Goal: Task Accomplishment & Management: Manage account settings

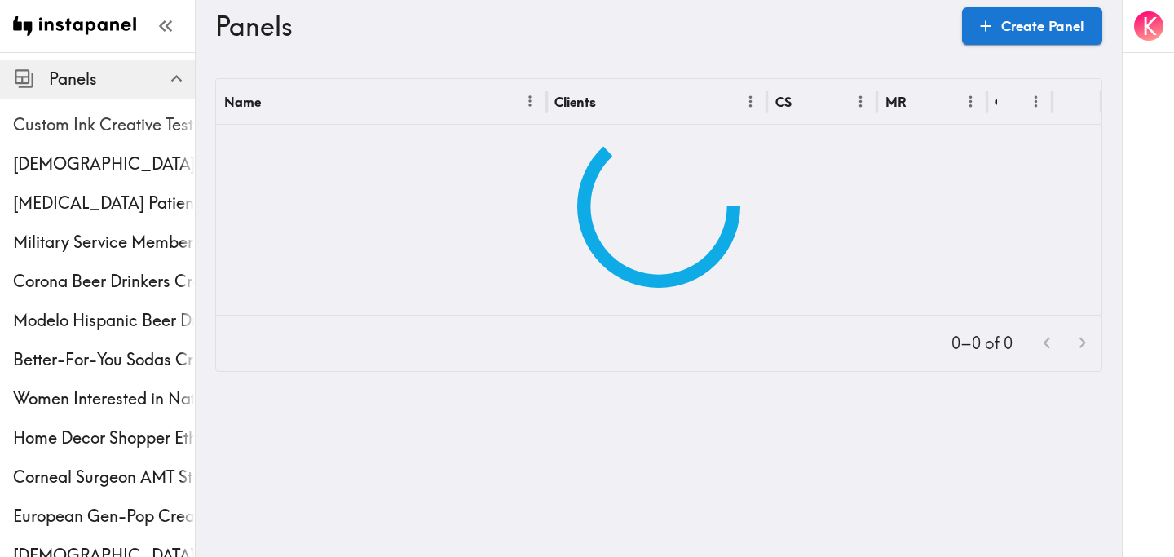
click at [109, 124] on span "Custom Ink Creative Testing Phase 2" at bounding box center [104, 124] width 182 height 23
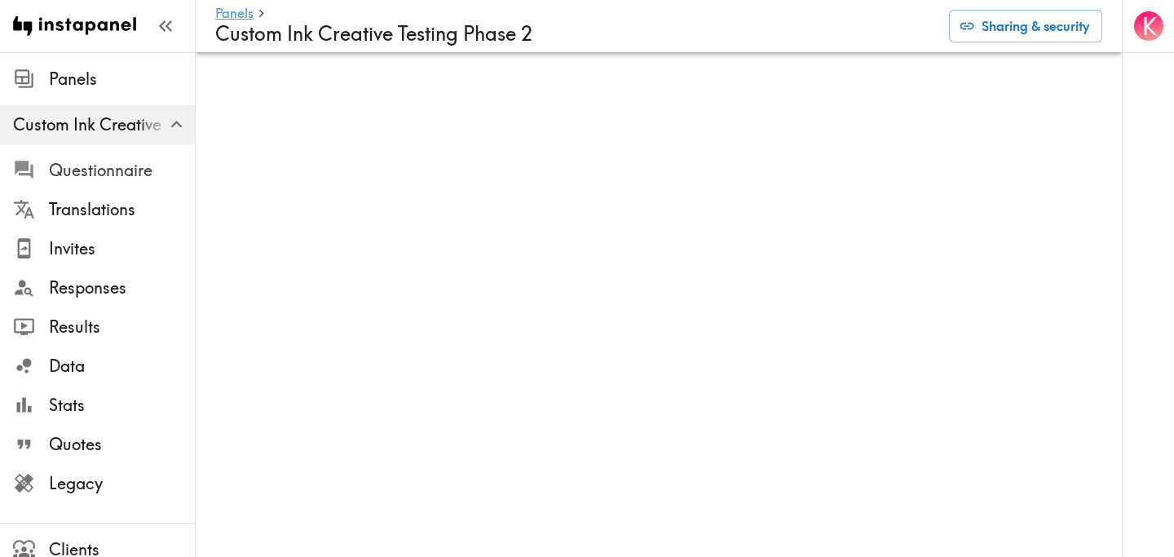
click at [120, 167] on span "Questionnaire" at bounding box center [122, 170] width 146 height 23
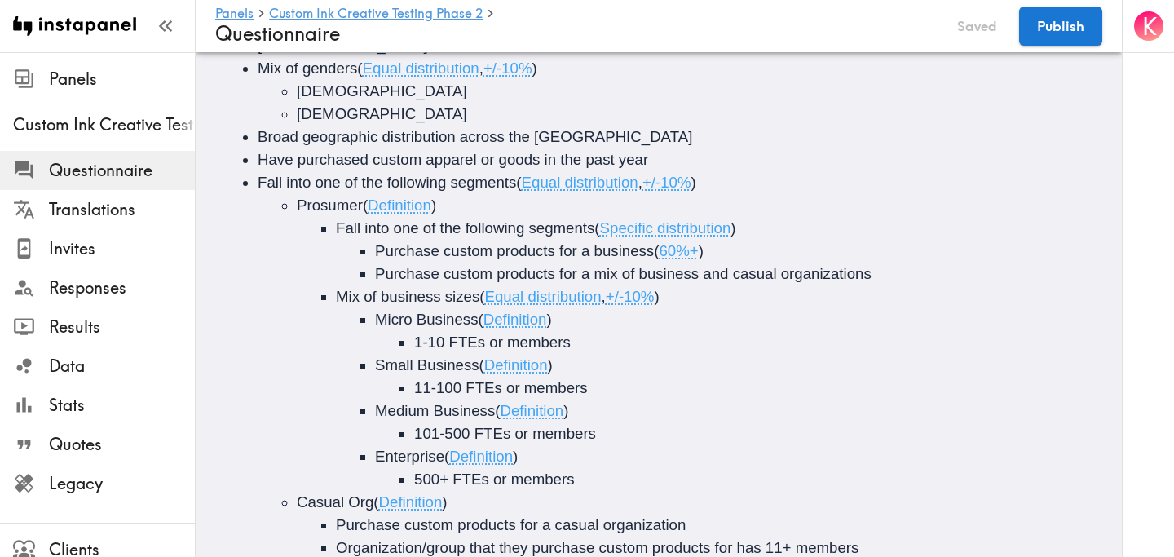
click at [651, 108] on li "[DEMOGRAPHIC_DATA]" at bounding box center [713, 114] width 832 height 23
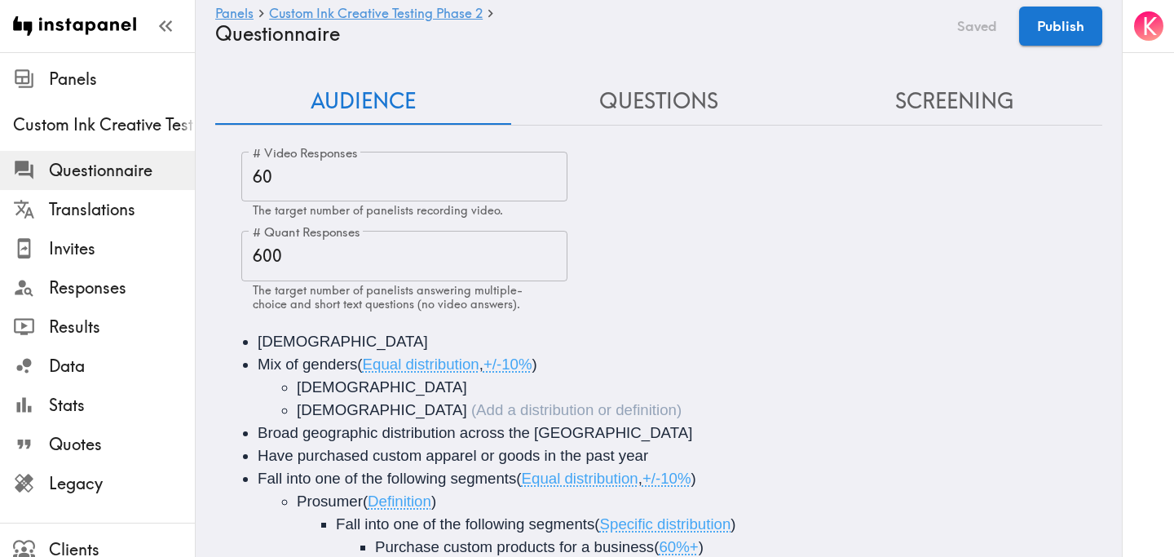
click at [664, 101] on button "Questions" at bounding box center [659, 101] width 296 height 46
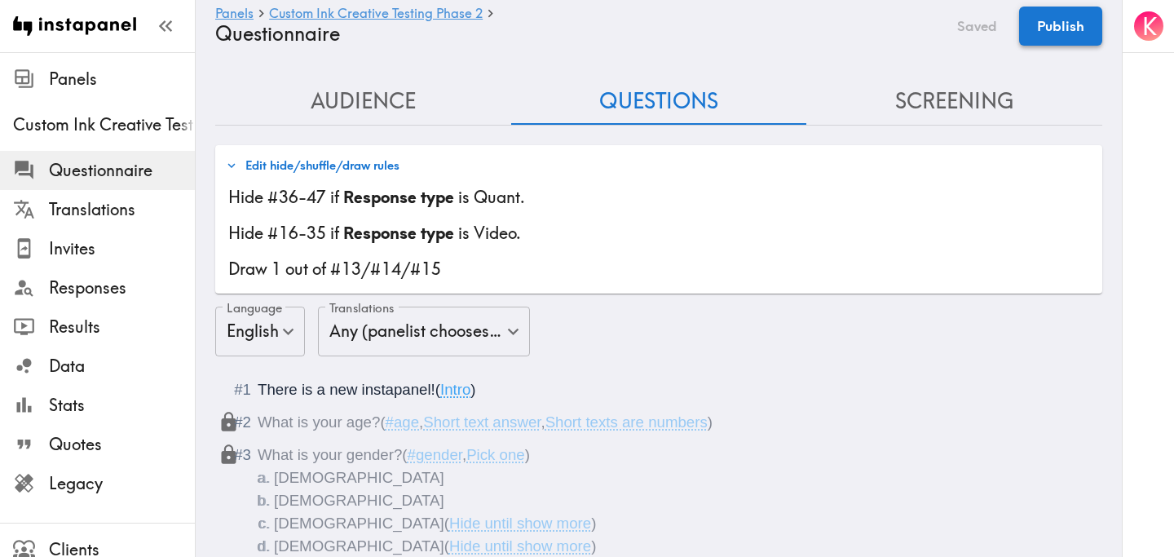
click at [1070, 32] on button "Publish" at bounding box center [1060, 26] width 83 height 39
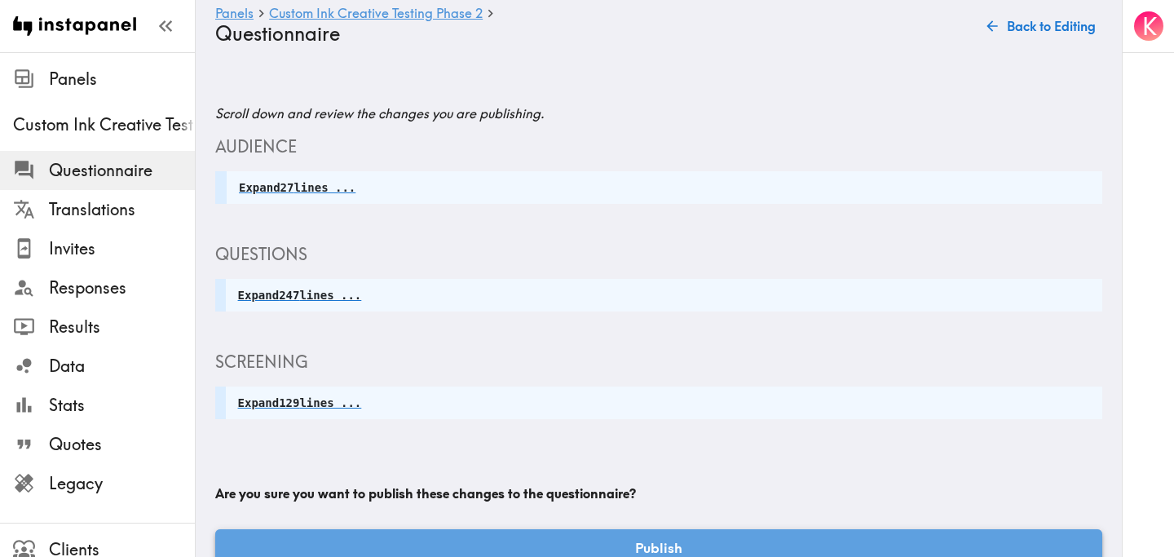
click at [691, 533] on button "Publish" at bounding box center [658, 548] width 887 height 38
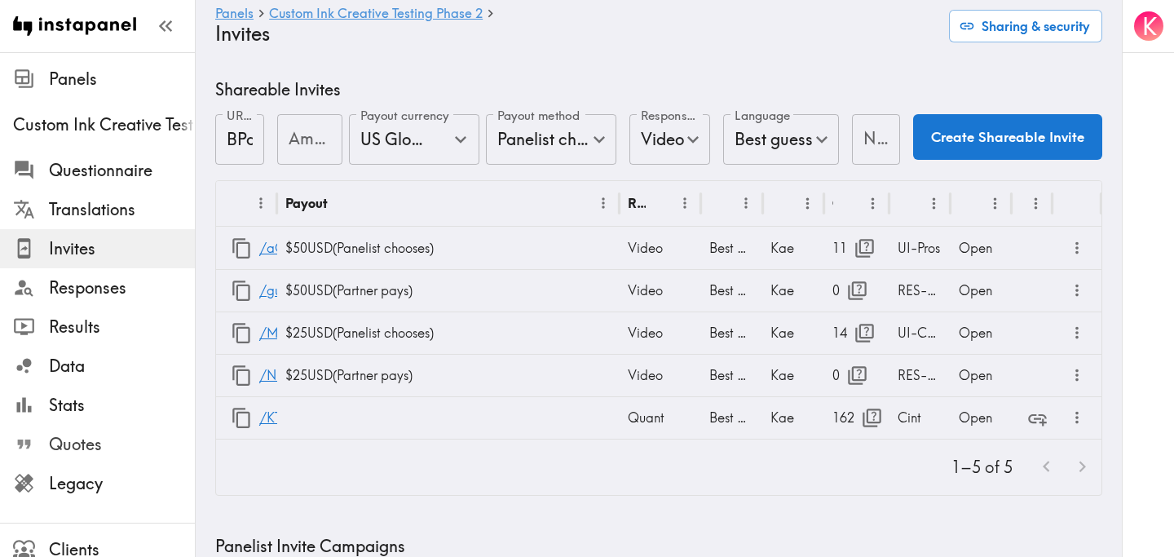
type input "US Global Equivalent - converted and cost-of-living adjusted"
type input "USD - US Dollar ([GEOGRAPHIC_DATA], [US_STATE], [GEOGRAPHIC_DATA], [GEOGRAPHIC_…"
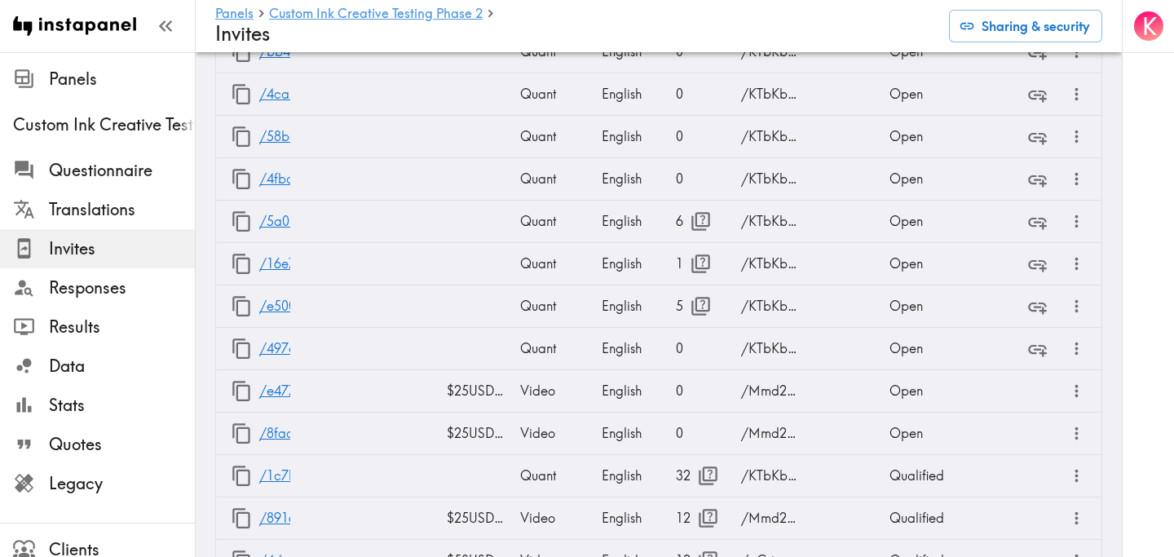
scroll to position [8494, 0]
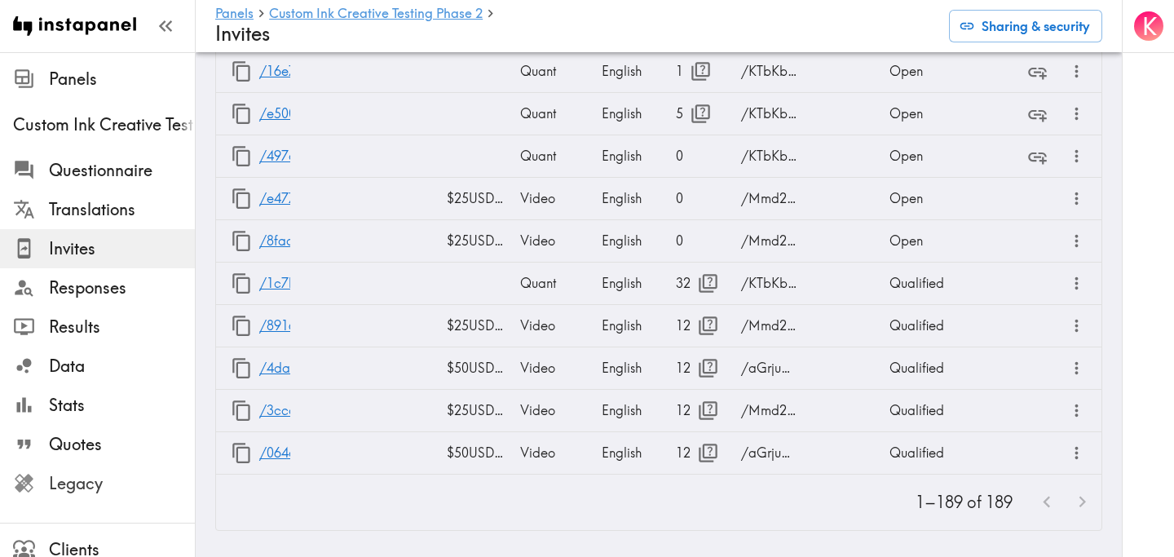
click at [124, 478] on span "Legacy" at bounding box center [122, 483] width 146 height 23
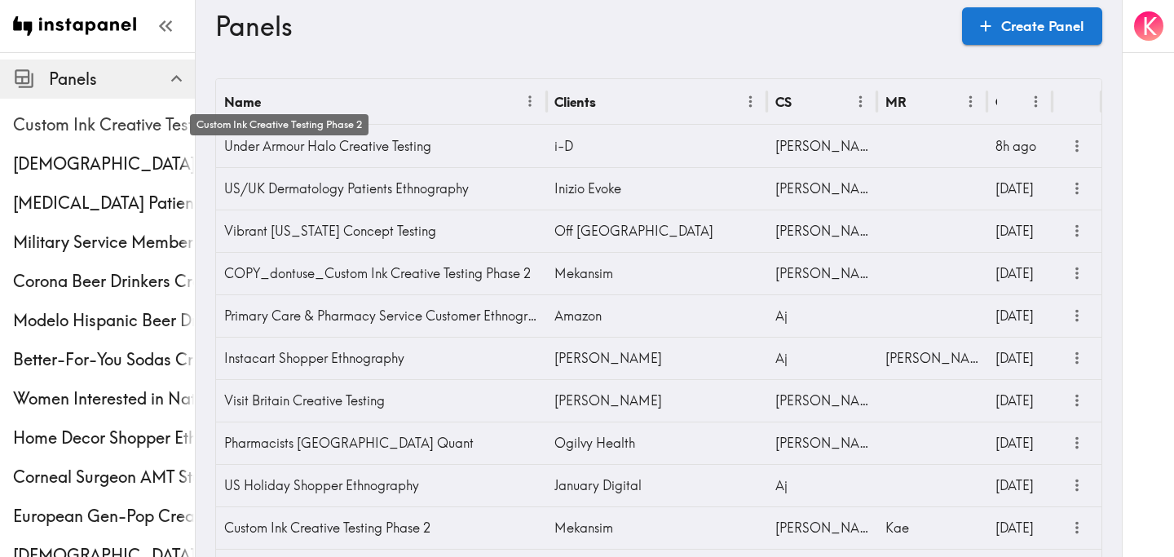
click span "Custom Ink Creative Testing Phase 2"
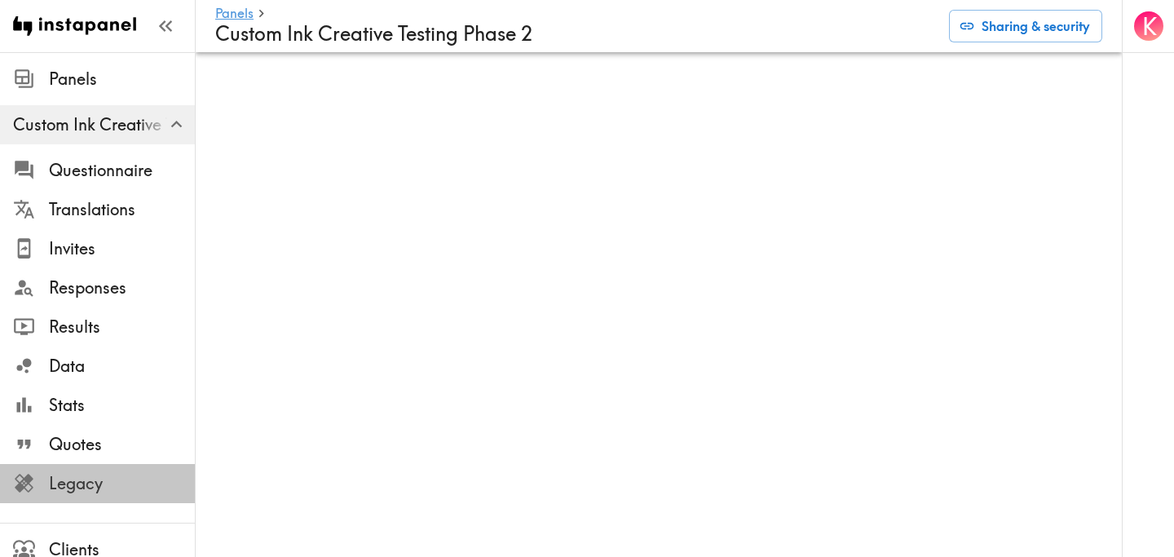
click span "Legacy"
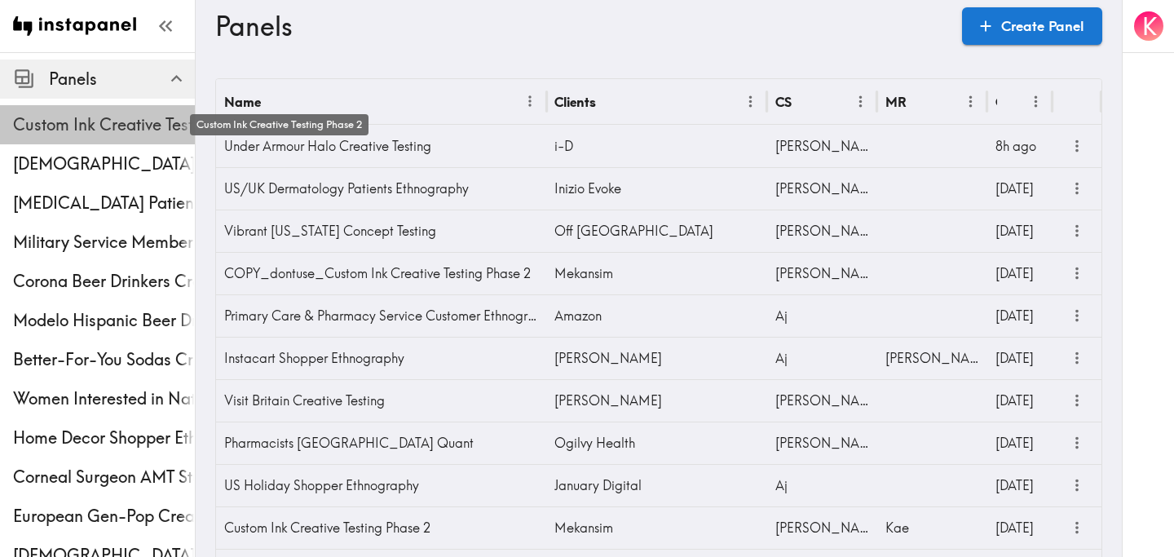
click at [91, 122] on span "Custom Ink Creative Testing Phase 2" at bounding box center [104, 124] width 182 height 23
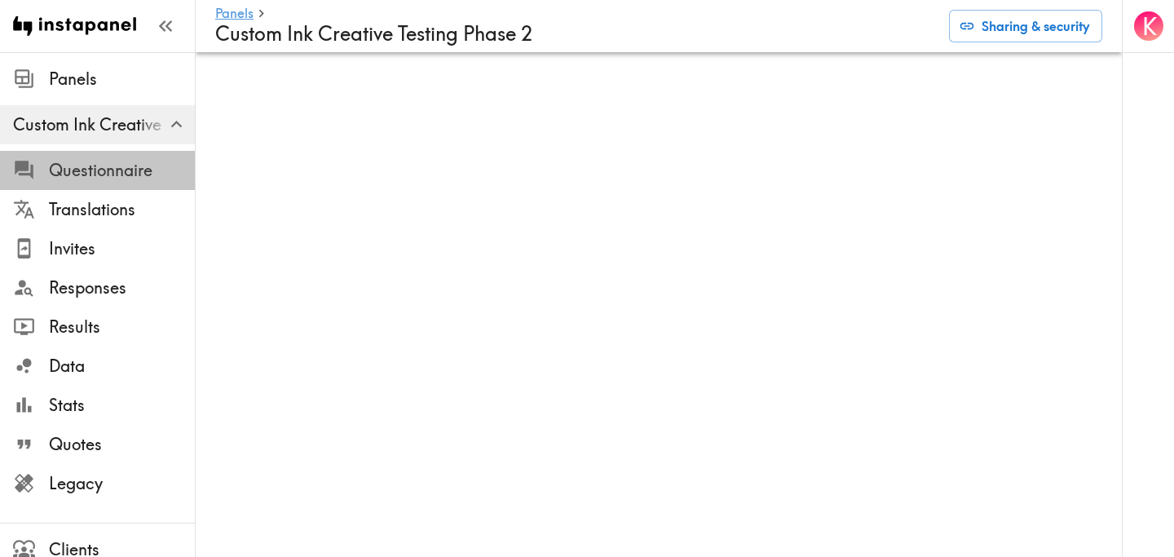
click at [114, 166] on span "Questionnaire" at bounding box center [122, 170] width 146 height 23
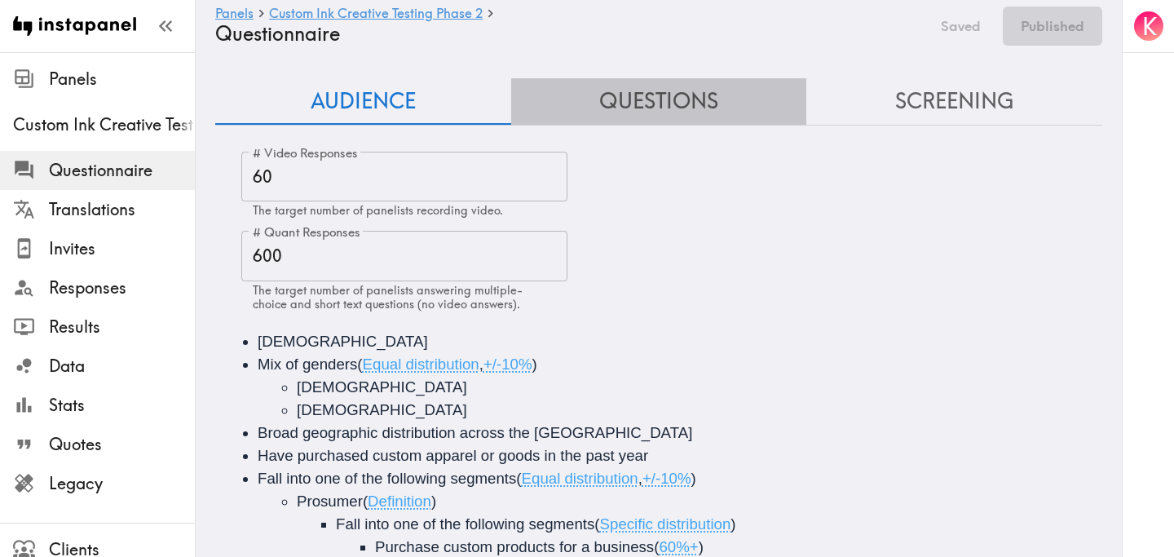
click at [654, 98] on button "Questions" at bounding box center [659, 101] width 296 height 46
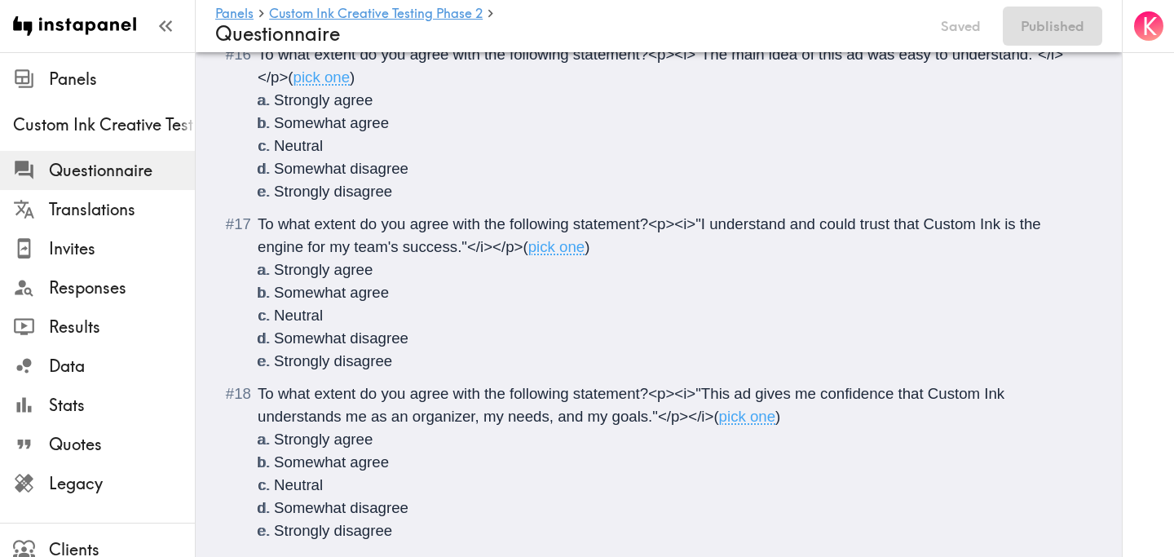
scroll to position [2014, 0]
click at [581, 254] on span "pick one" at bounding box center [556, 245] width 57 height 17
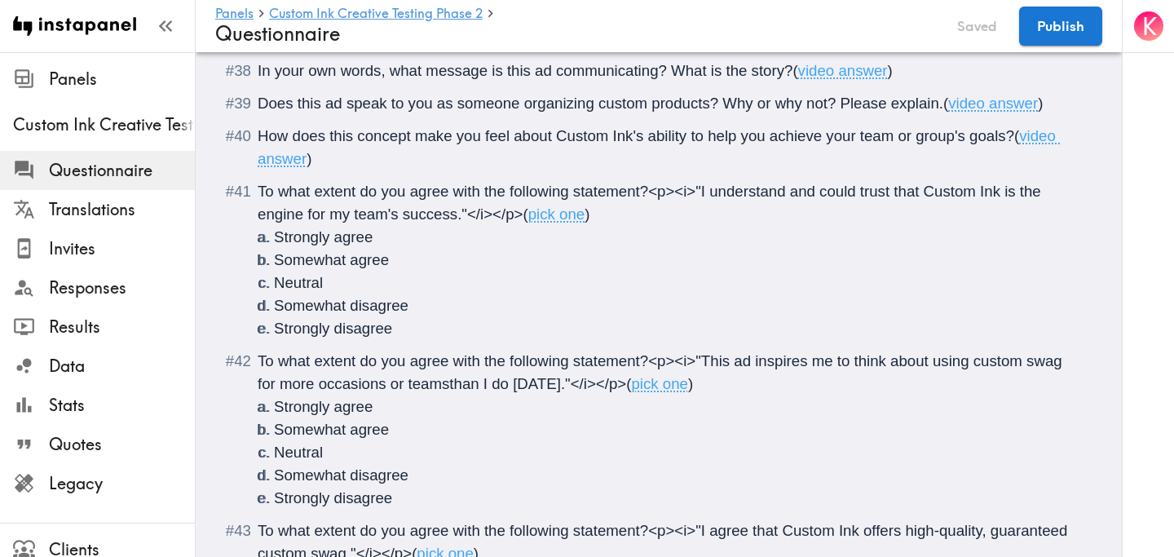
scroll to position [5519, 0]
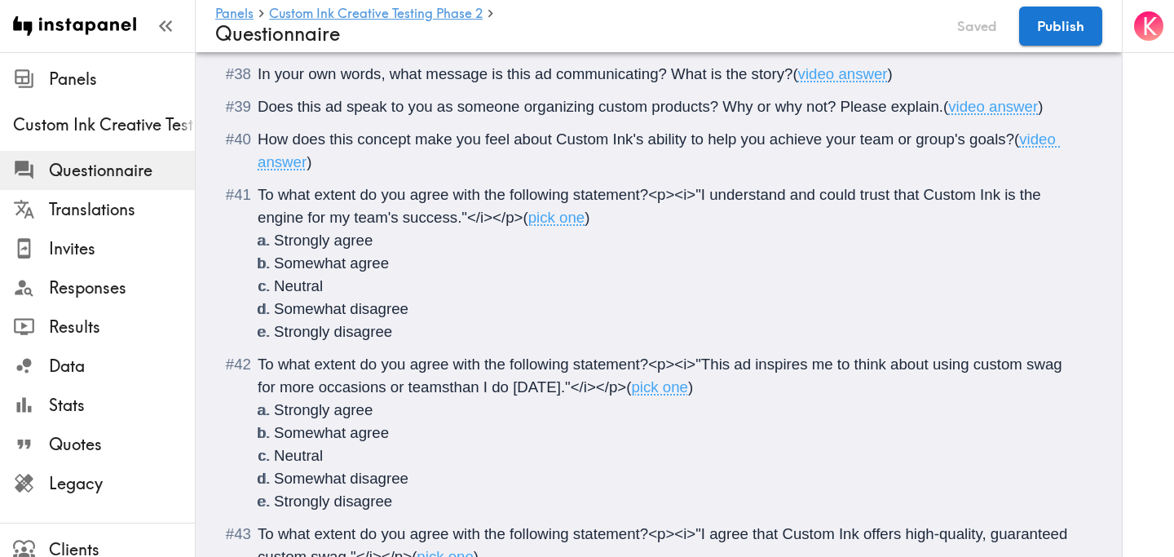
click at [582, 226] on span "pick one" at bounding box center [556, 217] width 57 height 17
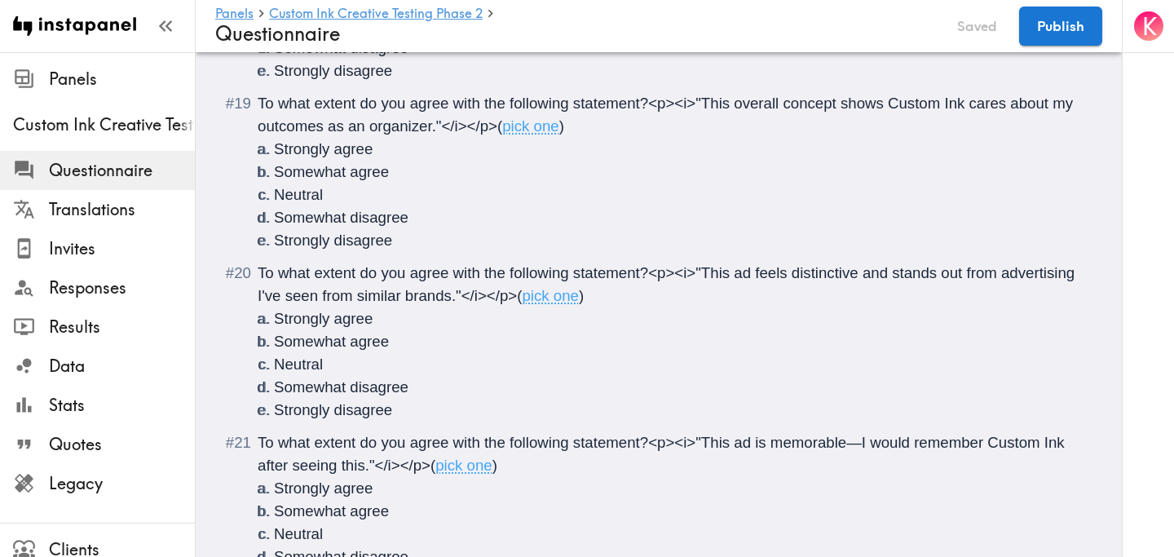
scroll to position [2473, 0]
click at [577, 303] on span "pick one" at bounding box center [550, 294] width 57 height 17
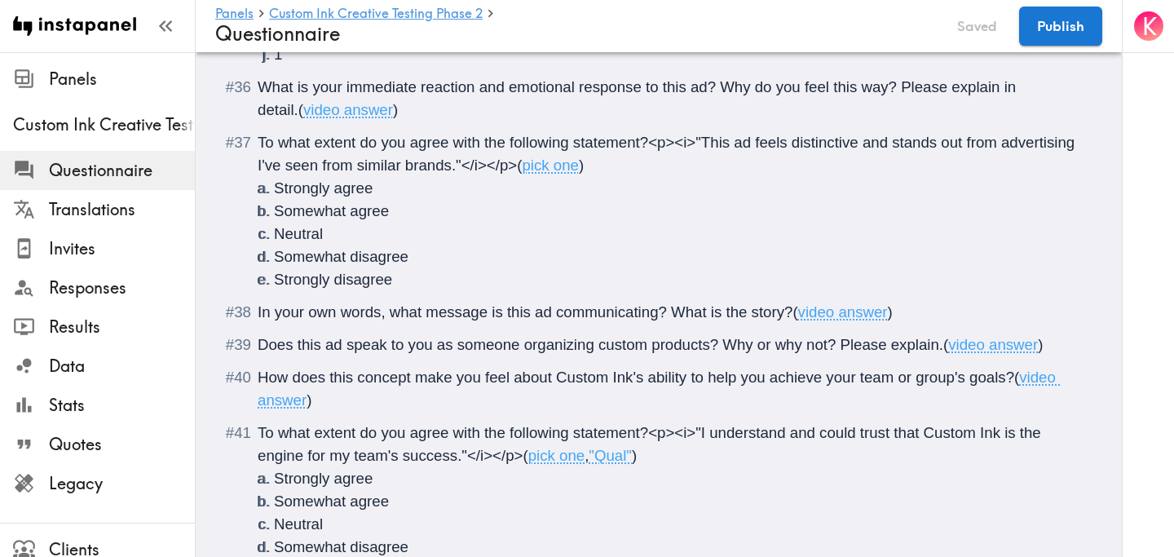
scroll to position [5279, 0]
click at [577, 175] on span "pick one" at bounding box center [550, 166] width 57 height 17
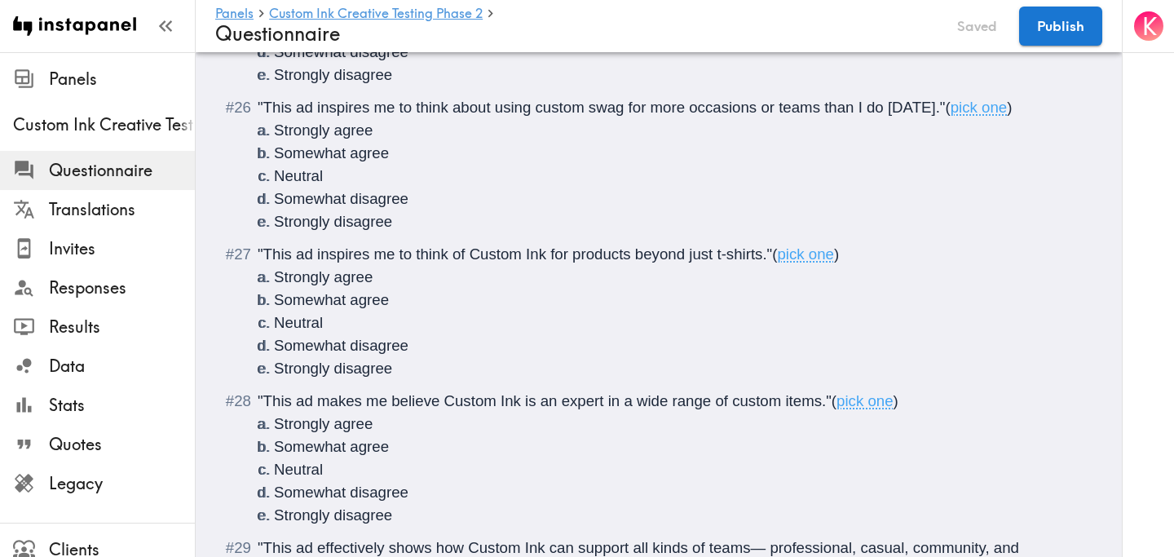
scroll to position [3577, 0]
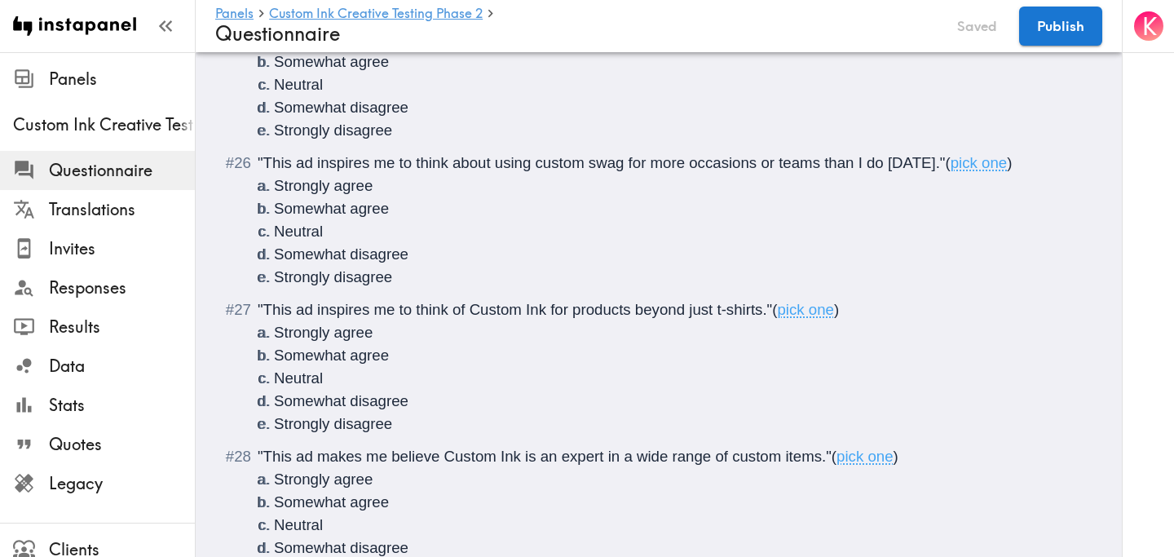
click at [993, 171] on span "pick one" at bounding box center [979, 162] width 57 height 17
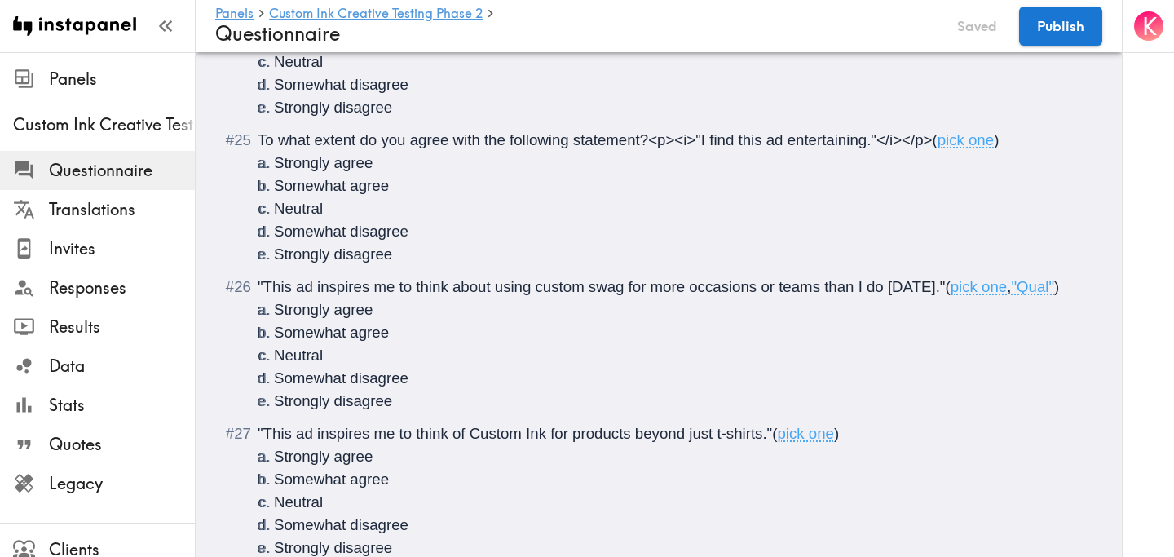
scroll to position [3454, 0]
click at [1041, 294] on span ""Qual"" at bounding box center [1032, 285] width 43 height 17
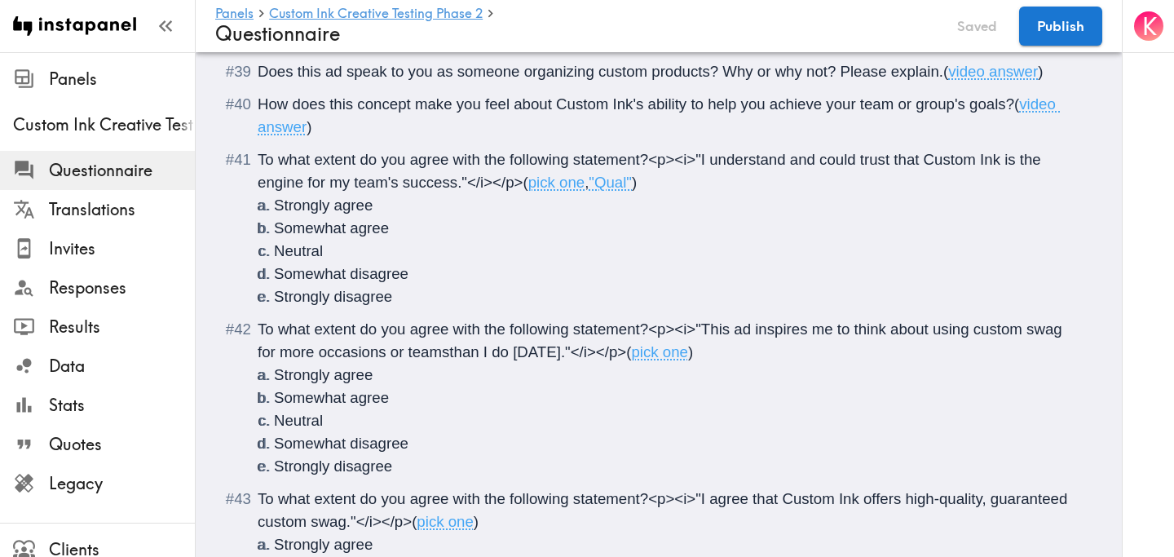
scroll to position [5578, 0]
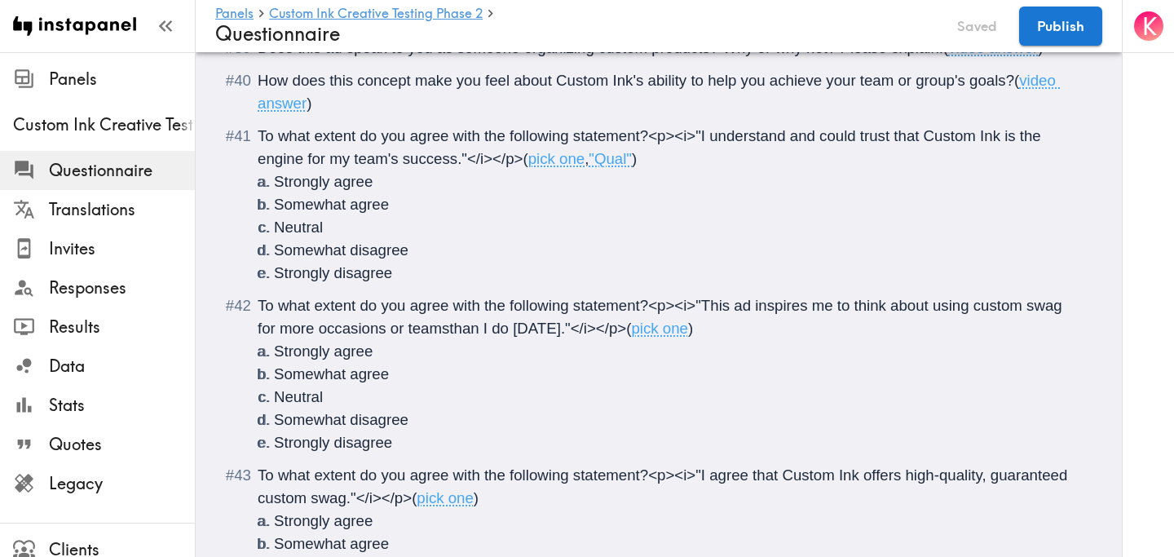
click at [674, 337] on span "pick one" at bounding box center [659, 328] width 57 height 17
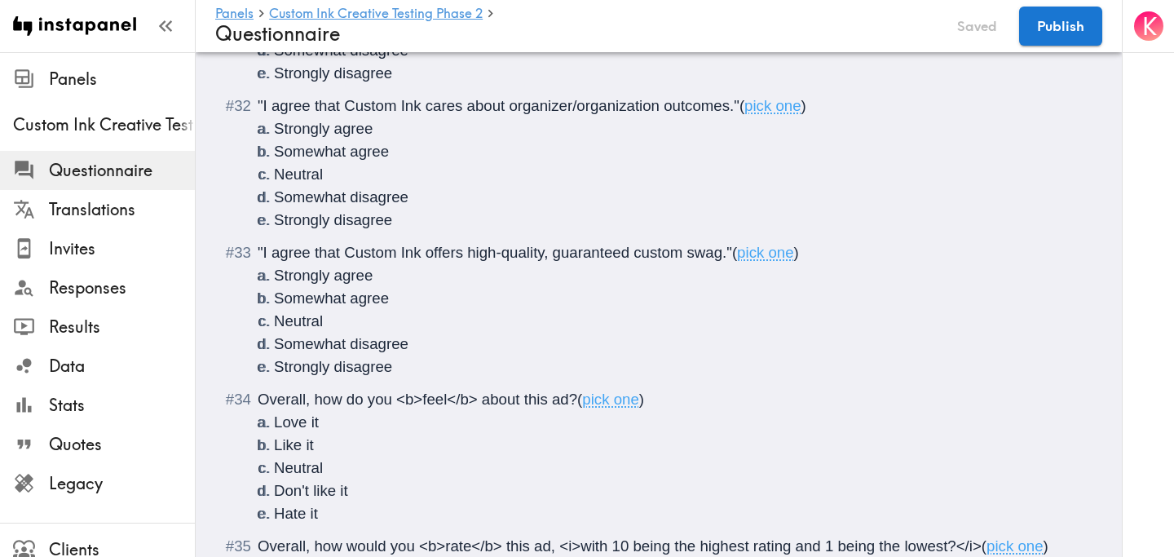
scroll to position [4566, 0]
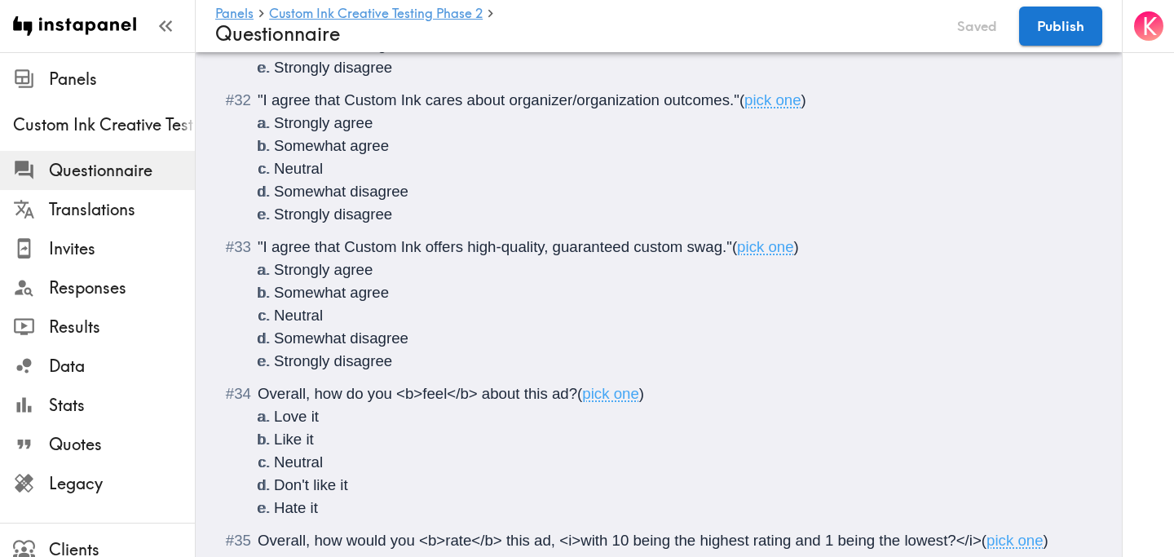
click at [793, 255] on span "pick one" at bounding box center [765, 246] width 57 height 17
click at [637, 402] on span "pick one" at bounding box center [610, 393] width 57 height 17
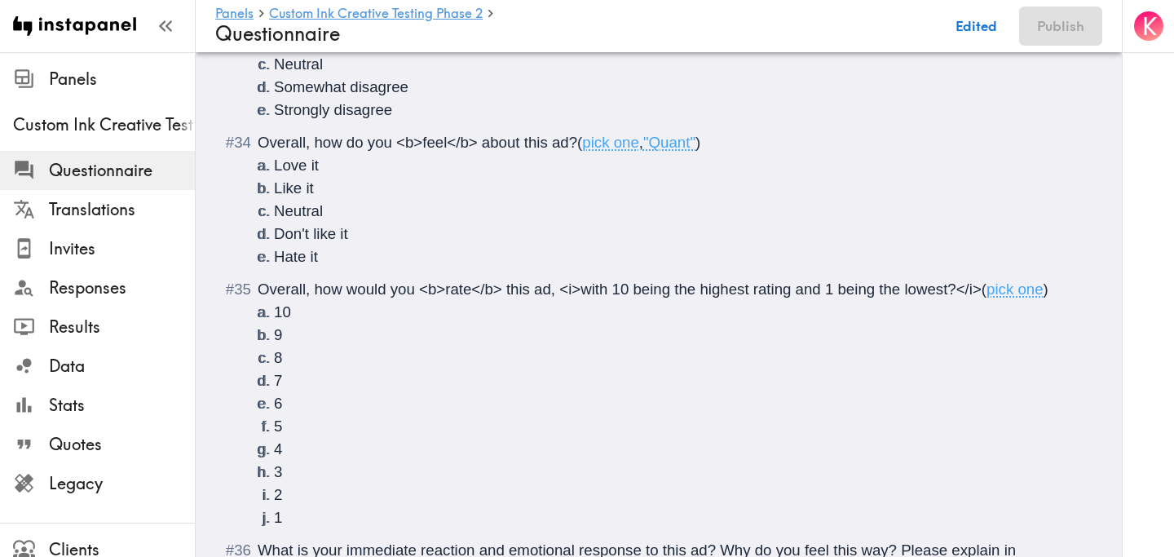
scroll to position [4822, 0]
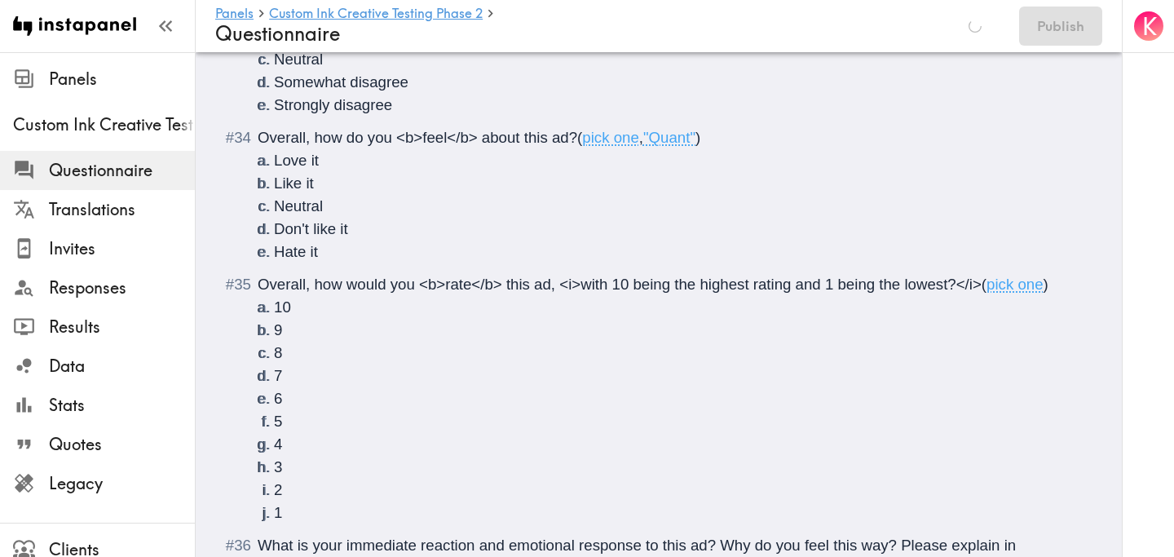
click at [1042, 293] on span "pick one" at bounding box center [1015, 284] width 57 height 17
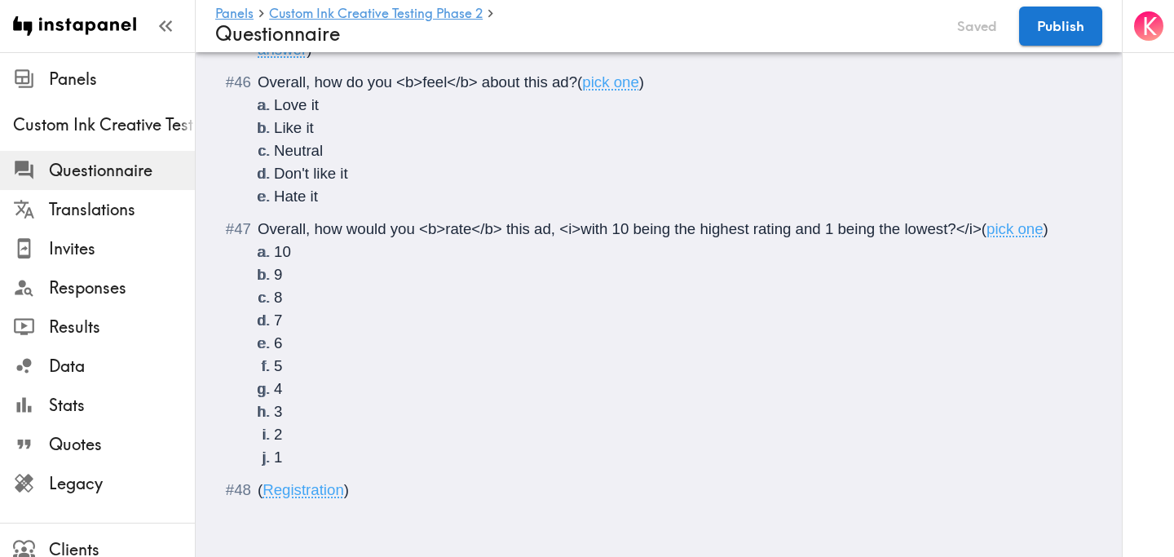
scroll to position [6271, 0]
click at [1044, 237] on span "pick one" at bounding box center [1015, 228] width 57 height 17
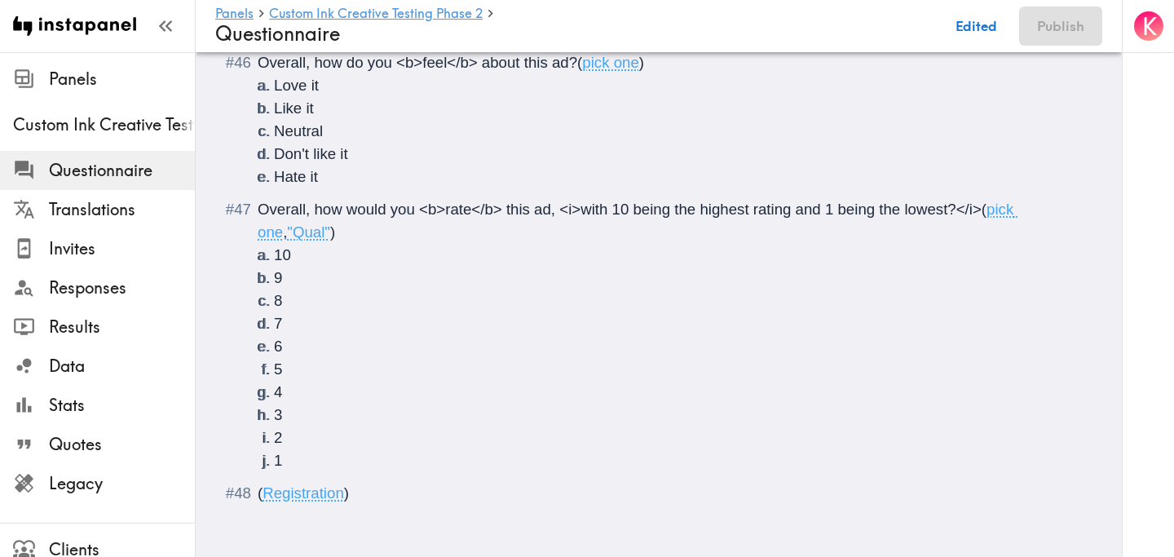
click at [643, 71] on span ")" at bounding box center [641, 62] width 5 height 17
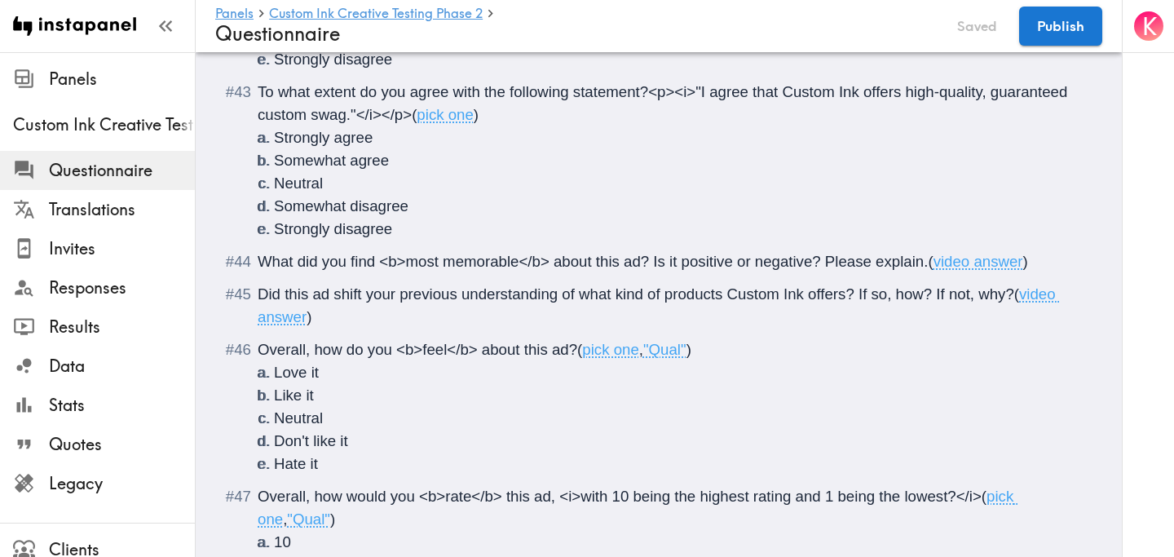
scroll to position [5982, 0]
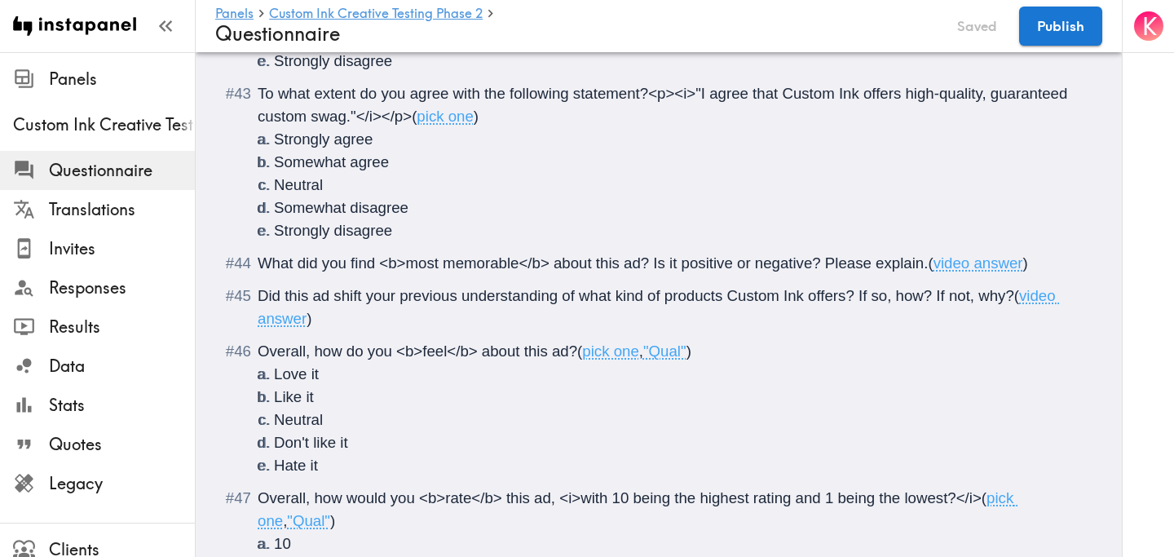
click at [472, 125] on span "pick one" at bounding box center [445, 116] width 57 height 17
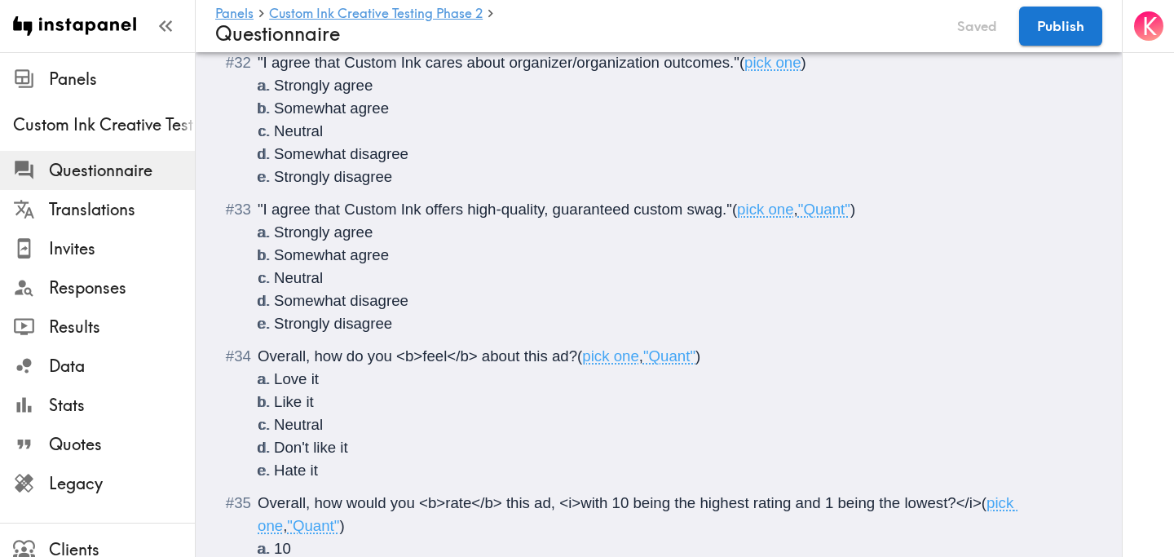
scroll to position [4920, 0]
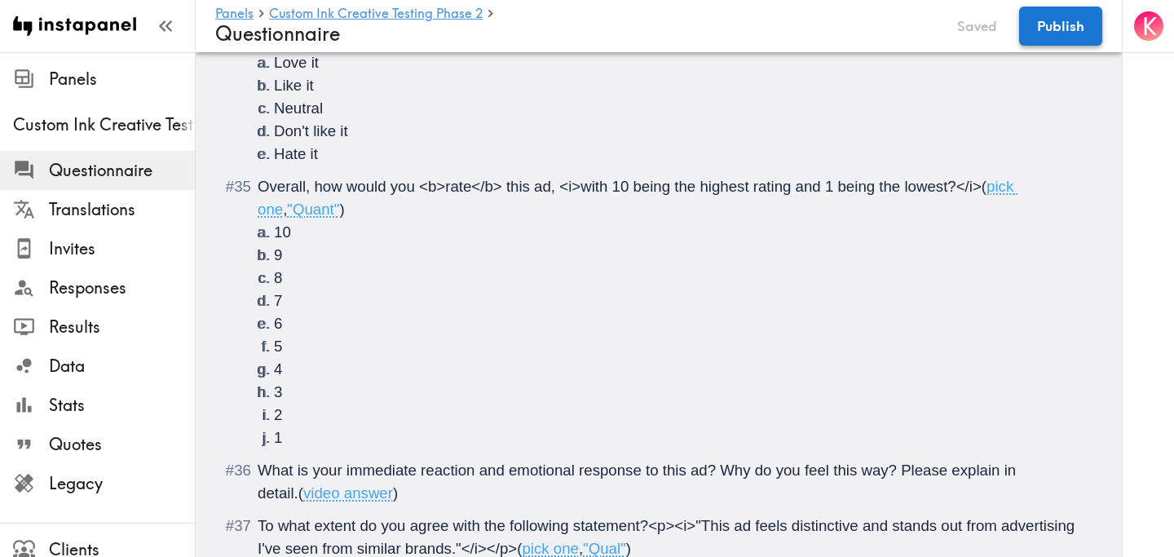
click at [1072, 34] on button "Publish" at bounding box center [1060, 26] width 83 height 39
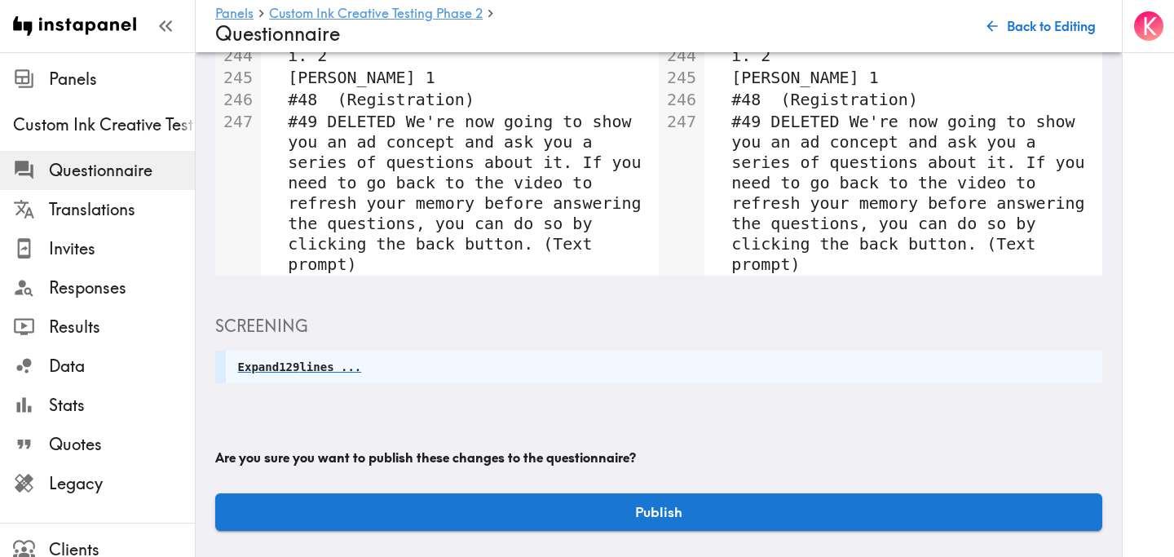
scroll to position [3526, 0]
click at [709, 509] on button "Publish" at bounding box center [658, 512] width 887 height 38
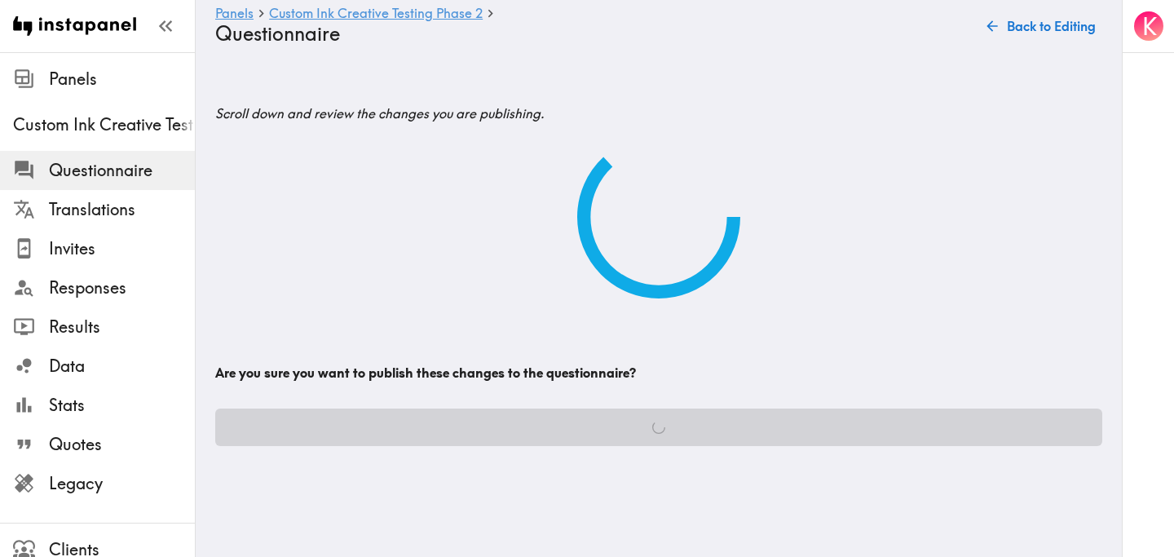
scroll to position [0, 0]
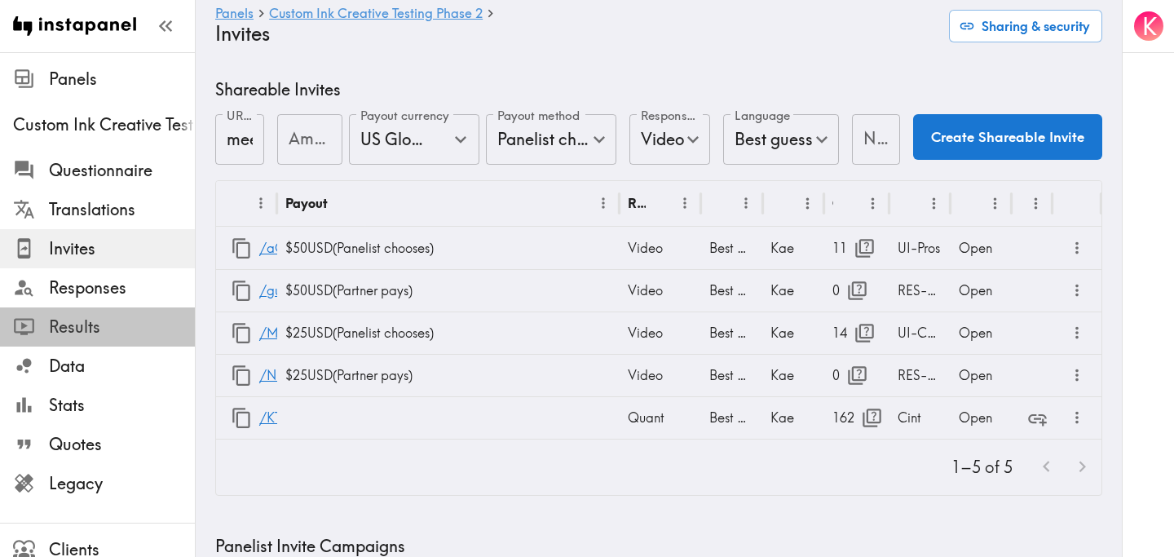
click at [87, 328] on span "Results" at bounding box center [122, 327] width 146 height 23
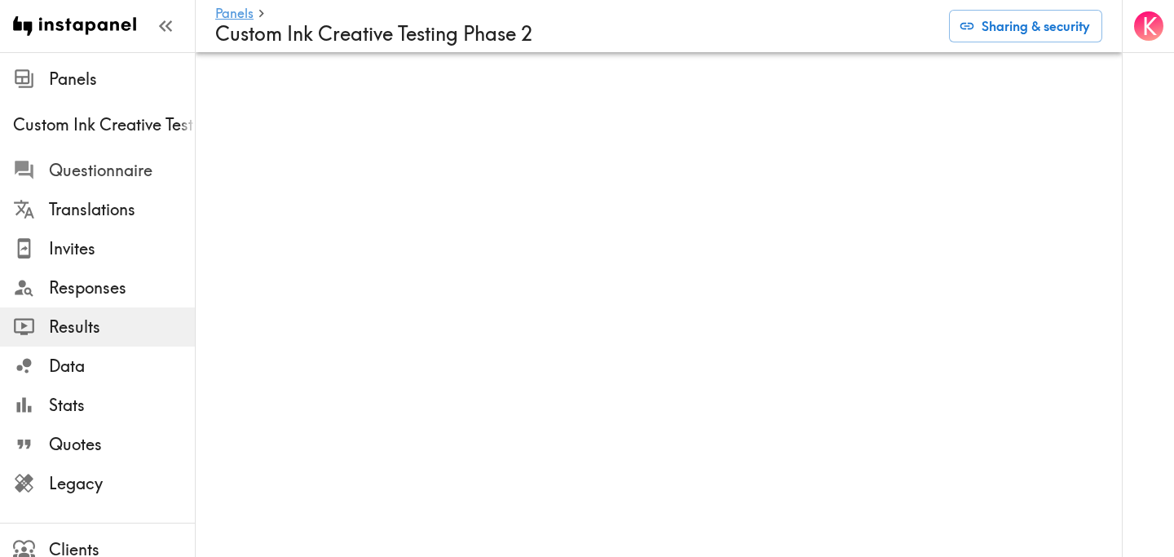
click at [113, 173] on span "Questionnaire" at bounding box center [122, 170] width 146 height 23
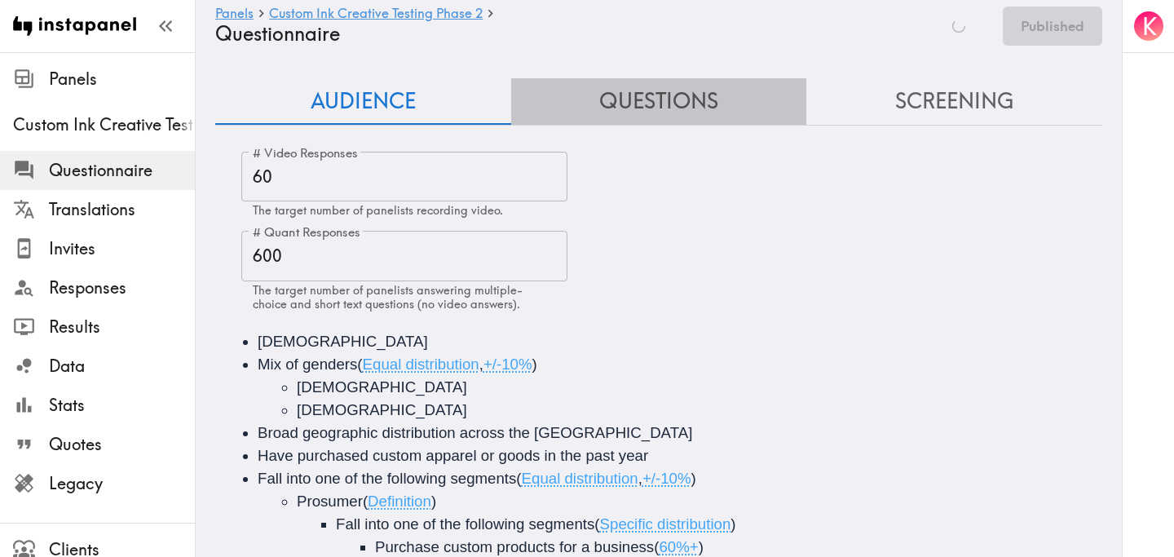
click at [639, 102] on button "Questions" at bounding box center [659, 101] width 296 height 46
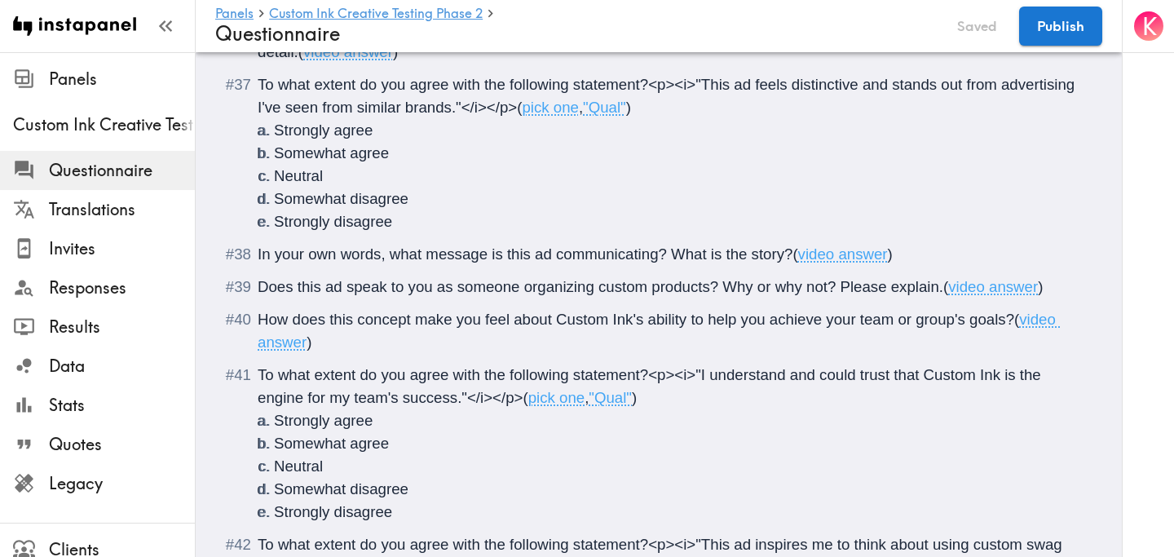
scroll to position [5357, 0]
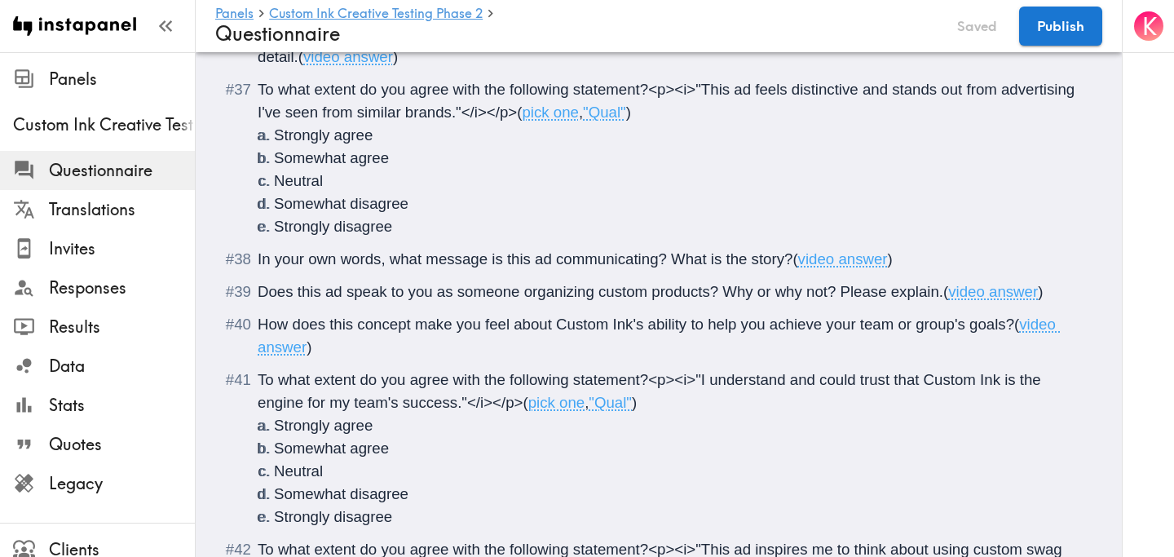
click at [625, 121] on span ""Qual"" at bounding box center [604, 112] width 43 height 17
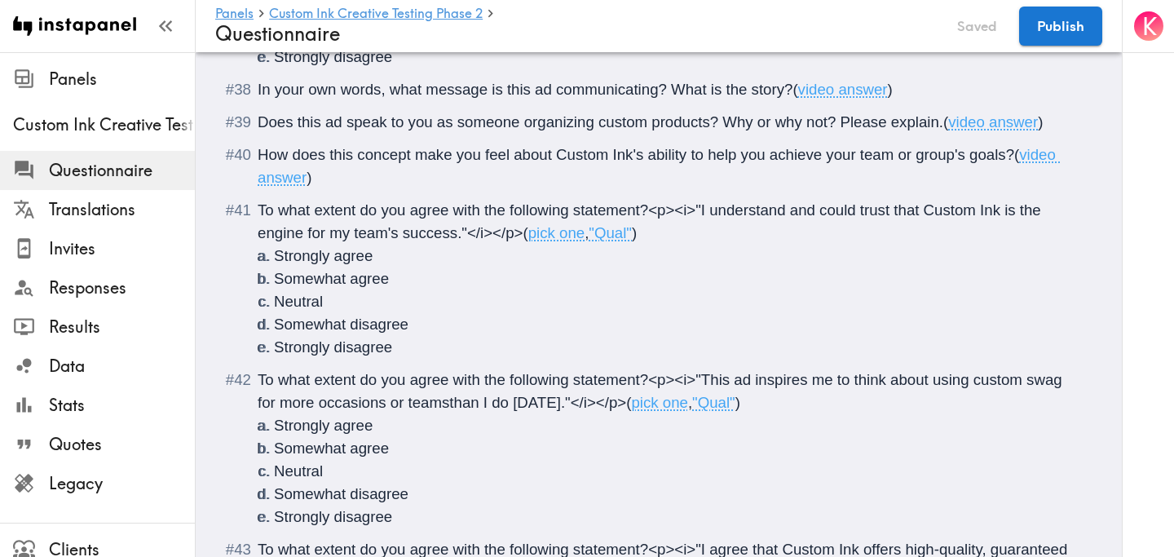
scroll to position [5528, 0]
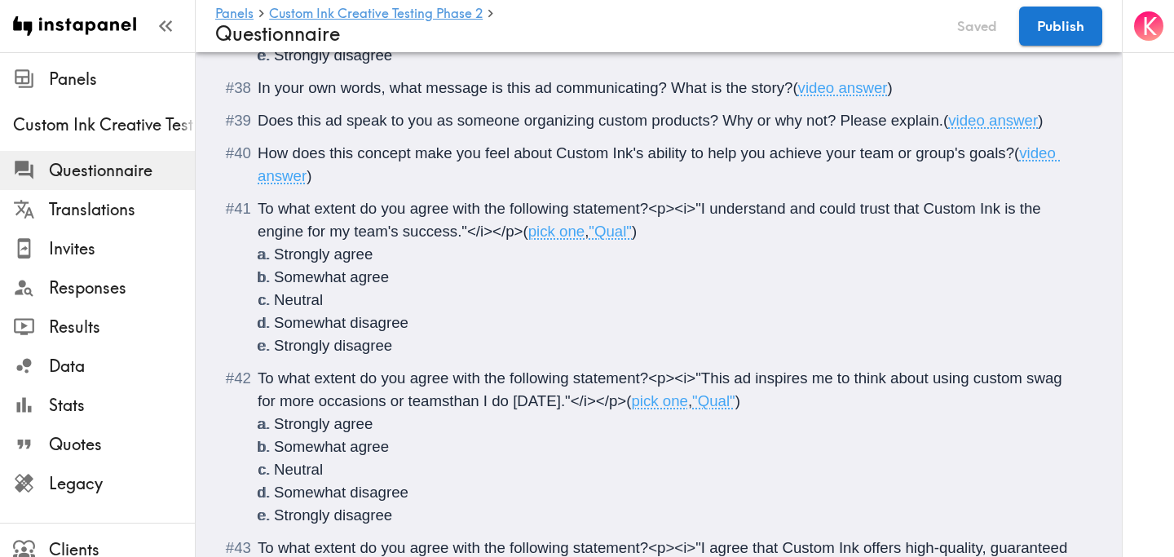
click at [631, 240] on span ""Qual"" at bounding box center [610, 231] width 43 height 17
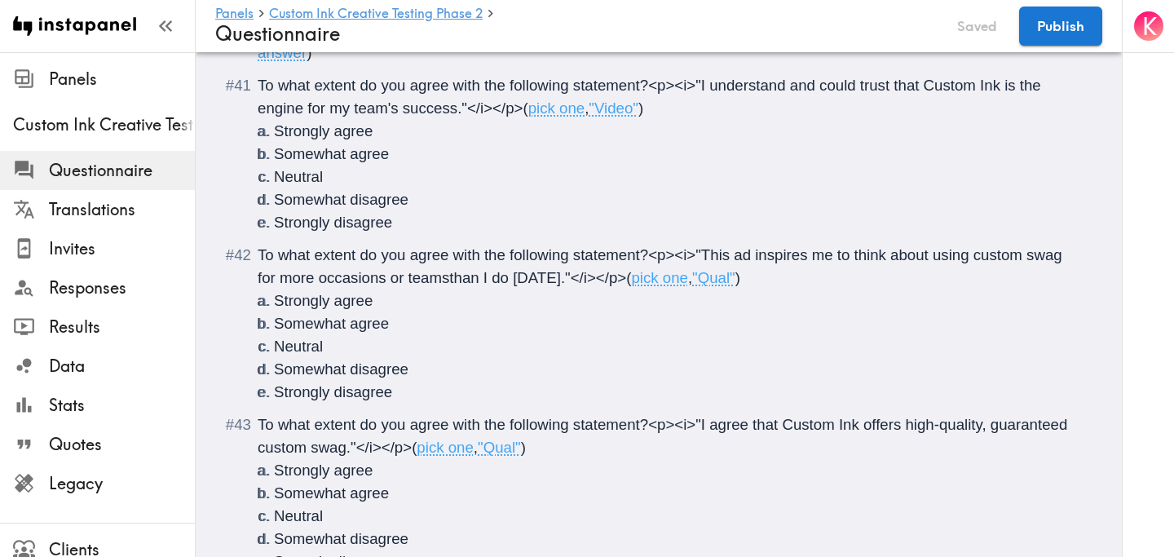
scroll to position [5669, 0]
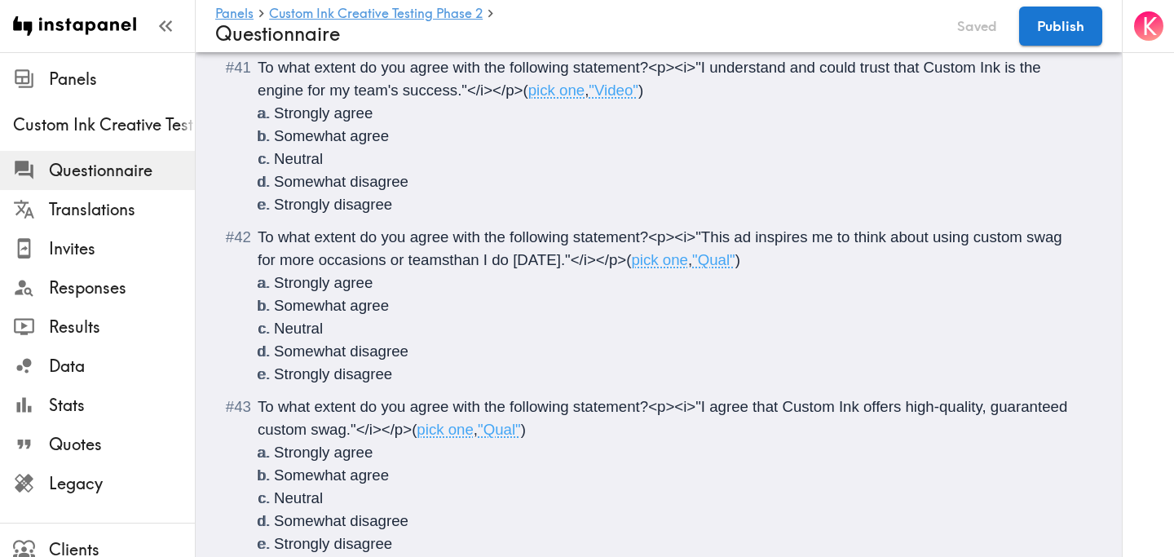
click at [721, 268] on span ""Qual"" at bounding box center [713, 259] width 43 height 17
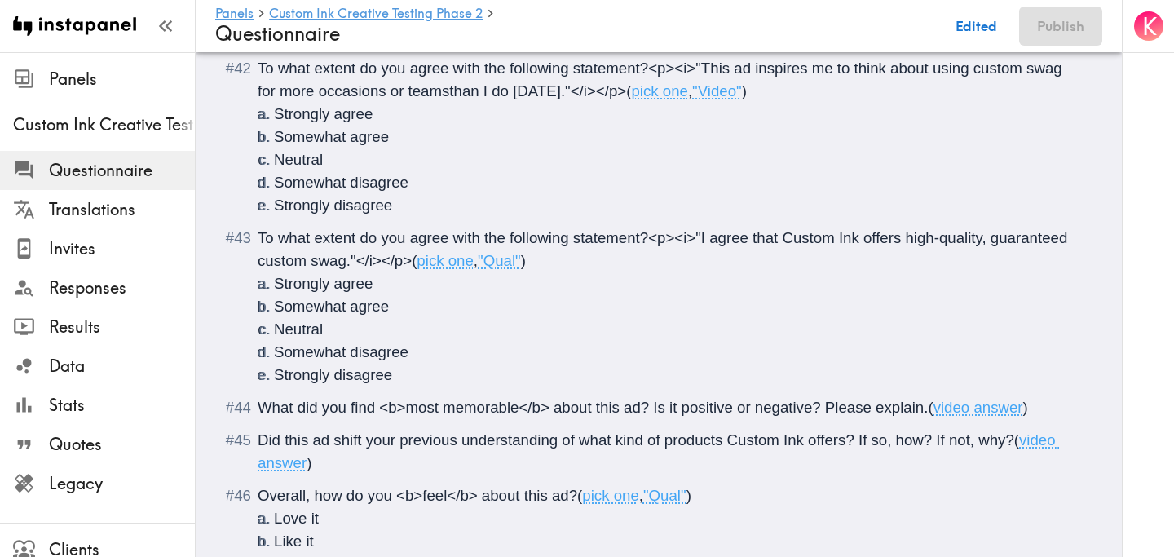
scroll to position [5839, 0]
click at [520, 268] on span ""Qual"" at bounding box center [499, 259] width 43 height 17
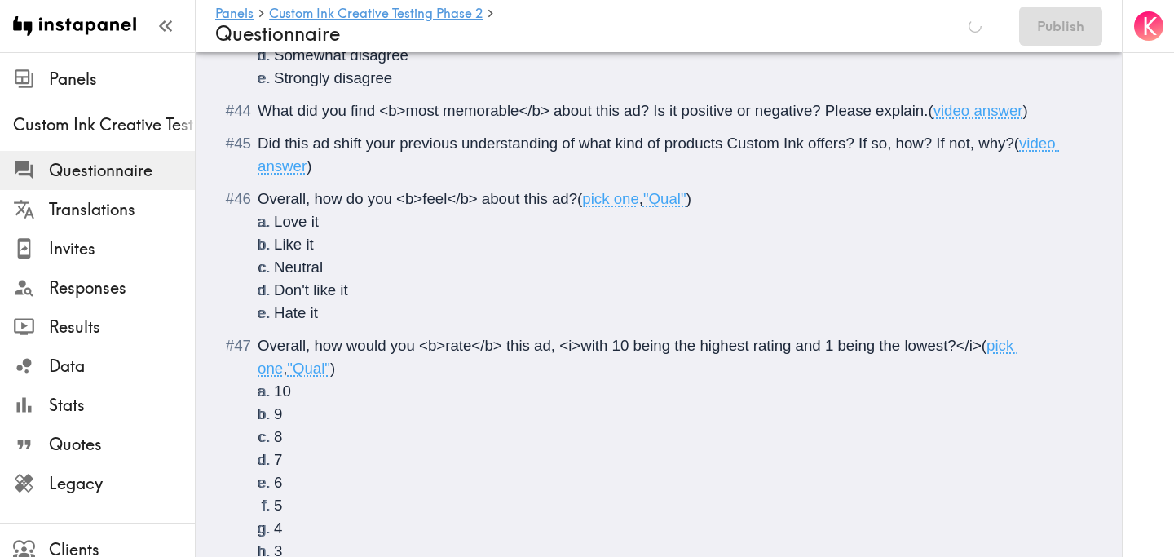
scroll to position [6142, 0]
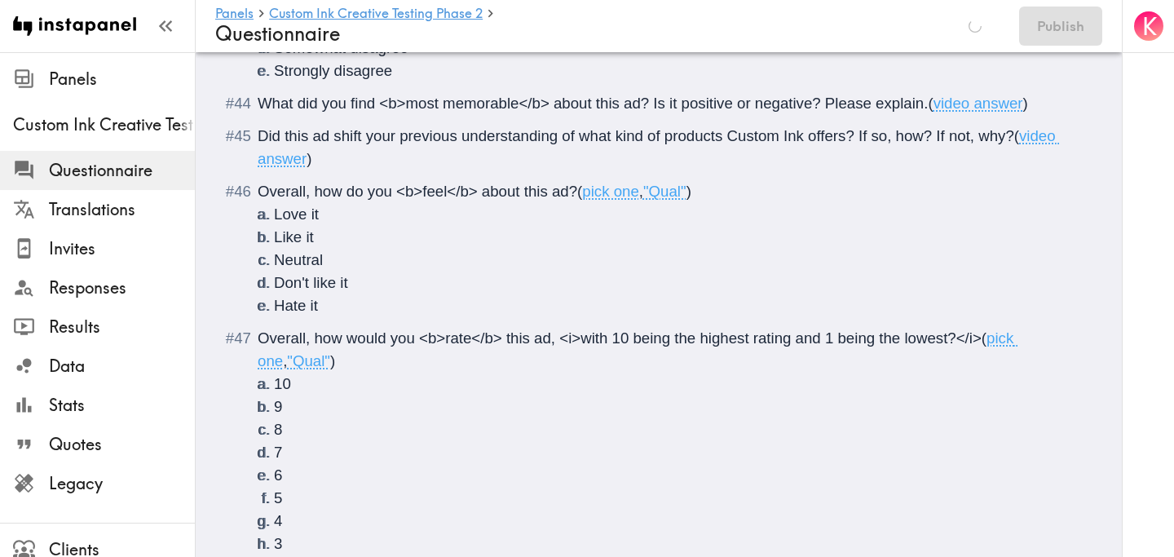
click at [687, 200] on span ""Qual"" at bounding box center [664, 191] width 43 height 17
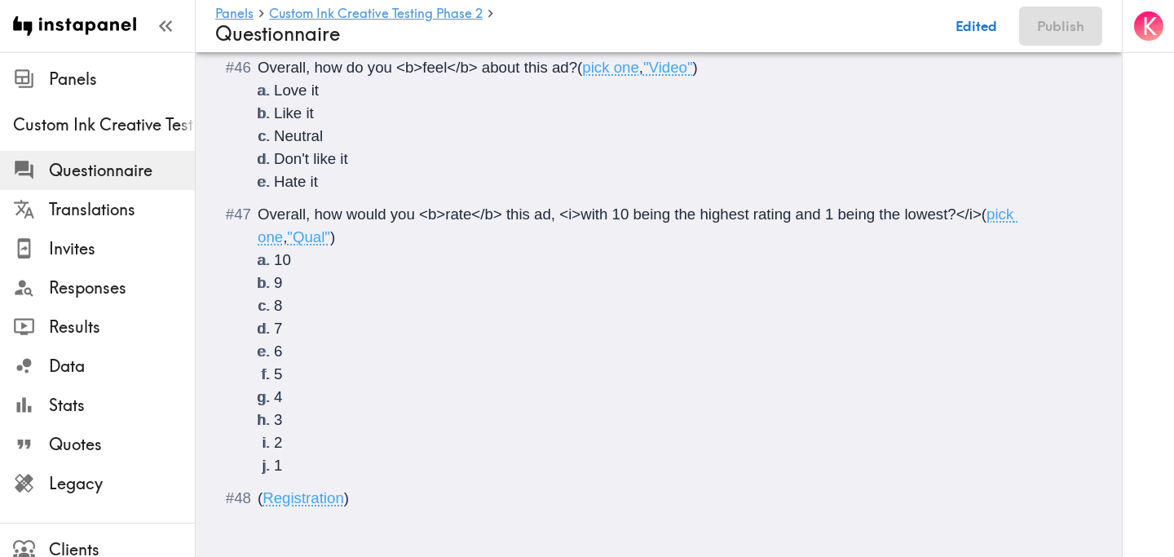
scroll to position [6277, 0]
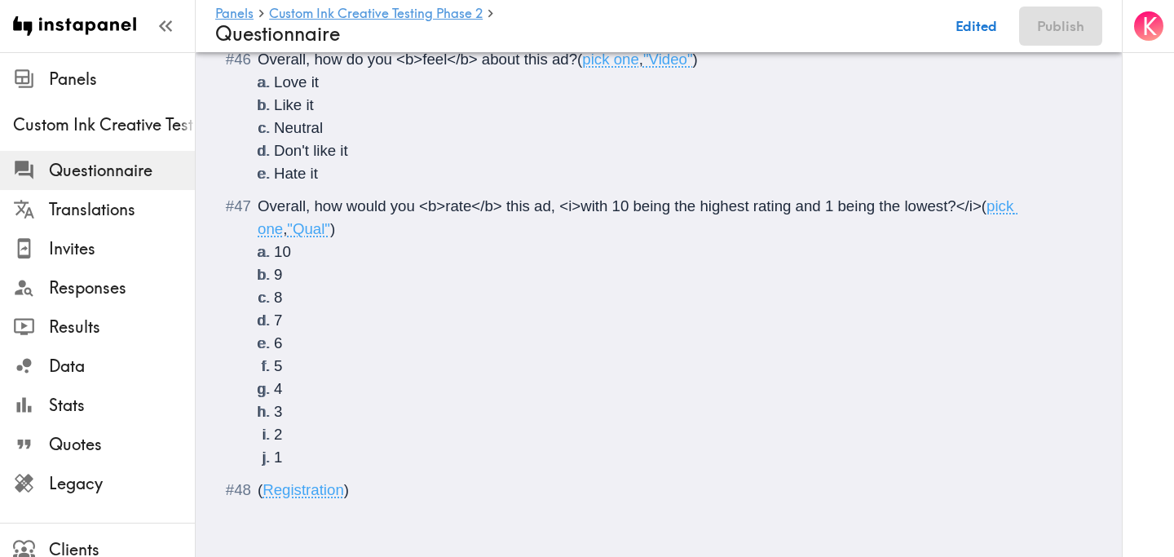
click at [294, 237] on span ""Qual"" at bounding box center [308, 228] width 43 height 17
click at [1057, 33] on button "Publish" at bounding box center [1060, 26] width 83 height 39
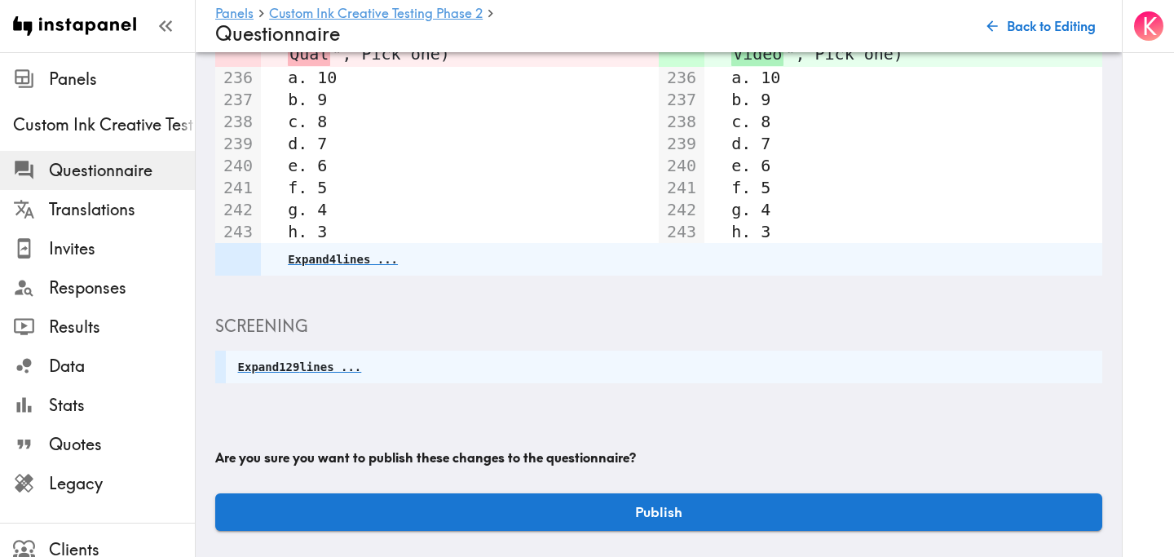
scroll to position [1854, 0]
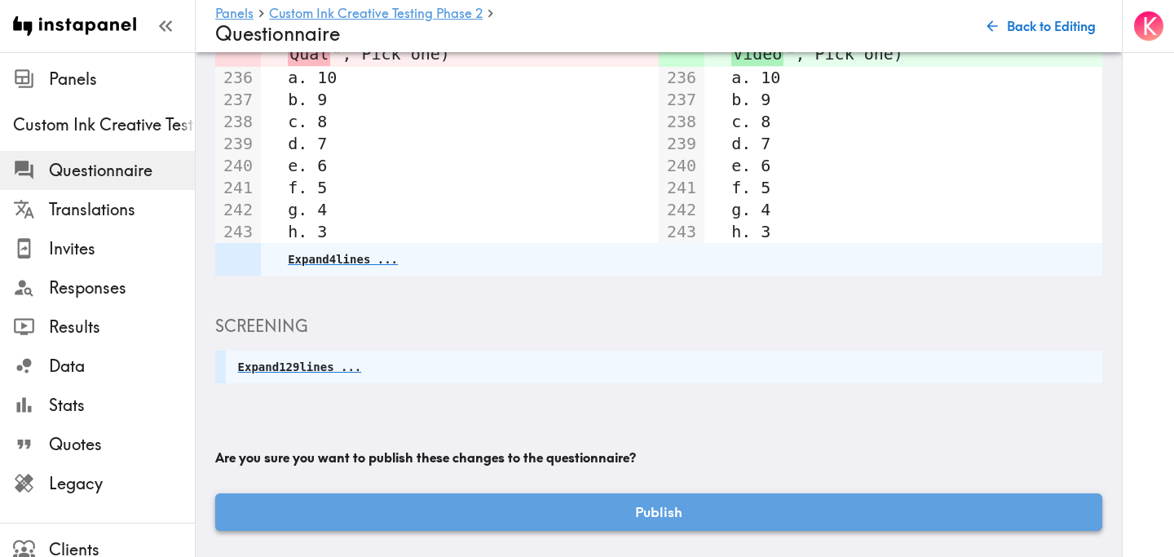
click at [758, 497] on button "Publish" at bounding box center [658, 512] width 887 height 38
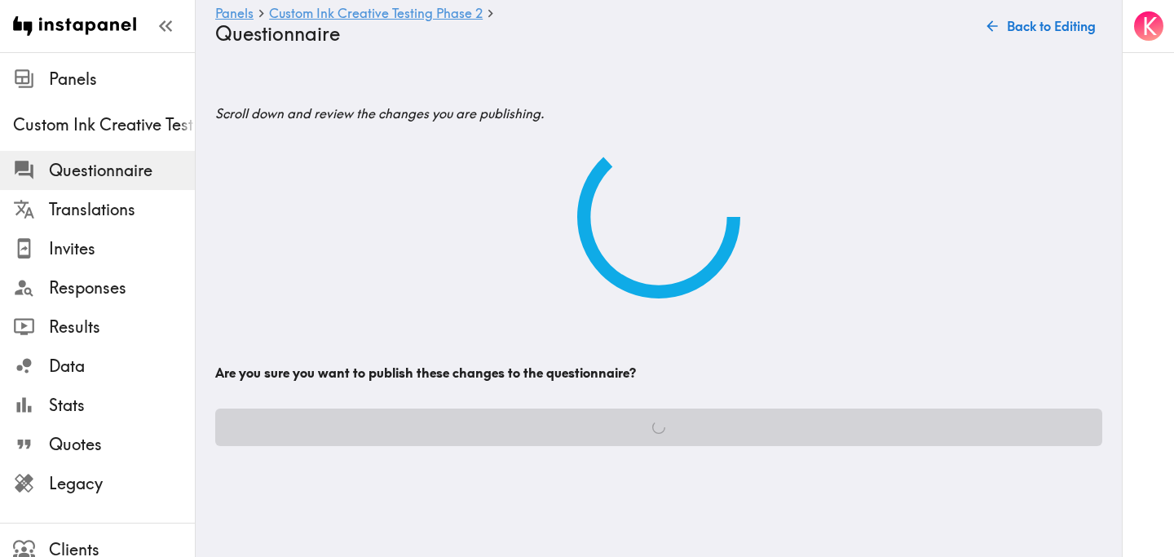
scroll to position [0, 0]
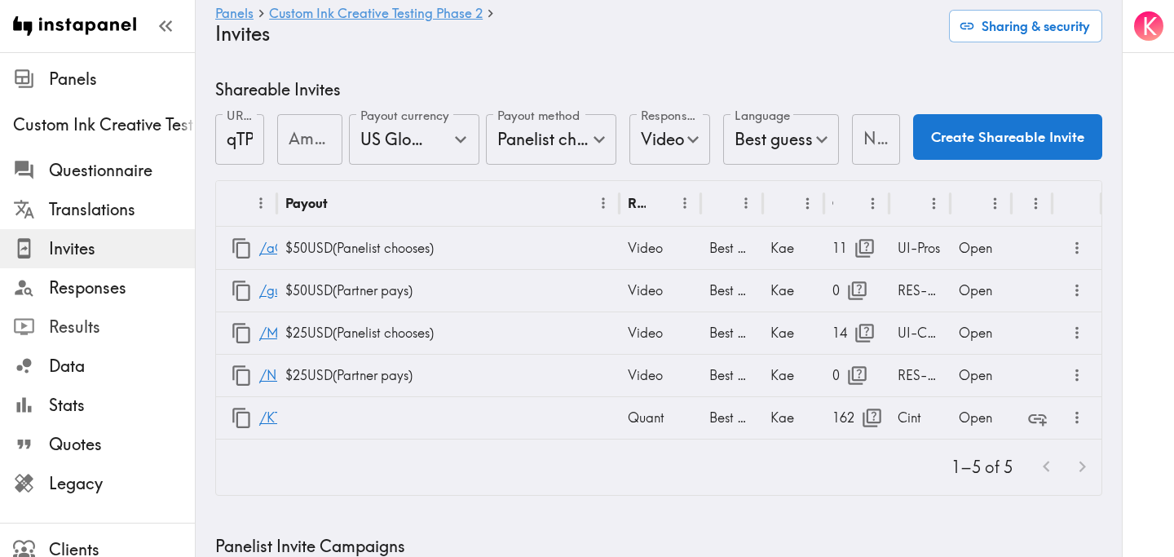
click at [113, 325] on span "Results" at bounding box center [122, 327] width 146 height 23
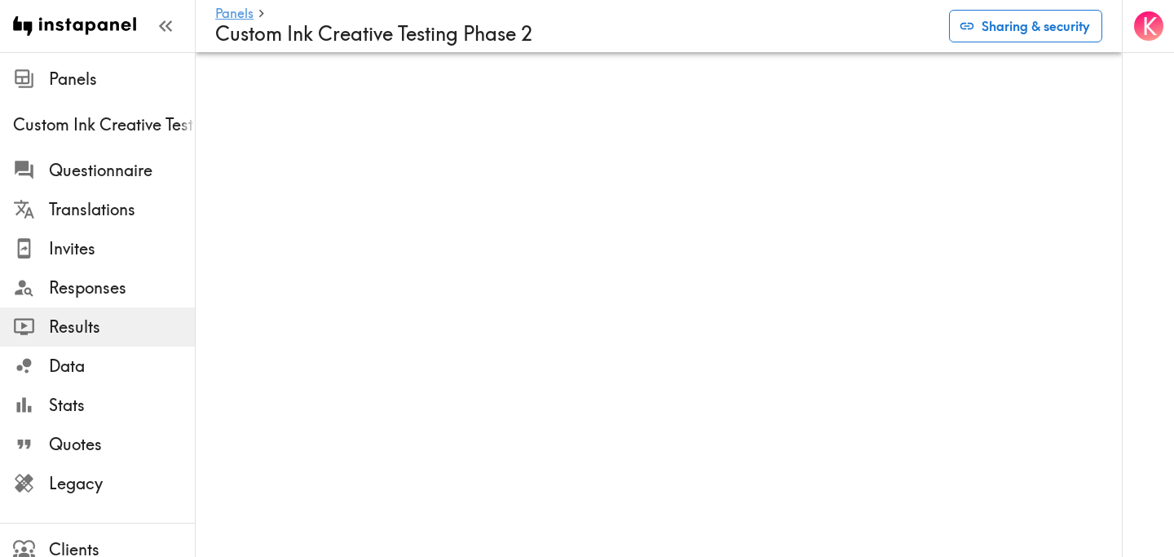
click at [983, 33] on button "Sharing & security" at bounding box center [1025, 26] width 153 height 33
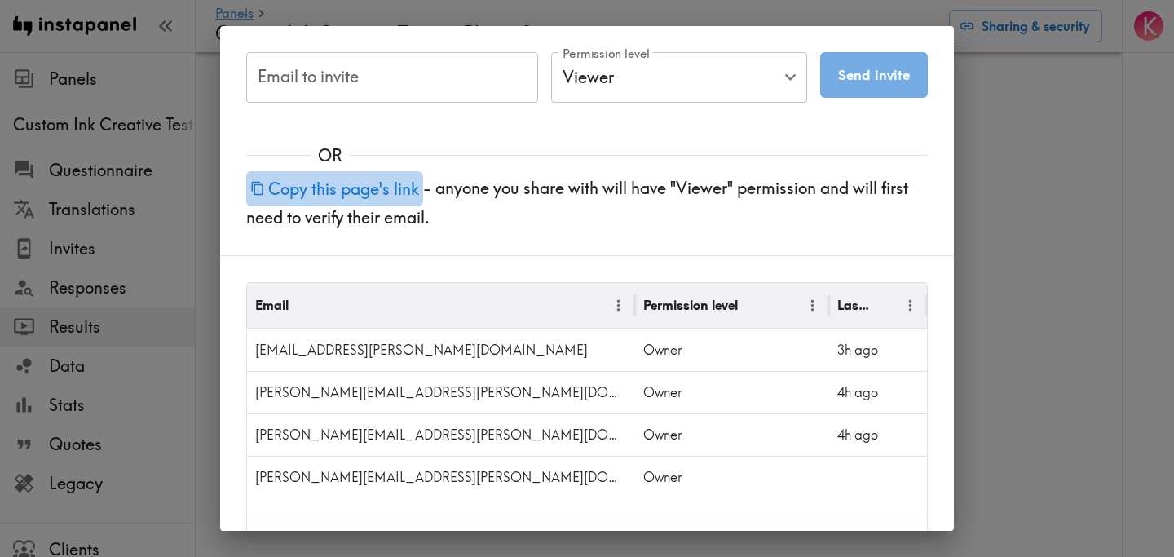
click at [366, 191] on button "Copy this page's link" at bounding box center [334, 188] width 177 height 35
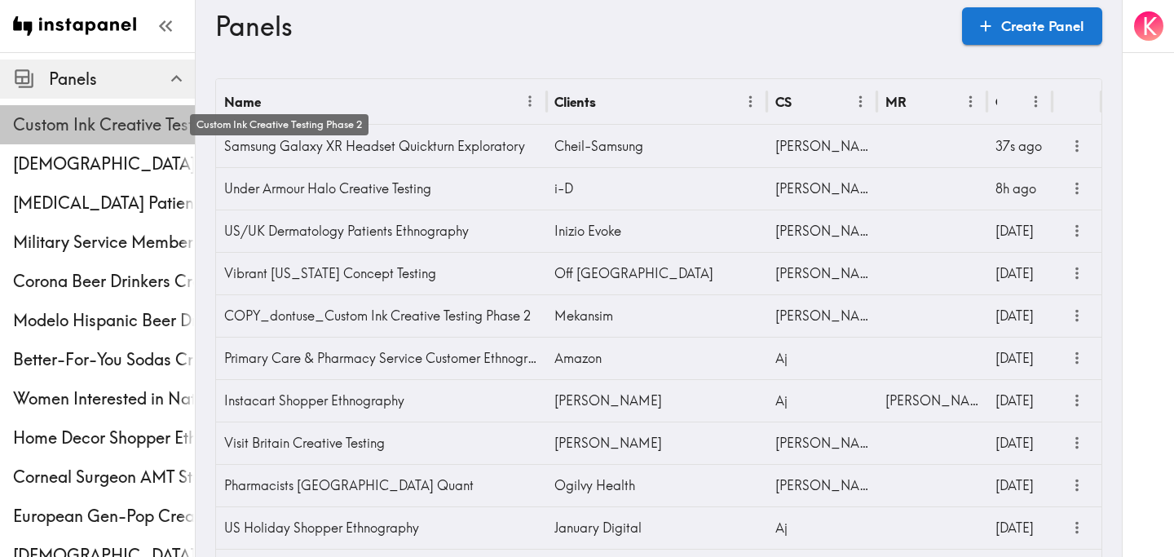
click at [113, 128] on span "Custom Ink Creative Testing Phase 2" at bounding box center [104, 124] width 182 height 23
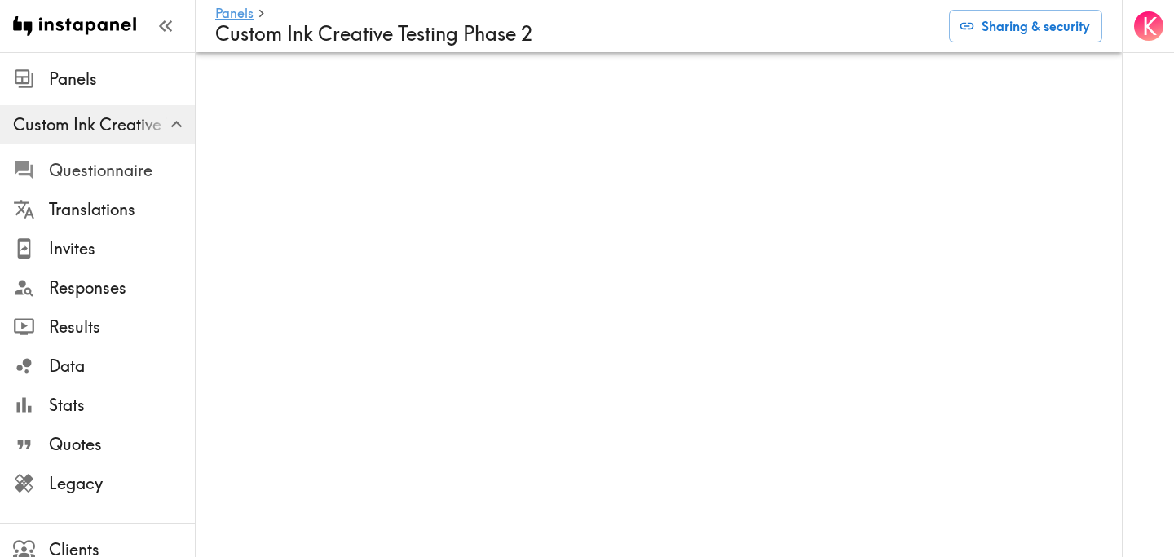
click at [121, 179] on span "Questionnaire" at bounding box center [122, 170] width 146 height 23
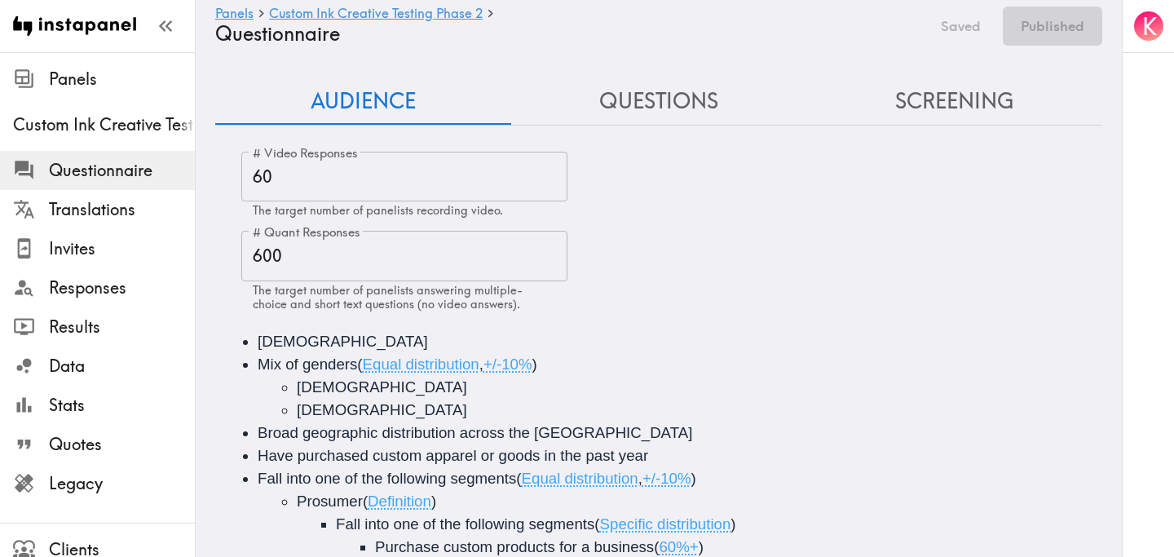
click at [677, 104] on button "Questions" at bounding box center [659, 101] width 296 height 46
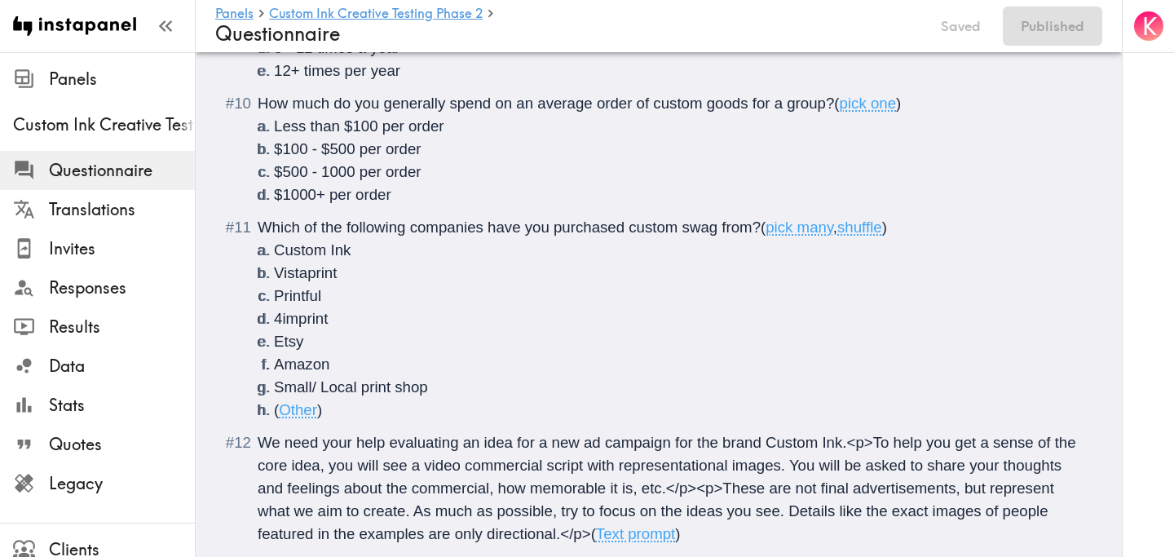
scroll to position [1536, 0]
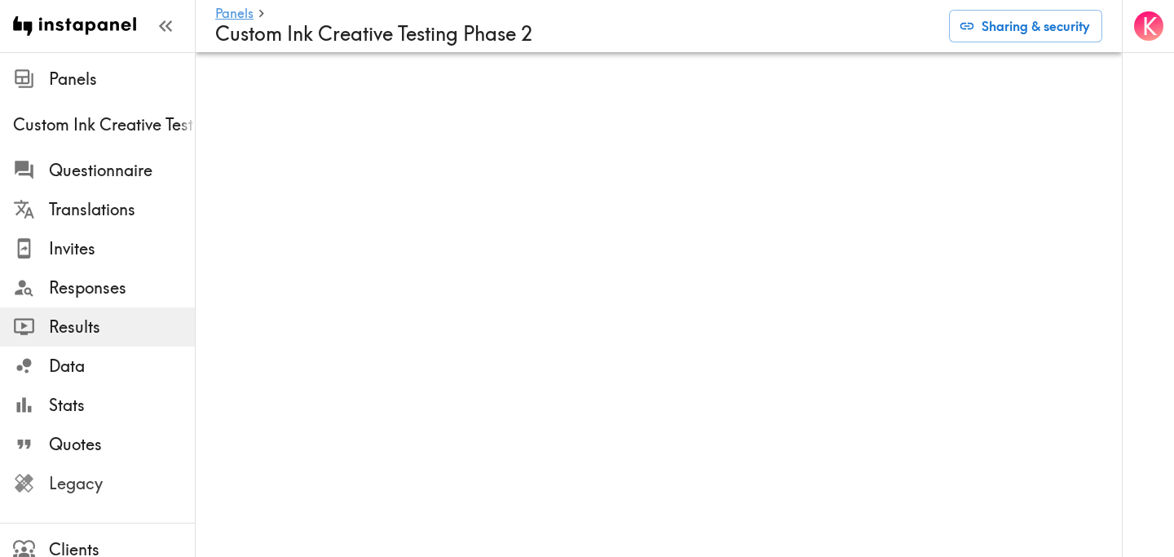
click at [124, 487] on span "Legacy" at bounding box center [122, 483] width 146 height 23
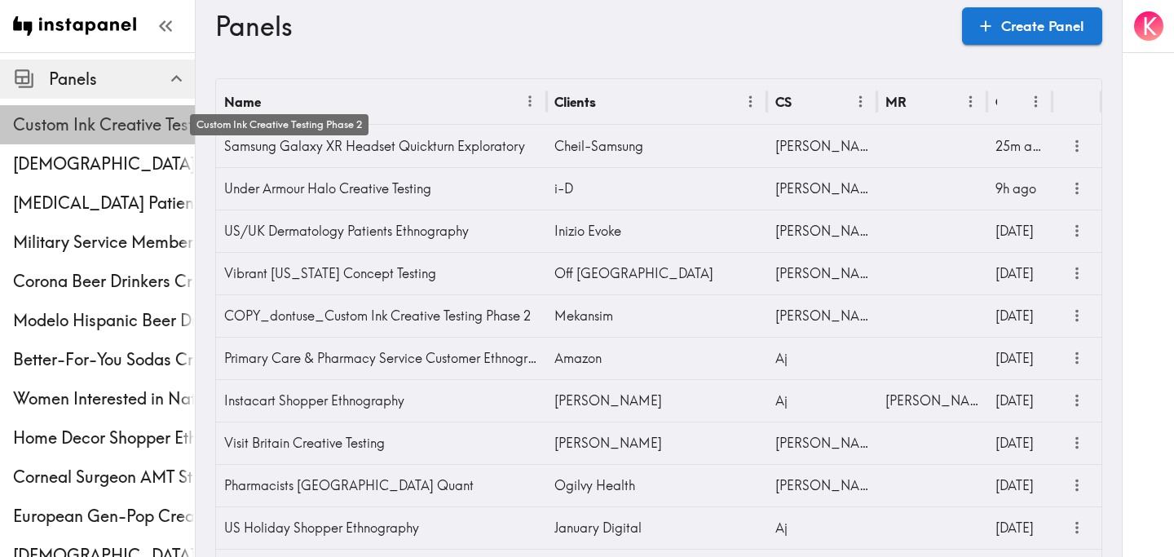
click at [112, 114] on span "Custom Ink Creative Testing Phase 2" at bounding box center [104, 124] width 182 height 23
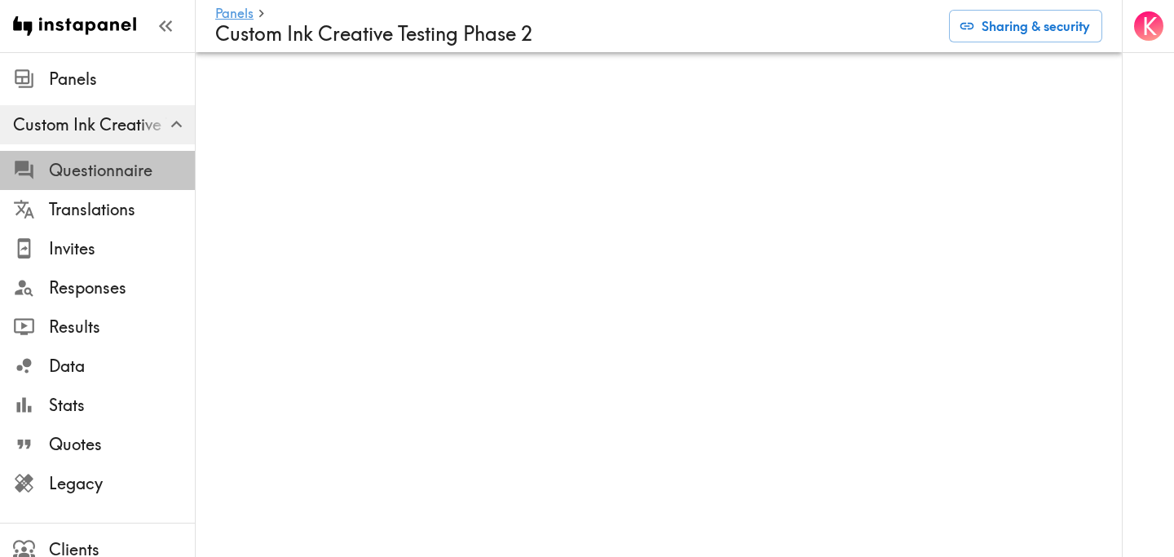
click at [116, 175] on span "Questionnaire" at bounding box center [122, 170] width 146 height 23
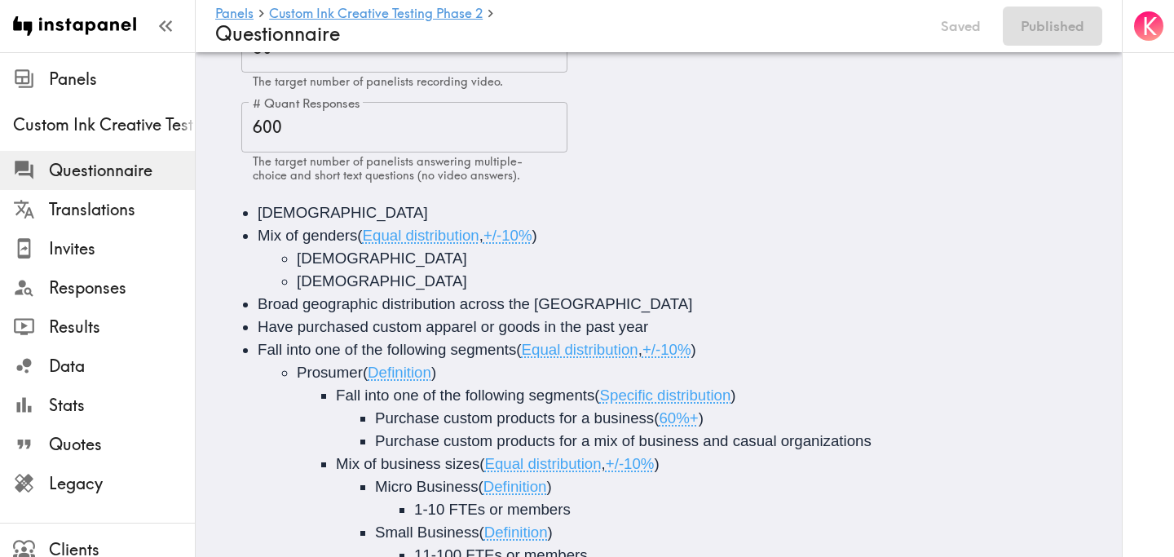
scroll to position [124, 0]
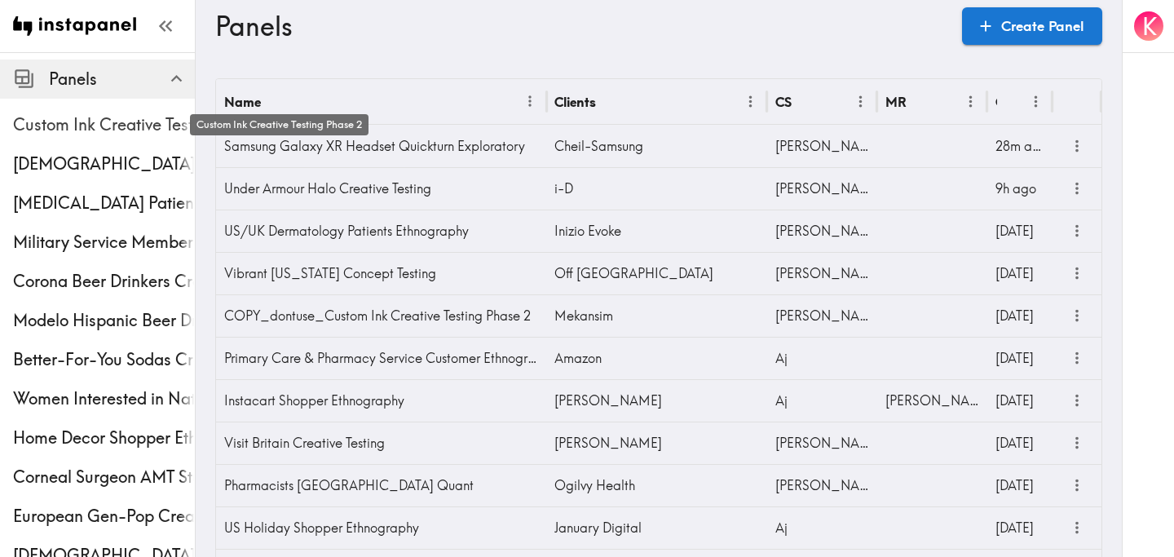
click at [97, 117] on span "Custom Ink Creative Testing Phase 2" at bounding box center [104, 124] width 182 height 23
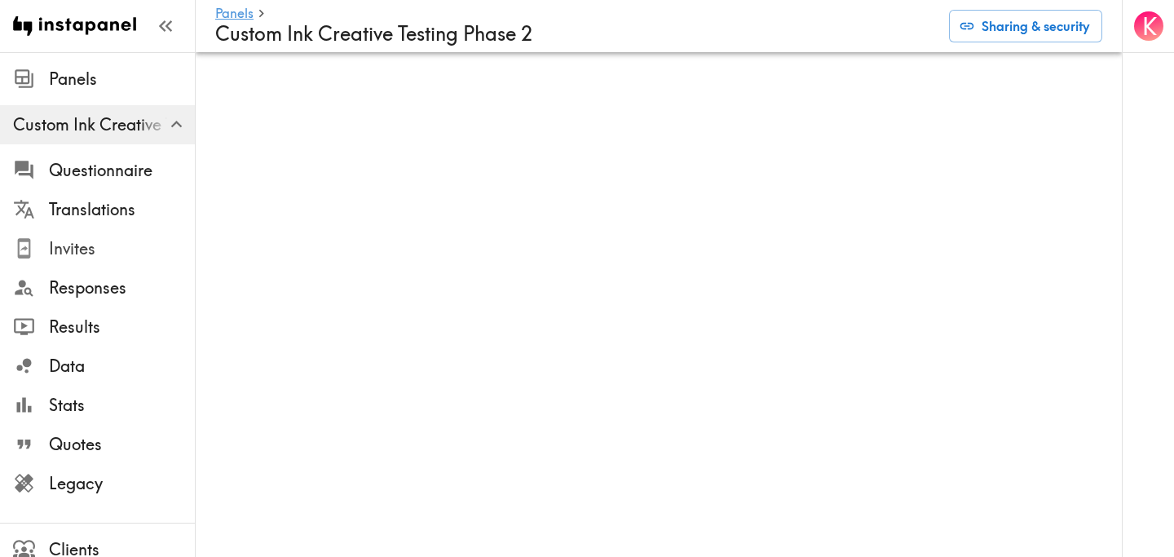
click at [103, 250] on span "Invites" at bounding box center [122, 248] width 146 height 23
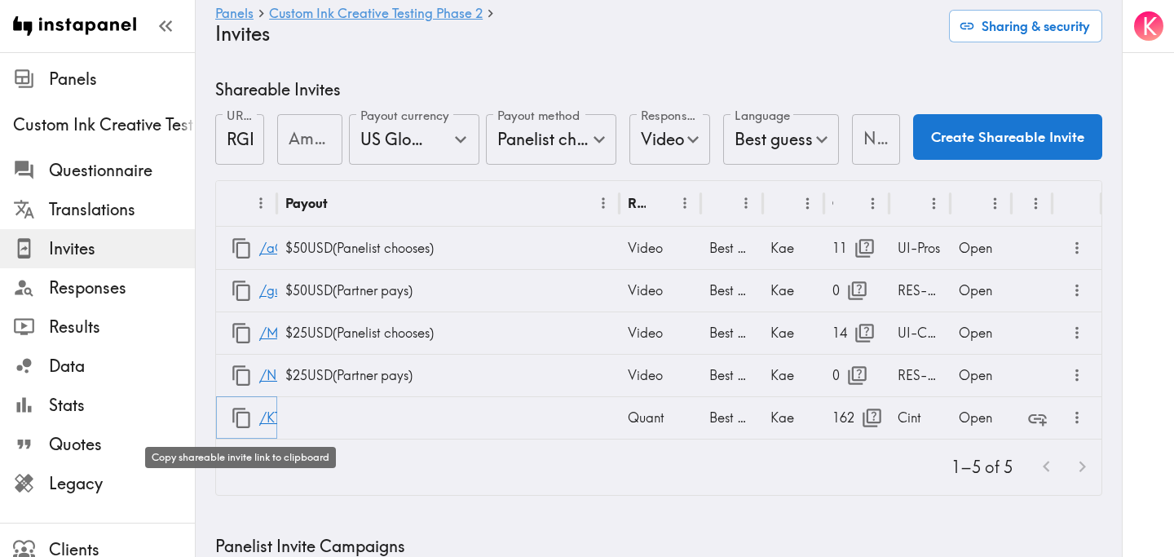
click at [235, 423] on icon "button" at bounding box center [242, 418] width 22 height 22
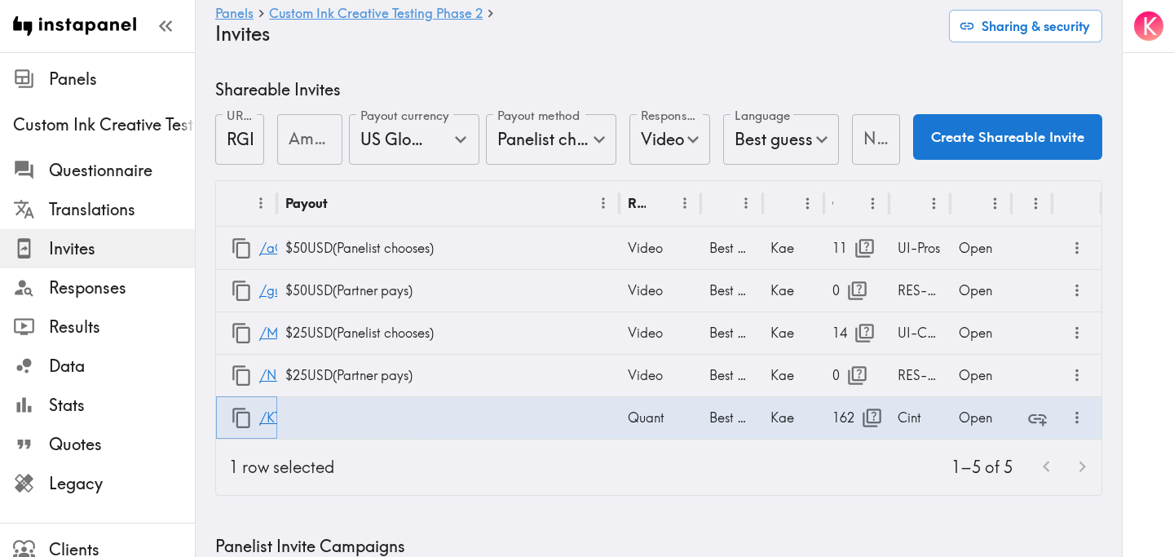
click at [238, 420] on icon "button" at bounding box center [242, 418] width 22 height 22
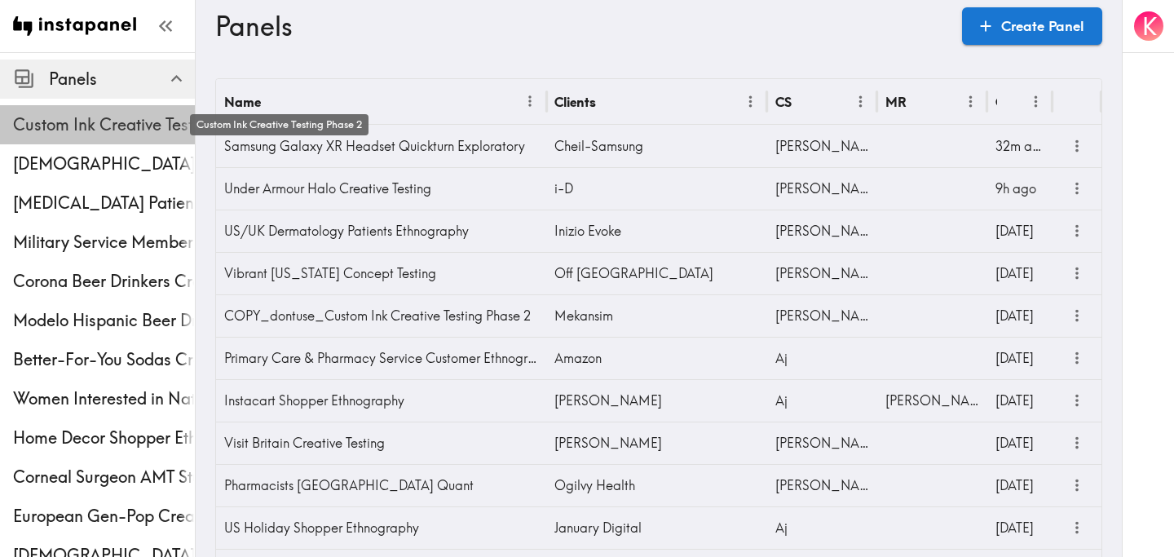
click at [115, 127] on span "Custom Ink Creative Testing Phase 2" at bounding box center [104, 124] width 182 height 23
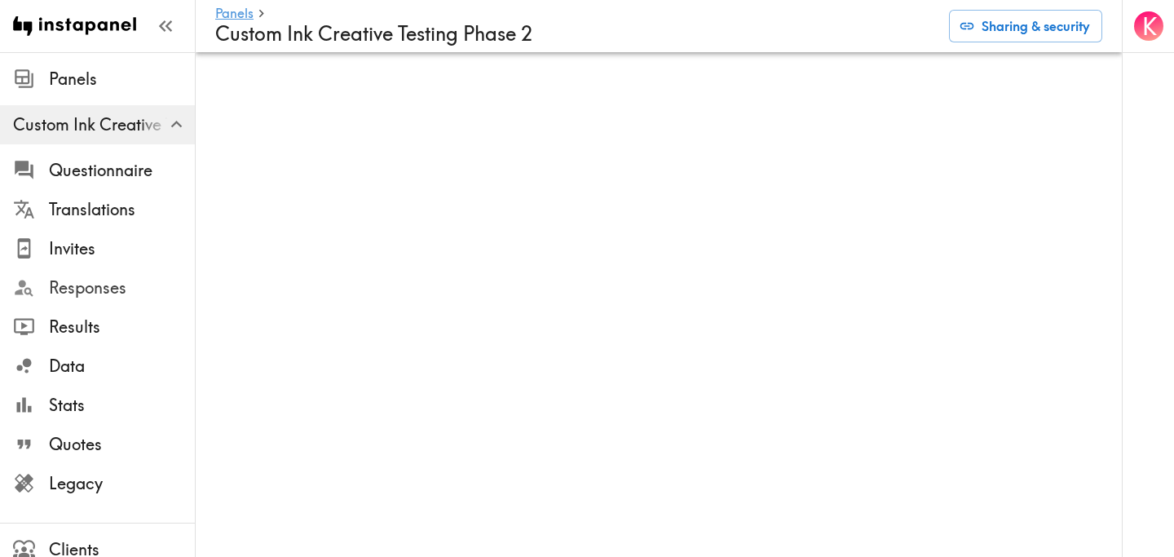
click at [130, 278] on span "Responses" at bounding box center [122, 287] width 146 height 23
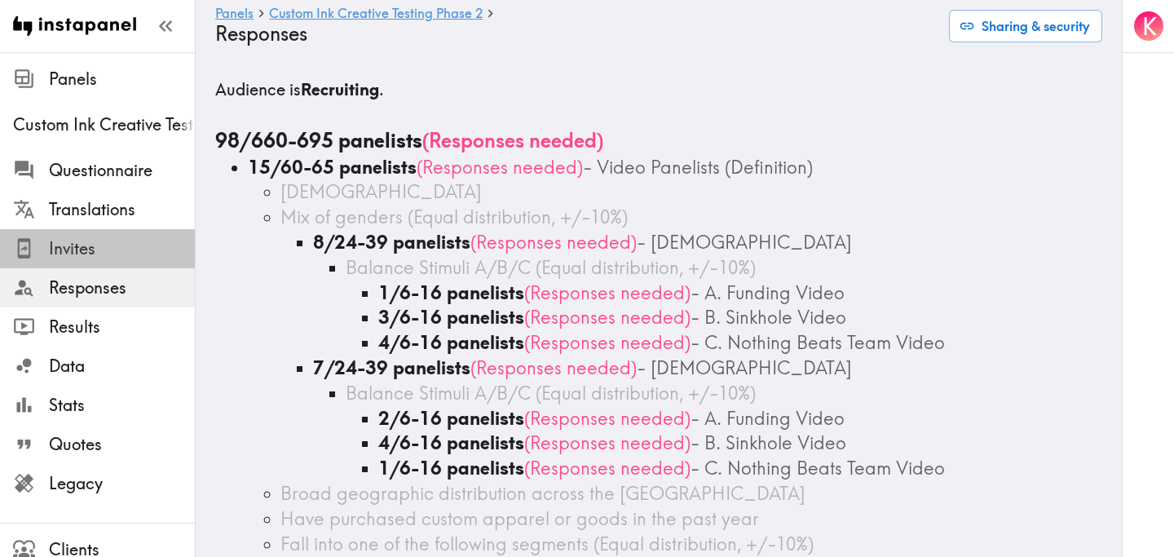
click at [110, 259] on span "Invites" at bounding box center [122, 248] width 146 height 23
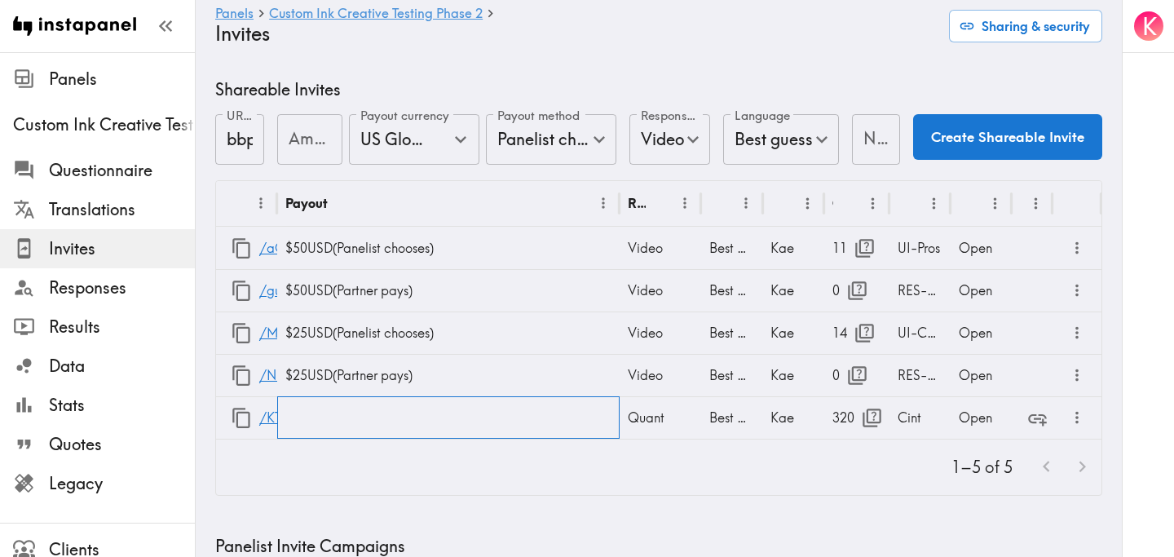
click at [352, 410] on div at bounding box center [448, 417] width 343 height 42
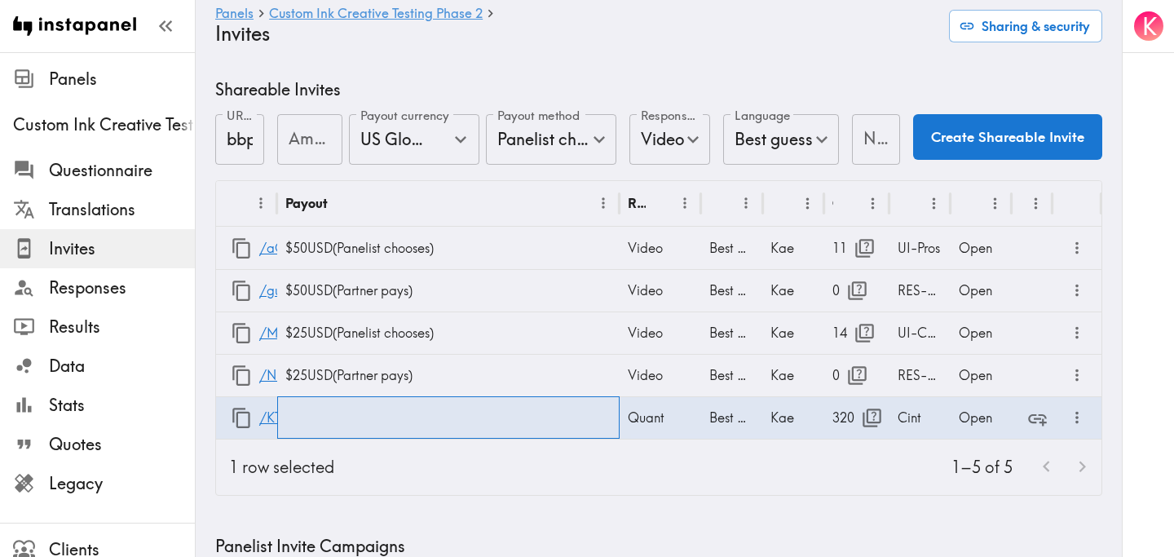
click at [352, 410] on div at bounding box center [448, 417] width 343 height 42
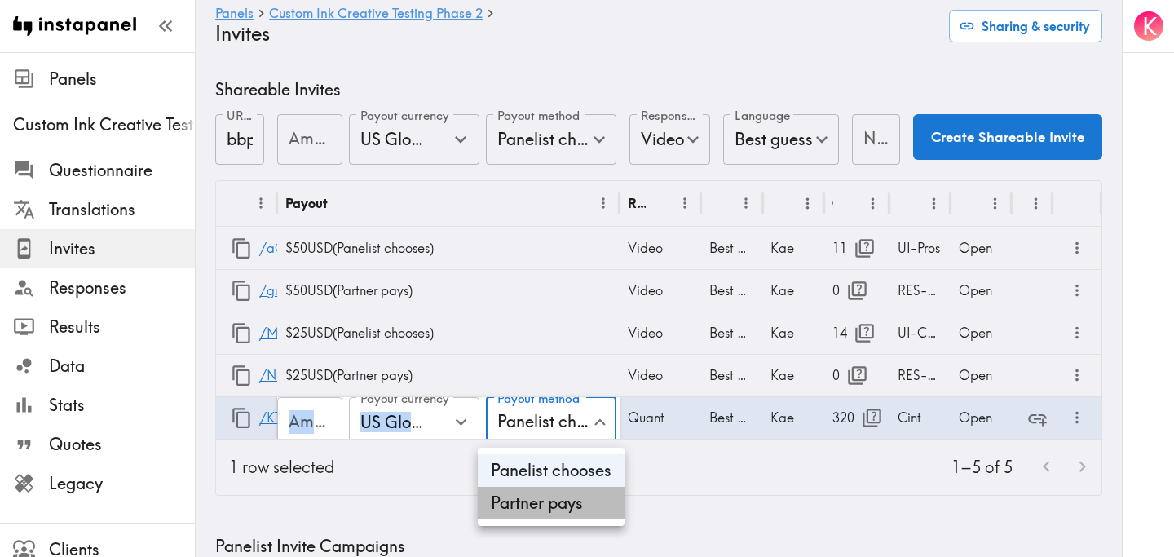
click at [588, 503] on li "Partner pays" at bounding box center [551, 503] width 147 height 33
type input "Partner pays"
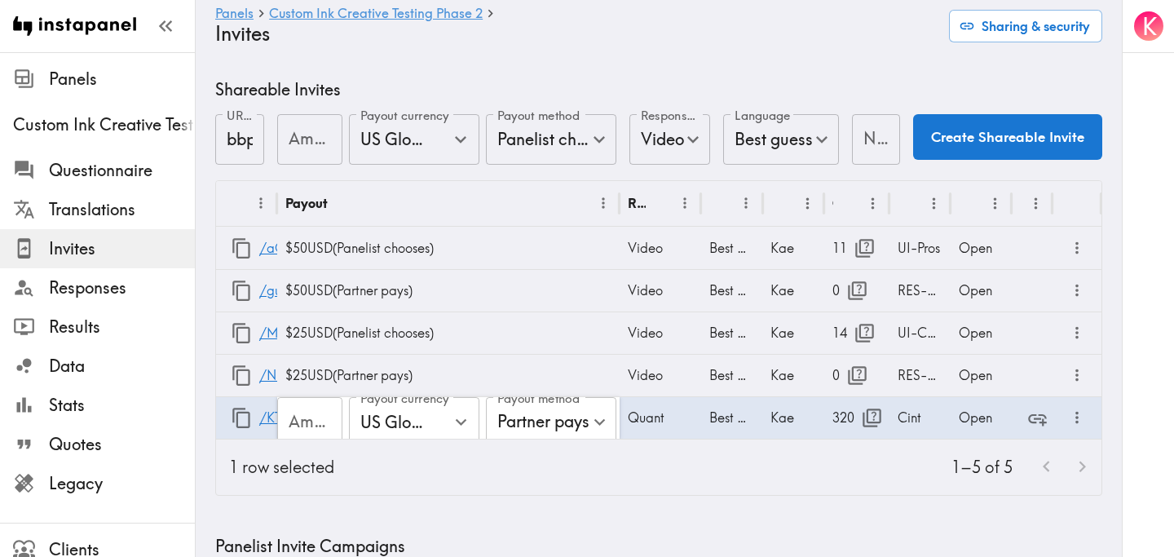
click at [614, 471] on div "1–5 of 5" at bounding box center [724, 467] width 754 height 55
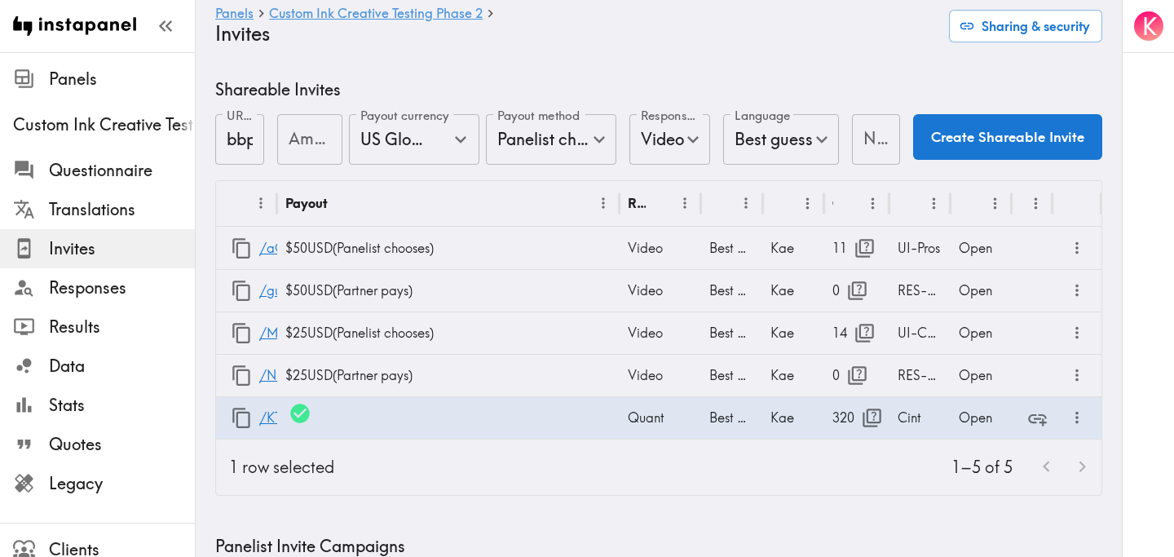
click at [461, 469] on div "1–5 of 5" at bounding box center [724, 467] width 754 height 55
click at [293, 141] on input "Amount" at bounding box center [309, 139] width 65 height 51
click at [462, 142] on icon "Open" at bounding box center [460, 139] width 11 height 7
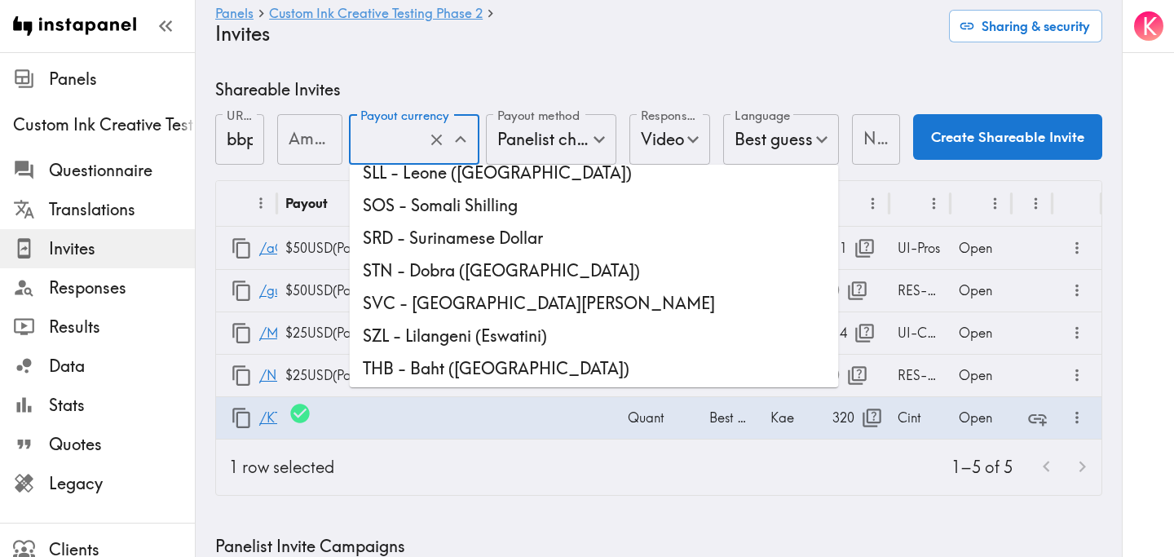
scroll to position [4448, 0]
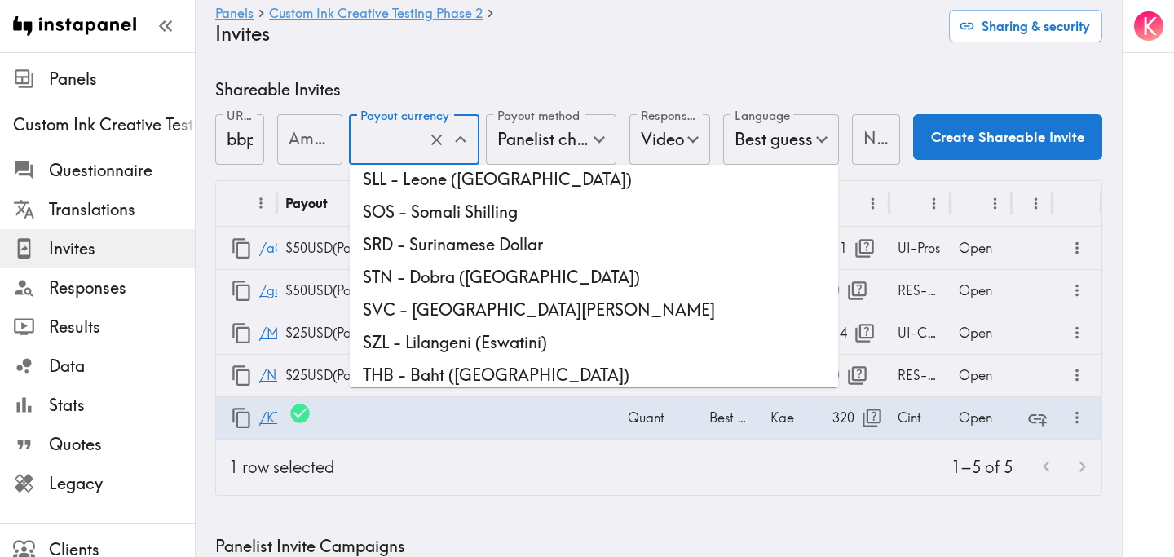
type input "USD - US Dollar (United States of America, American Samoa, Bonaire, Sint Eustat…"
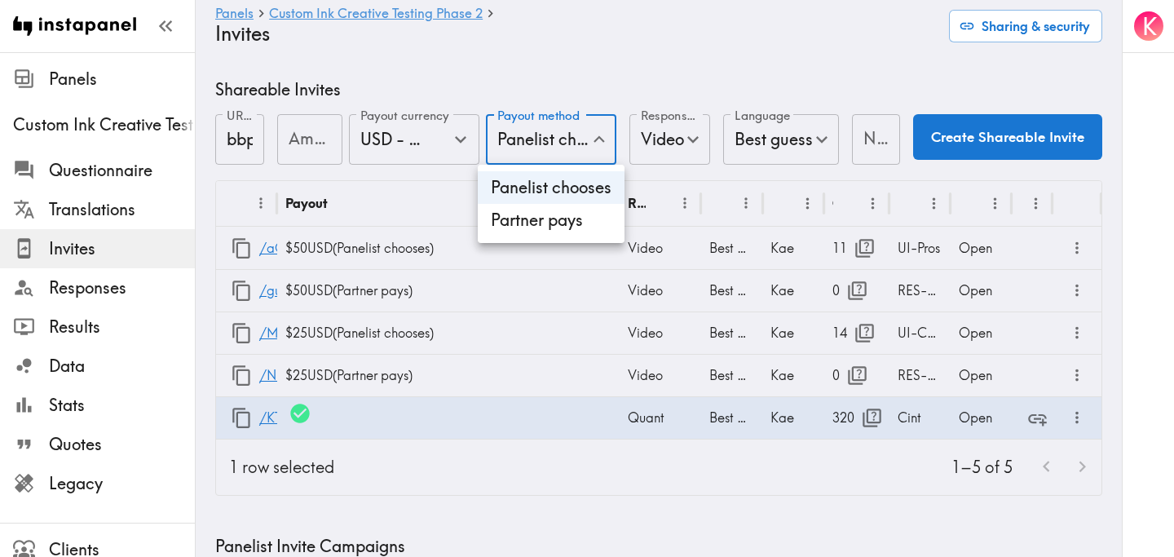
click at [578, 215] on li "Partner pays" at bounding box center [551, 220] width 147 height 33
type input "Partner pays"
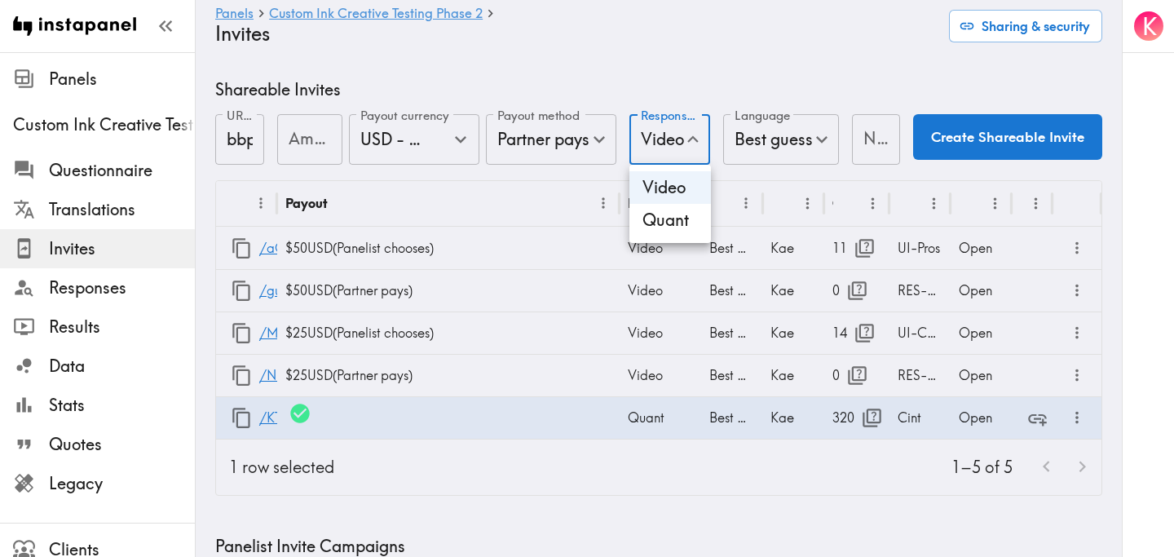
click at [682, 222] on li "Quant" at bounding box center [671, 220] width 82 height 33
type input "Quant"
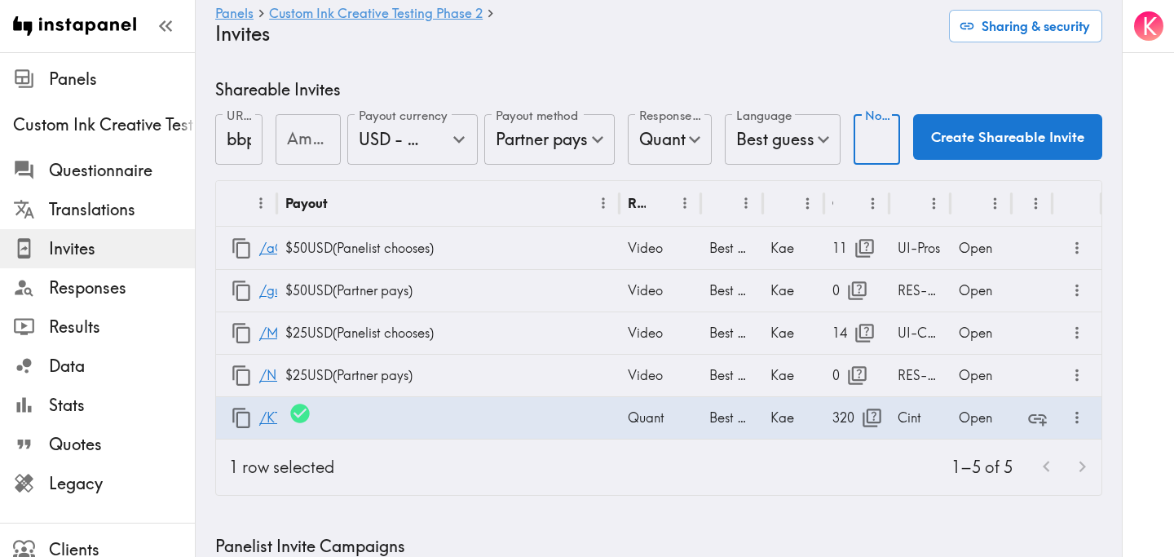
click at [873, 139] on input "Notes" at bounding box center [877, 139] width 47 height 51
type input "Casual Orgs-Cint"
click at [984, 137] on button "Create Shareable Invite" at bounding box center [1007, 137] width 189 height 46
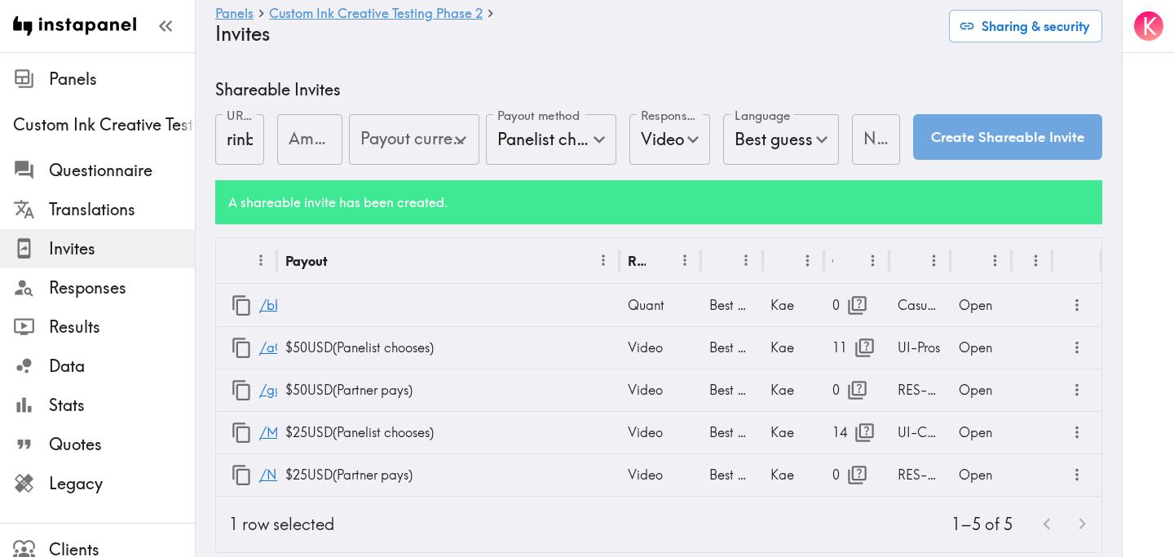
type input "US Global Equivalent - converted and cost-of-living adjusted"
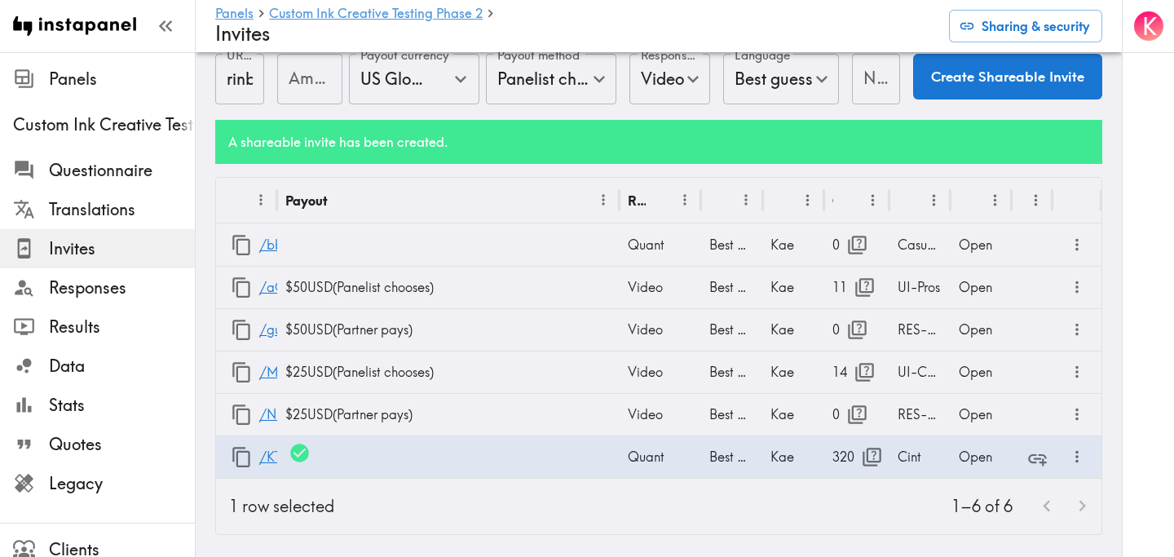
scroll to position [68, 0]
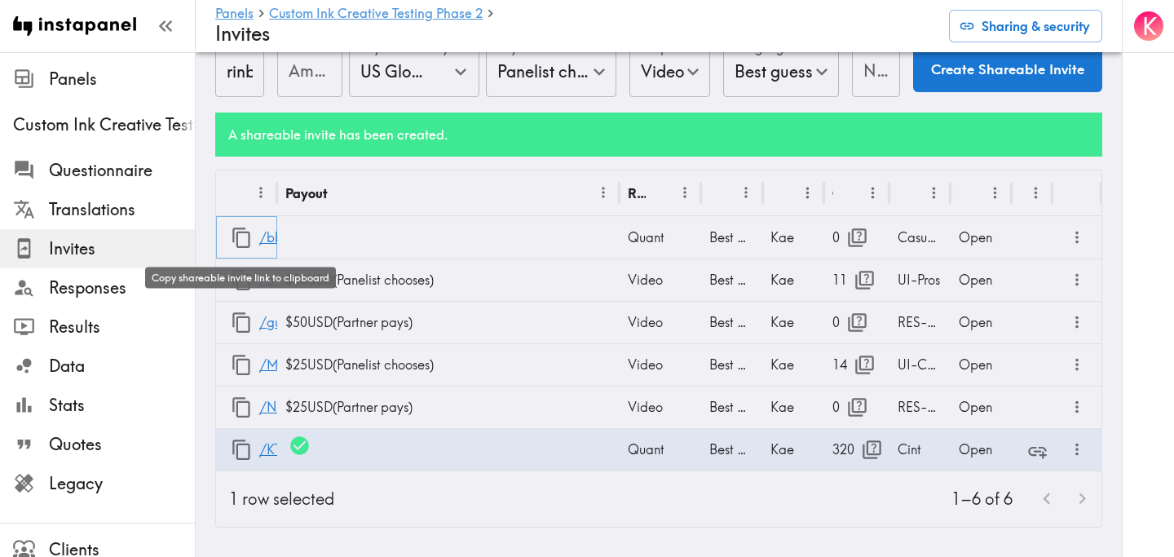
click at [241, 236] on icon "button" at bounding box center [242, 238] width 22 height 22
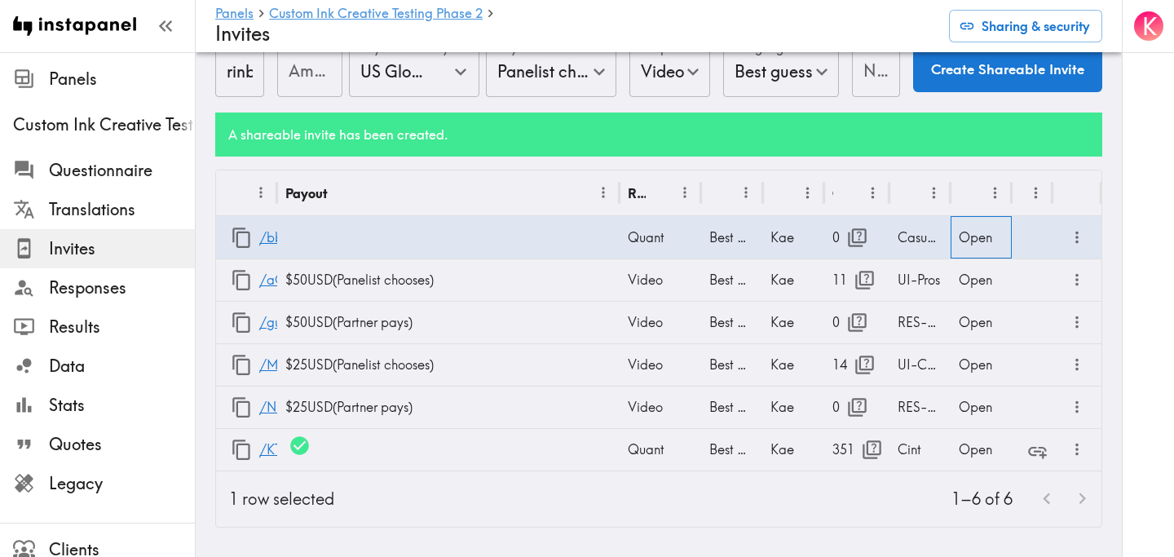
click at [982, 241] on div "Open" at bounding box center [981, 237] width 61 height 42
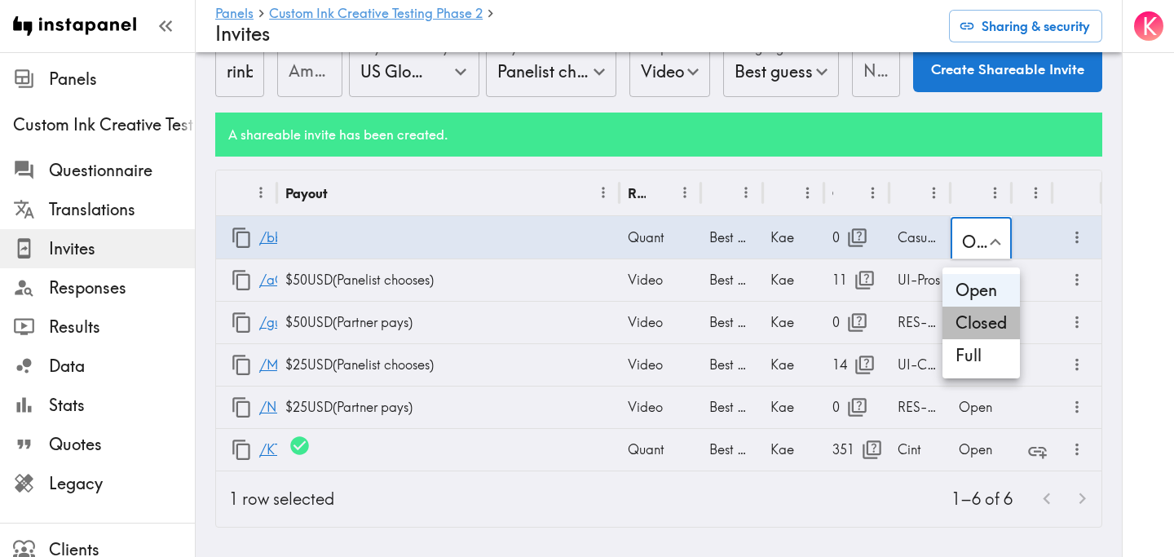
click at [981, 329] on li "Closed" at bounding box center [981, 323] width 77 height 33
type input "Closed"
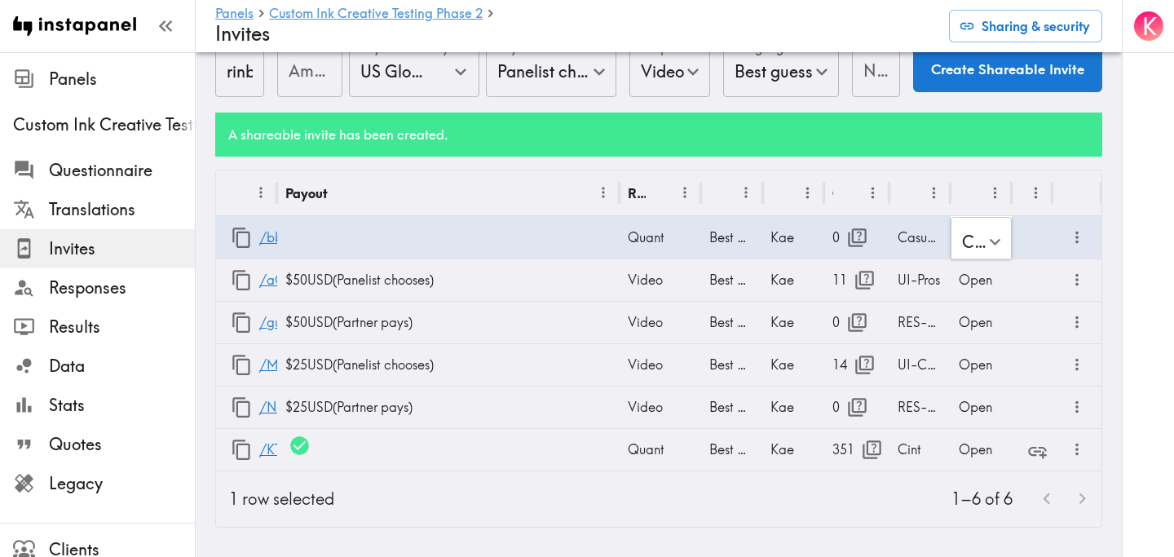
click at [524, 517] on div "1–6 of 6" at bounding box center [724, 498] width 754 height 55
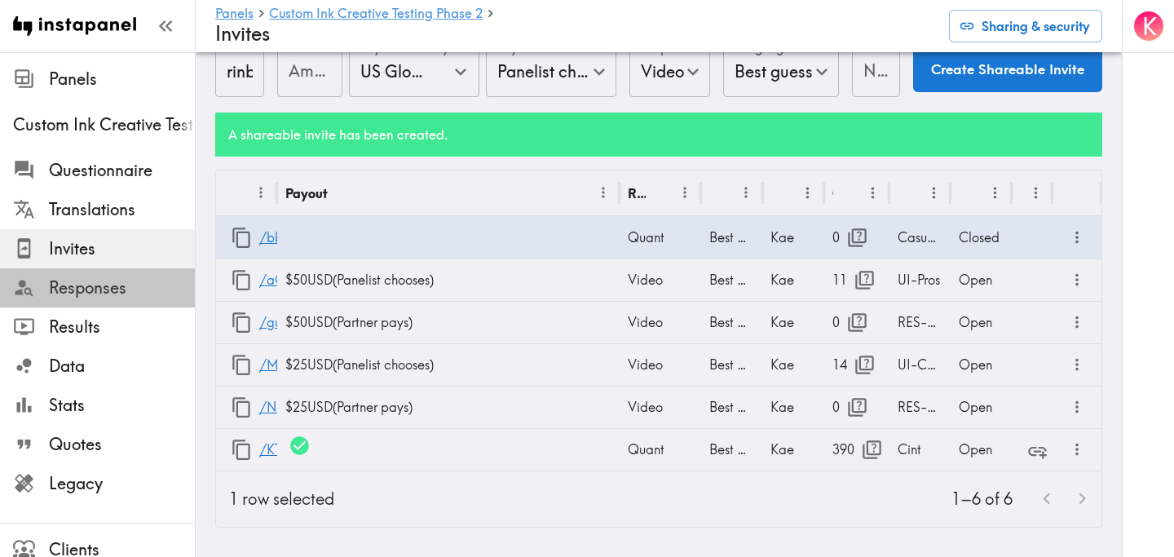
click at [131, 295] on span "Responses" at bounding box center [122, 287] width 146 height 23
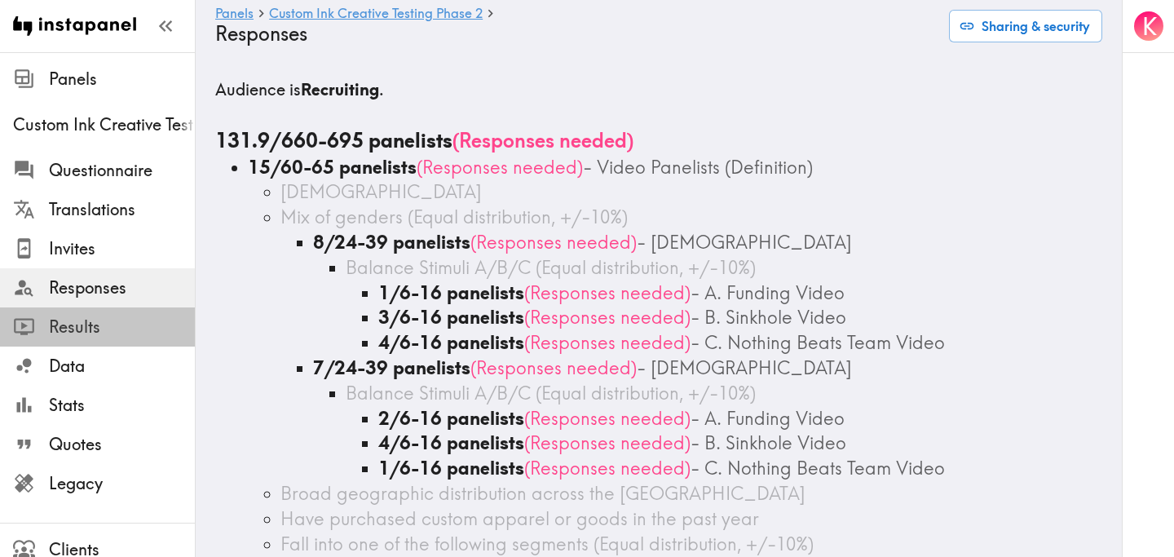
click at [117, 316] on span "Results" at bounding box center [122, 327] width 146 height 23
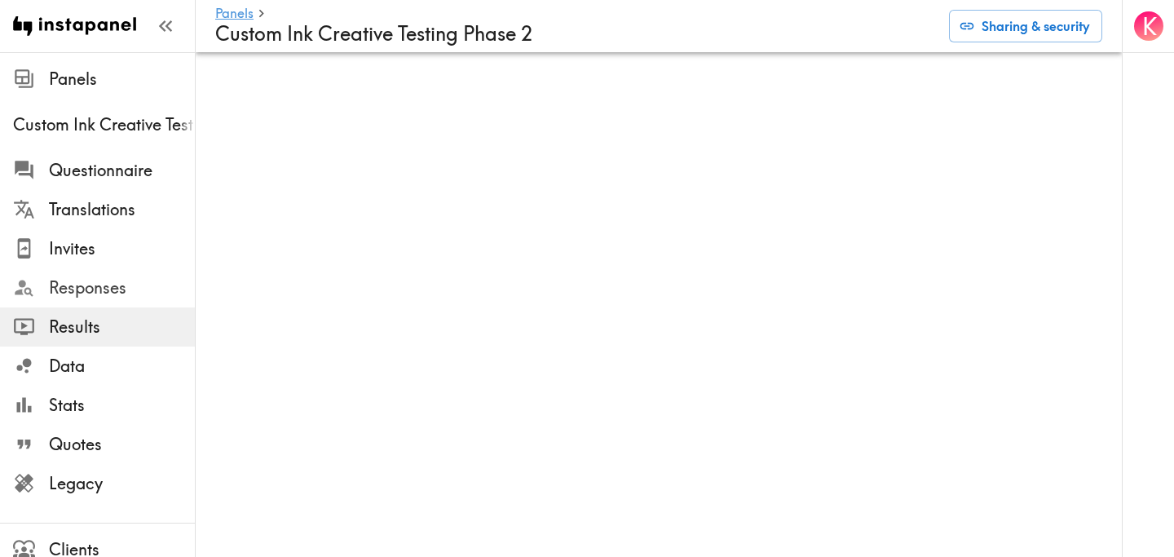
click at [99, 287] on span "Responses" at bounding box center [122, 287] width 146 height 23
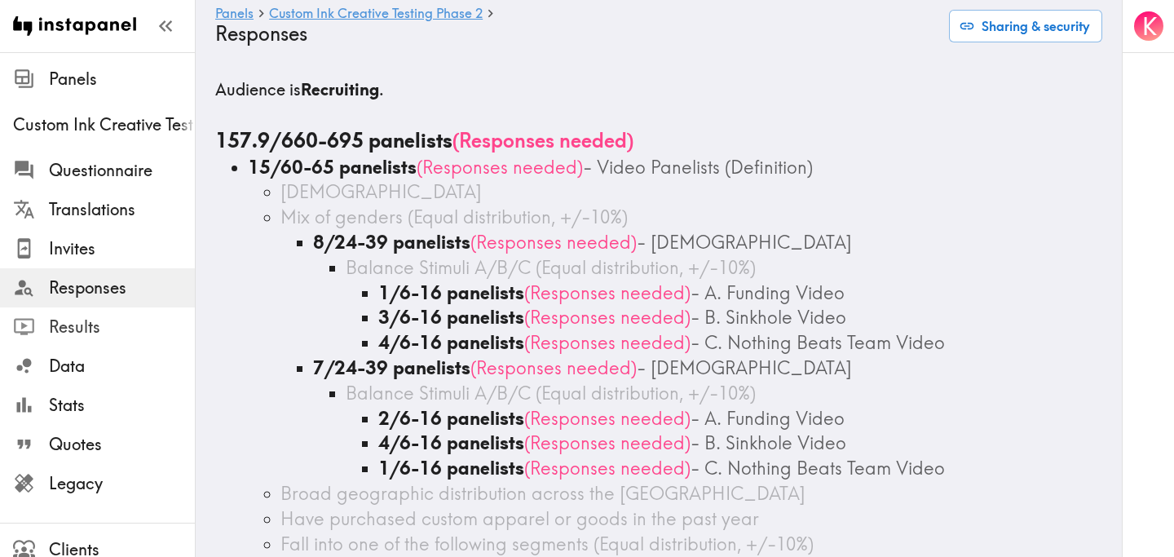
click at [99, 316] on span "Results" at bounding box center [122, 327] width 146 height 23
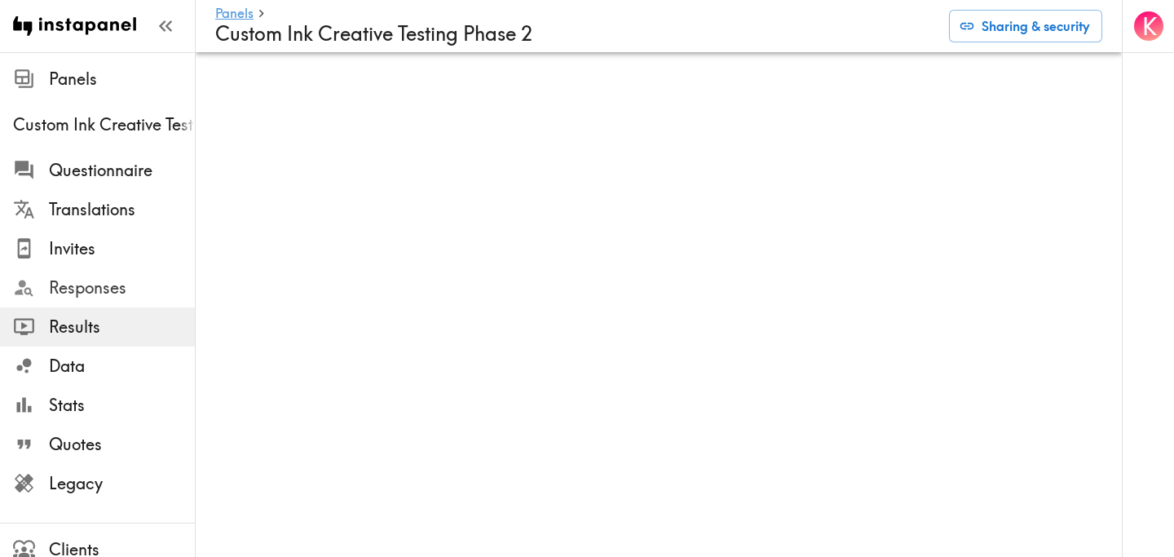
click at [106, 276] on span "Responses" at bounding box center [122, 287] width 146 height 23
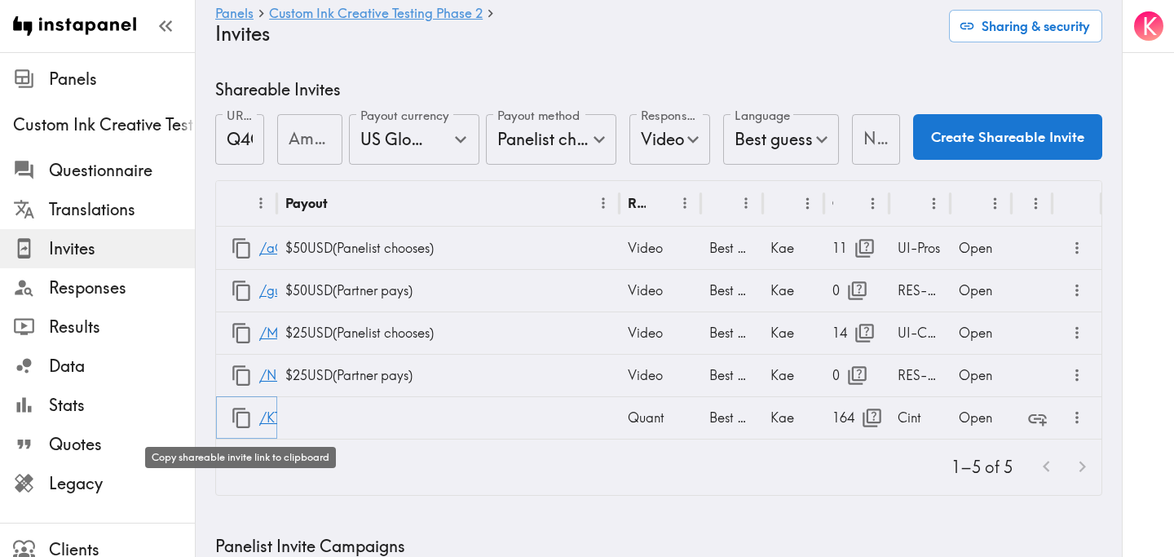
click at [241, 416] on icon "button" at bounding box center [242, 418] width 22 height 22
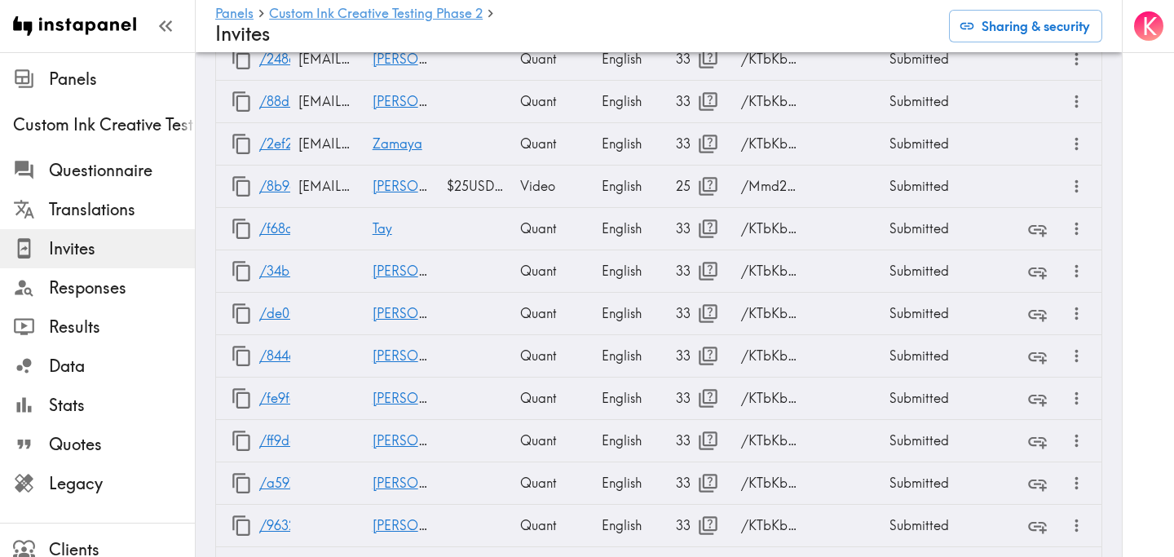
scroll to position [6622, 0]
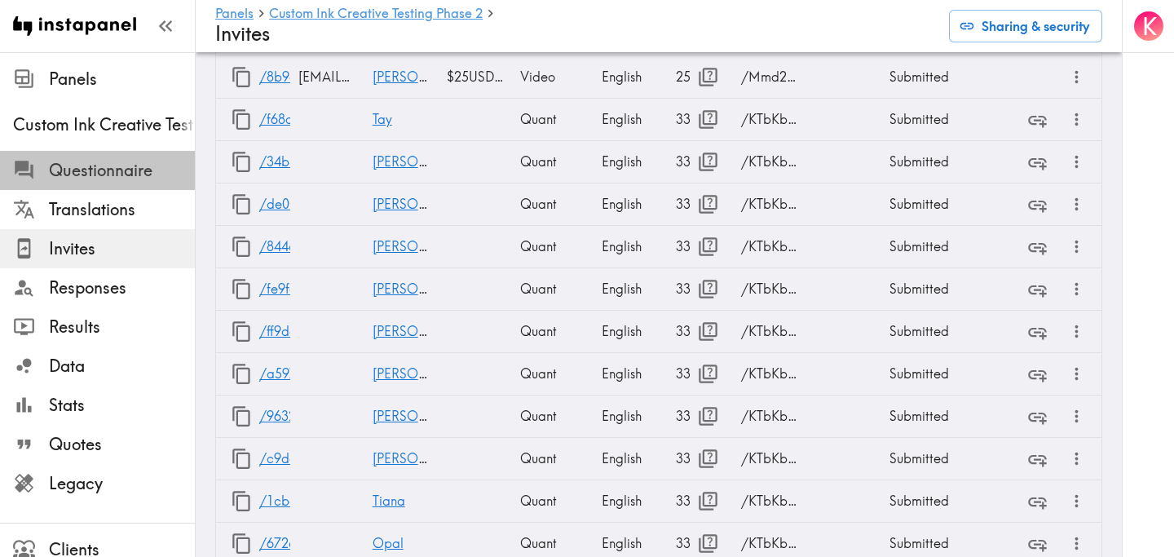
click at [148, 164] on span "Questionnaire" at bounding box center [122, 170] width 146 height 23
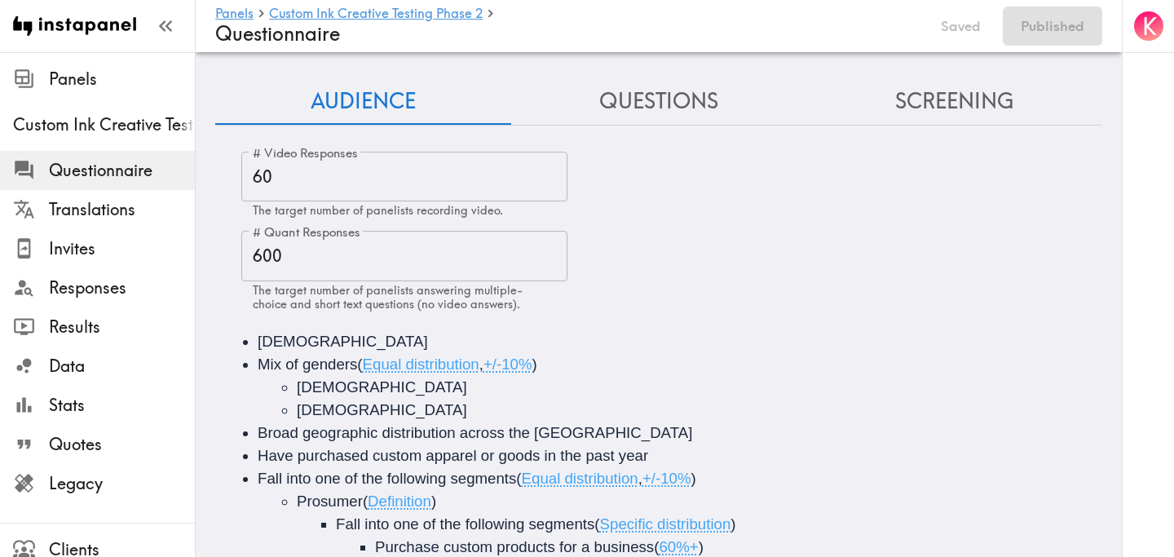
scroll to position [296, 0]
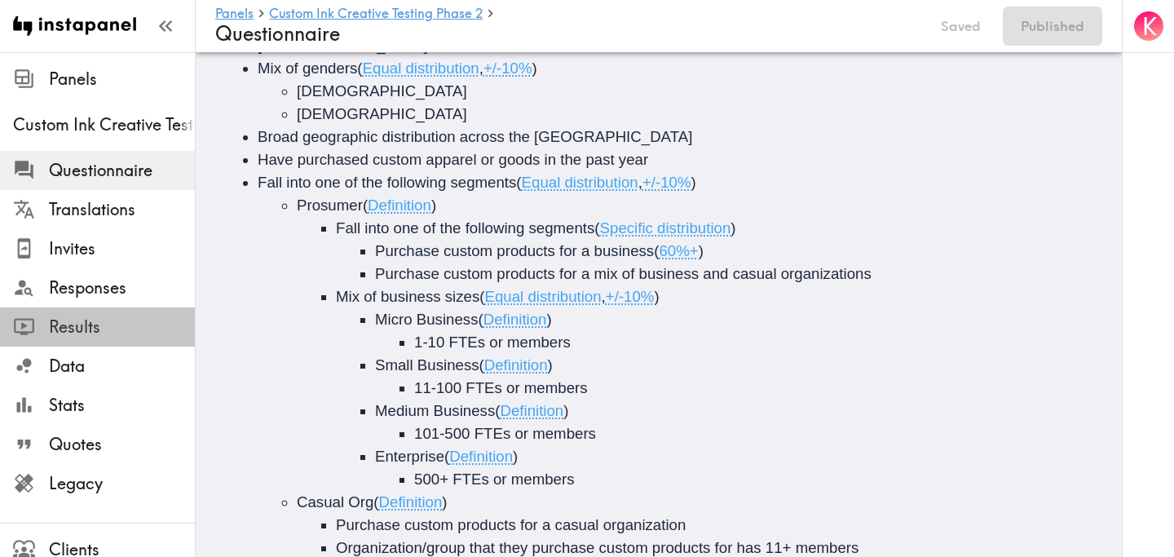
click at [133, 325] on span "Results" at bounding box center [122, 327] width 146 height 23
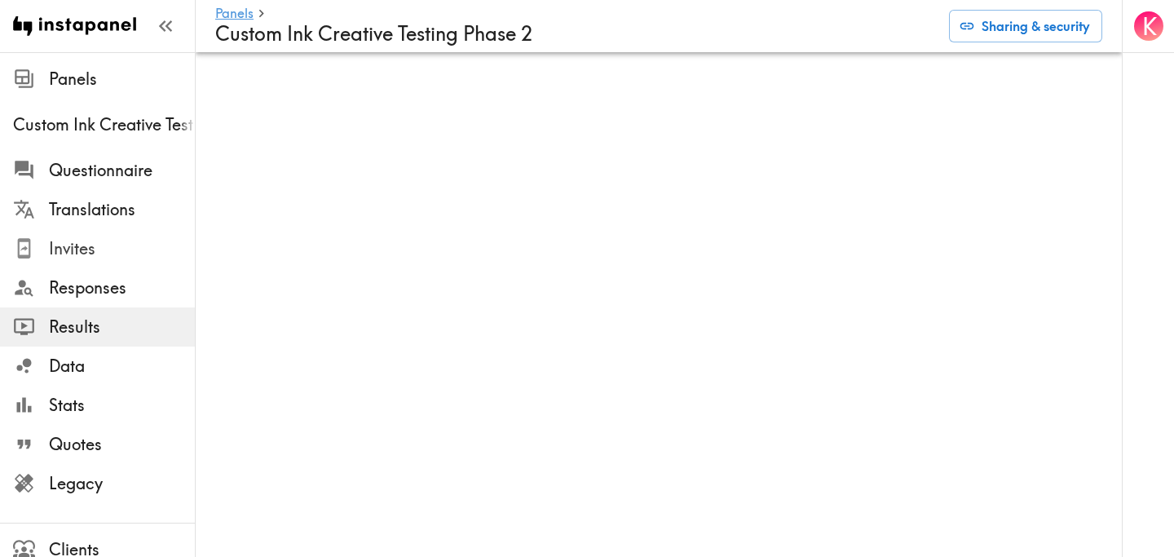
click at [123, 245] on span "Invites" at bounding box center [122, 248] width 146 height 23
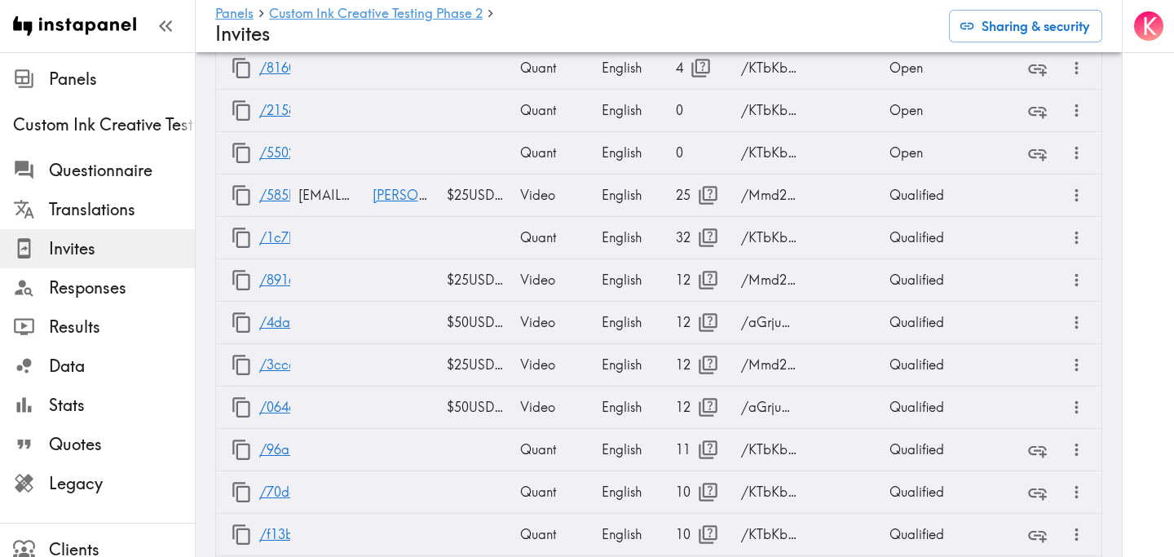
scroll to position [9427, 0]
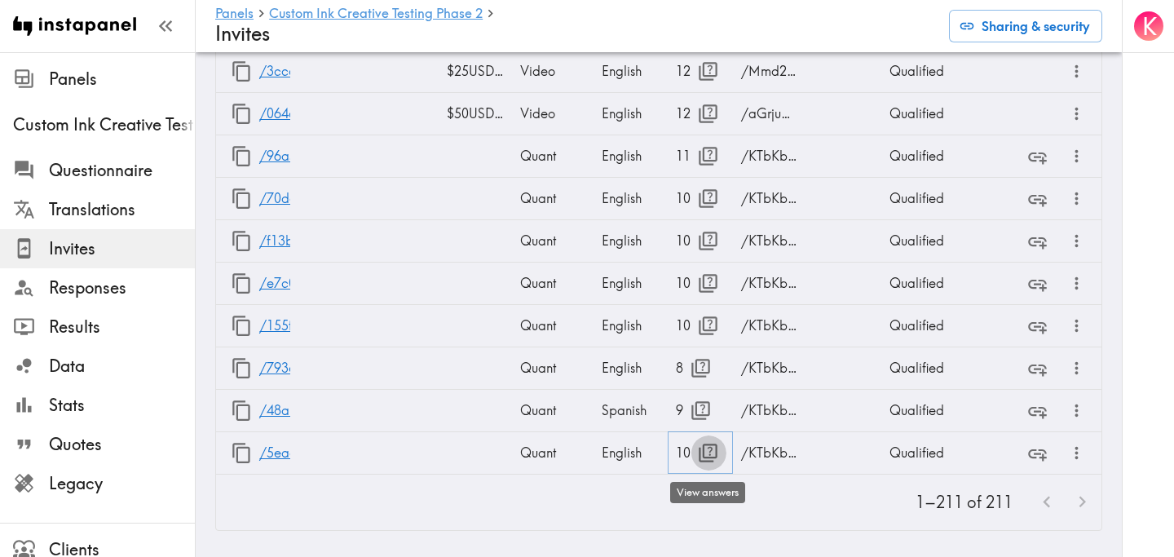
click at [708, 453] on icon "button" at bounding box center [708, 453] width 22 height 22
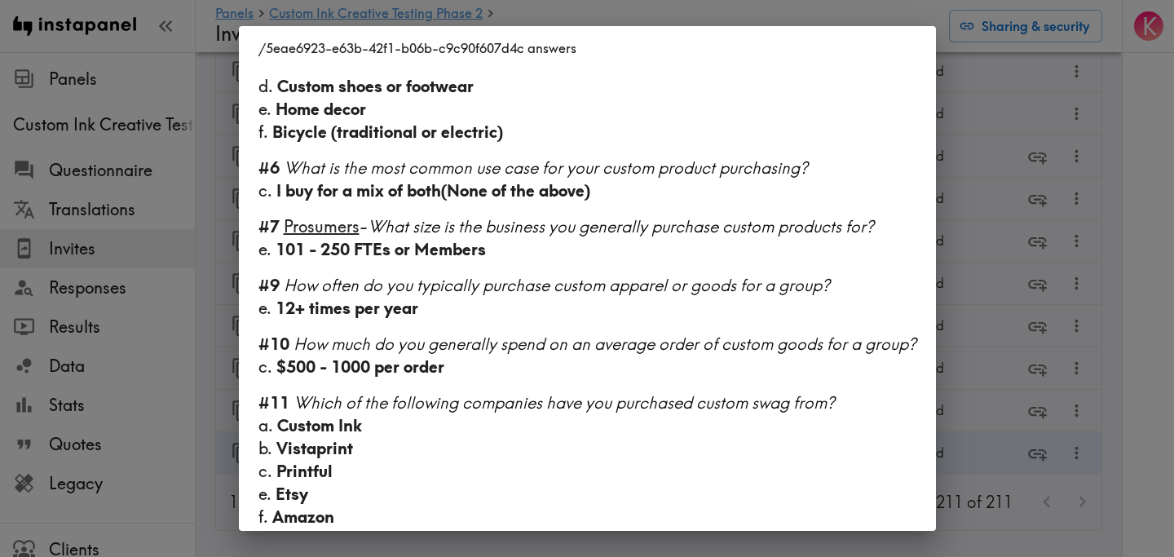
scroll to position [808, 0]
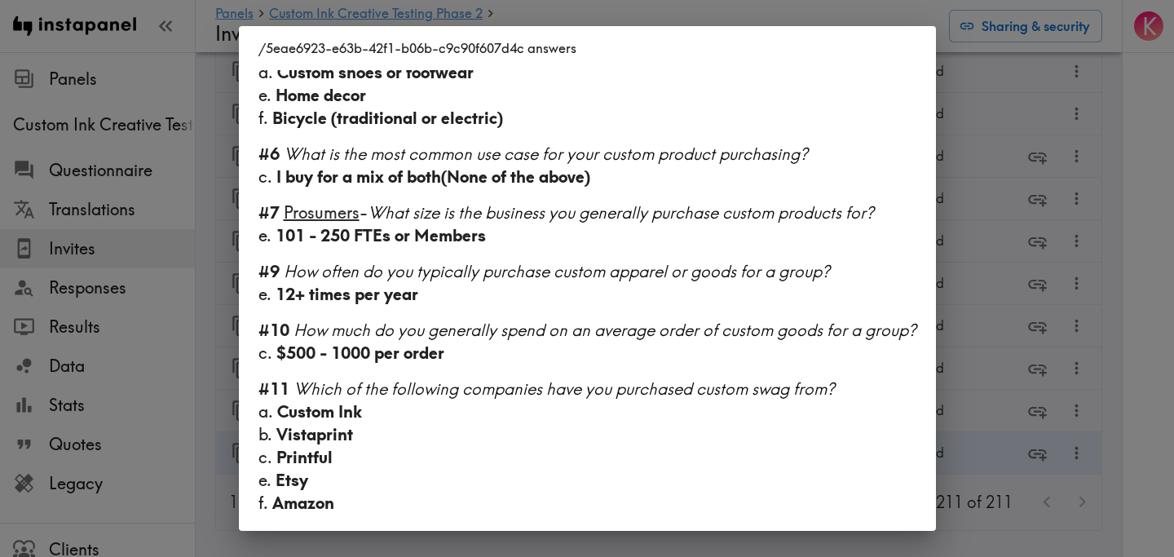
click at [1147, 283] on div "/5eae6923-e63b-42f1-b06b-c9c90f607d4c answers Language English Response type Qu…" at bounding box center [587, 278] width 1174 height 557
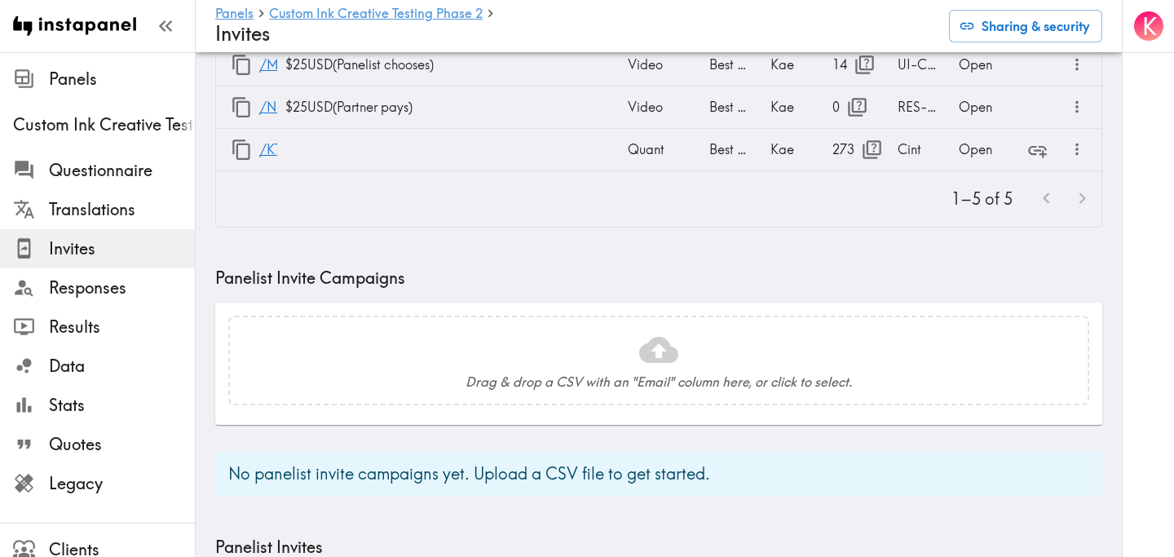
scroll to position [0, 0]
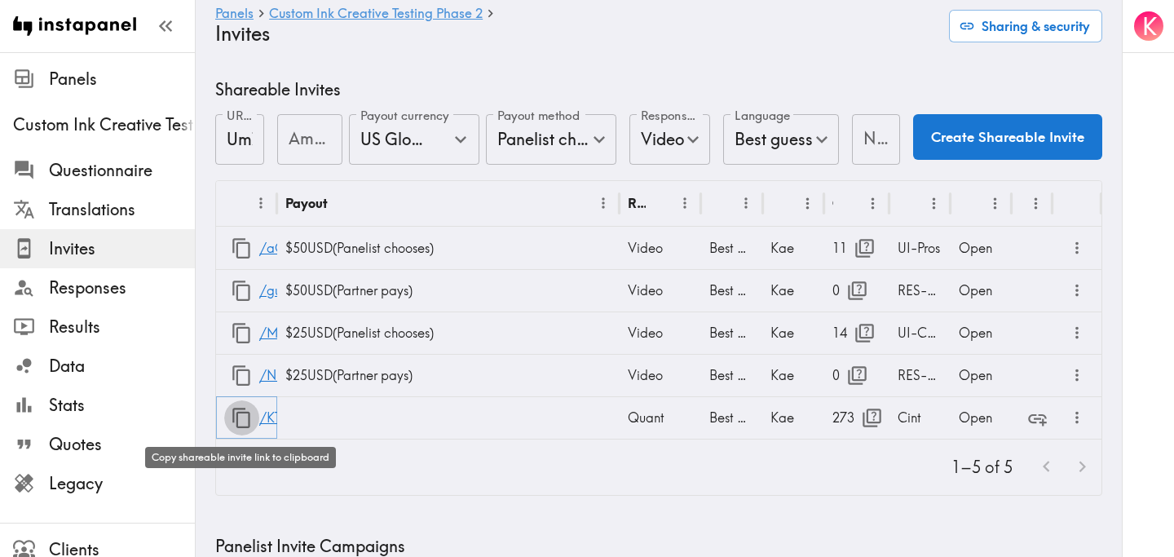
click at [237, 417] on icon "button" at bounding box center [241, 418] width 18 height 20
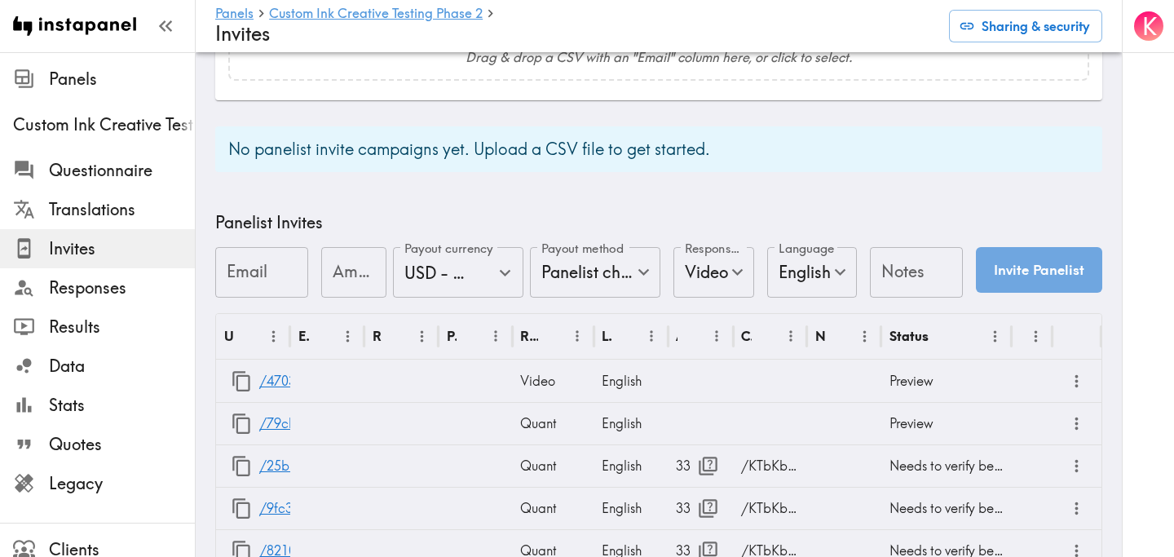
scroll to position [962, 0]
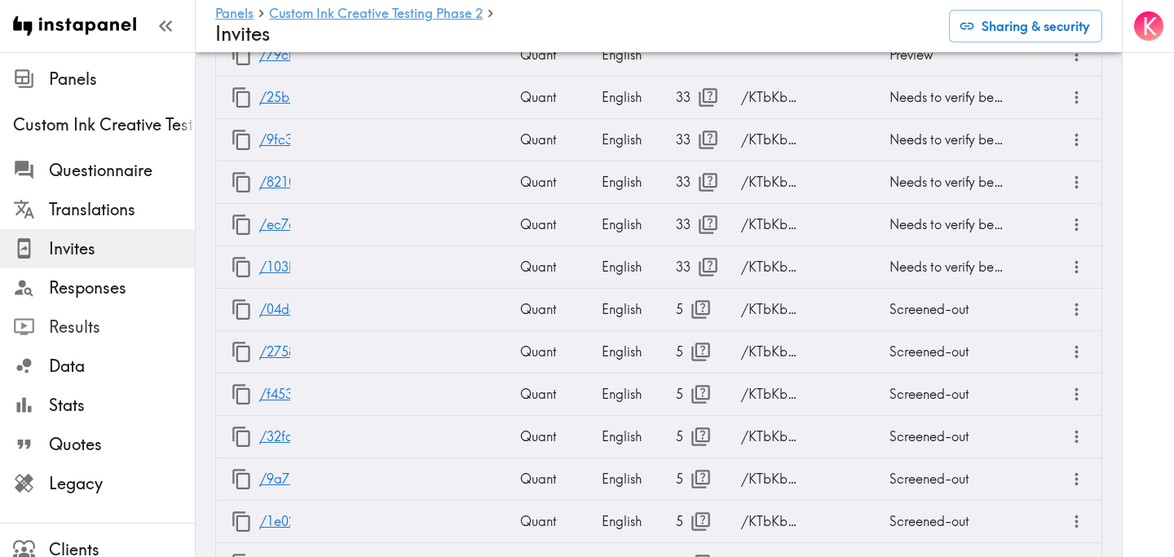
click at [105, 317] on span "Results" at bounding box center [122, 327] width 146 height 23
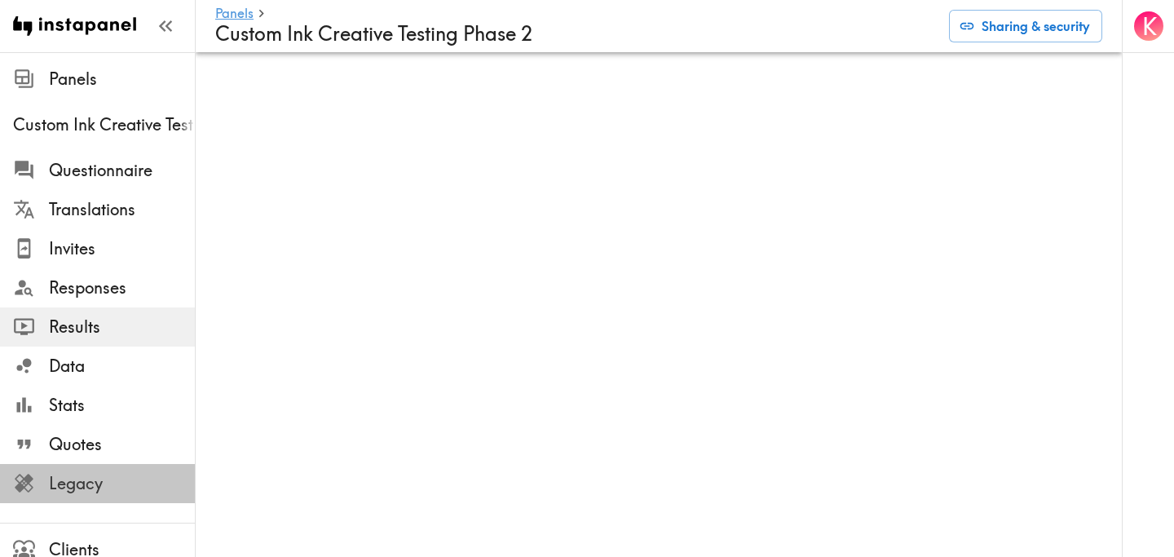
click at [113, 475] on span "Legacy" at bounding box center [122, 483] width 146 height 23
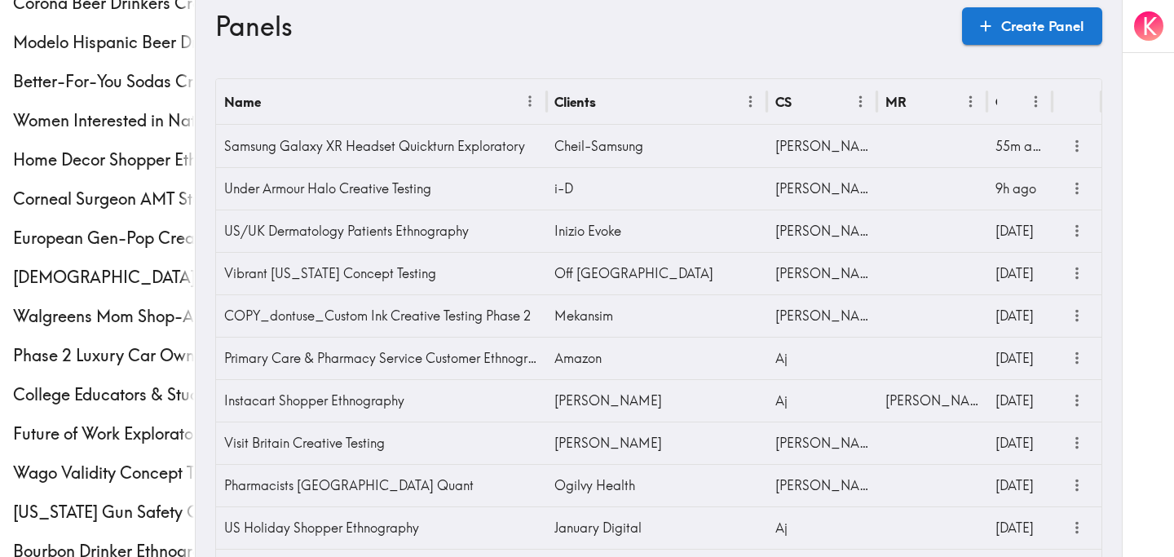
scroll to position [607, 0]
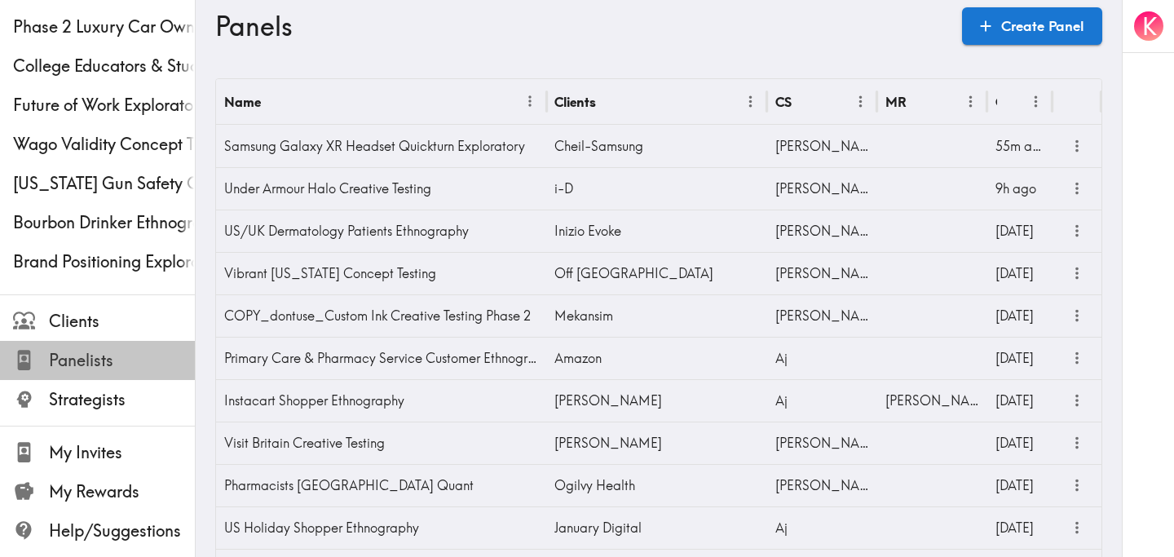
click at [104, 370] on span "Panelists" at bounding box center [122, 360] width 146 height 23
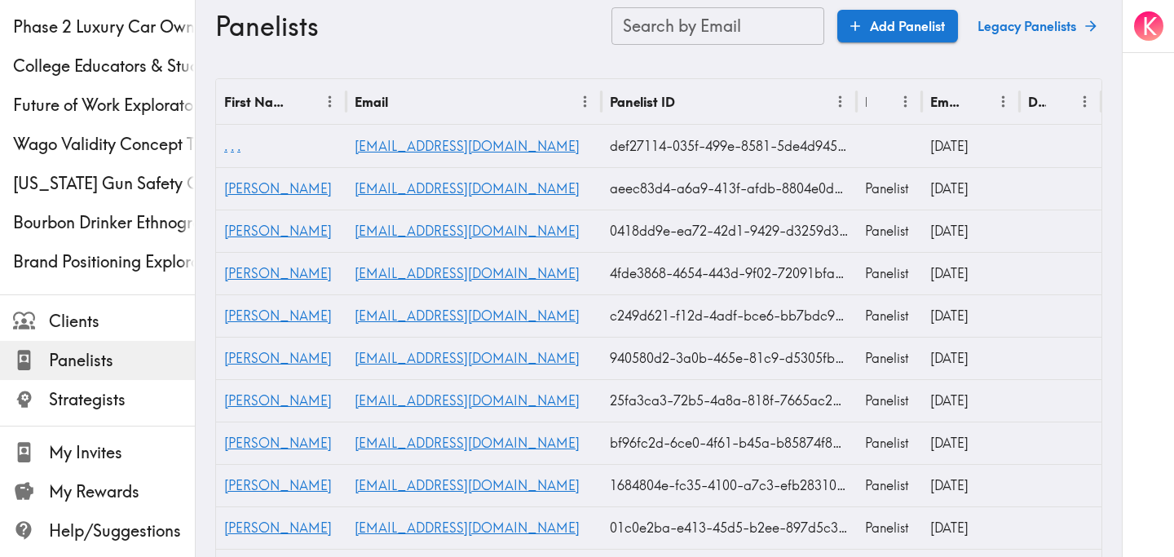
click at [727, 19] on input "Search by Email" at bounding box center [718, 26] width 213 height 38
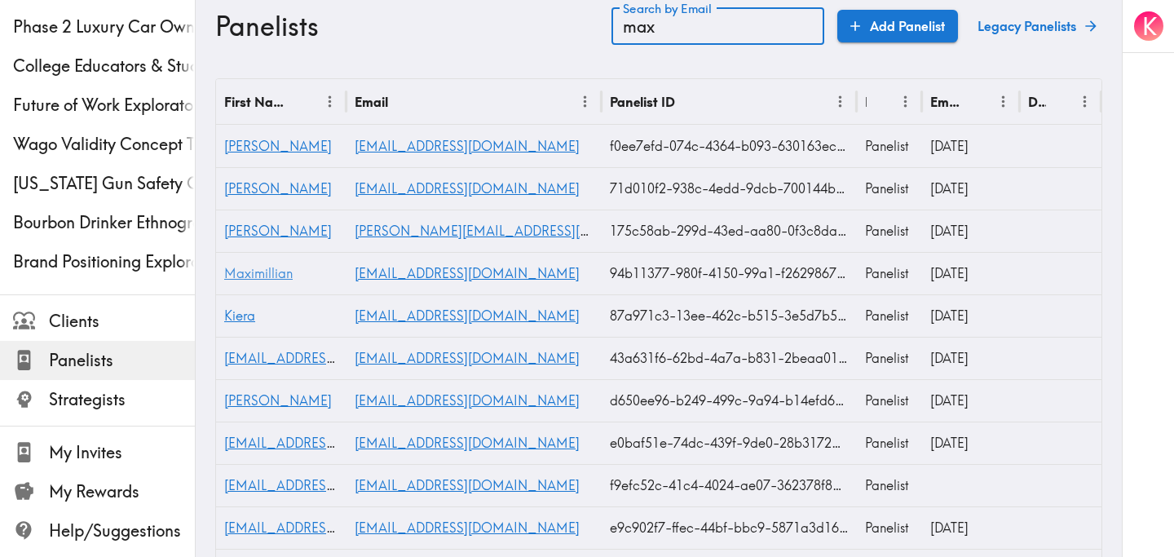
type input "max"
click at [287, 272] on span "Maximillian" at bounding box center [258, 273] width 69 height 16
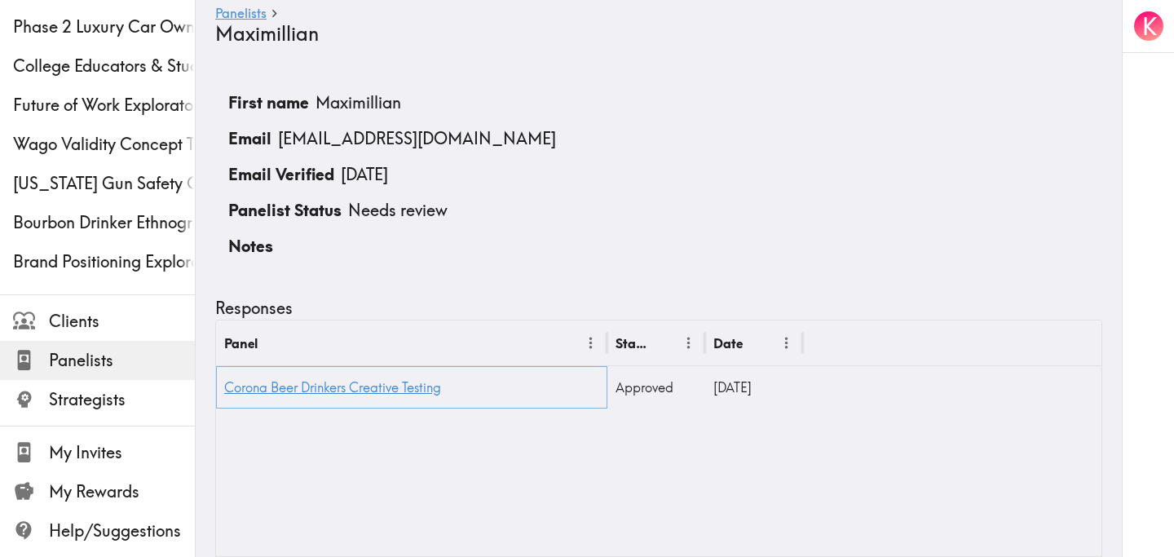
click at [333, 379] on link "Corona Beer Drinkers Creative Testing" at bounding box center [332, 387] width 217 height 16
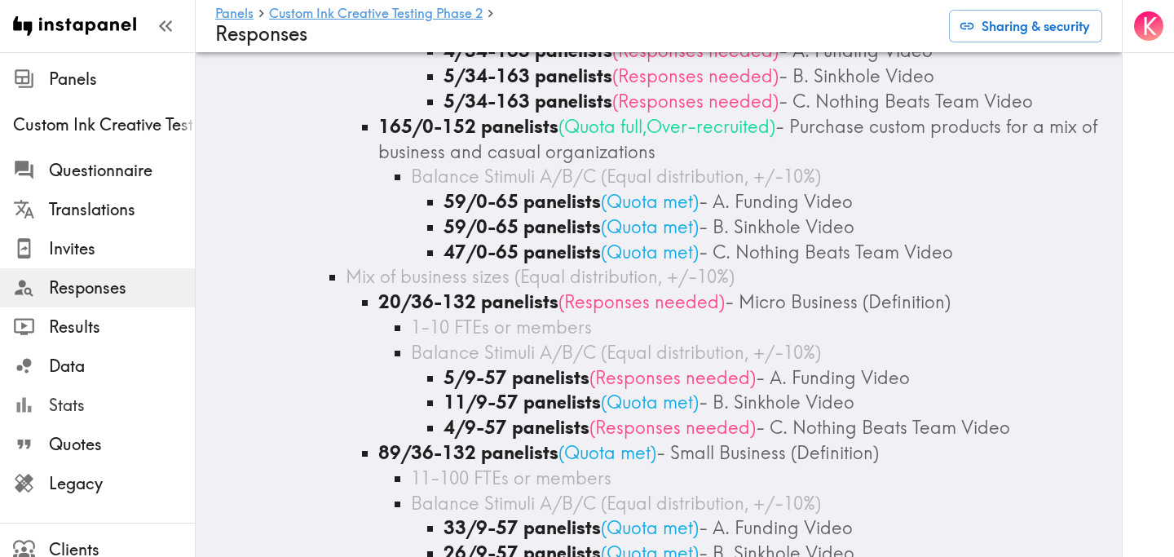
scroll to position [228, 0]
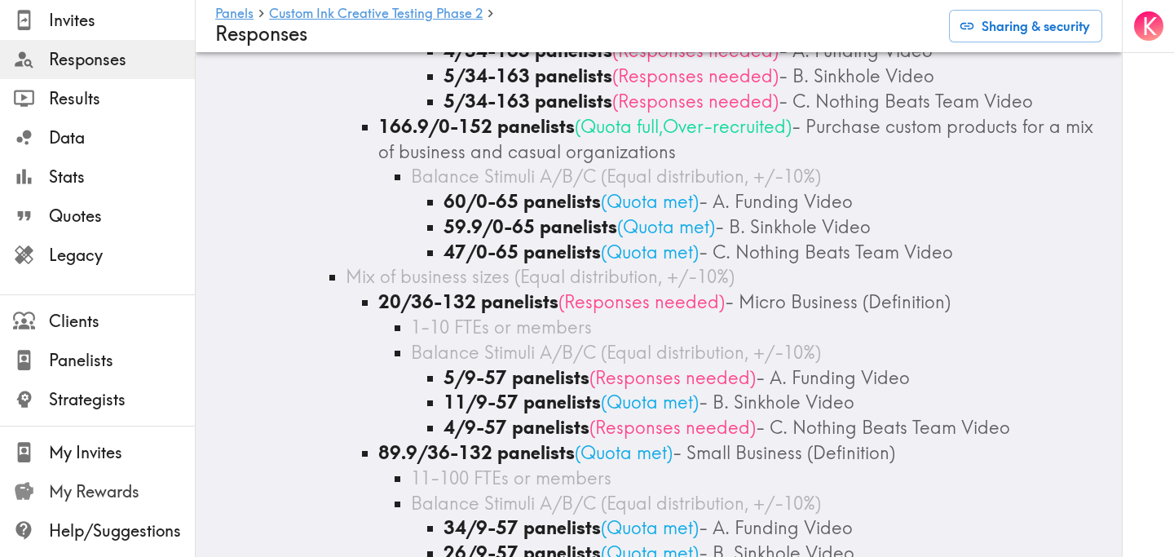
click at [110, 484] on span "My Rewards" at bounding box center [122, 491] width 146 height 23
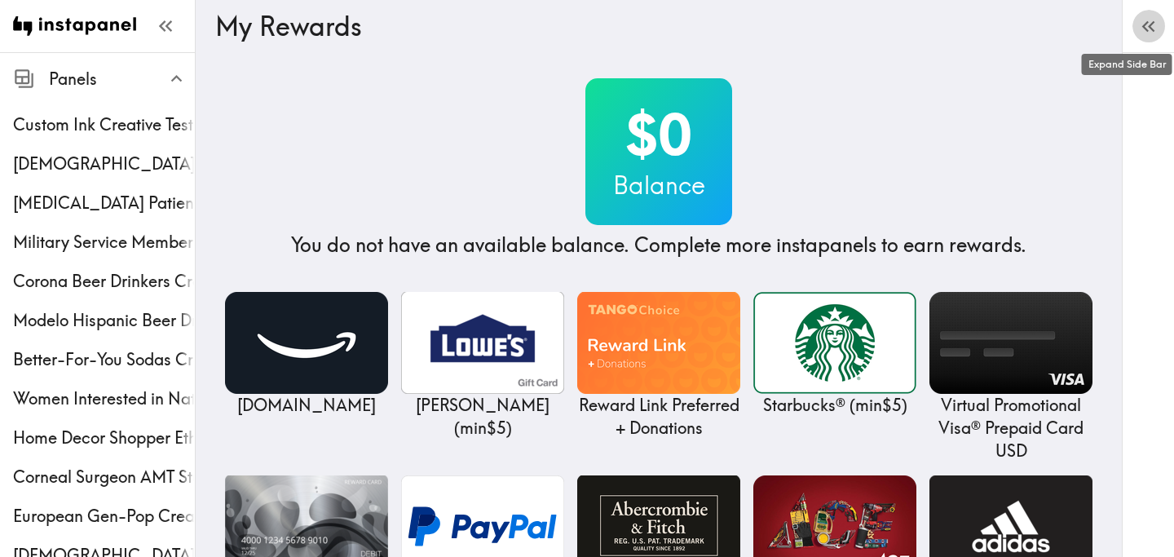
click at [1148, 22] on icon "button" at bounding box center [1146, 26] width 7 height 11
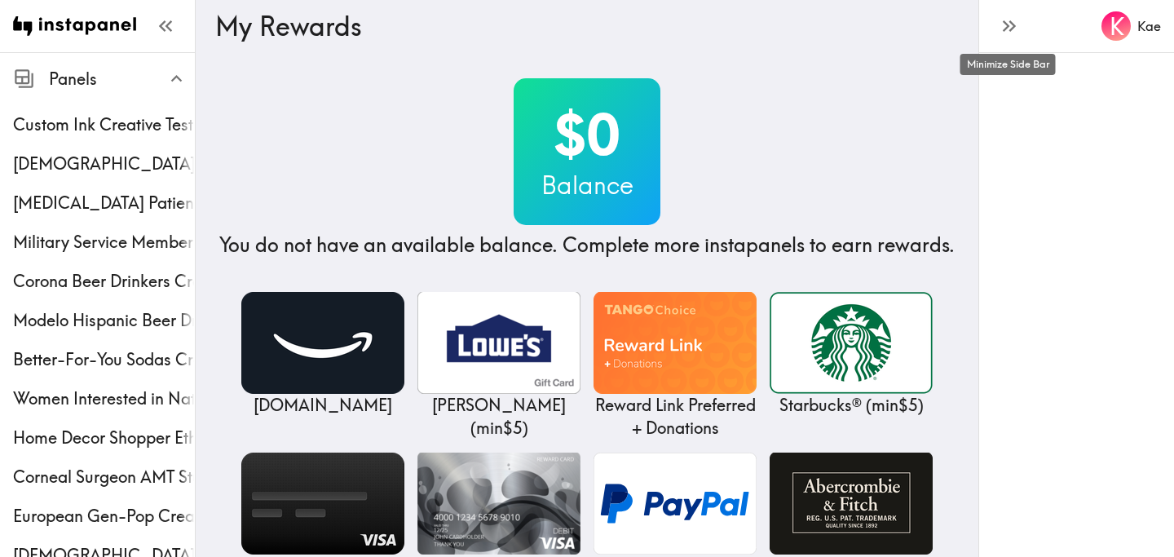
click at [1002, 28] on icon "button" at bounding box center [1009, 26] width 22 height 22
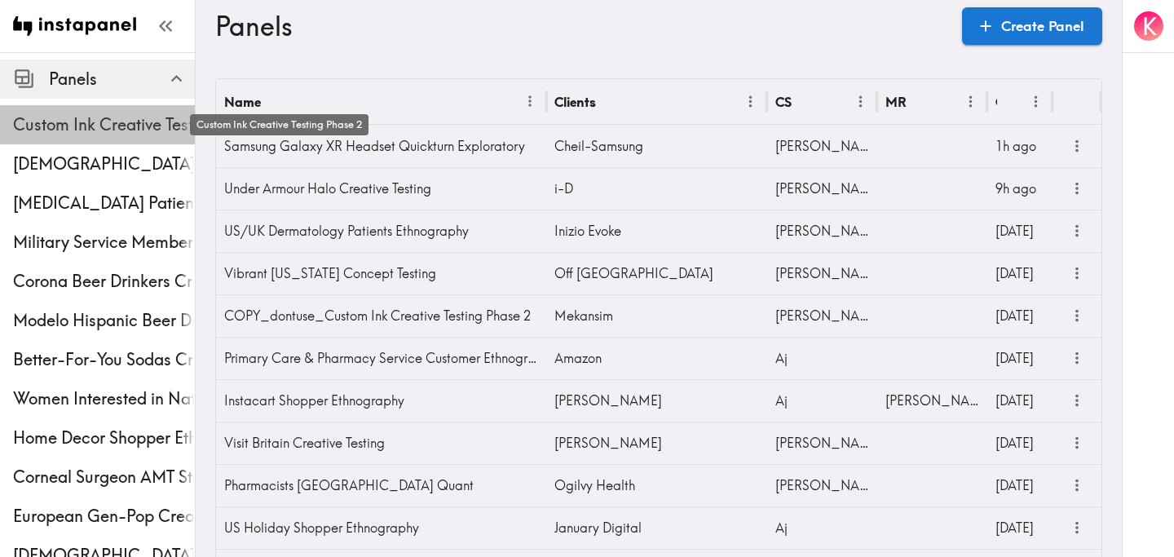
click at [105, 126] on span "Custom Ink Creative Testing Phase 2" at bounding box center [104, 124] width 182 height 23
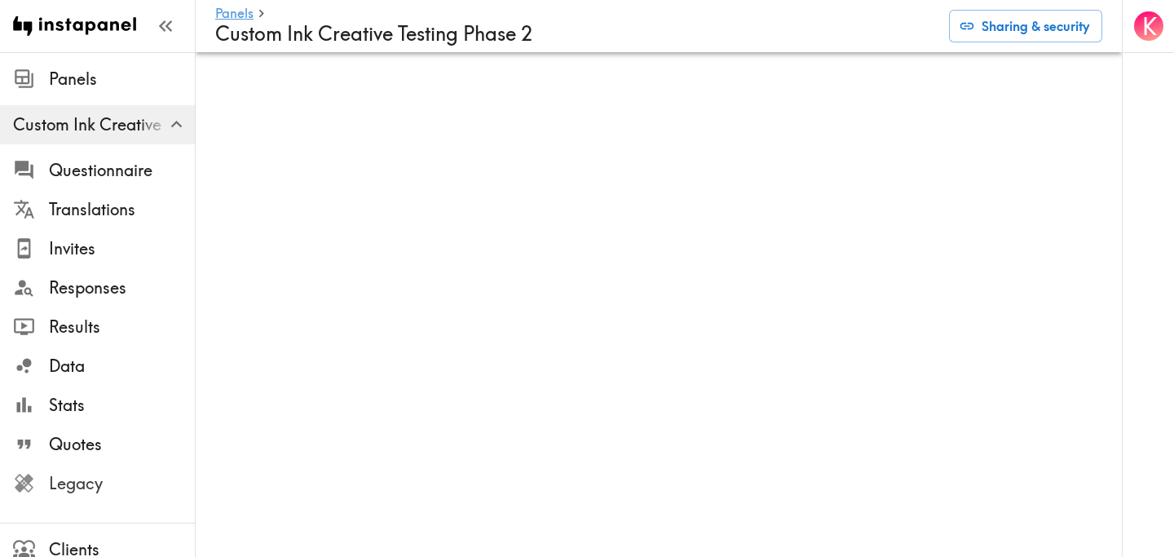
click at [117, 476] on span "Legacy" at bounding box center [122, 483] width 146 height 23
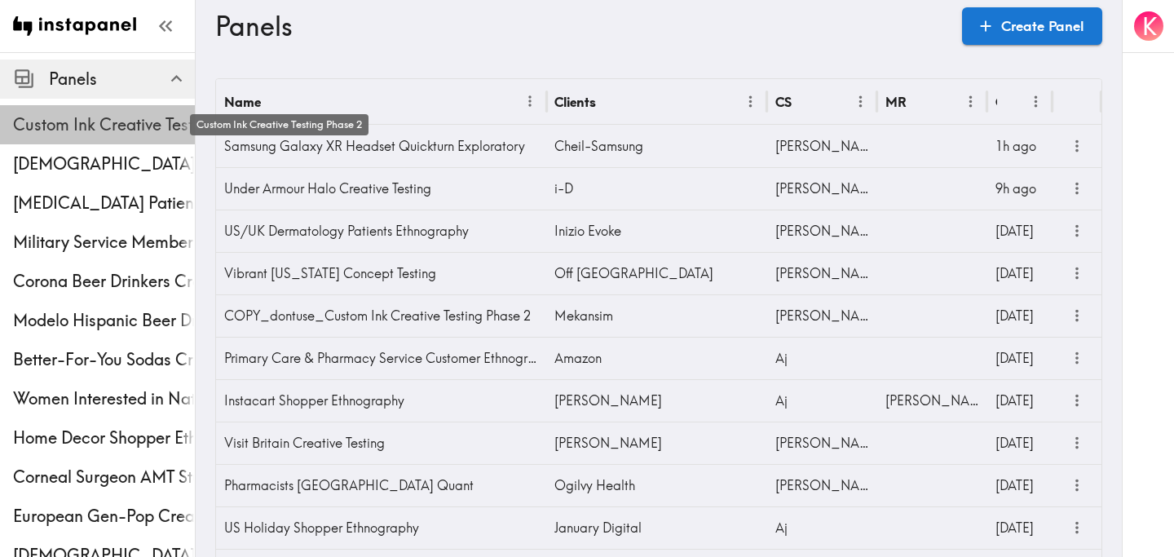
click at [86, 135] on span "Custom Ink Creative Testing Phase 2" at bounding box center [104, 124] width 182 height 23
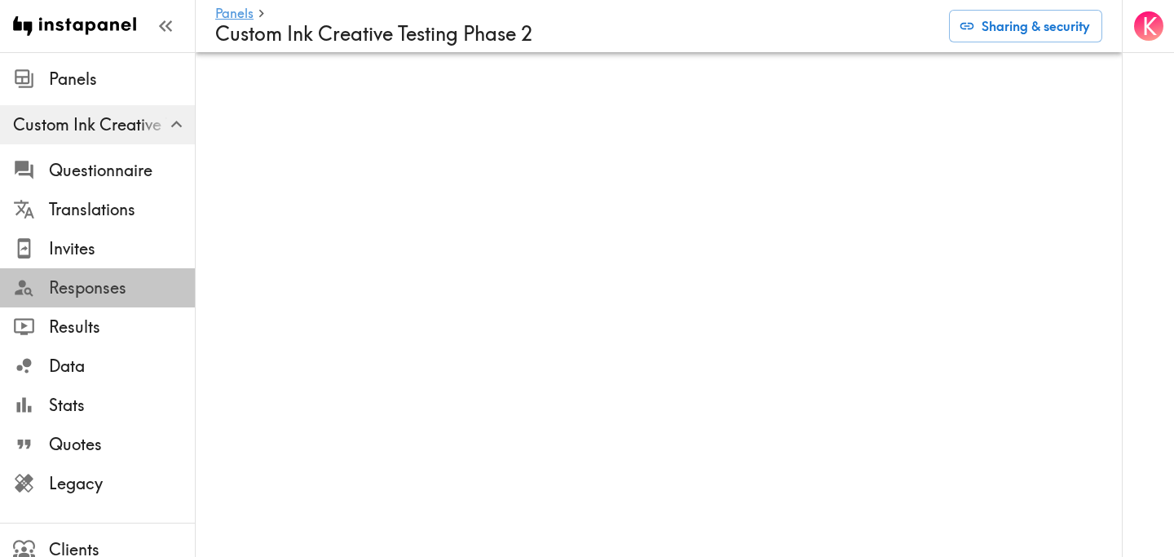
click at [91, 289] on span "Responses" at bounding box center [122, 287] width 146 height 23
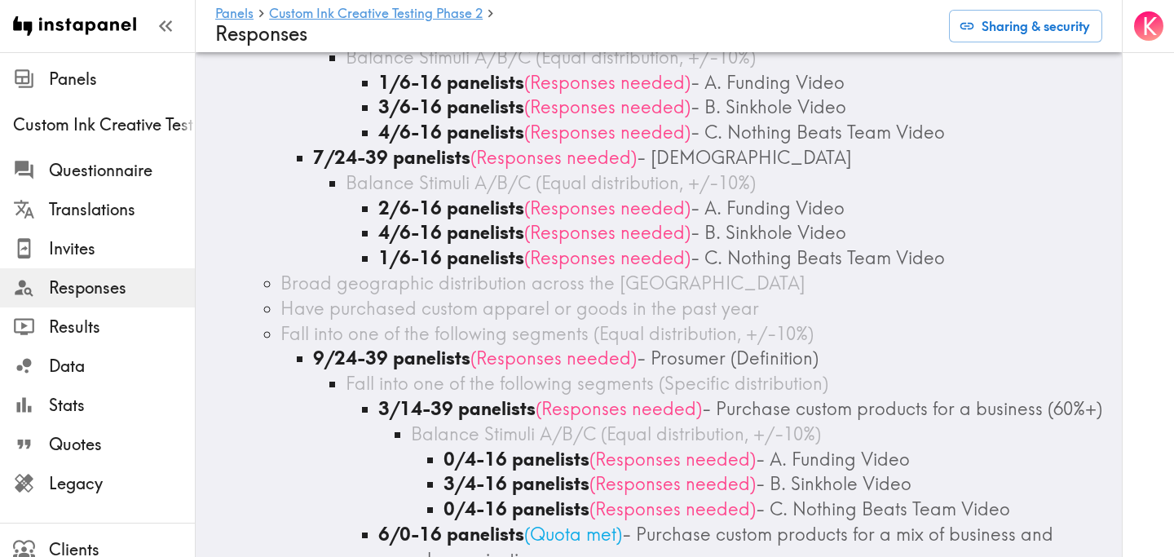
scroll to position [211, 0]
click at [124, 178] on span "Questionnaire" at bounding box center [122, 170] width 146 height 23
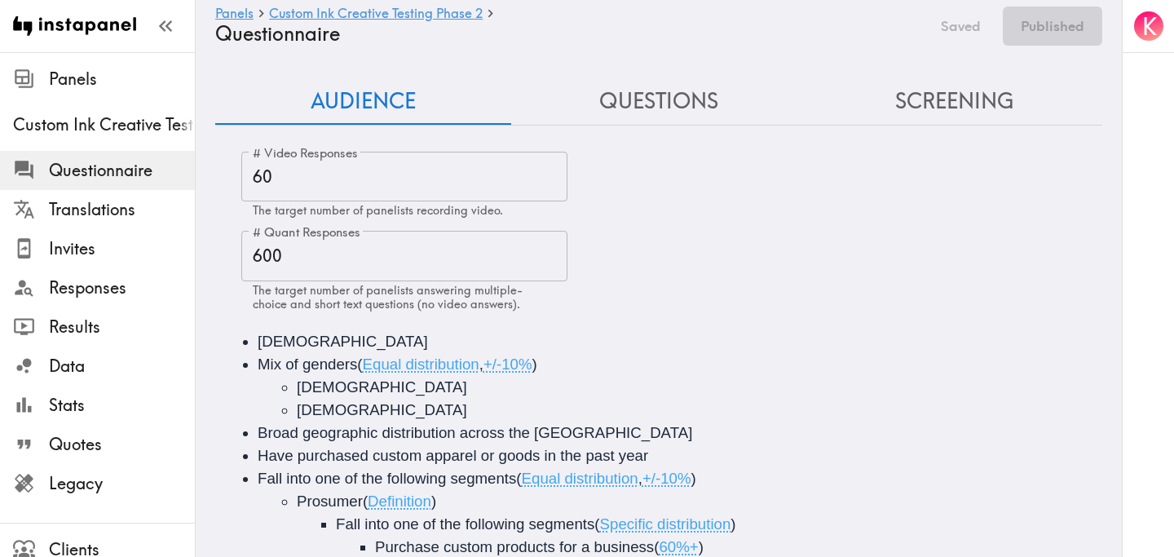
click at [630, 112] on button "Questions" at bounding box center [659, 101] width 296 height 46
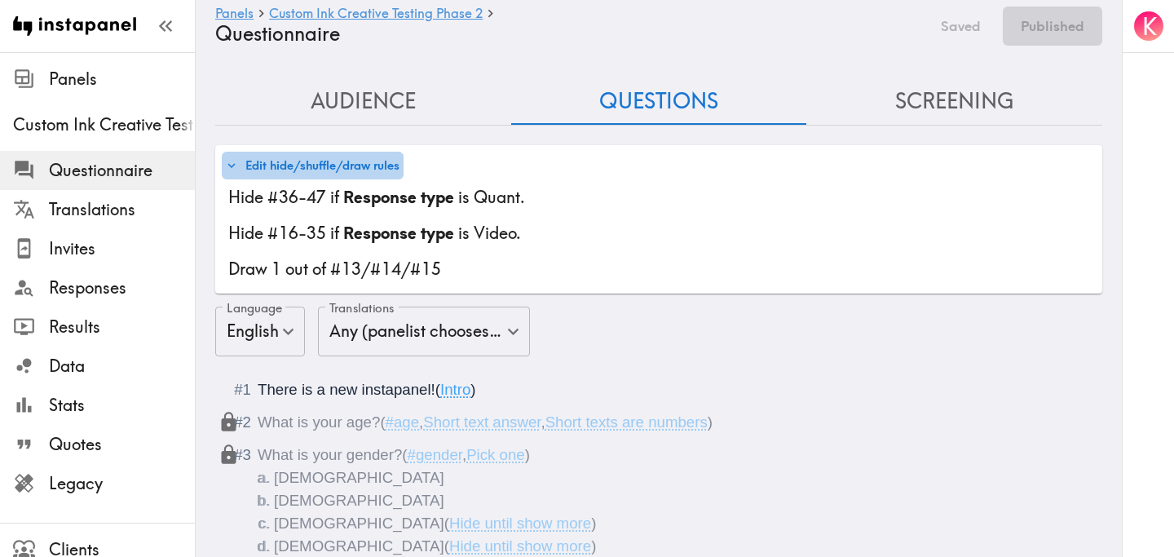
click at [303, 161] on button "Edit hide/shuffle/draw rules" at bounding box center [313, 166] width 182 height 28
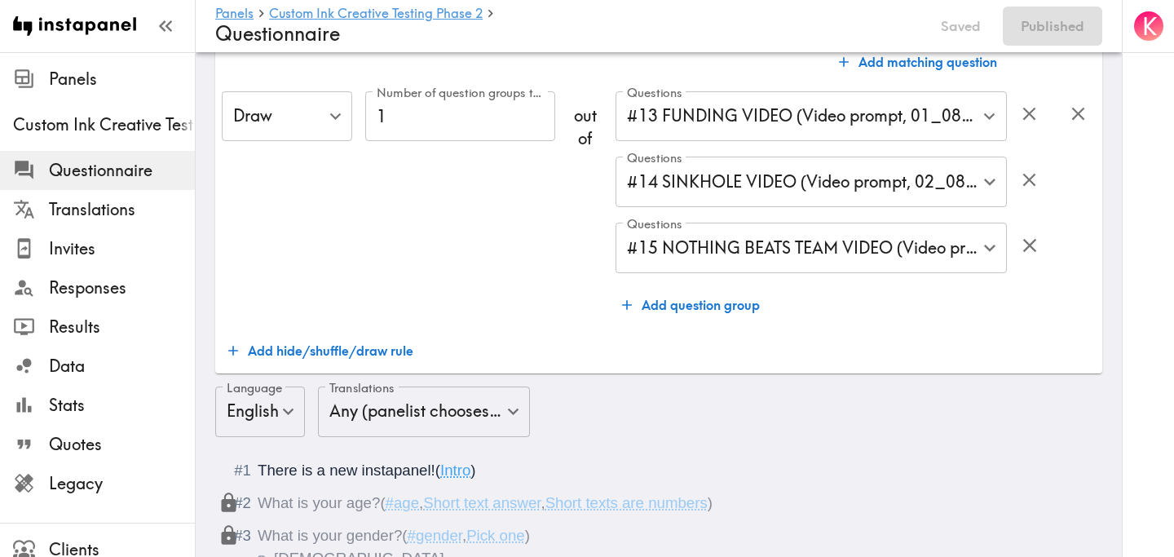
scroll to position [719, 0]
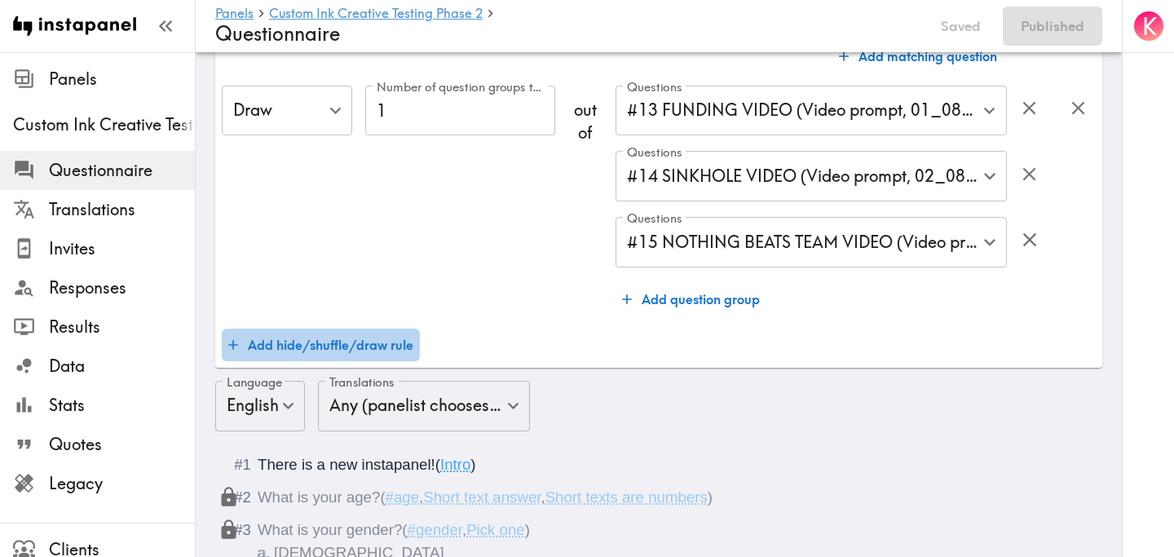
click at [367, 347] on button "Add hide/shuffle/draw rule" at bounding box center [321, 345] width 198 height 33
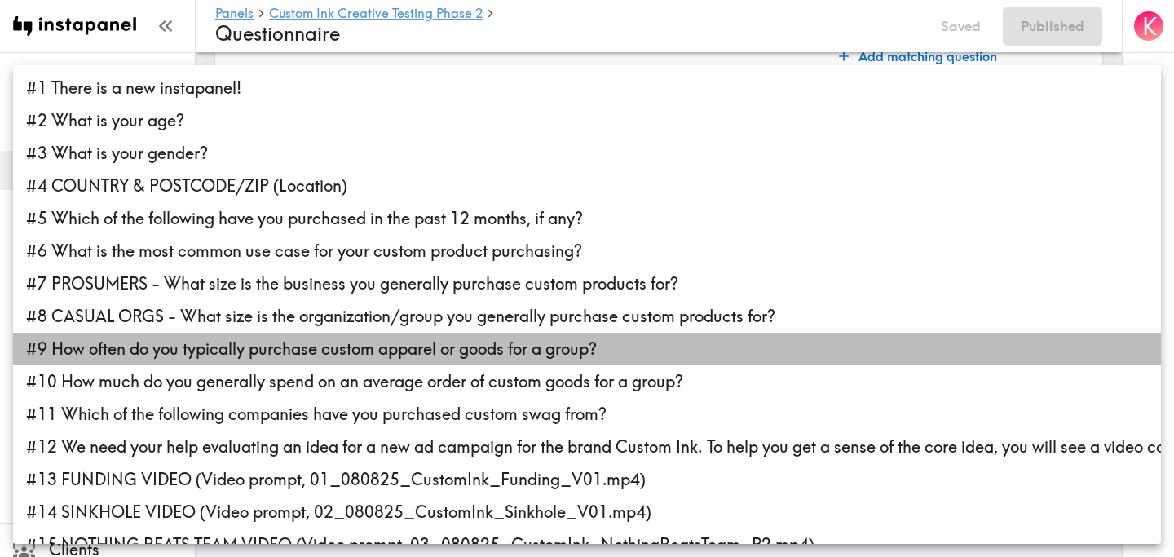
click at [388, 360] on li "#9 How often do you typically purchase custom apparel or goods for a group?" at bounding box center [587, 349] width 1148 height 33
type input "906dd8d4-431a-443a-a3f3-2697266a5993"
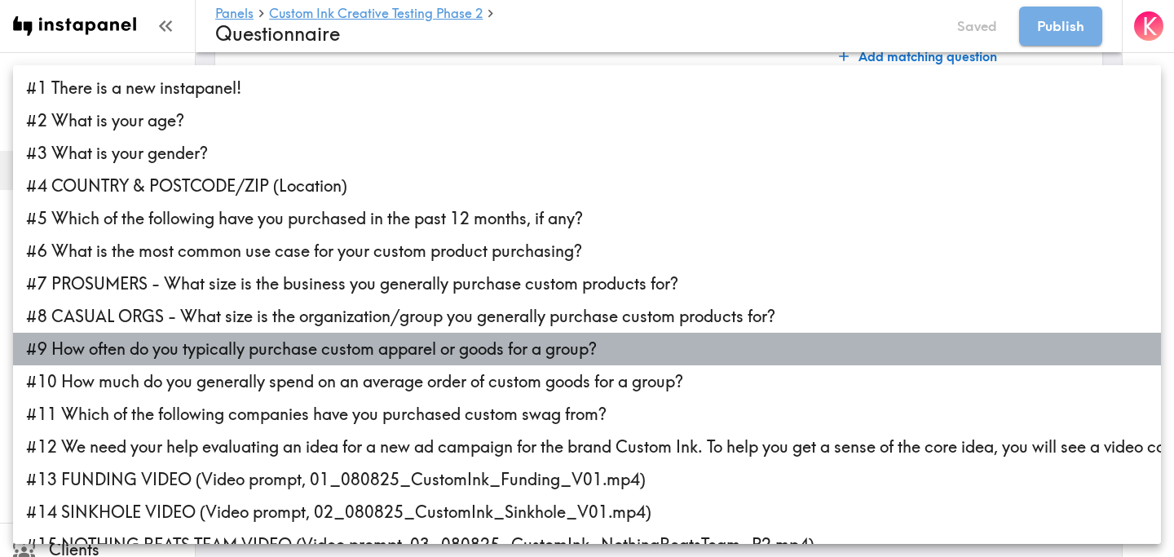
click at [388, 360] on li "#9 How often do you typically purchase custom apparel or goods for a group?" at bounding box center [587, 349] width 1148 height 33
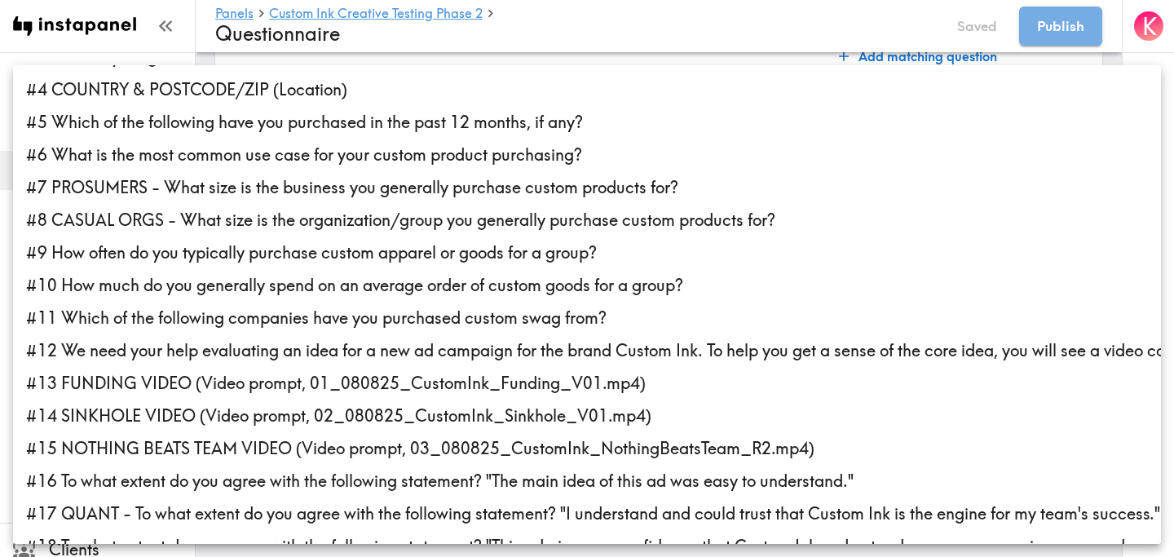
scroll to position [94, 0]
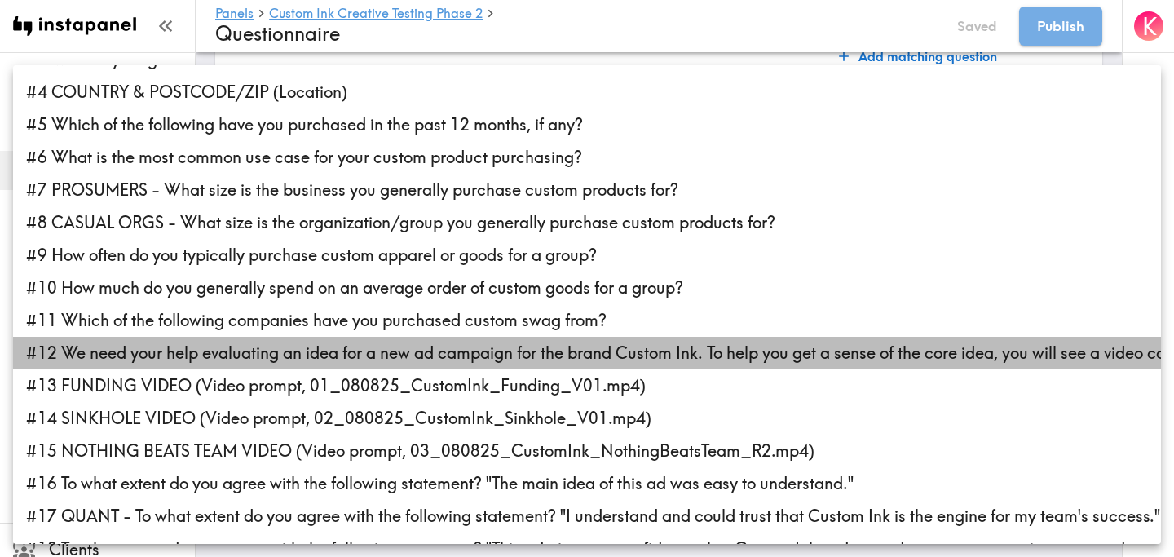
click at [489, 348] on li "#12 We need your help evaluating an idea for a new ad campaign for the brand Cu…" at bounding box center [587, 353] width 1148 height 33
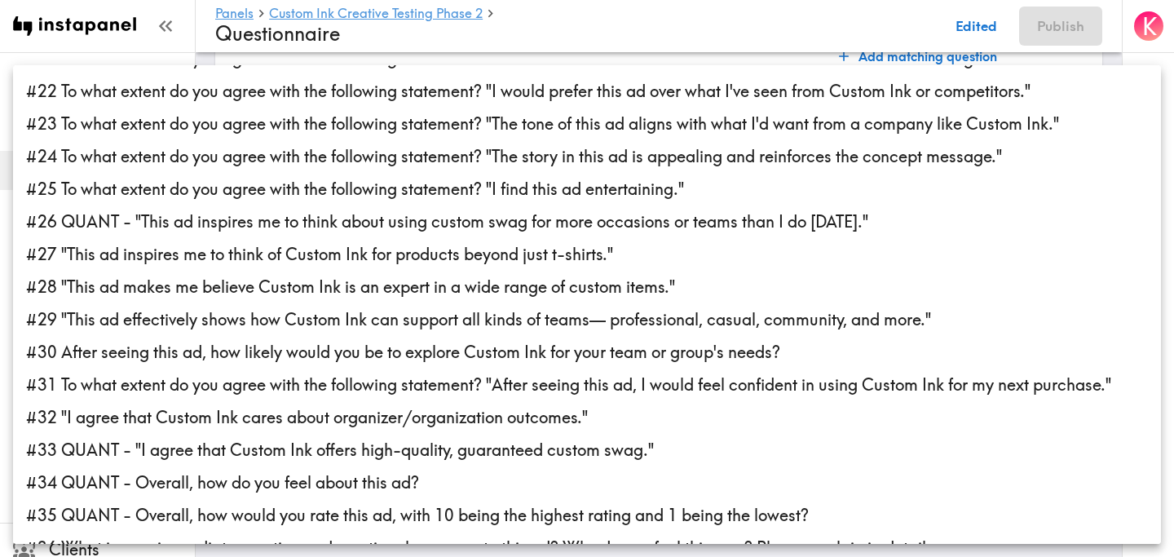
scroll to position [1100, 0]
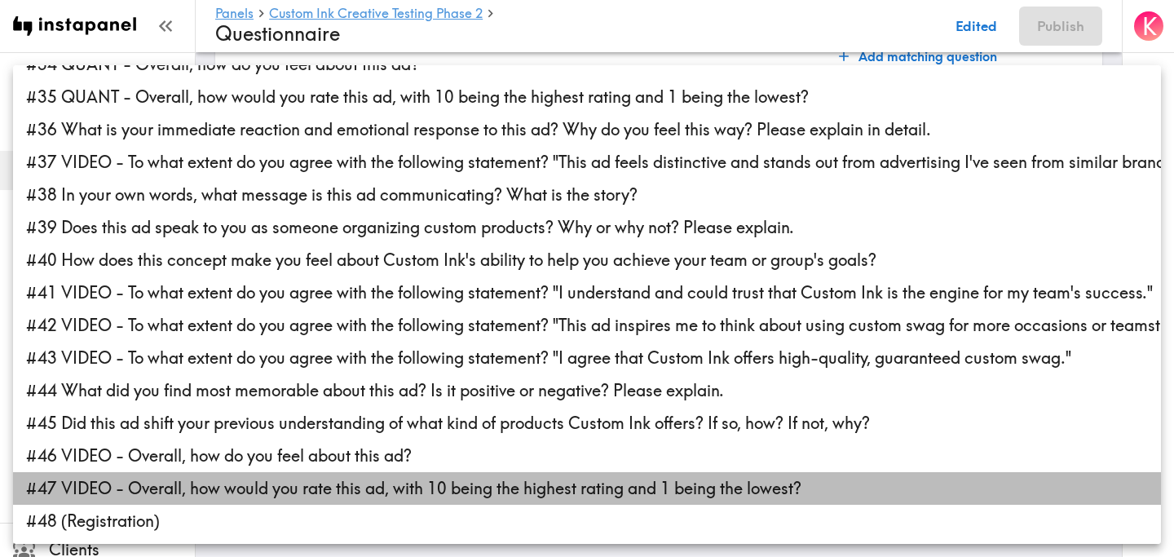
click at [397, 484] on li "#47 VIDEO - Overall, how would you rate this ad, with 10 being the highest rati…" at bounding box center [587, 488] width 1148 height 33
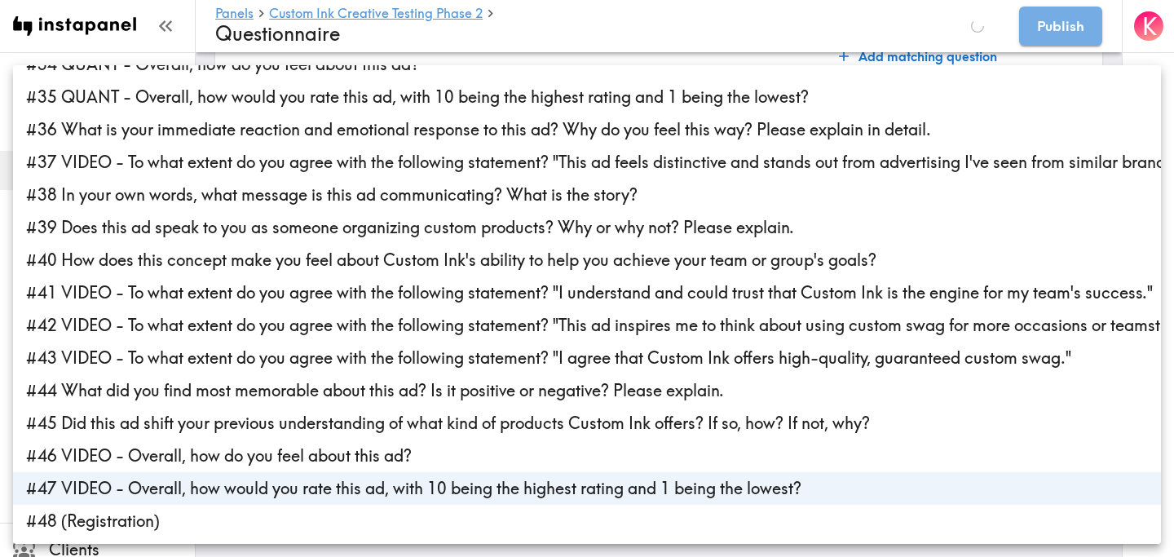
click at [394, 492] on li "#47 VIDEO - Overall, how would you rate this ad, with 10 being the highest rati…" at bounding box center [587, 488] width 1148 height 33
type input "709312cb-cb3b-4893-858e-af5f425c54fd"
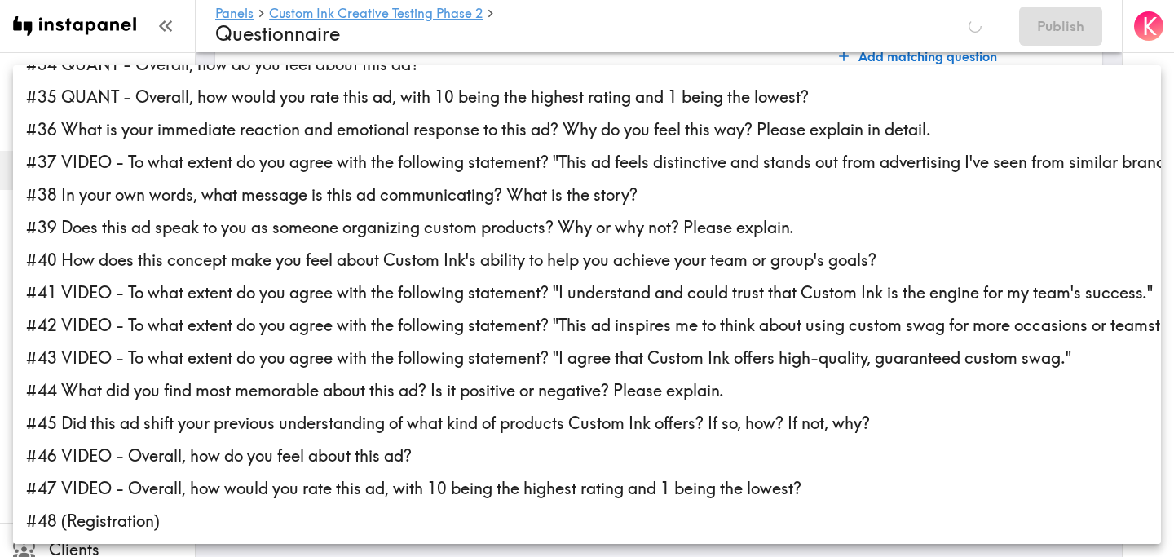
scroll to position [142, 0]
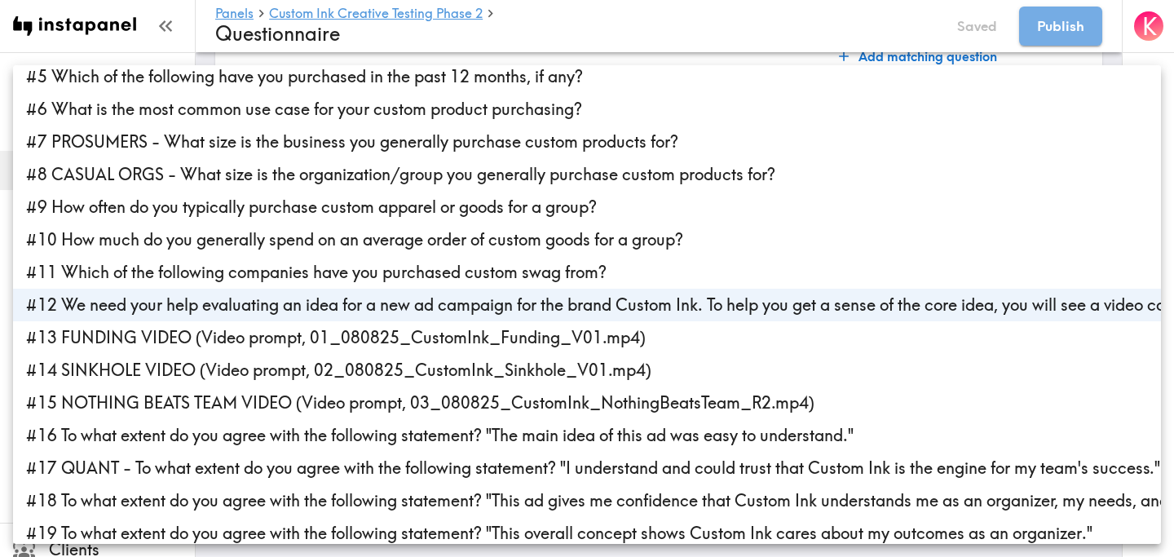
click at [678, 25] on div at bounding box center [587, 278] width 1174 height 557
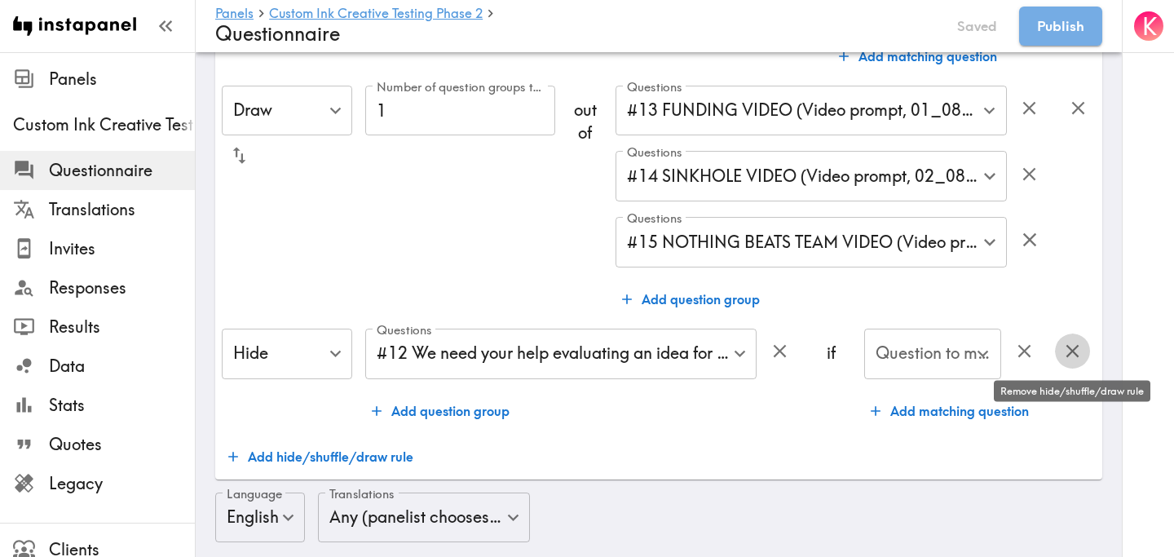
click at [1073, 357] on icon "button" at bounding box center [1073, 351] width 22 height 22
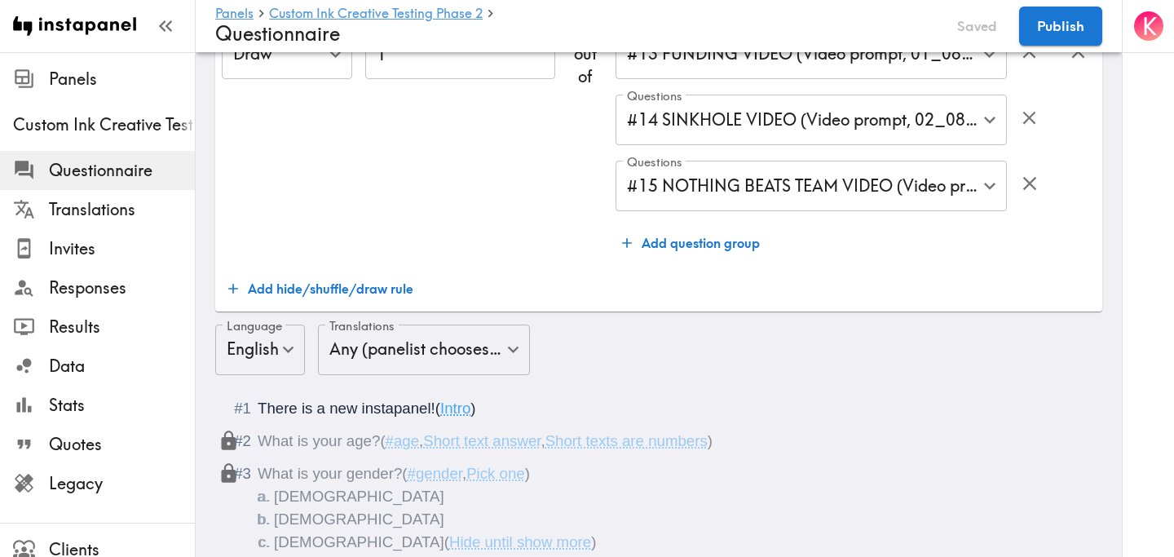
scroll to position [666, 0]
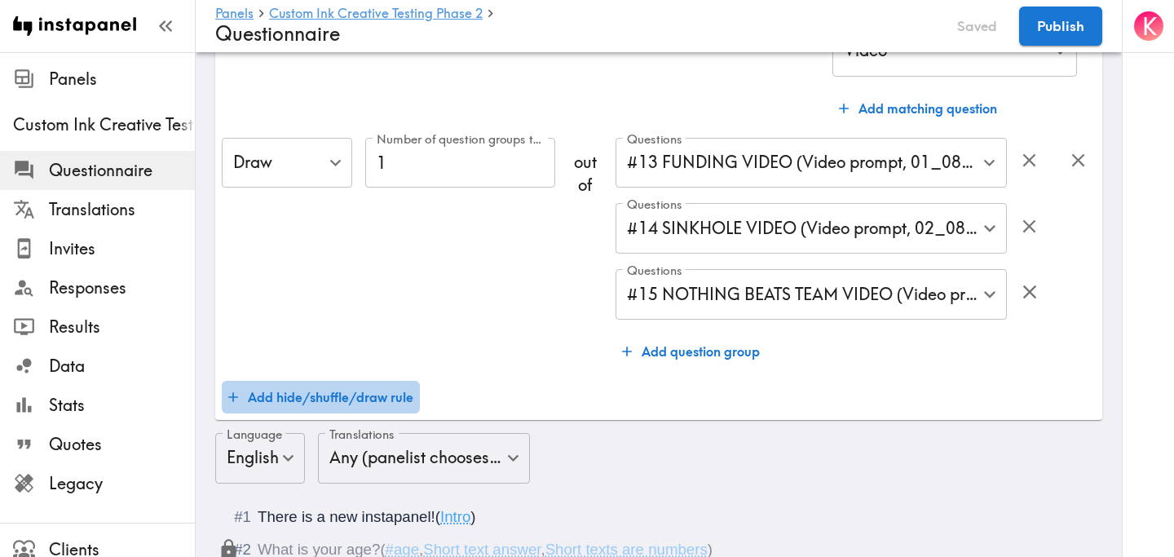
click at [372, 399] on button "Add hide/shuffle/draw rule" at bounding box center [321, 397] width 198 height 33
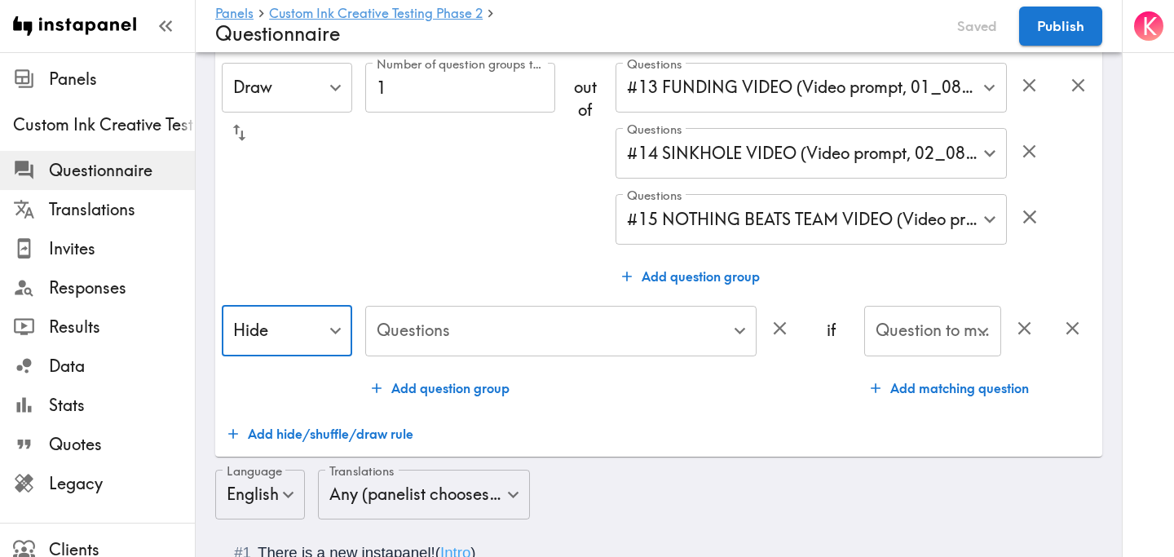
scroll to position [745, 0]
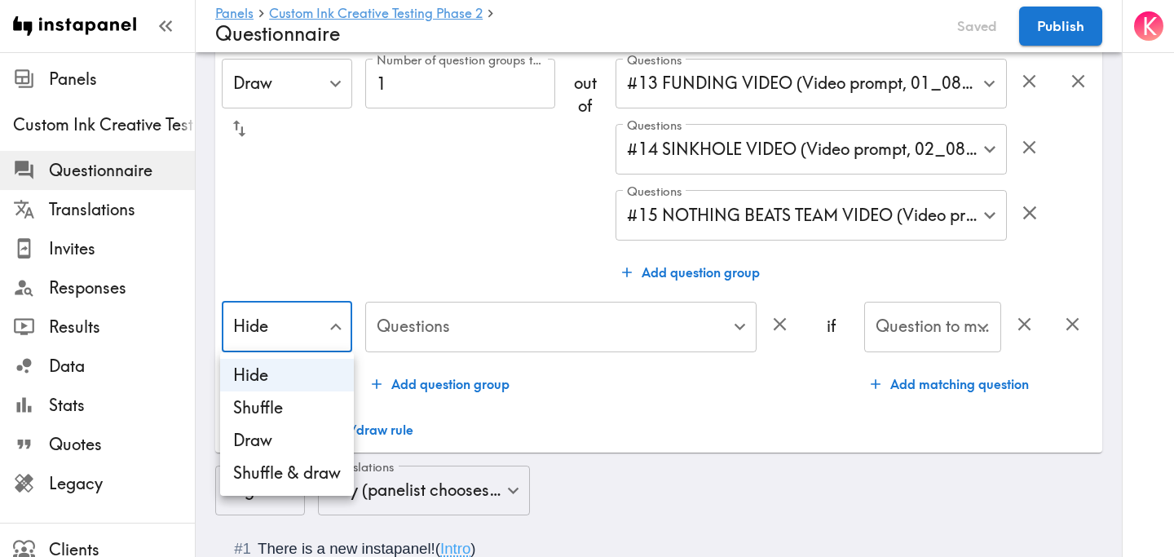
click at [336, 324] on div at bounding box center [587, 278] width 1174 height 557
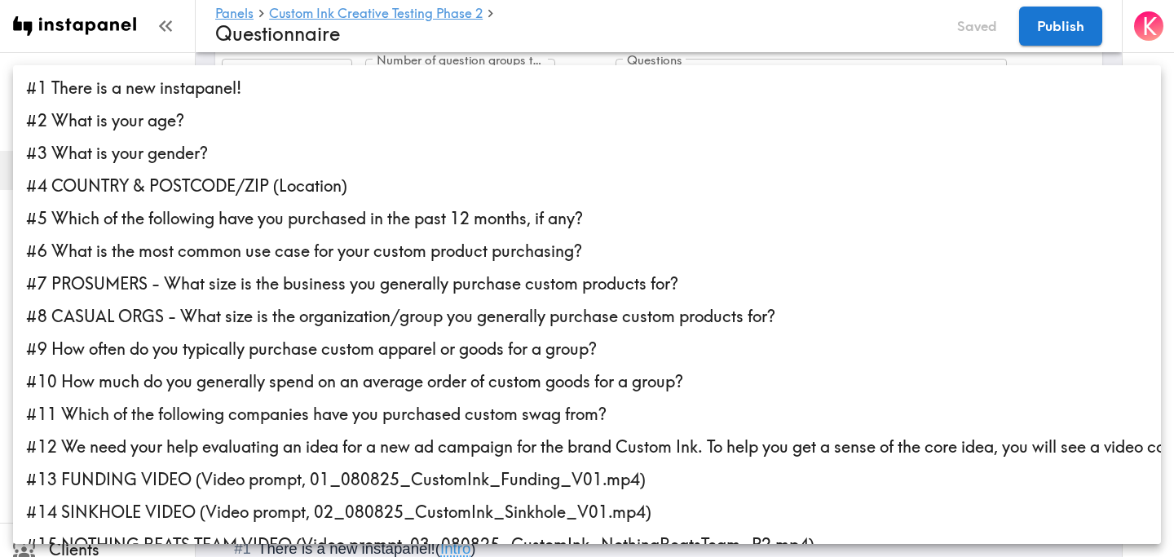
click at [447, 455] on li "#12 We need your help evaluating an idea for a new ad campaign for the brand Cu…" at bounding box center [587, 447] width 1148 height 33
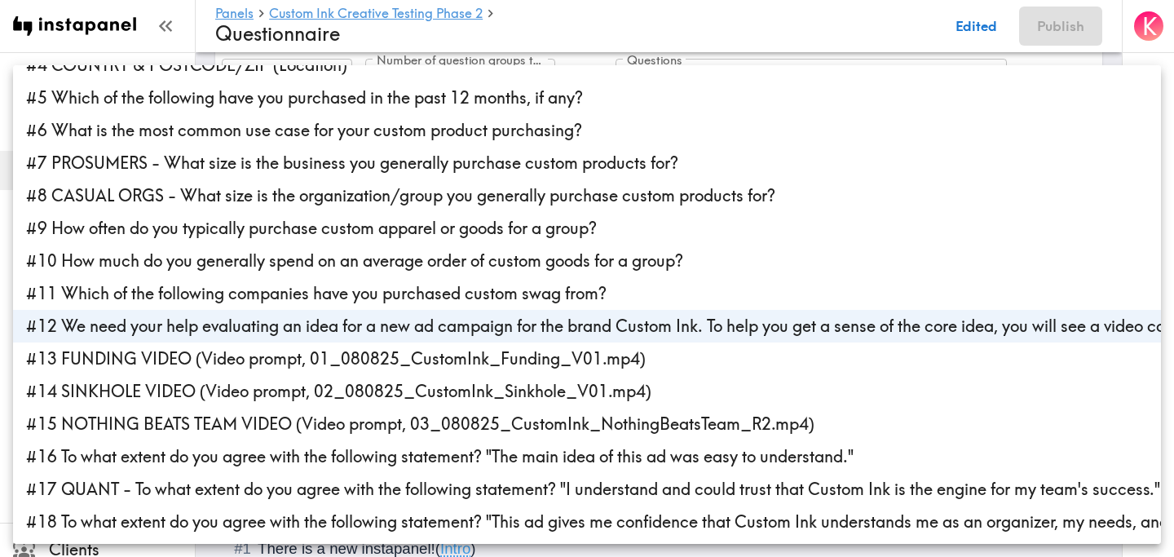
scroll to position [153, 0]
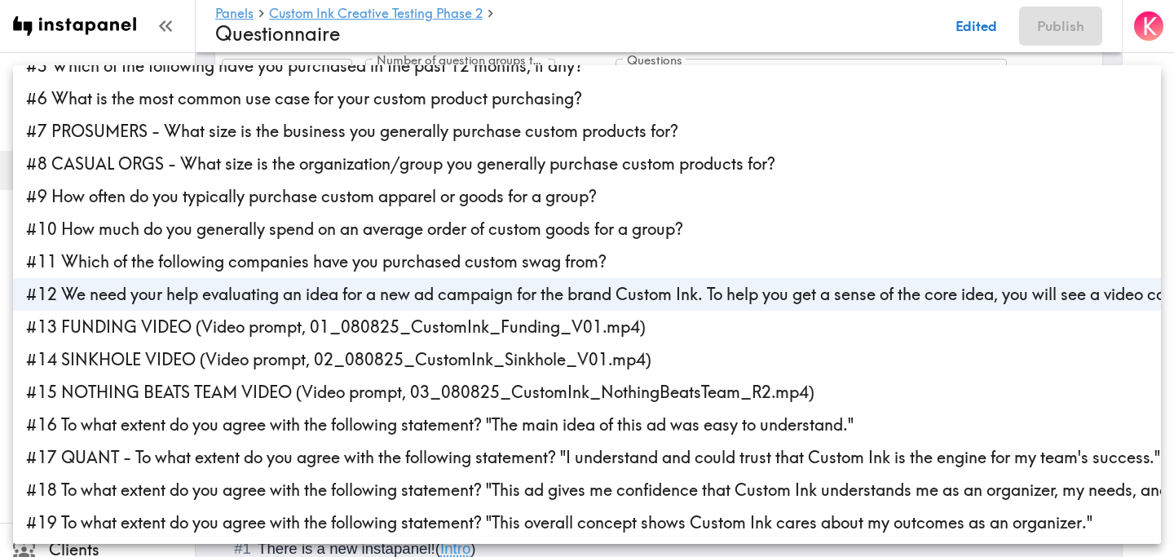
click at [503, 336] on li "#13 FUNDING VIDEO (Video prompt, 01_080825_CustomInk_Funding_V01.mp4)" at bounding box center [587, 327] width 1148 height 33
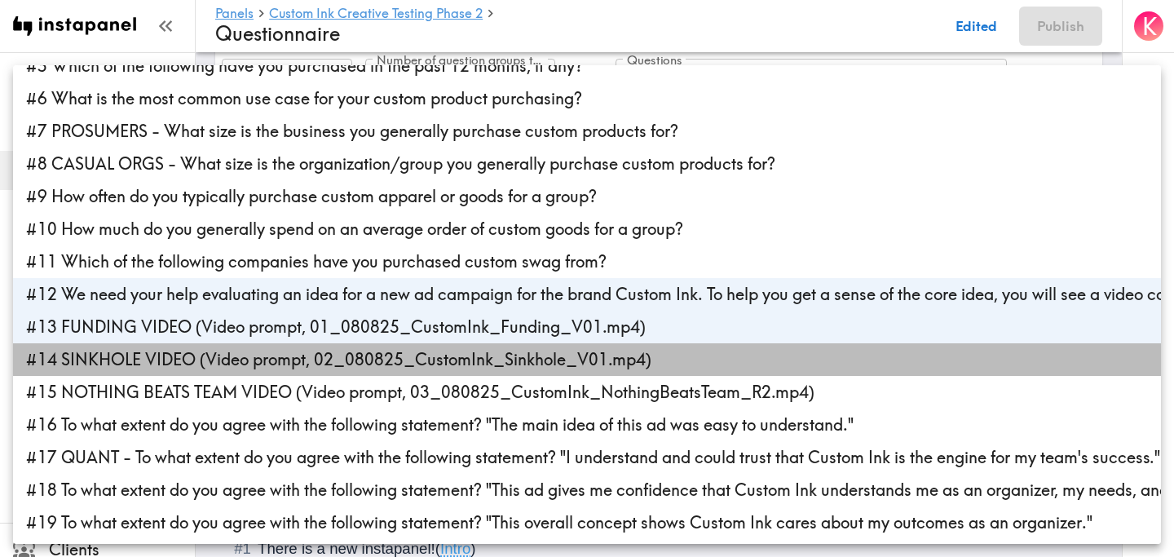
click at [503, 361] on li "#14 SINKHOLE VIDEO (Video prompt, 02_080825_CustomInk_Sinkhole_V01.mp4)" at bounding box center [587, 359] width 1148 height 33
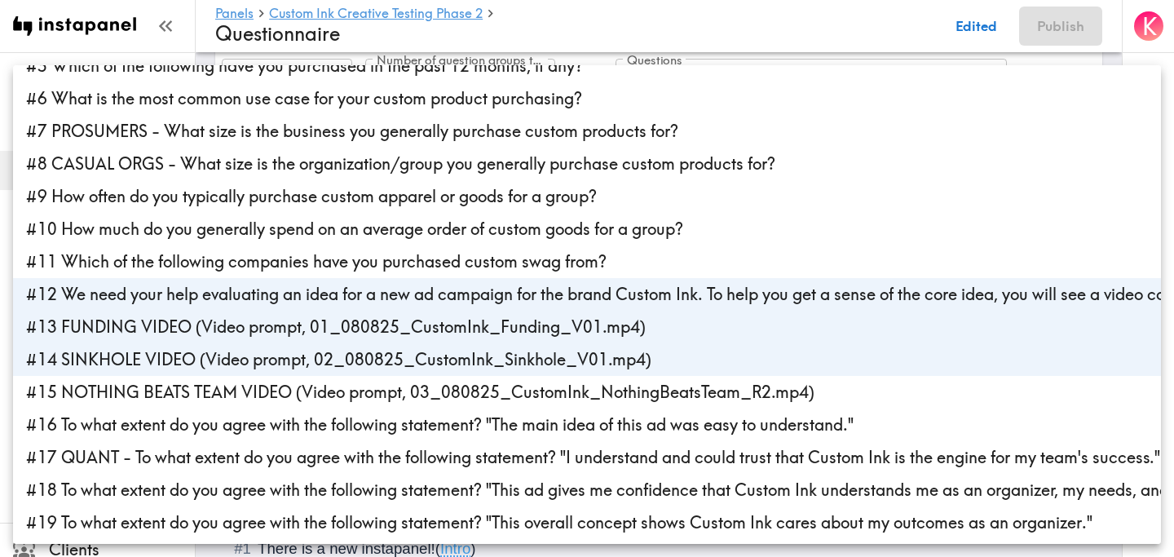
click at [503, 387] on li "#15 NOTHING BEATS TEAM VIDEO (Video prompt, 03_080825_CustomInk_NothingBeatsTea…" at bounding box center [587, 392] width 1148 height 33
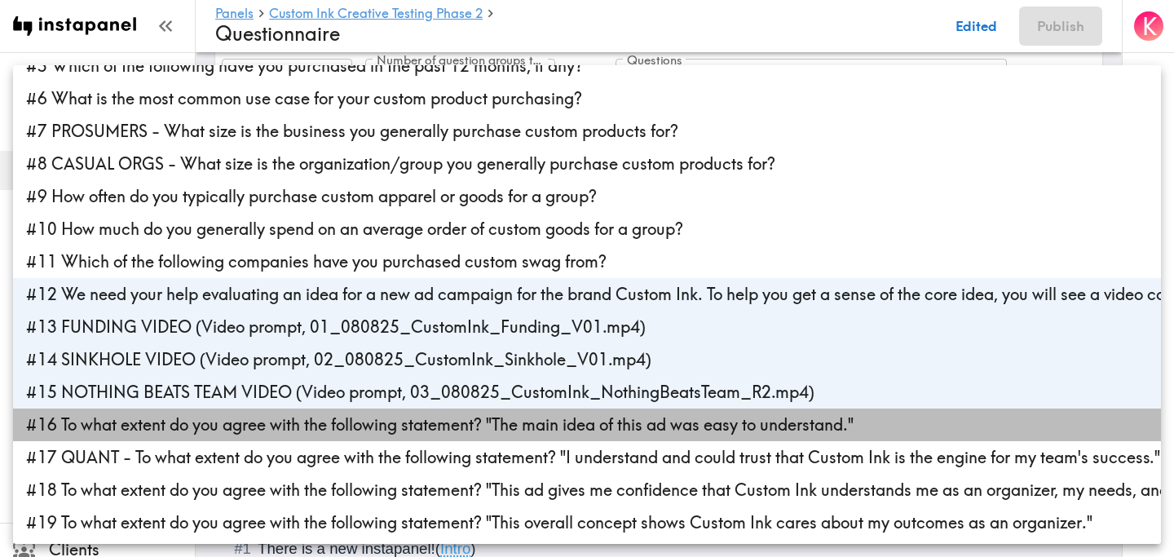
click at [503, 428] on li "#16 To what extent do you agree with the following statement? "The main idea of…" at bounding box center [587, 425] width 1148 height 33
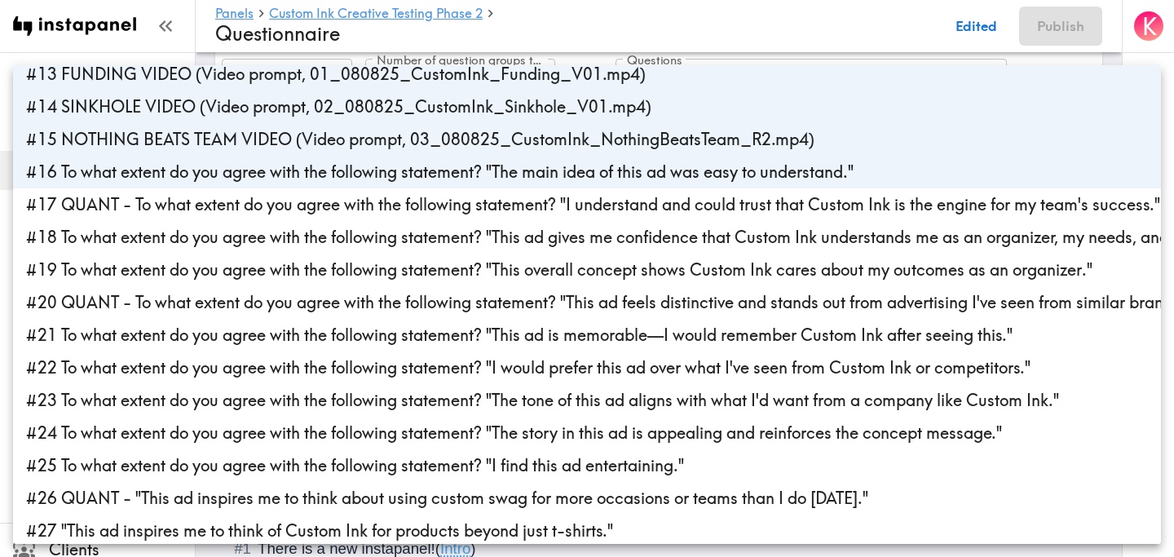
scroll to position [416, 0]
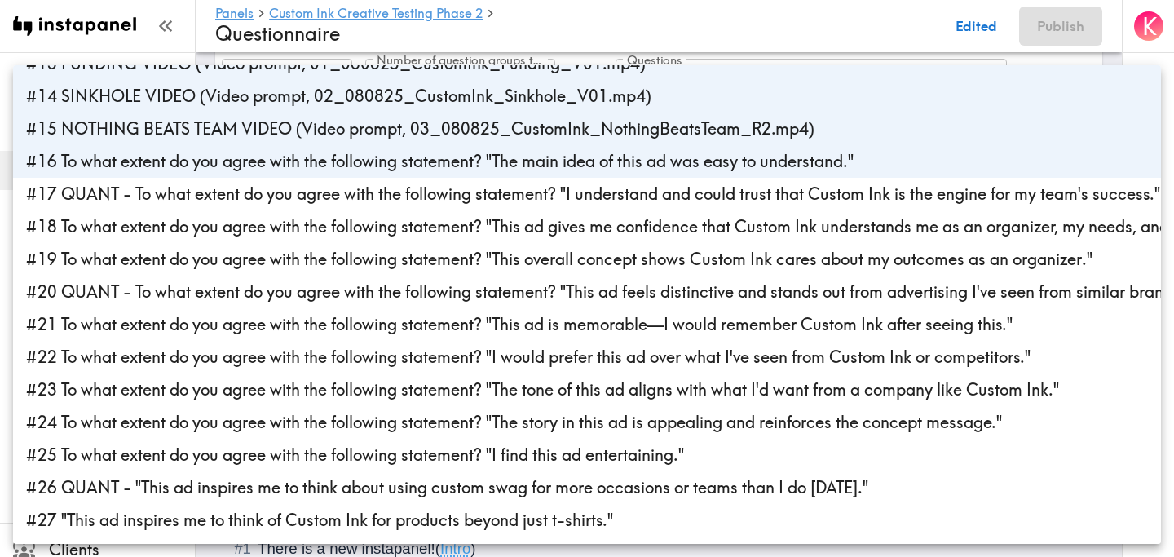
click at [516, 197] on li "#17 QUANT - To what extent do you agree with the following statement? "I unders…" at bounding box center [587, 194] width 1148 height 33
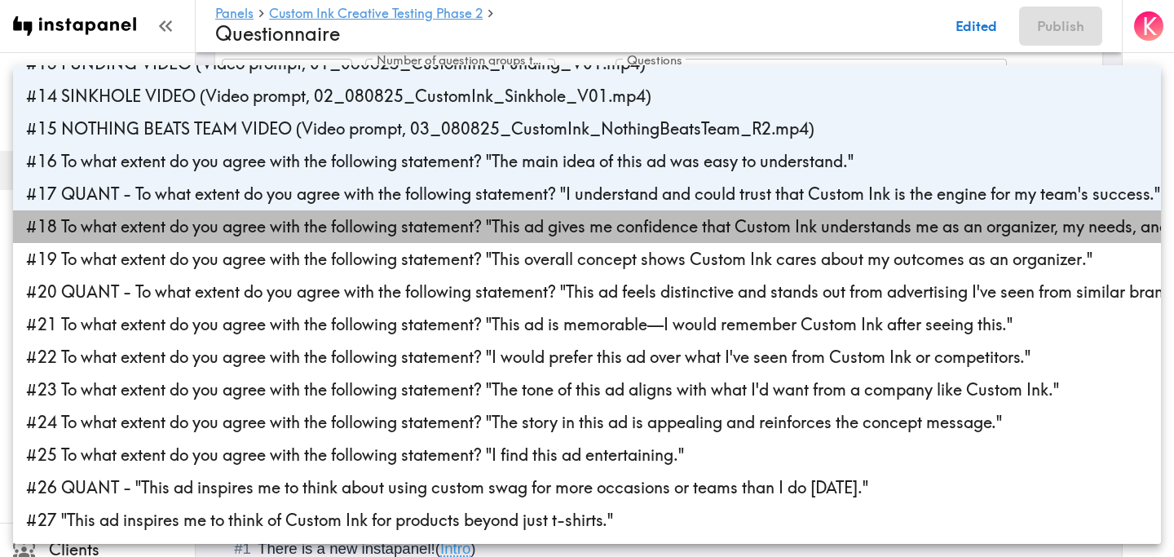
click at [516, 222] on li "#18 To what extent do you agree with the following statement? "This ad gives me…" at bounding box center [587, 226] width 1148 height 33
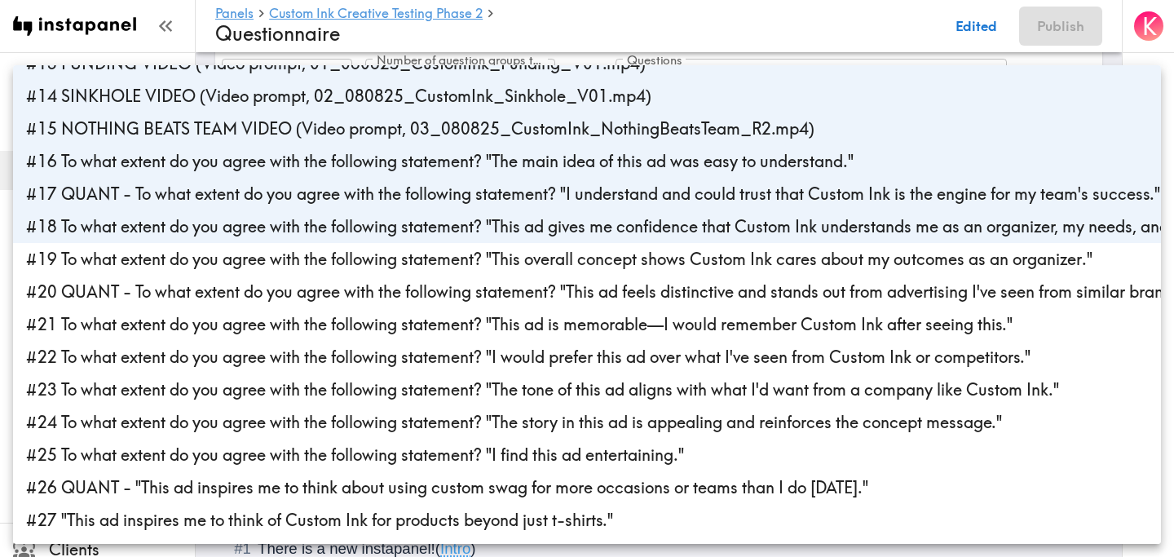
click at [517, 266] on li "#19 To what extent do you agree with the following statement? "This overall con…" at bounding box center [587, 259] width 1148 height 33
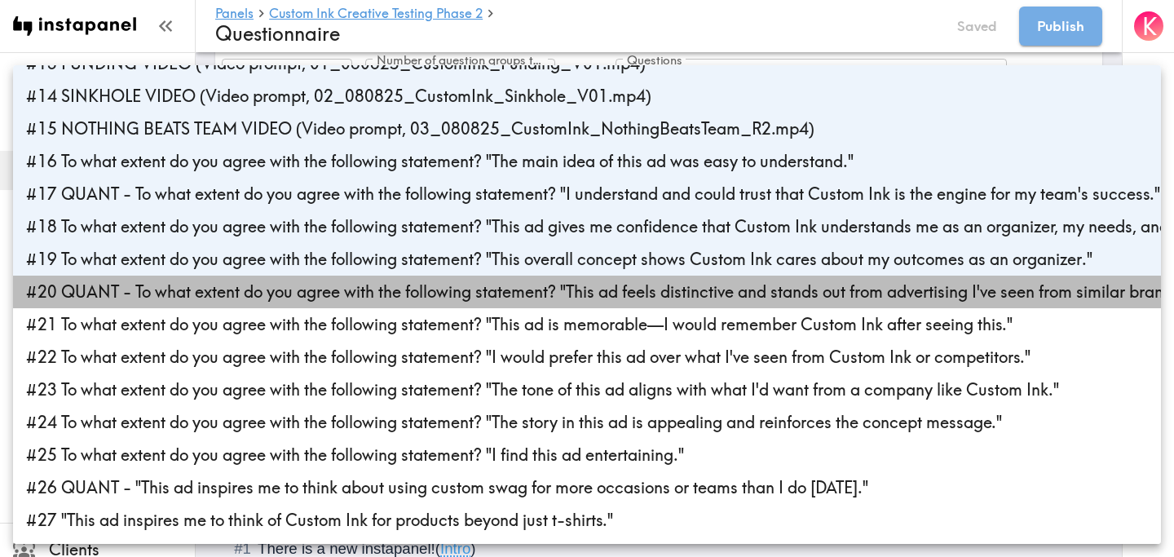
click at [436, 285] on li "#20 QUANT - To what extent do you agree with the following statement? "This ad …" at bounding box center [587, 292] width 1148 height 33
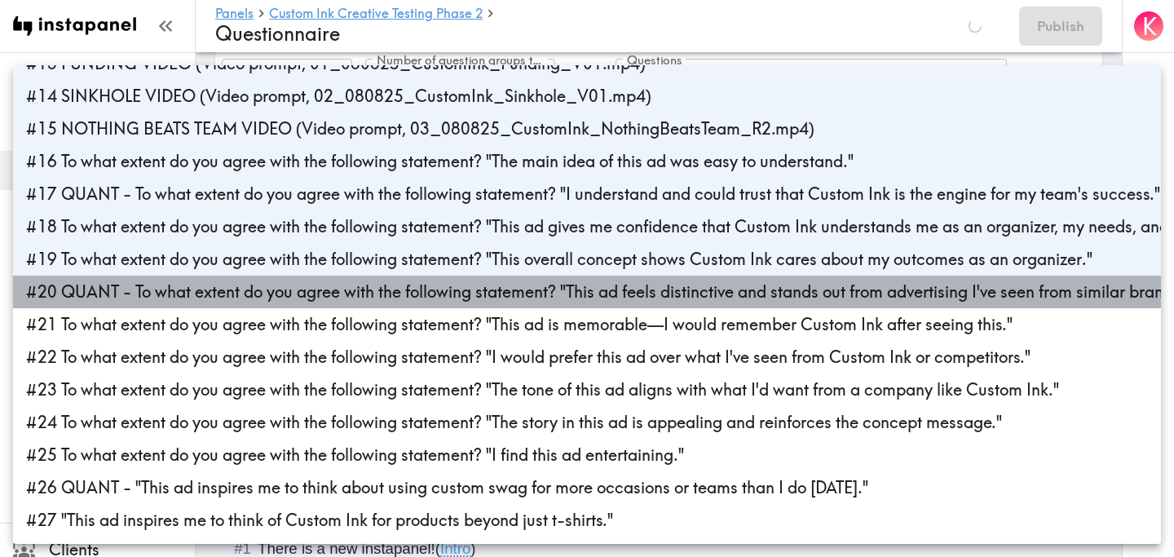
click at [474, 292] on li "#20 QUANT - To what extent do you agree with the following statement? "This ad …" at bounding box center [587, 292] width 1148 height 33
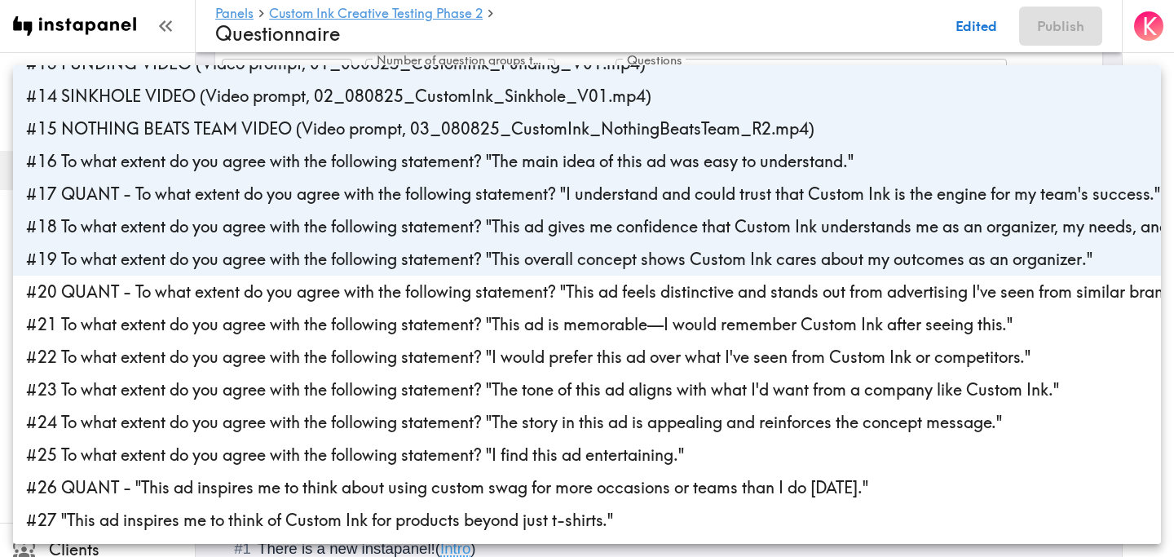
click at [489, 263] on li "#19 To what extent do you agree with the following statement? "This overall con…" at bounding box center [587, 259] width 1148 height 33
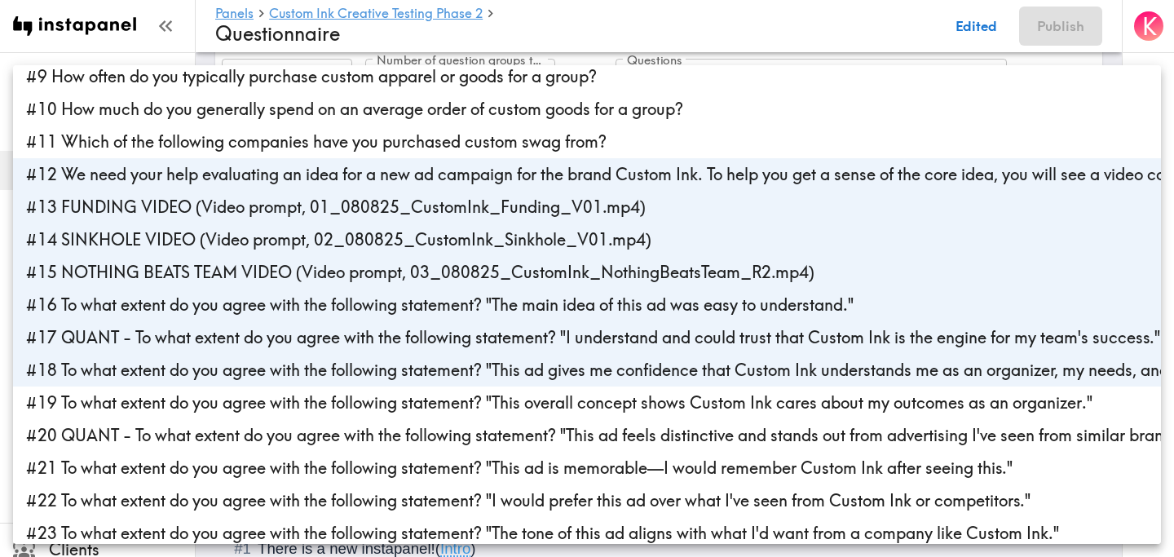
scroll to position [269, 0]
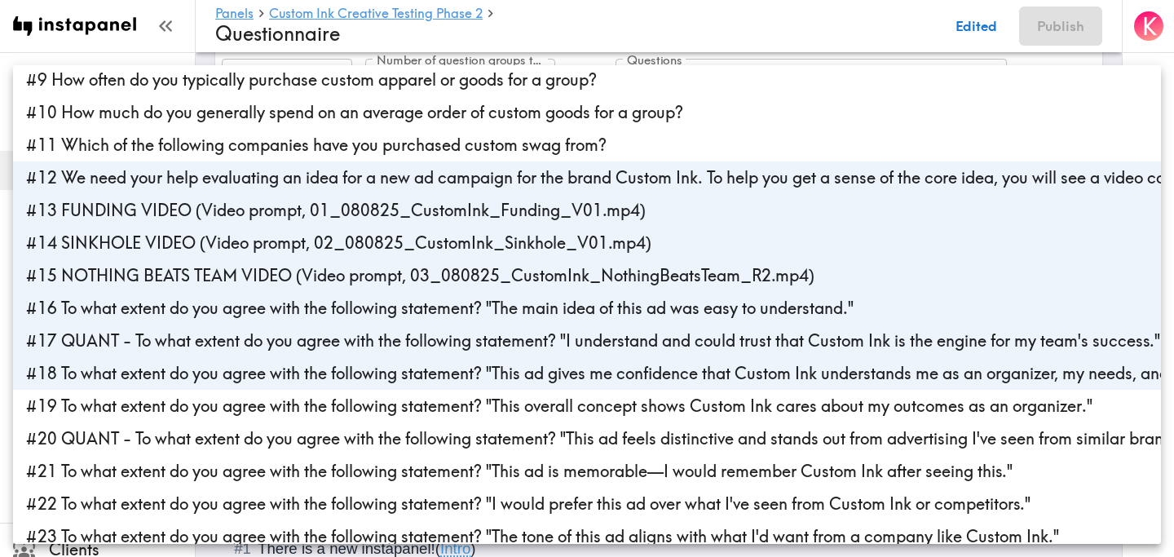
click at [400, 386] on li "#18 To what extent do you agree with the following statement? "This ad gives me…" at bounding box center [587, 373] width 1148 height 33
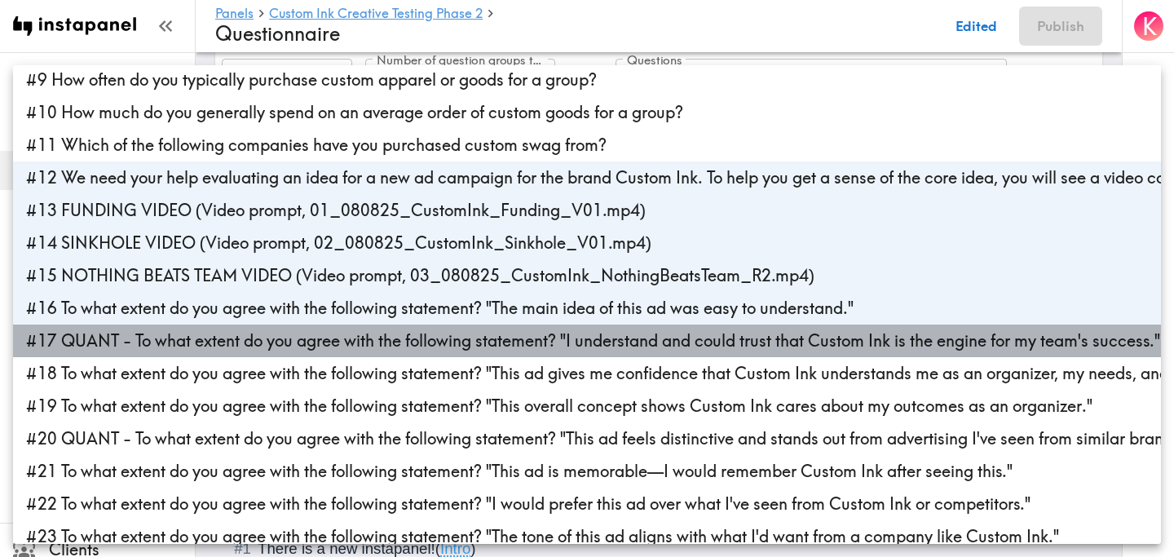
click at [415, 347] on li "#17 QUANT - To what extent do you agree with the following statement? "I unders…" at bounding box center [587, 341] width 1148 height 33
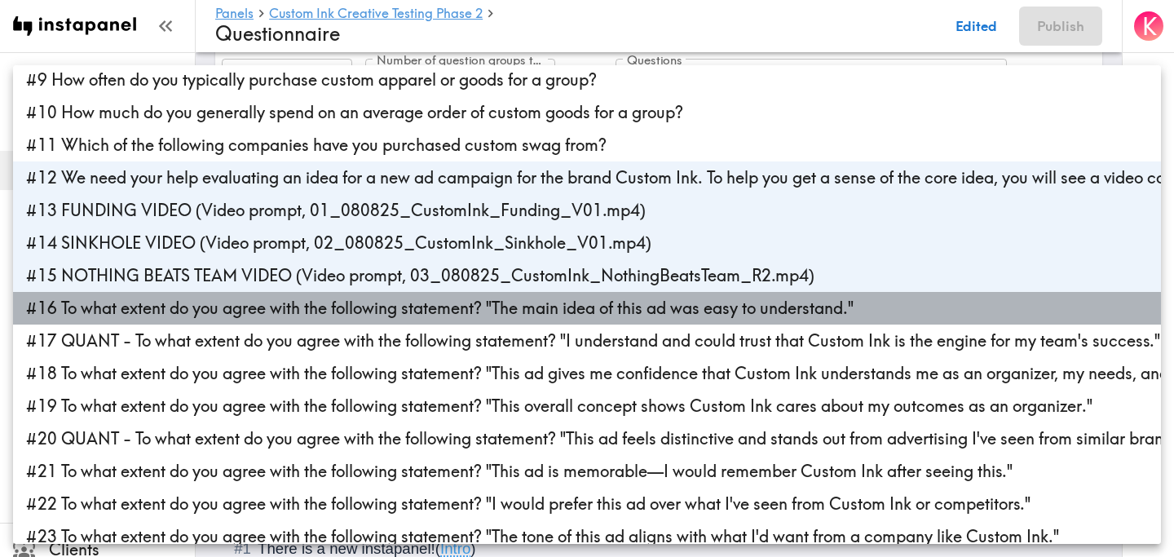
click at [444, 306] on li "#16 To what extent do you agree with the following statement? "The main idea of…" at bounding box center [587, 308] width 1148 height 33
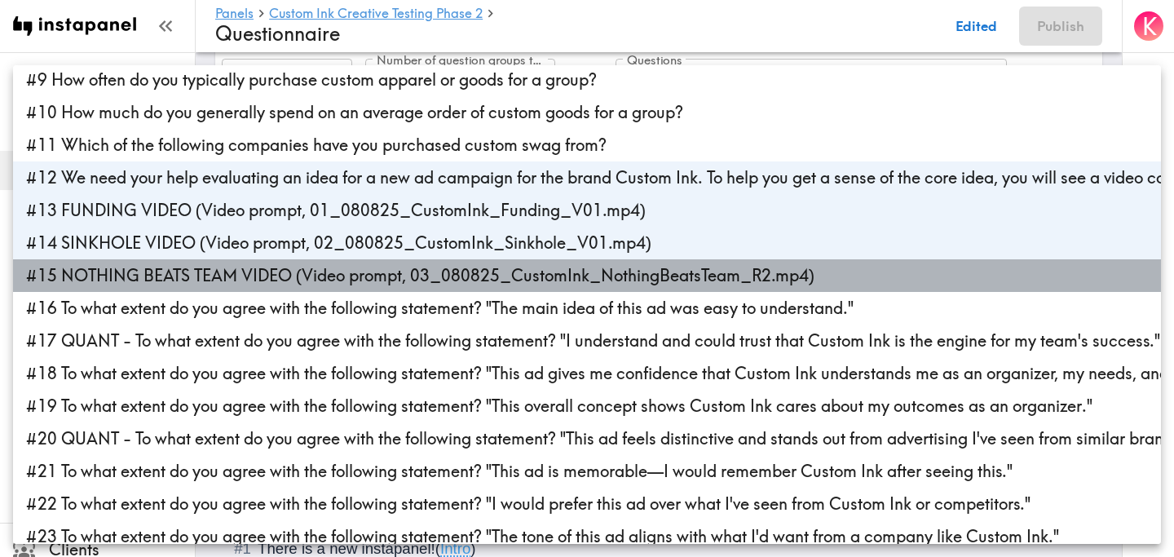
click at [469, 279] on li "#15 NOTHING BEATS TEAM VIDEO (Video prompt, 03_080825_CustomInk_NothingBeatsTea…" at bounding box center [587, 275] width 1148 height 33
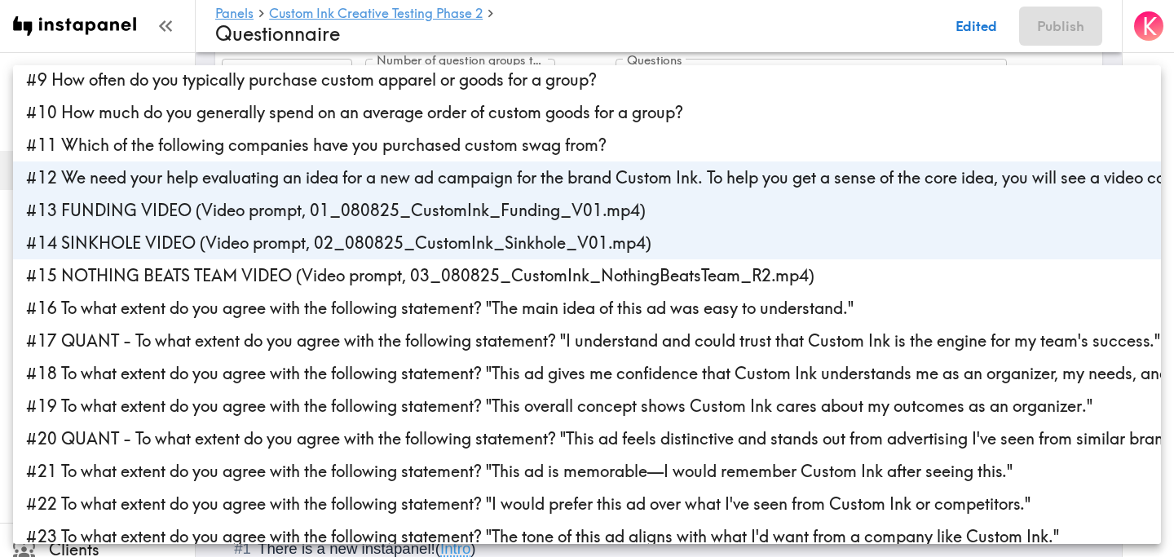
click at [494, 252] on li "#14 SINKHOLE VIDEO (Video prompt, 02_080825_CustomInk_Sinkhole_V01.mp4)" at bounding box center [587, 243] width 1148 height 33
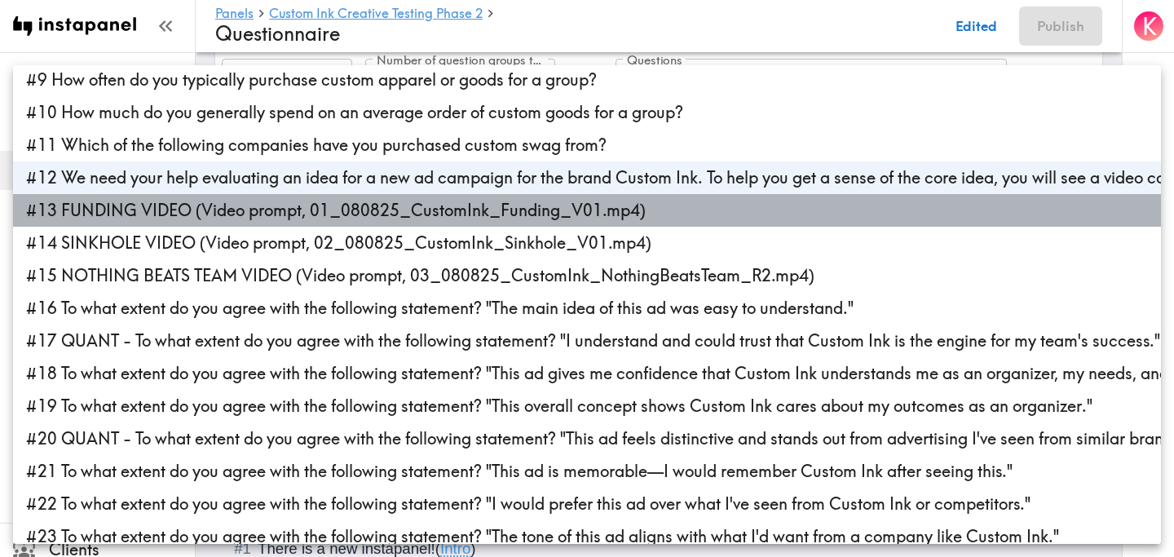
click at [520, 213] on li "#13 FUNDING VIDEO (Video prompt, 01_080825_CustomInk_Funding_V01.mp4)" at bounding box center [587, 210] width 1148 height 33
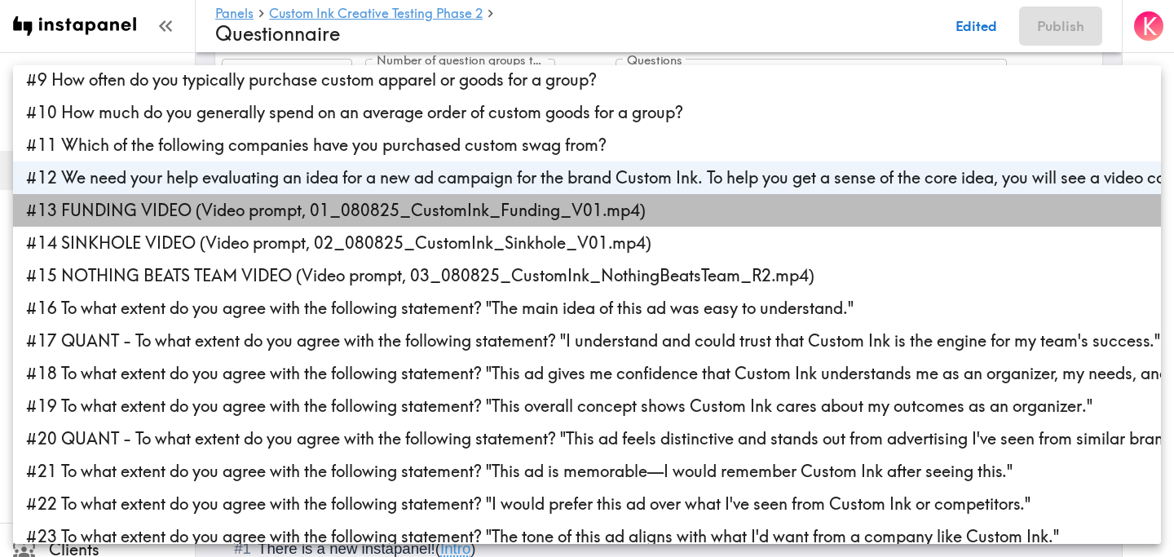
click at [507, 206] on li "#13 FUNDING VIDEO (Video prompt, 01_080825_CustomInk_Funding_V01.mp4)" at bounding box center [587, 210] width 1148 height 33
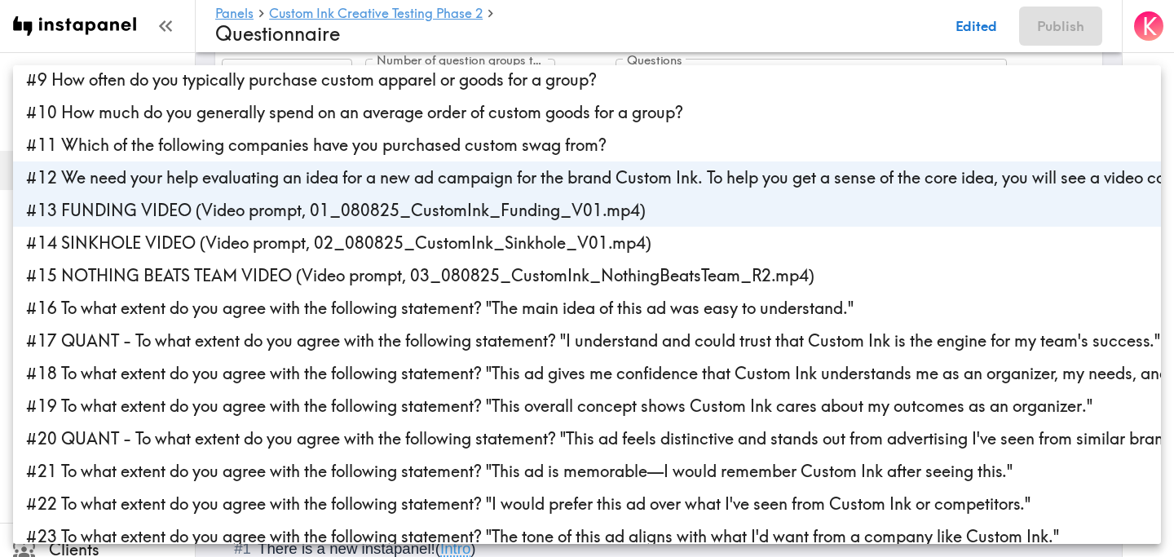
click at [499, 247] on li "#14 SINKHOLE VIDEO (Video prompt, 02_080825_CustomInk_Sinkhole_V01.mp4)" at bounding box center [587, 243] width 1148 height 33
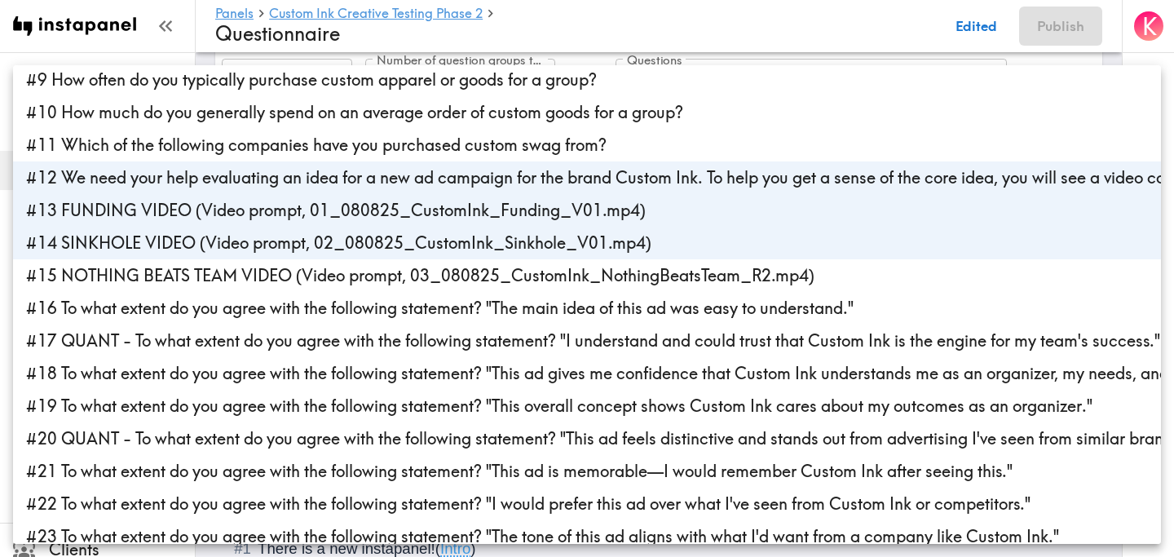
click at [499, 281] on li "#15 NOTHING BEATS TEAM VIDEO (Video prompt, 03_080825_CustomInk_NothingBeatsTea…" at bounding box center [587, 275] width 1148 height 33
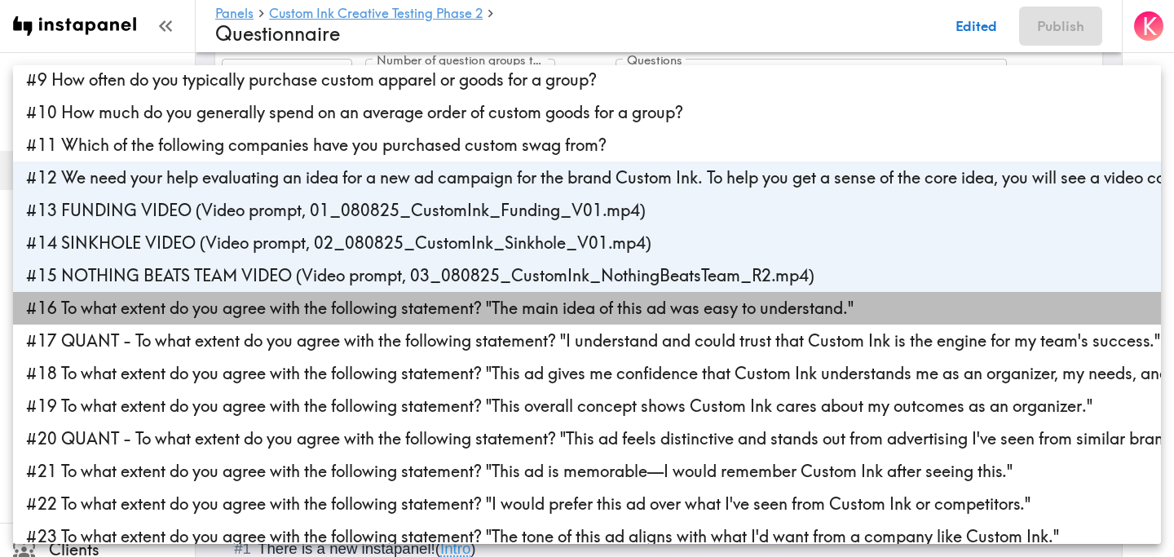
click at [500, 312] on li "#16 To what extent do you agree with the following statement? "The main idea of…" at bounding box center [587, 308] width 1148 height 33
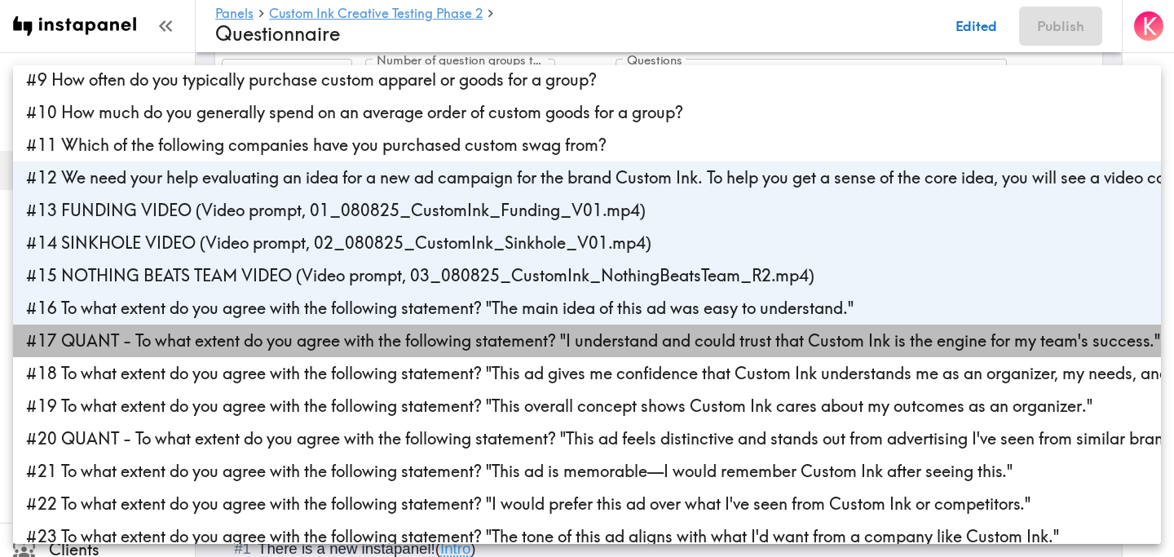
click at [500, 346] on li "#17 QUANT - To what extent do you agree with the following statement? "I unders…" at bounding box center [587, 341] width 1148 height 33
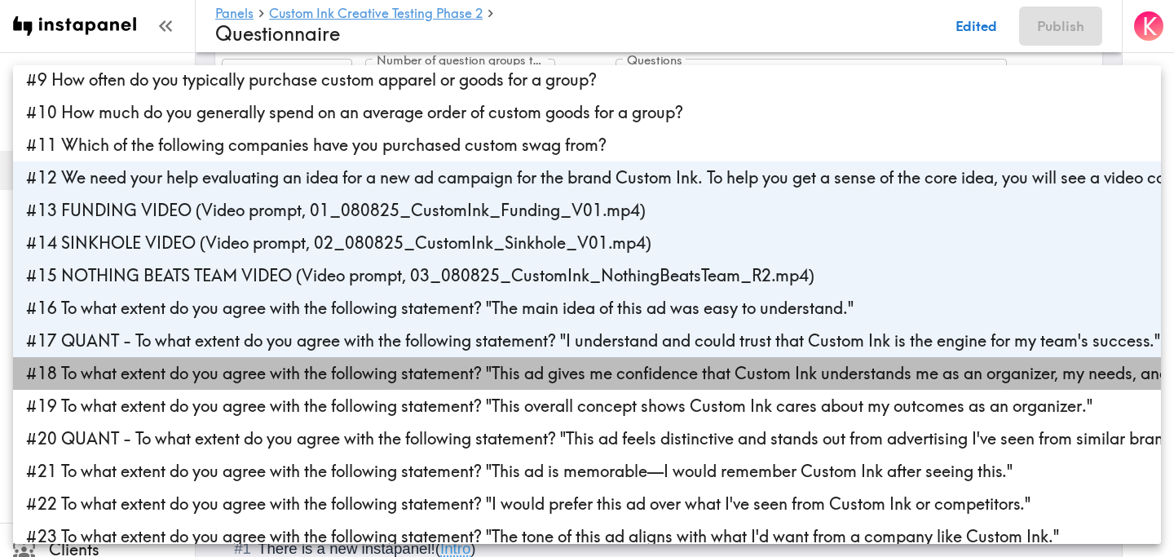
click at [500, 373] on li "#18 To what extent do you agree with the following statement? "This ad gives me…" at bounding box center [587, 373] width 1148 height 33
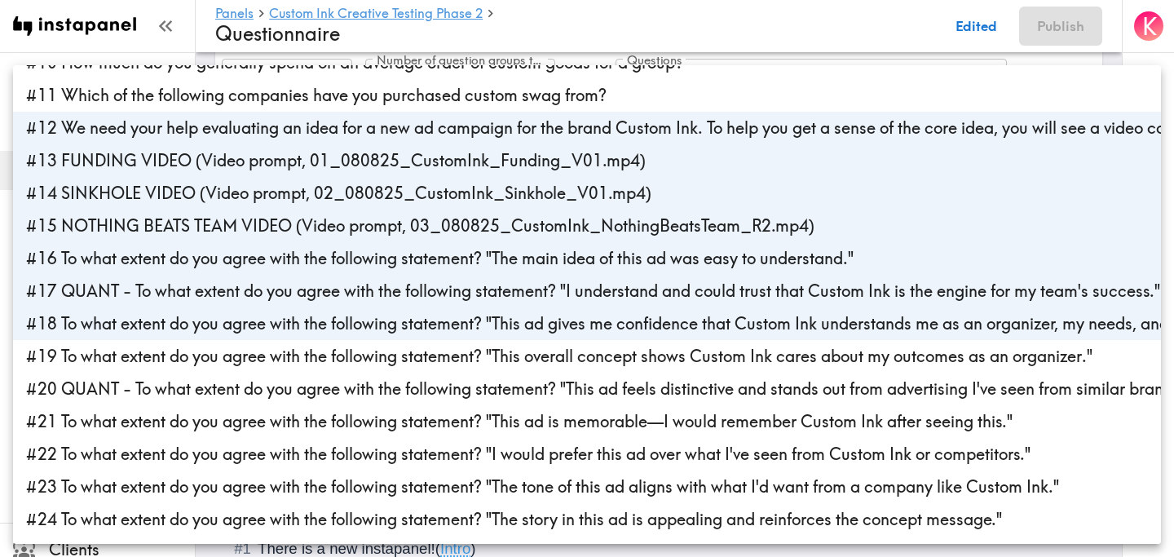
scroll to position [321, 0]
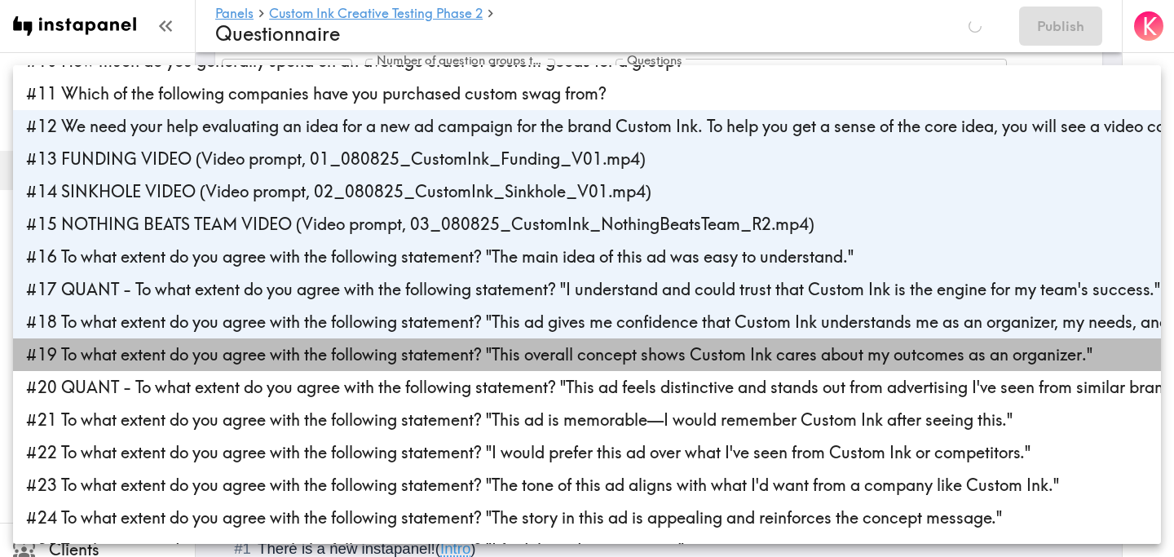
click at [434, 351] on li "#19 To what extent do you agree with the following statement? "This overall con…" at bounding box center [587, 354] width 1148 height 33
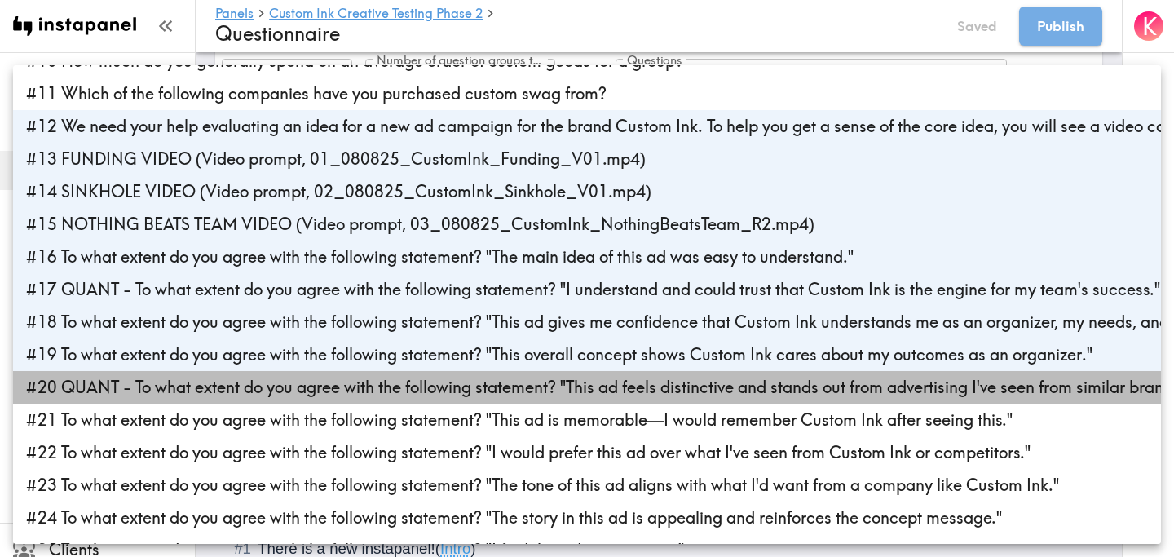
click at [435, 381] on li "#20 QUANT - To what extent do you agree with the following statement? "This ad …" at bounding box center [587, 387] width 1148 height 33
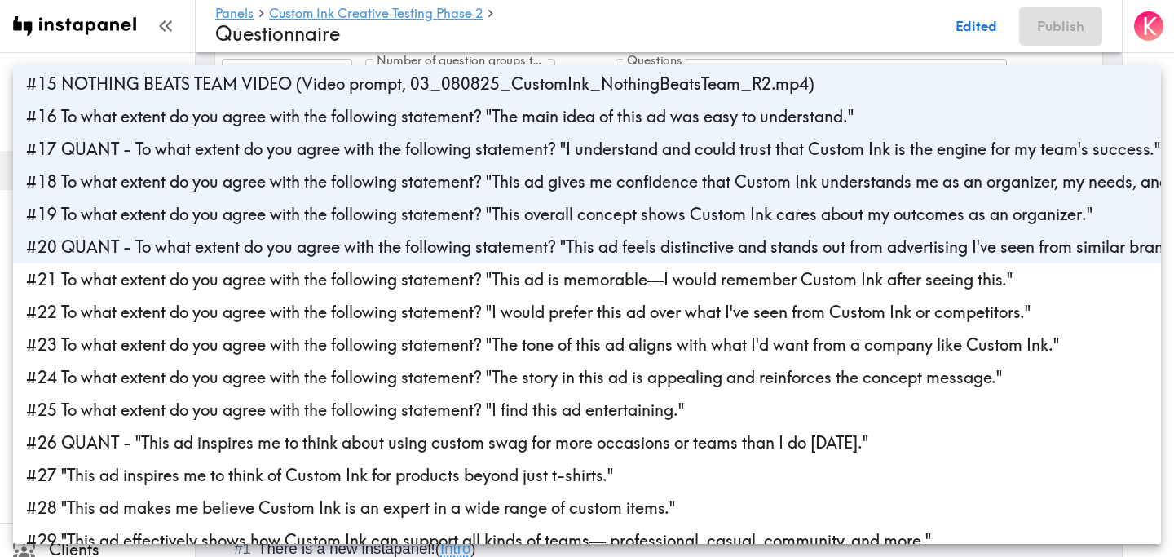
scroll to position [468, 0]
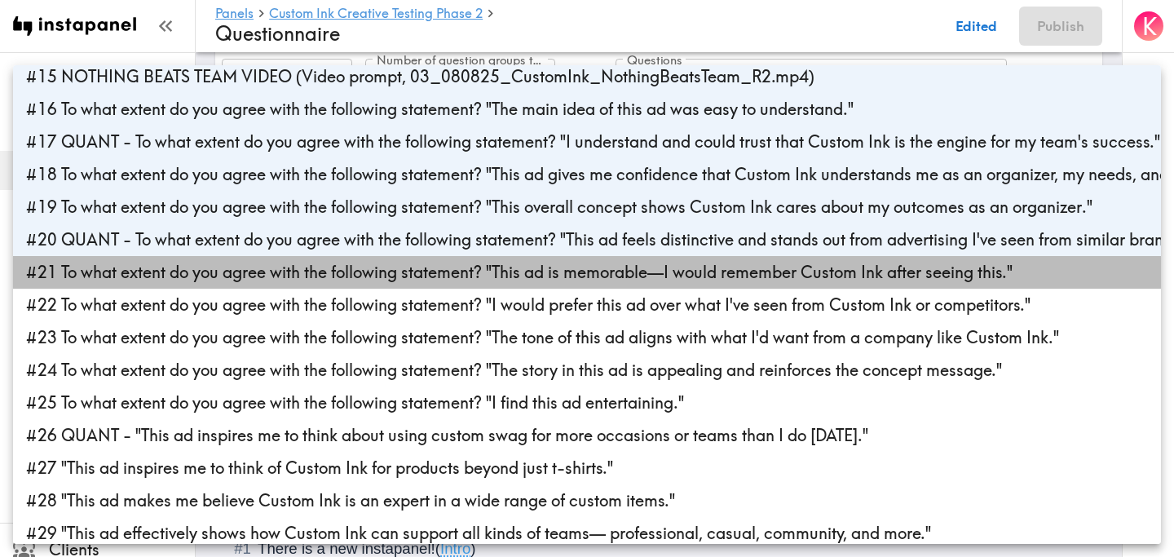
click at [389, 272] on li "#21 To what extent do you agree with the following statement? "This ad is memor…" at bounding box center [587, 272] width 1148 height 33
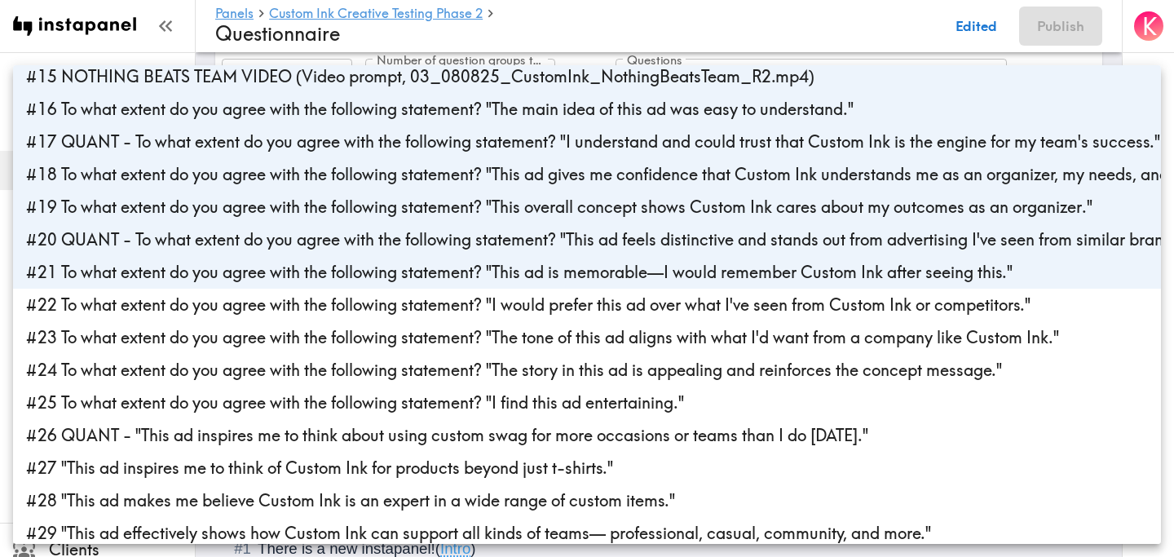
click at [389, 307] on li "#22 To what extent do you agree with the following statement? "I would prefer t…" at bounding box center [587, 305] width 1148 height 33
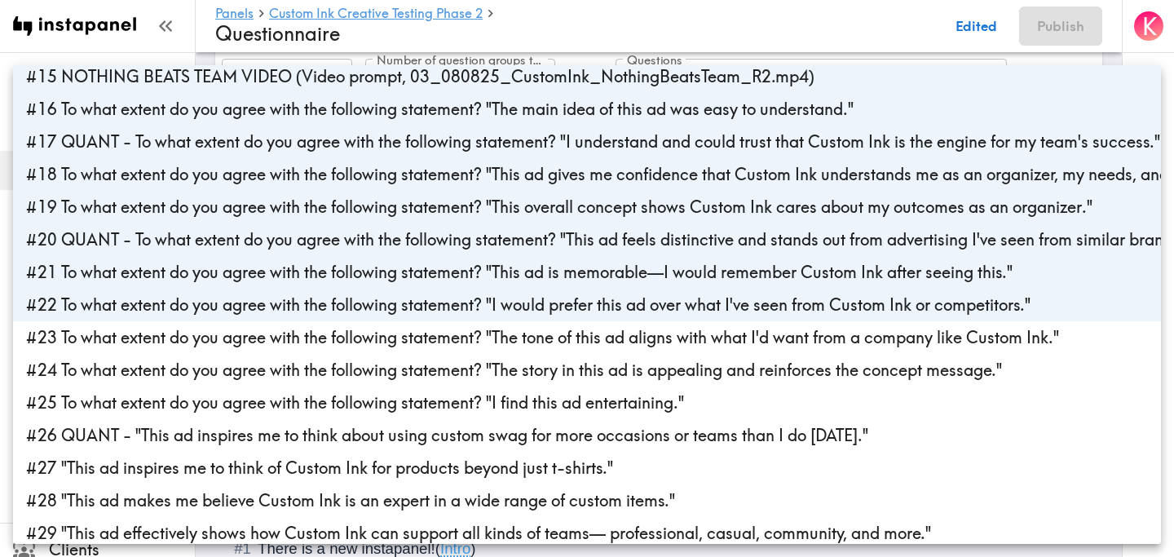
click at [389, 336] on li "#23 To what extent do you agree with the following statement? "The tone of this…" at bounding box center [587, 337] width 1148 height 33
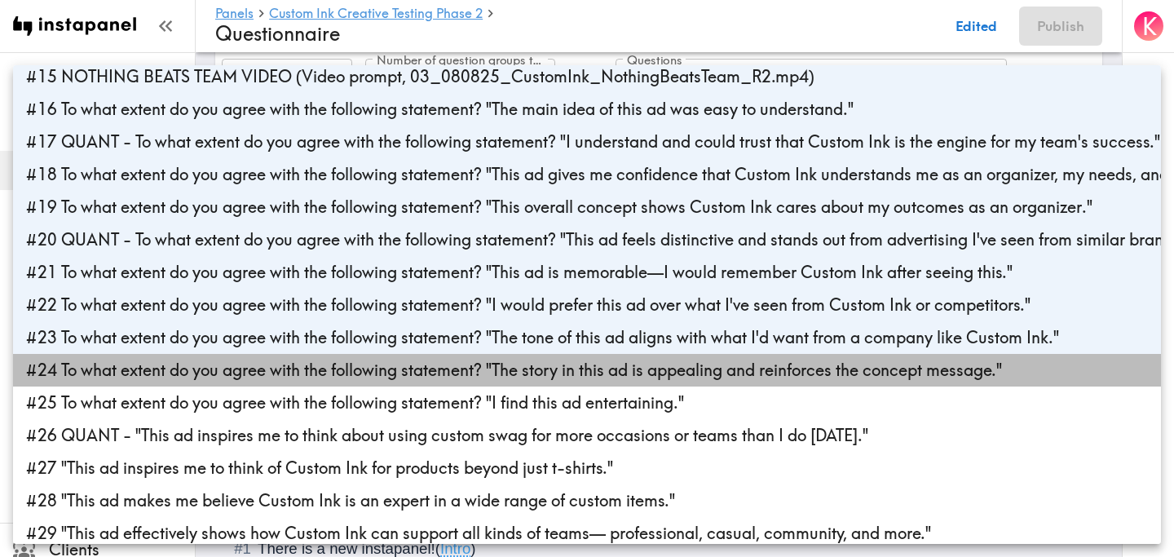
click at [393, 375] on li "#24 To what extent do you agree with the following statement? "The story in thi…" at bounding box center [587, 370] width 1148 height 33
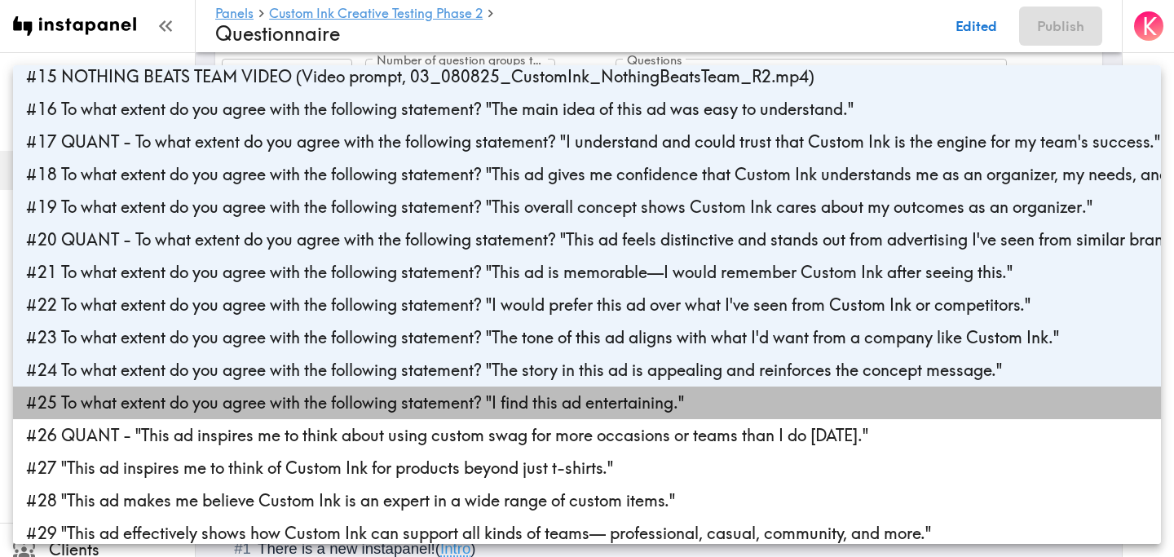
click at [394, 411] on li "#25 To what extent do you agree with the following statement? "I find this ad e…" at bounding box center [587, 403] width 1148 height 33
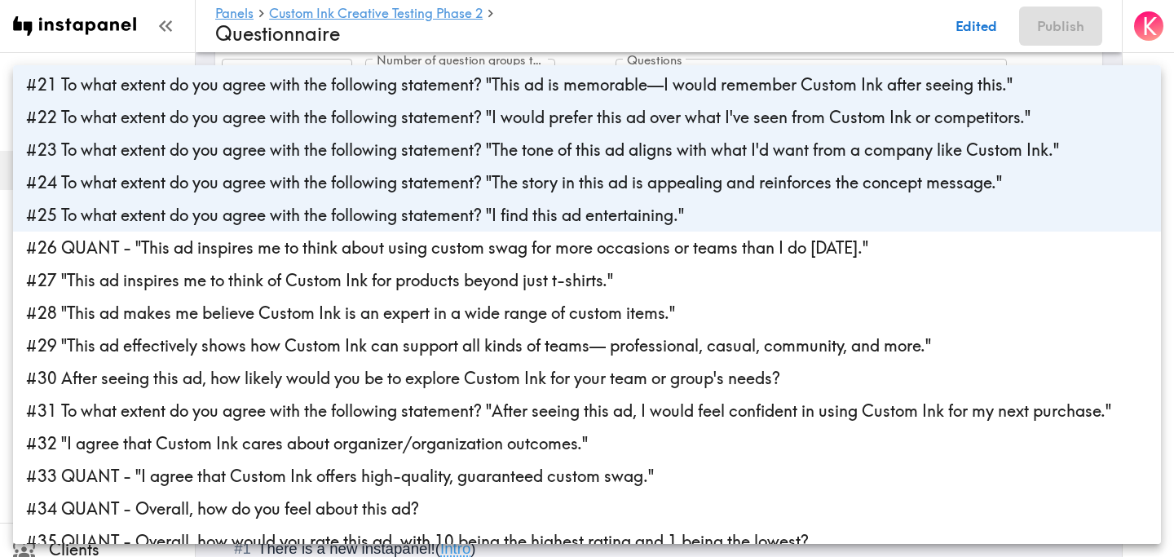
scroll to position [685, 0]
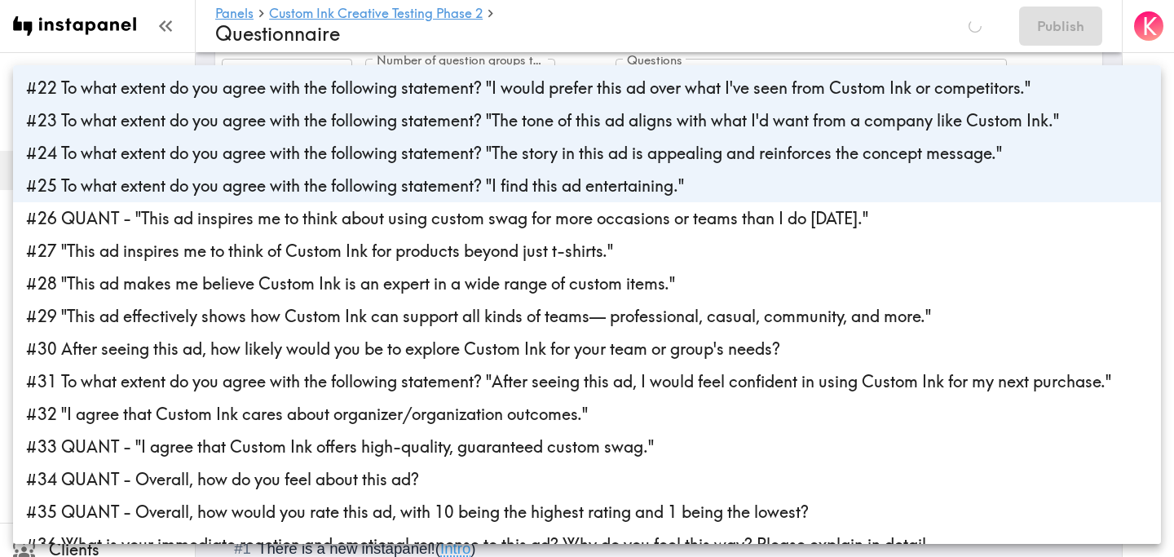
click at [412, 202] on li "#26 QUANT - "This ad inspires me to think about using custom swag for more occa…" at bounding box center [587, 218] width 1148 height 33
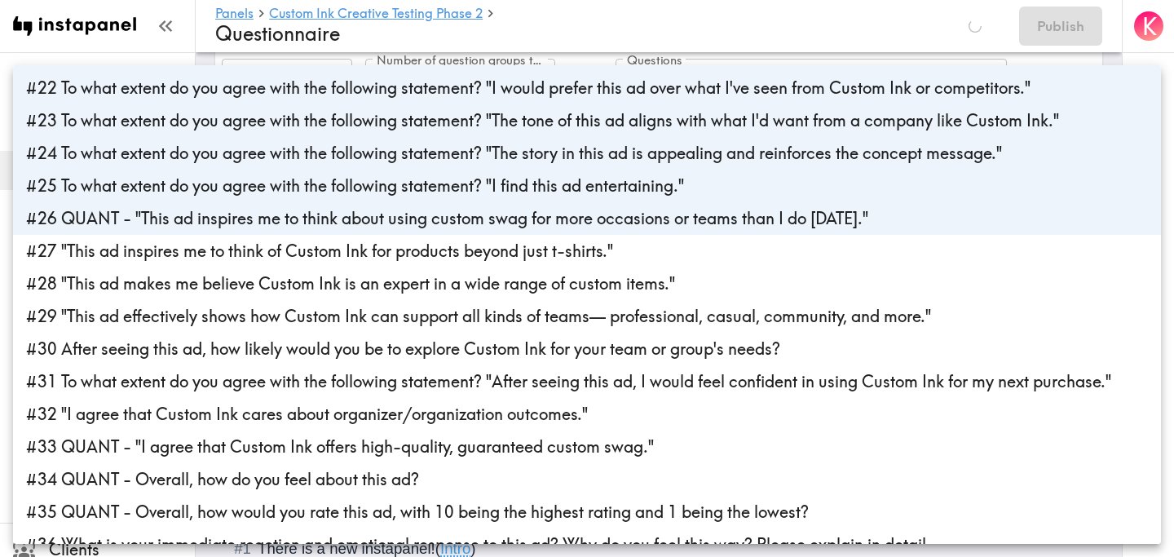
click at [412, 239] on li "#27 "This ad inspires me to think of Custom Ink for products beyond just t-shir…" at bounding box center [587, 251] width 1148 height 33
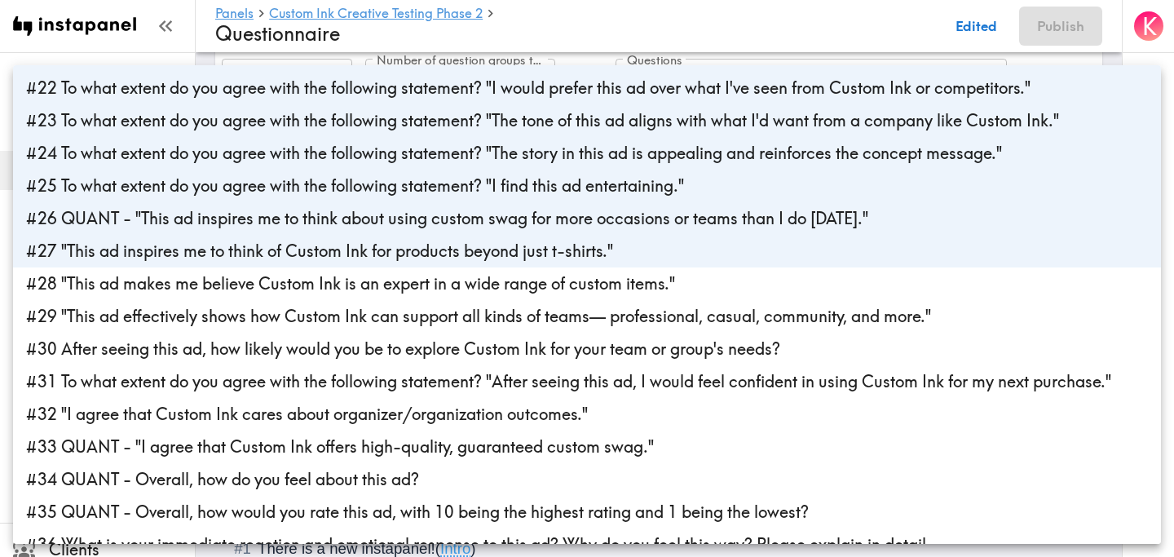
click at [412, 280] on li "#28 "This ad makes me believe Custom Ink is an expert in a wide range of custom…" at bounding box center [587, 284] width 1148 height 33
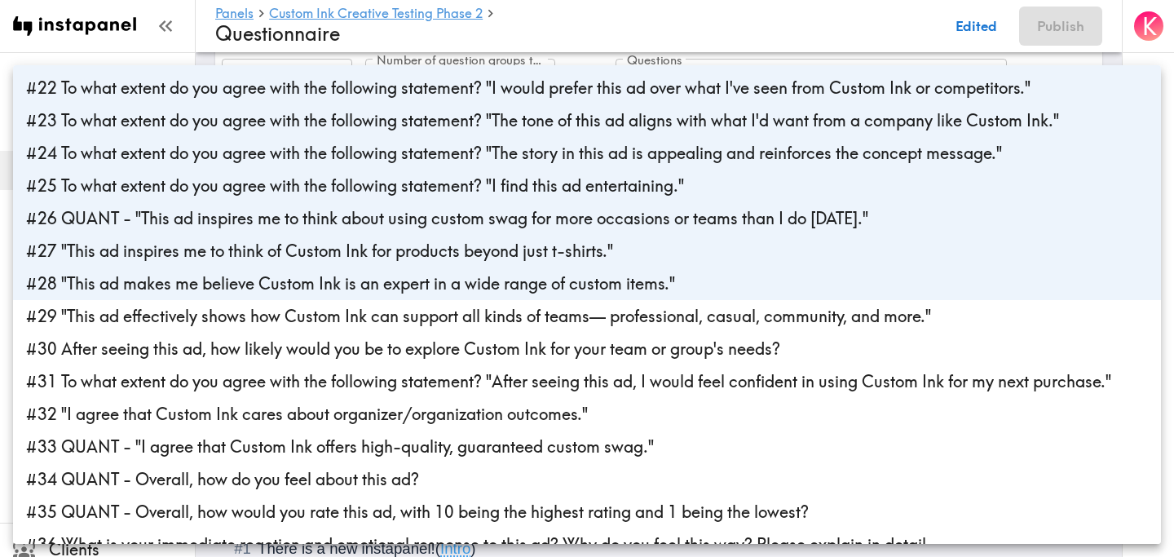
click at [413, 310] on li "#29 "This ad effectively shows how Custom Ink can support all kinds of teams— p…" at bounding box center [587, 316] width 1148 height 33
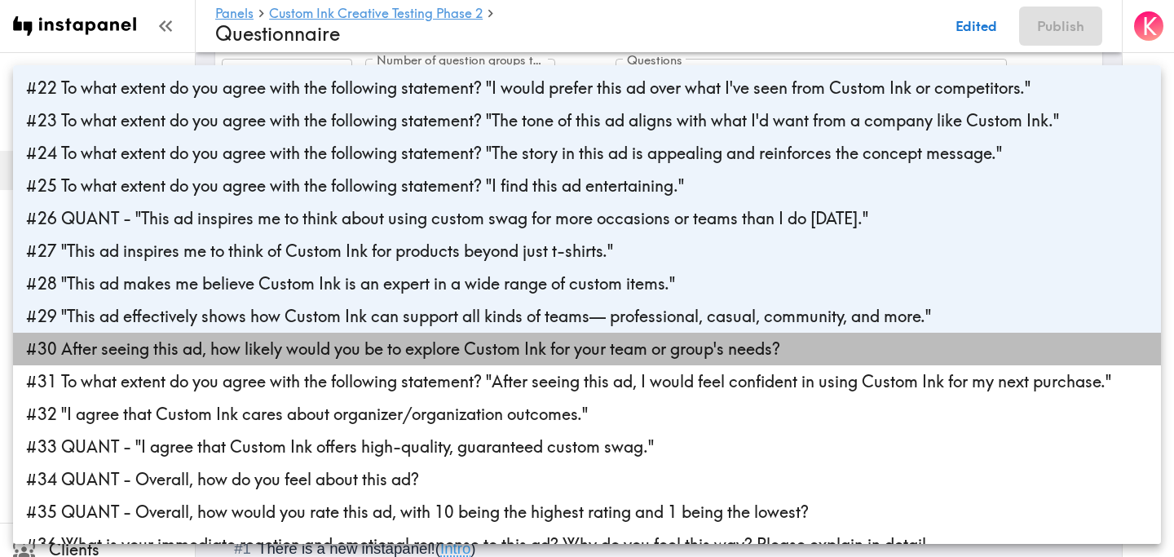
click at [408, 352] on li "#30 After seeing this ad, how likely would you be to explore Custom Ink for you…" at bounding box center [587, 349] width 1148 height 33
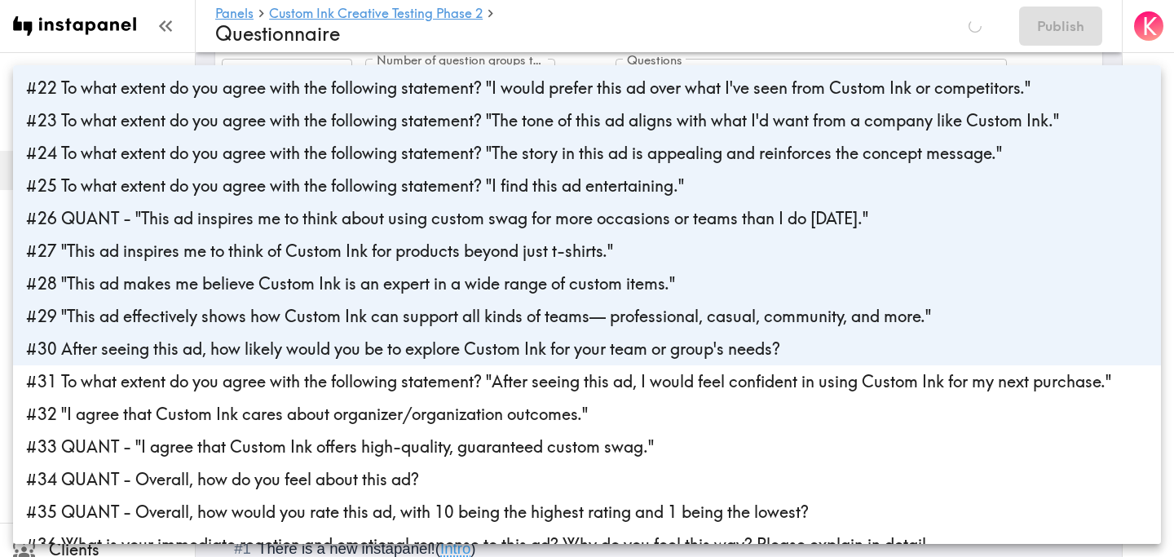
click at [366, 346] on li "#30 After seeing this ad, how likely would you be to explore Custom Ink for you…" at bounding box center [587, 349] width 1148 height 33
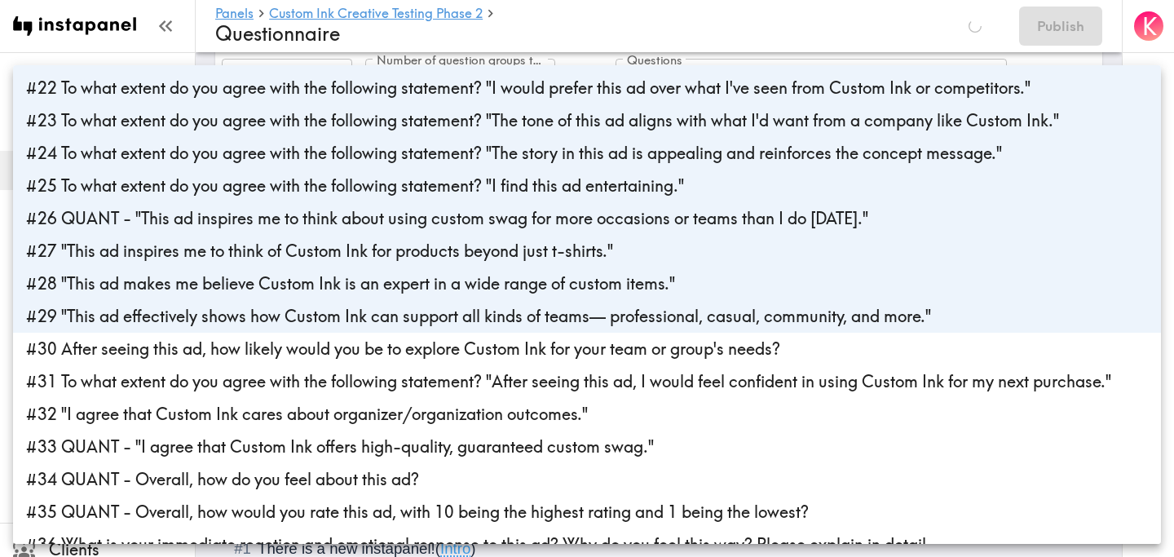
click at [397, 307] on li "#29 "This ad effectively shows how Custom Ink can support all kinds of teams— p…" at bounding box center [587, 316] width 1148 height 33
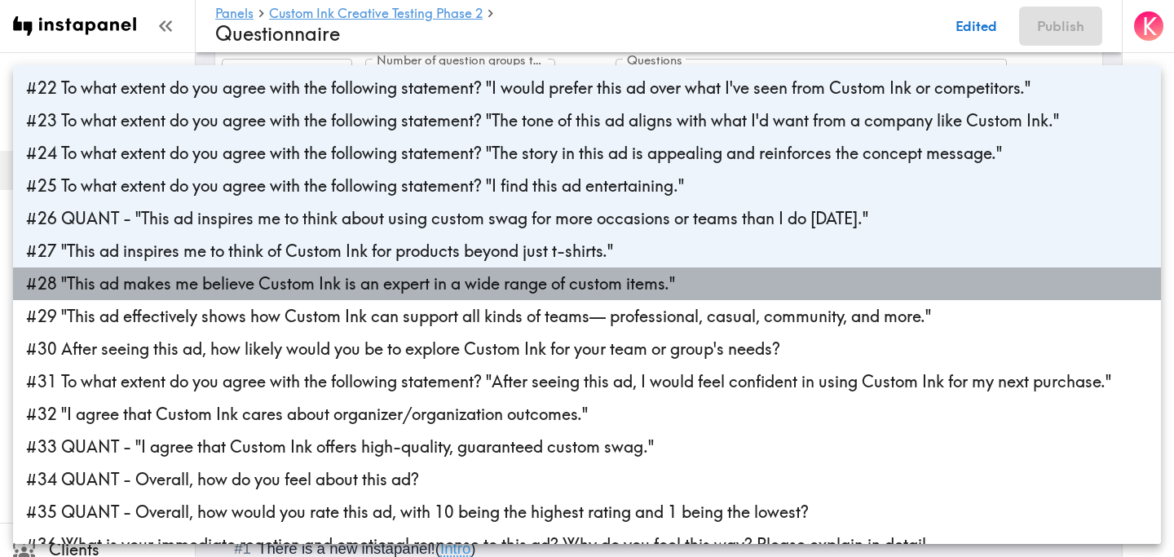
click at [441, 276] on li "#28 "This ad makes me believe Custom Ink is an expert in a wide range of custom…" at bounding box center [587, 284] width 1148 height 33
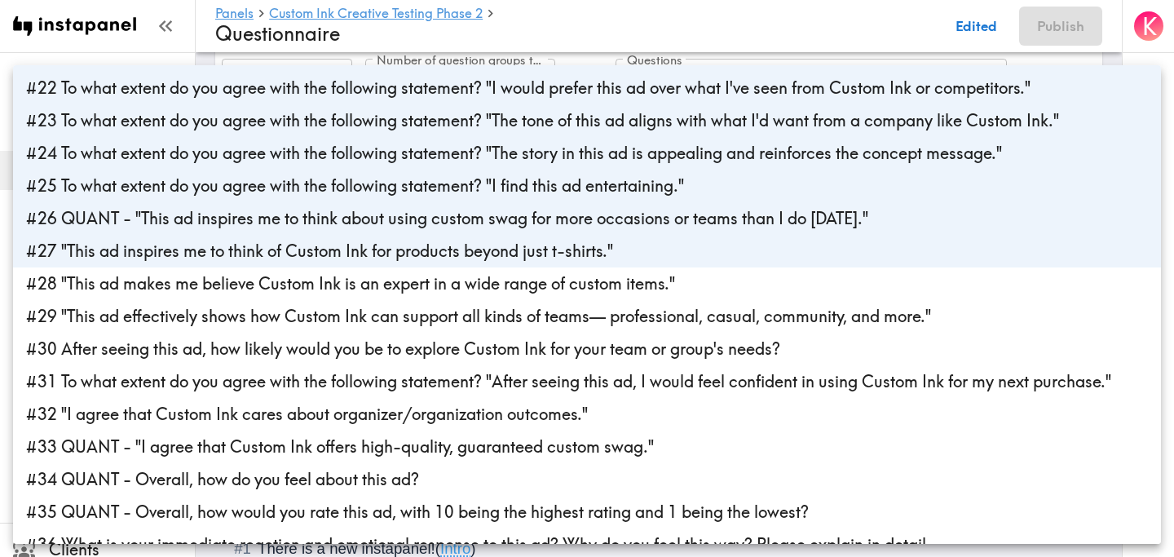
click at [468, 253] on li "#27 "This ad inspires me to think of Custom Ink for products beyond just t-shir…" at bounding box center [587, 251] width 1148 height 33
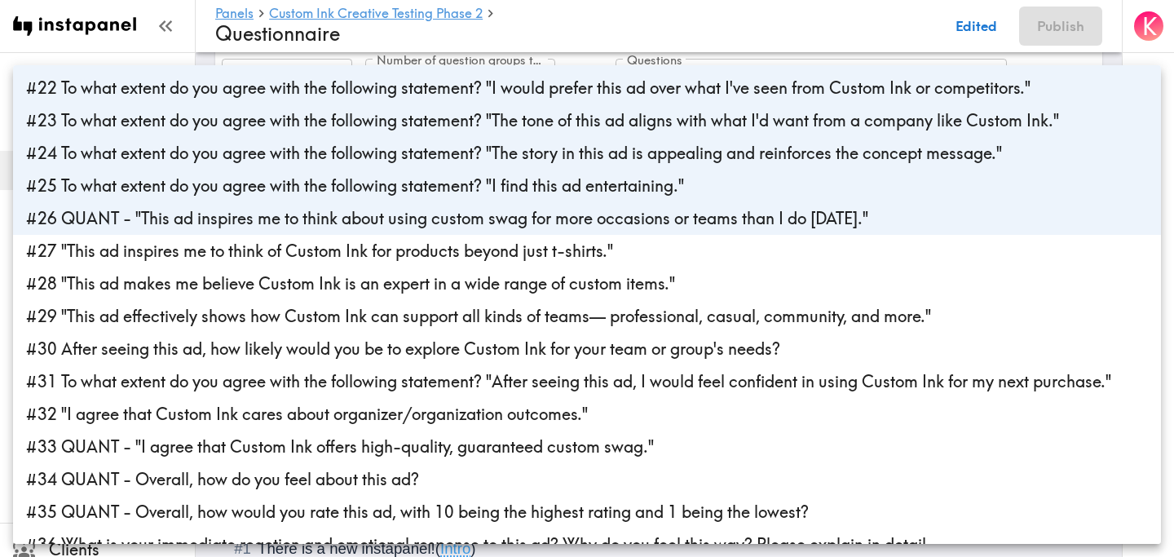
click at [485, 232] on li "#26 QUANT - "This ad inspires me to think about using custom swag for more occa…" at bounding box center [587, 218] width 1148 height 33
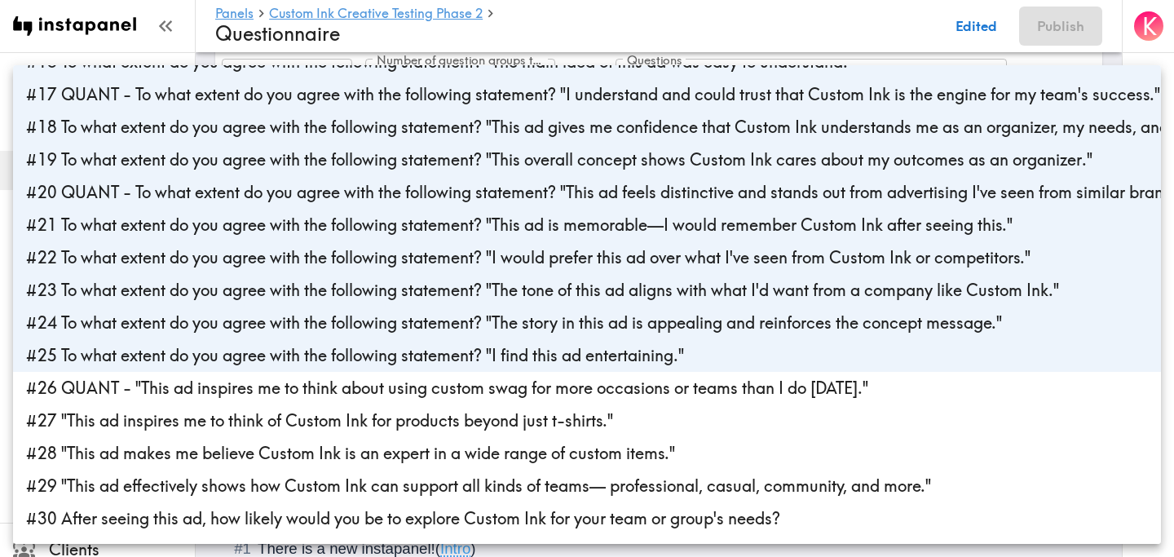
scroll to position [507, 0]
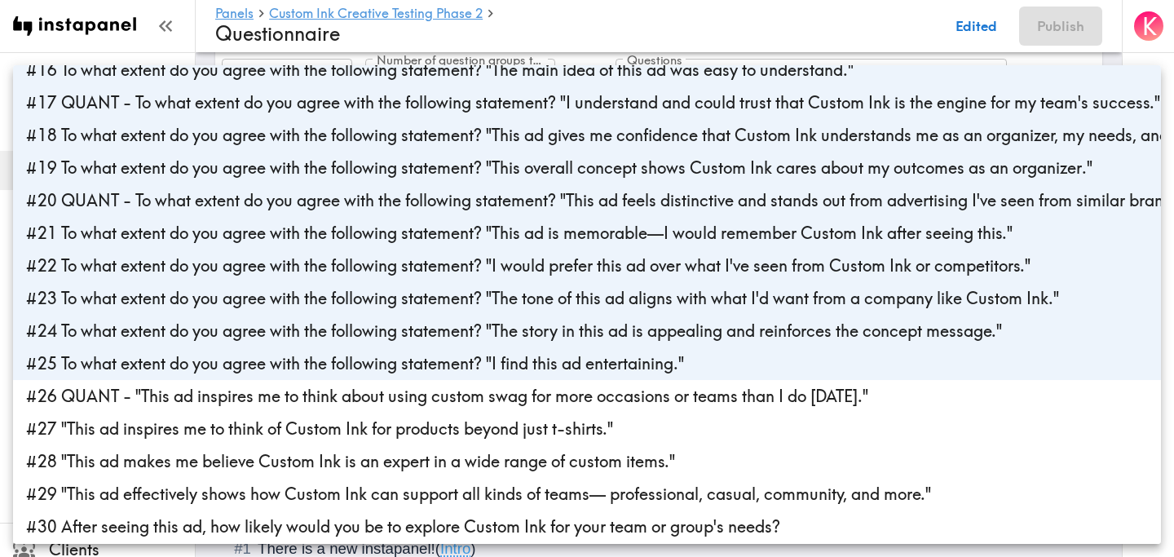
click at [416, 367] on li "#25 To what extent do you agree with the following statement? "I find this ad e…" at bounding box center [587, 363] width 1148 height 33
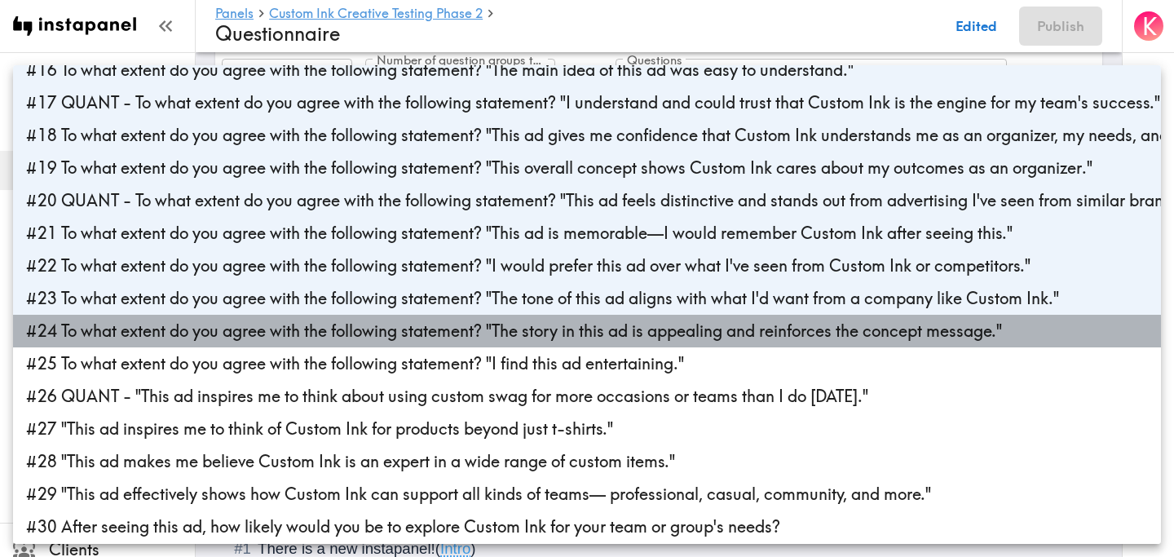
click at [427, 332] on li "#24 To what extent do you agree with the following statement? "The story in thi…" at bounding box center [587, 331] width 1148 height 33
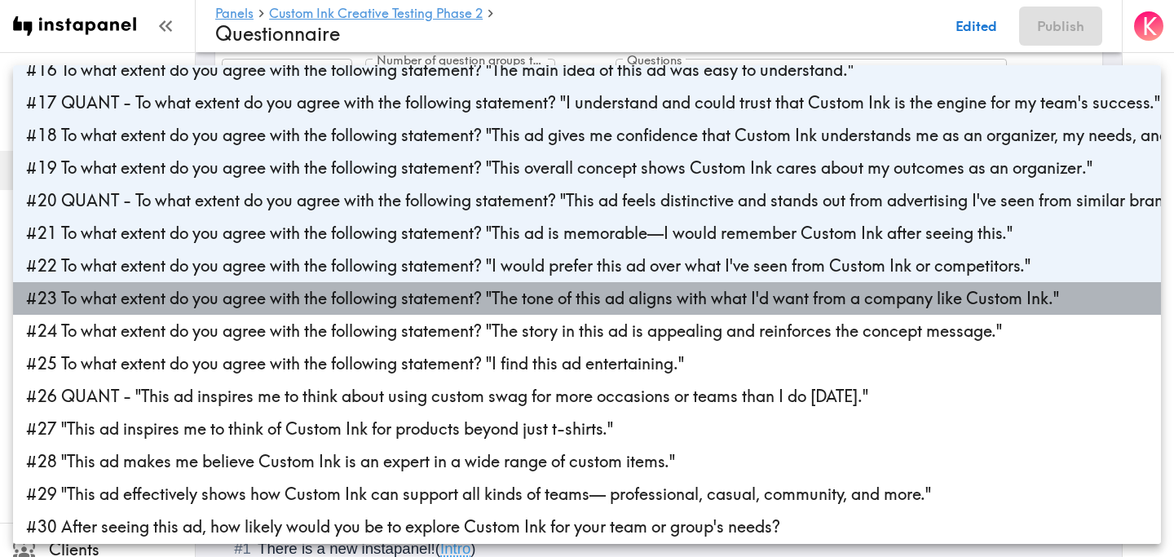
click at [452, 298] on li "#23 To what extent do you agree with the following statement? "The tone of this…" at bounding box center [587, 298] width 1148 height 33
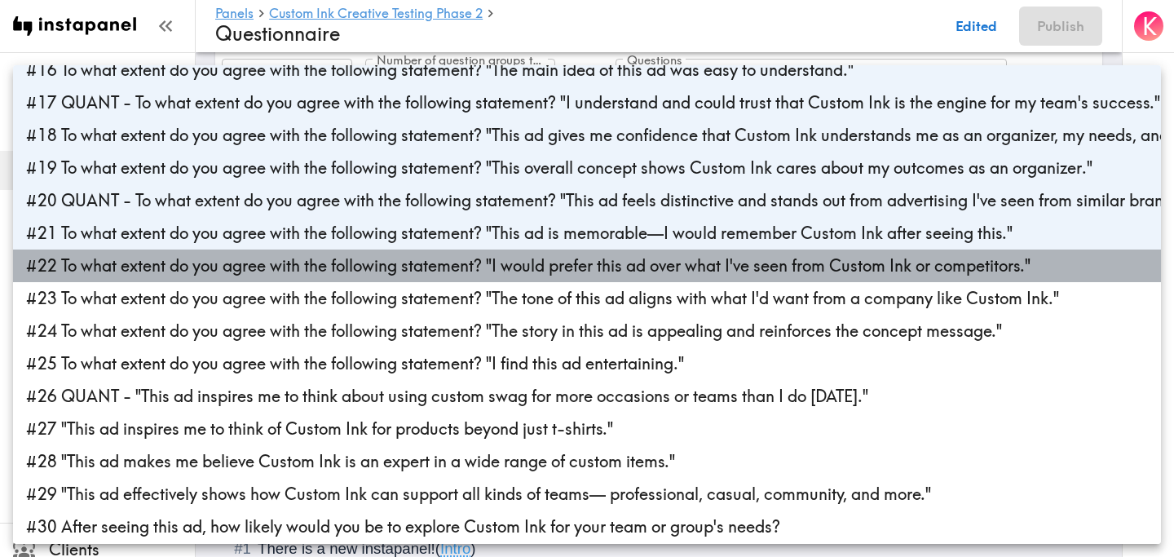
click at [465, 271] on li "#22 To what extent do you agree with the following statement? "I would prefer t…" at bounding box center [587, 266] width 1148 height 33
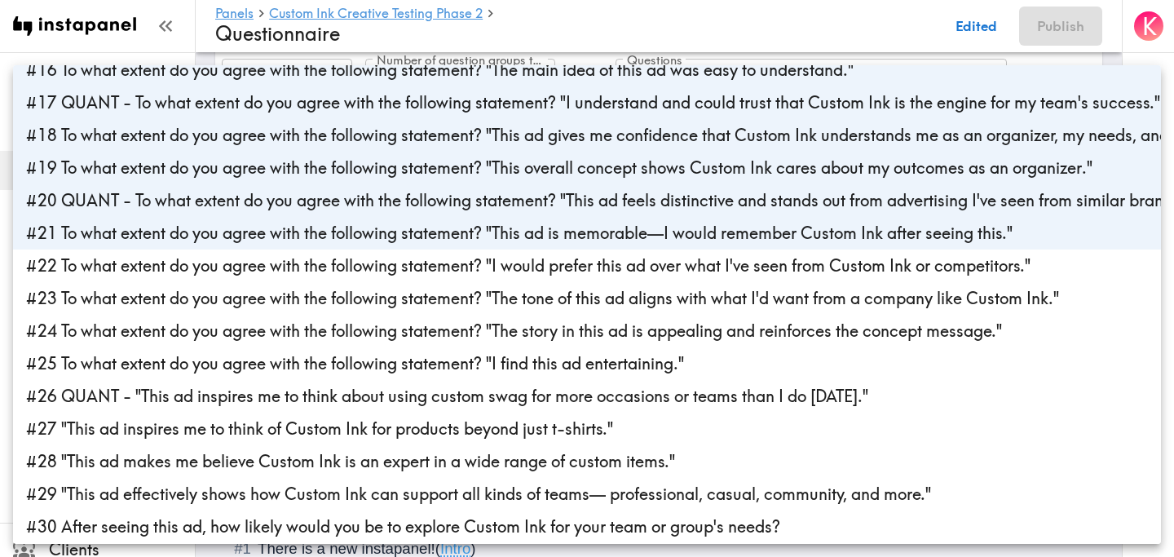
click at [475, 238] on li "#21 To what extent do you agree with the following statement? "This ad is memor…" at bounding box center [587, 233] width 1148 height 33
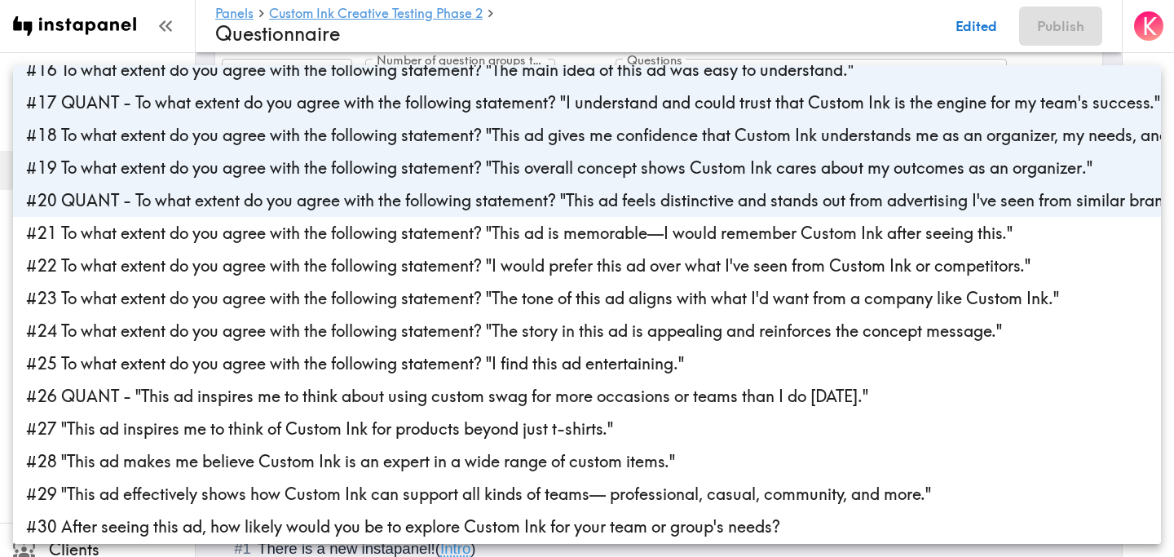
click at [483, 206] on li "#20 QUANT - To what extent do you agree with the following statement? "This ad …" at bounding box center [587, 200] width 1148 height 33
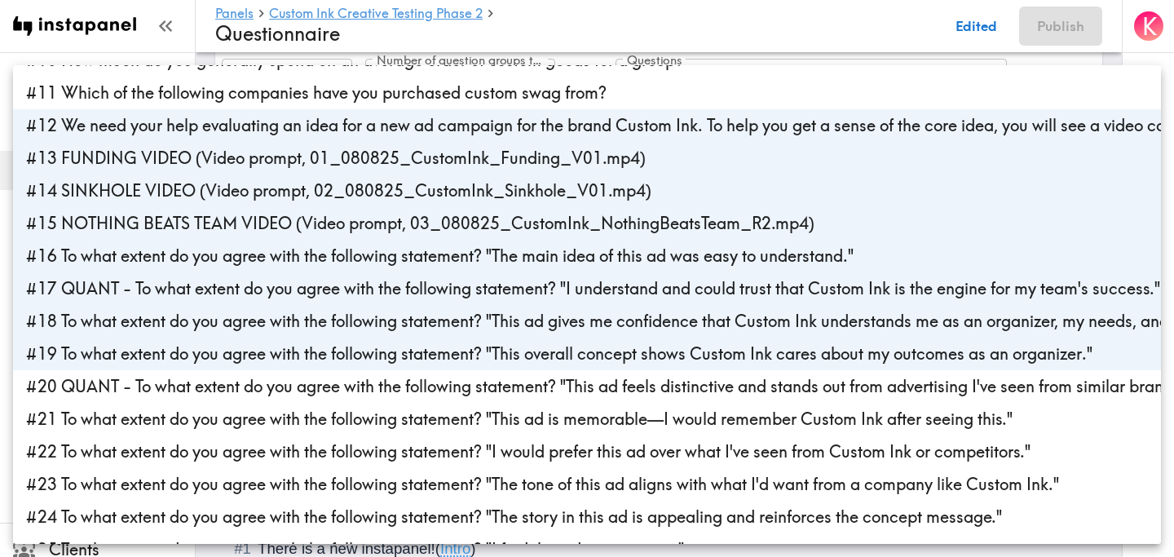
scroll to position [317, 0]
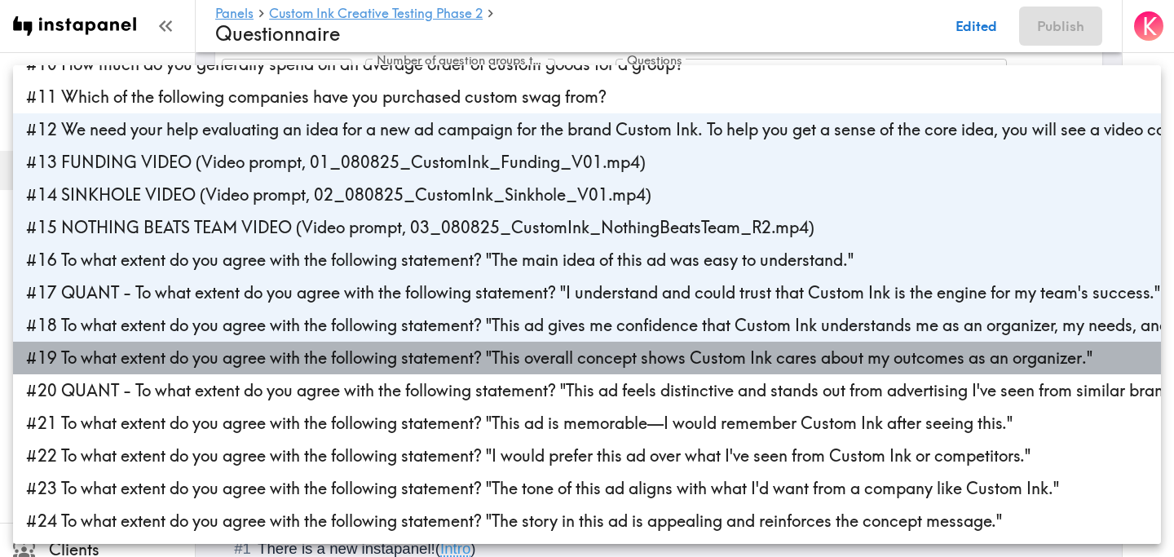
click at [378, 360] on li "#19 To what extent do you agree with the following statement? "This overall con…" at bounding box center [587, 358] width 1148 height 33
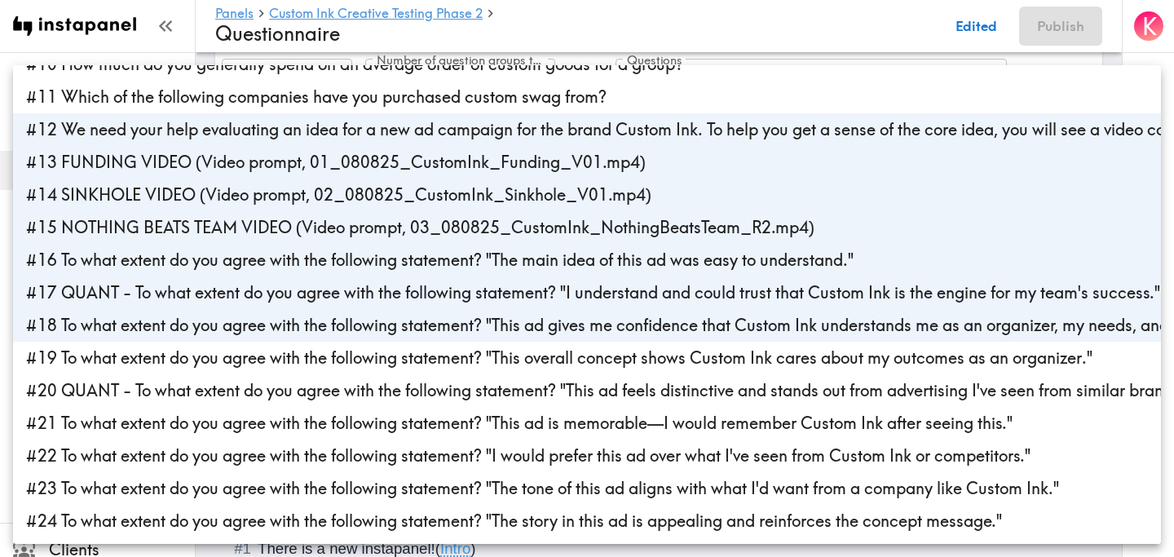
click at [395, 321] on li "#18 To what extent do you agree with the following statement? "This ad gives me…" at bounding box center [587, 325] width 1148 height 33
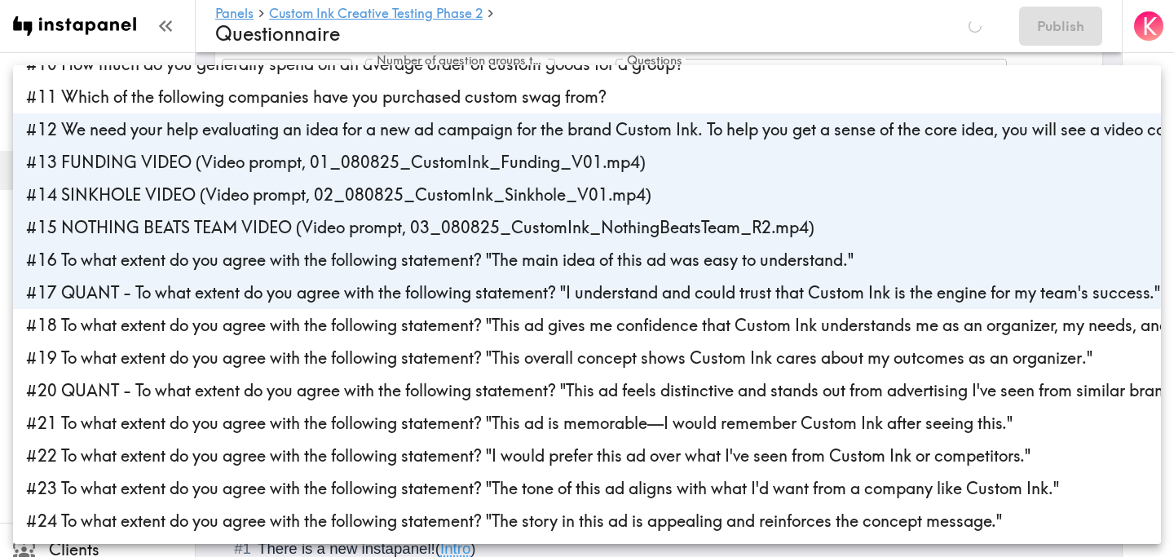
click at [233, 272] on li "#16 To what extent do you agree with the following statement? "The main idea of…" at bounding box center [587, 260] width 1148 height 33
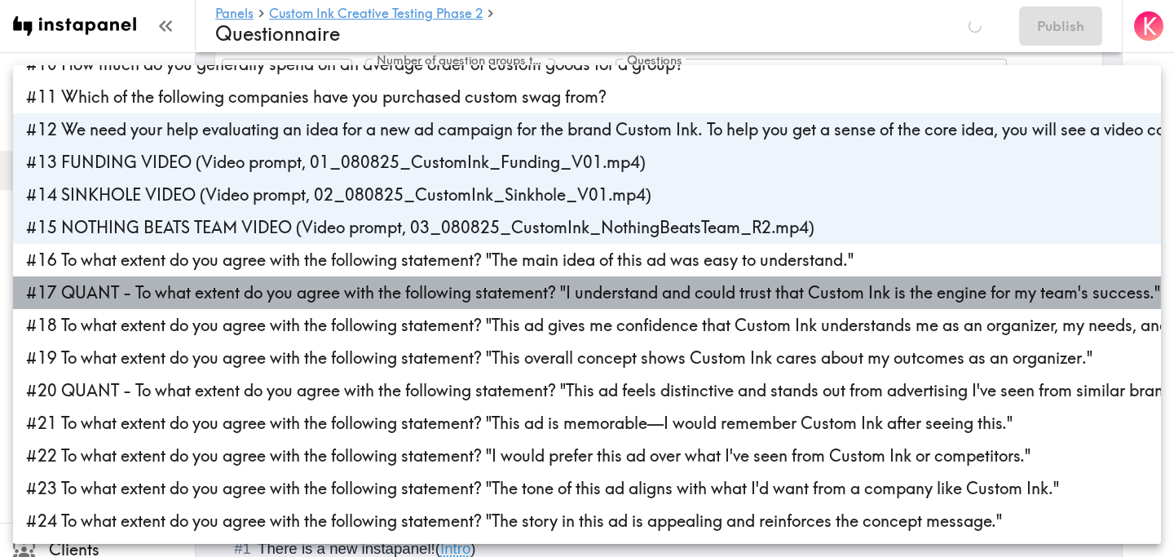
click at [265, 296] on li "#17 QUANT - To what extent do you agree with the following statement? "I unders…" at bounding box center [587, 292] width 1148 height 33
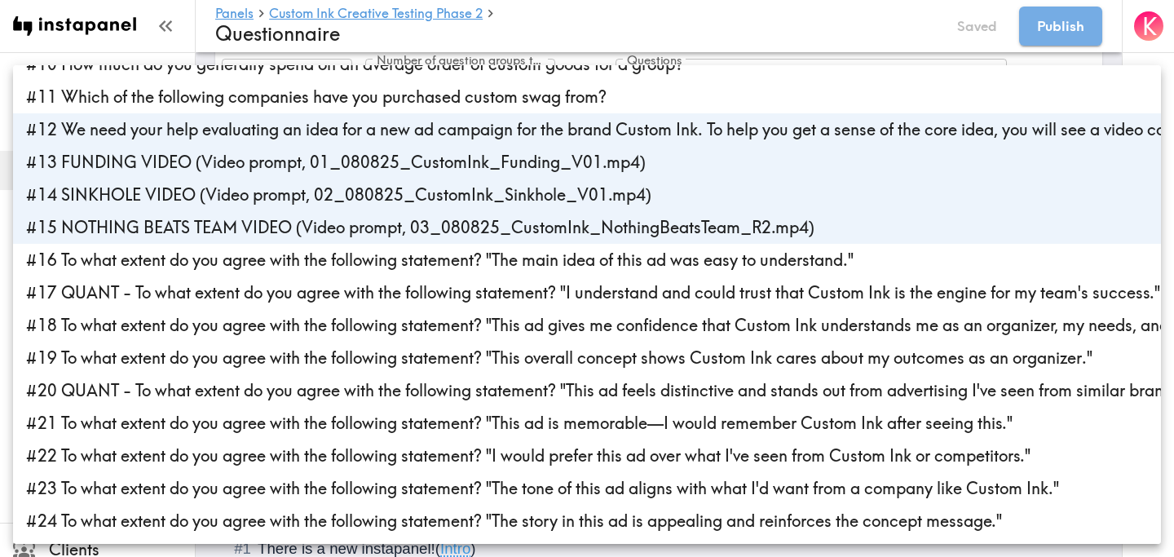
click at [324, 227] on li "#15 NOTHING BEATS TEAM VIDEO (Video prompt, 03_080825_CustomInk_NothingBeatsTea…" at bounding box center [587, 227] width 1148 height 33
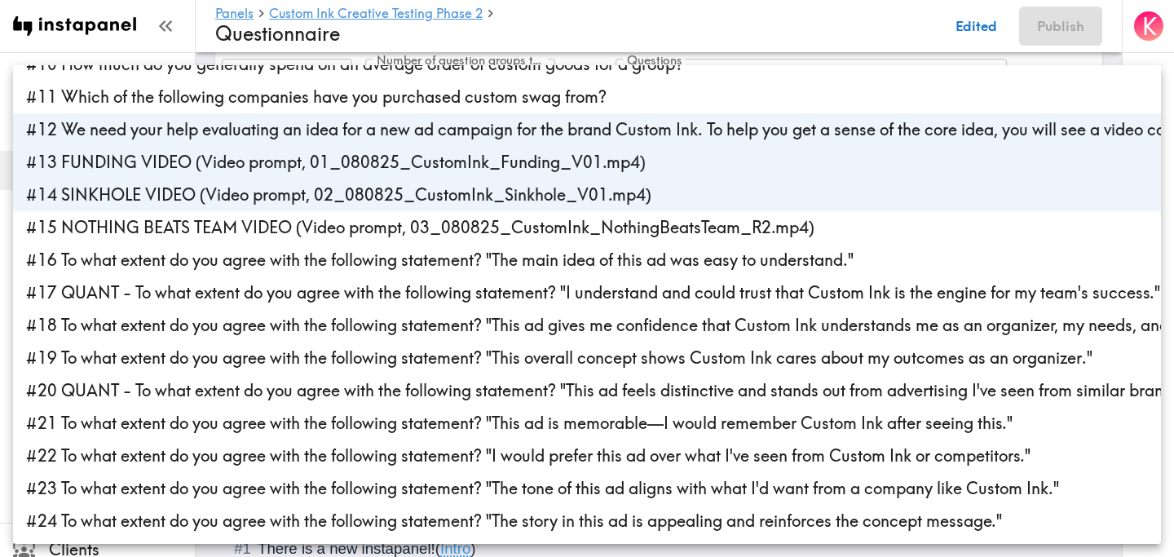
click at [372, 201] on li "#14 SINKHOLE VIDEO (Video prompt, 02_080825_CustomInk_Sinkhole_V01.mp4)" at bounding box center [587, 195] width 1148 height 33
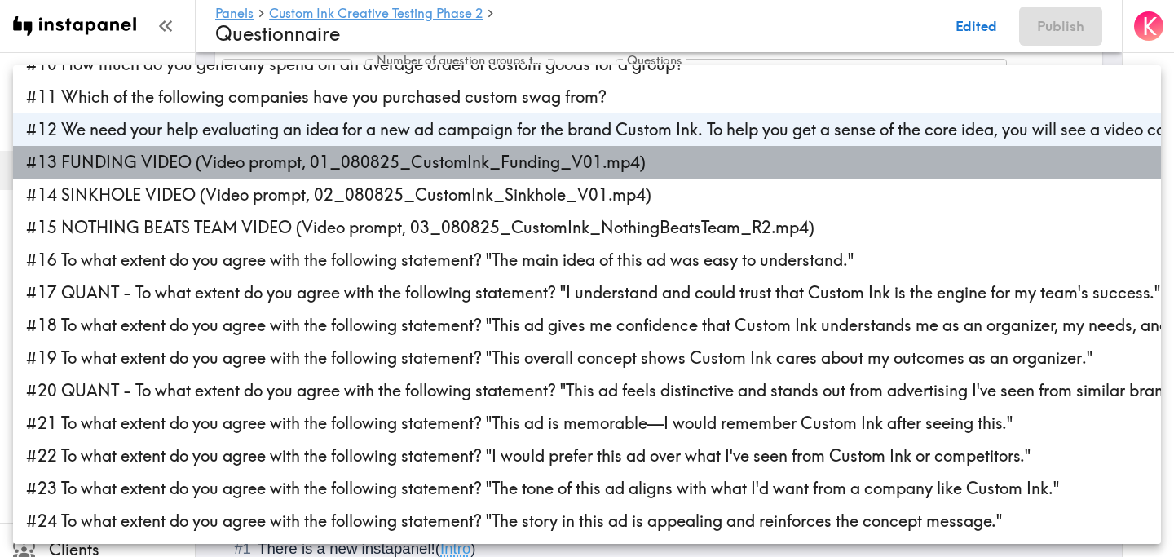
click at [400, 173] on li "#13 FUNDING VIDEO (Video prompt, 01_080825_CustomInk_Funding_V01.mp4)" at bounding box center [587, 162] width 1148 height 33
type input "709312cb-cb3b-4893-858e-af5f425c54fd"
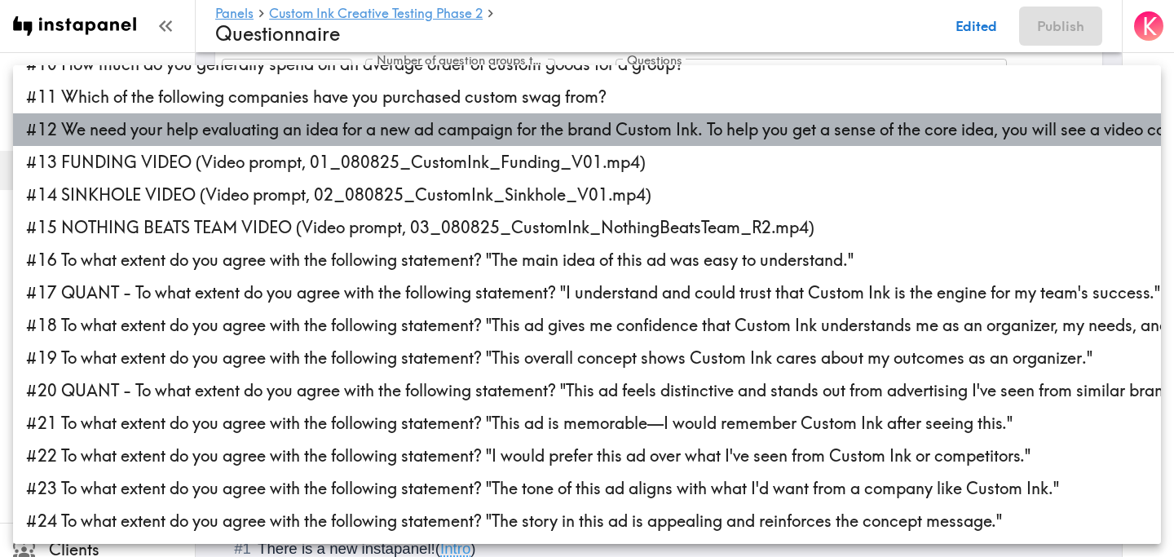
click at [416, 130] on li "#12 We need your help evaluating an idea for a new ad campaign for the brand Cu…" at bounding box center [587, 129] width 1148 height 33
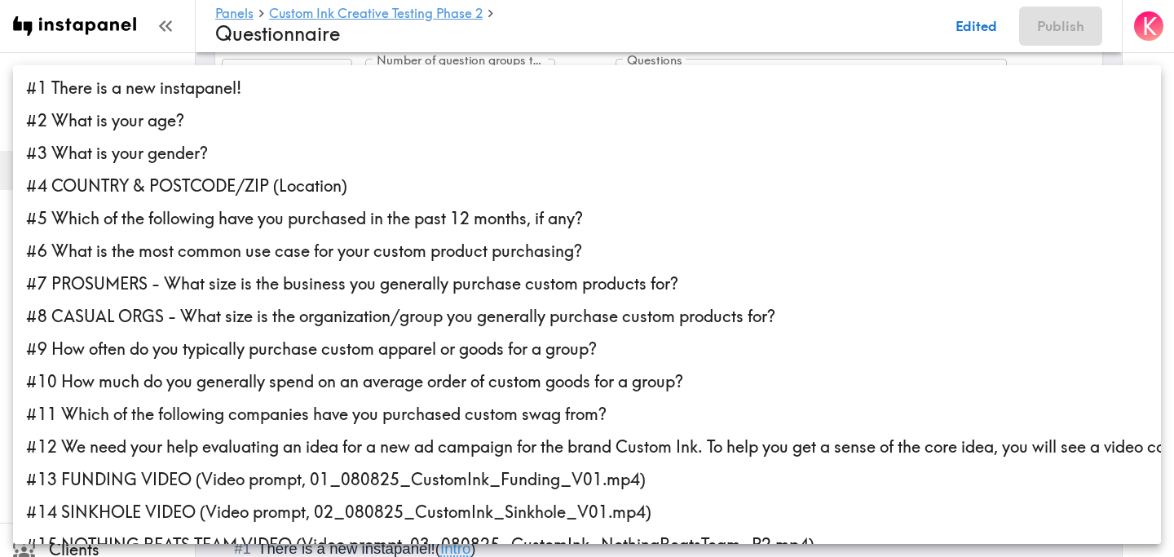
click at [606, 11] on div at bounding box center [587, 278] width 1174 height 557
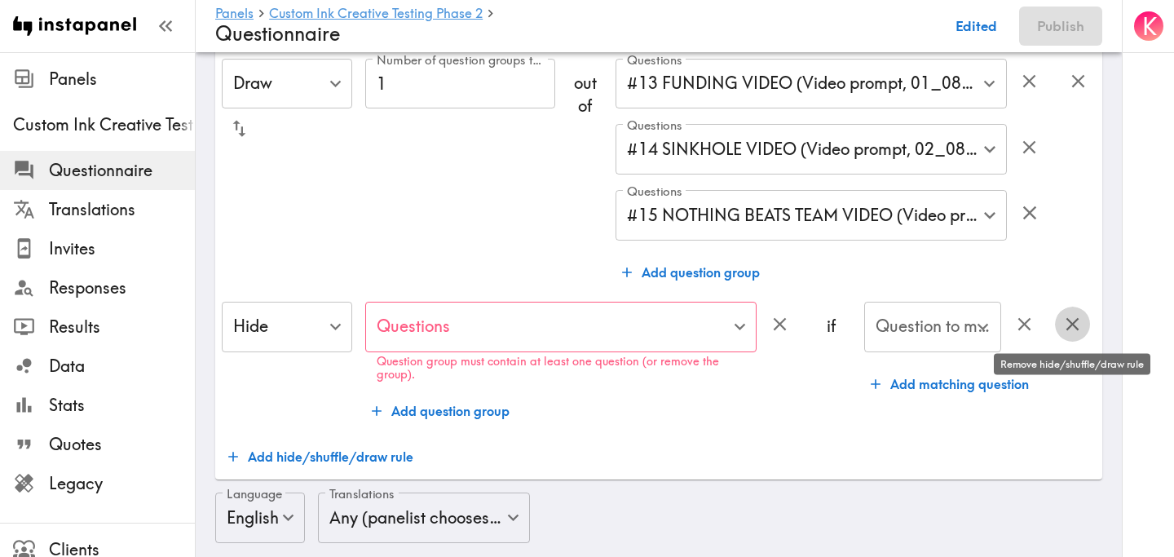
click at [1071, 324] on icon "button" at bounding box center [1073, 324] width 13 height 13
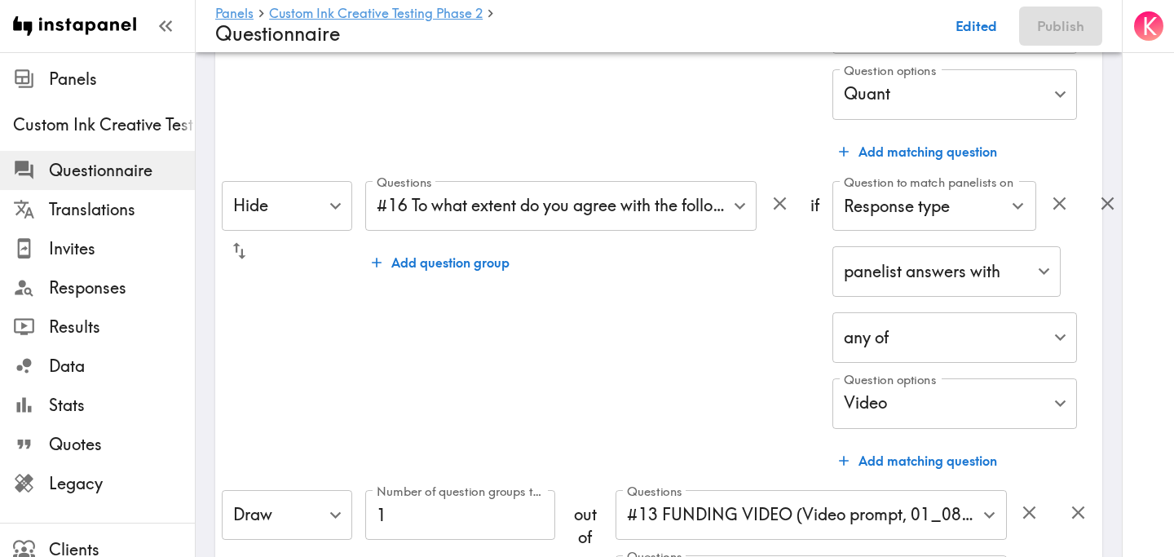
scroll to position [312, 0]
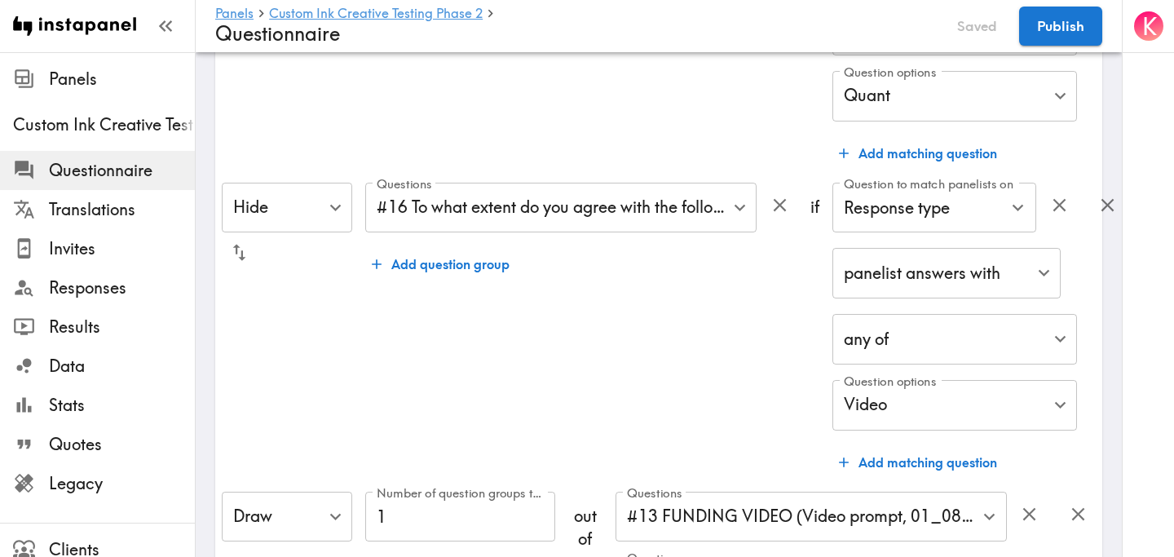
click at [910, 459] on button "Add matching question" at bounding box center [918, 462] width 171 height 33
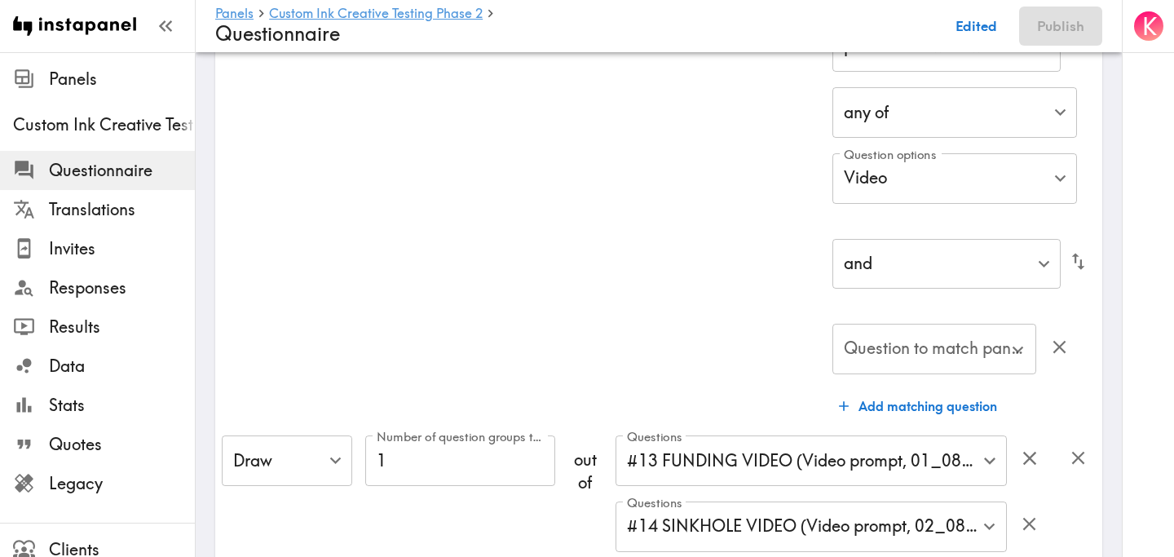
scroll to position [573, 0]
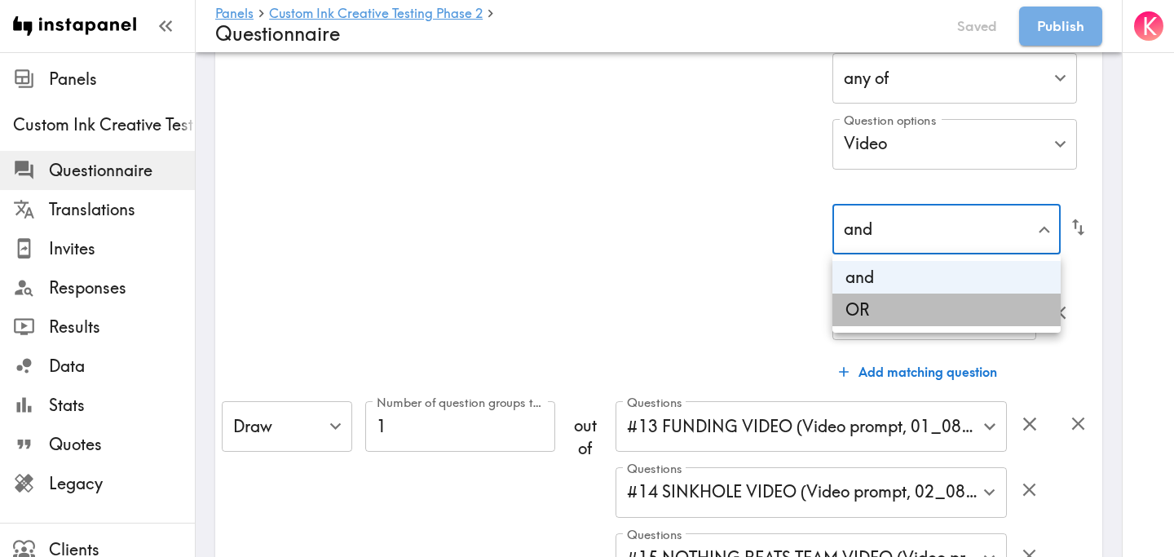
click at [947, 300] on li "OR" at bounding box center [947, 310] width 228 height 33
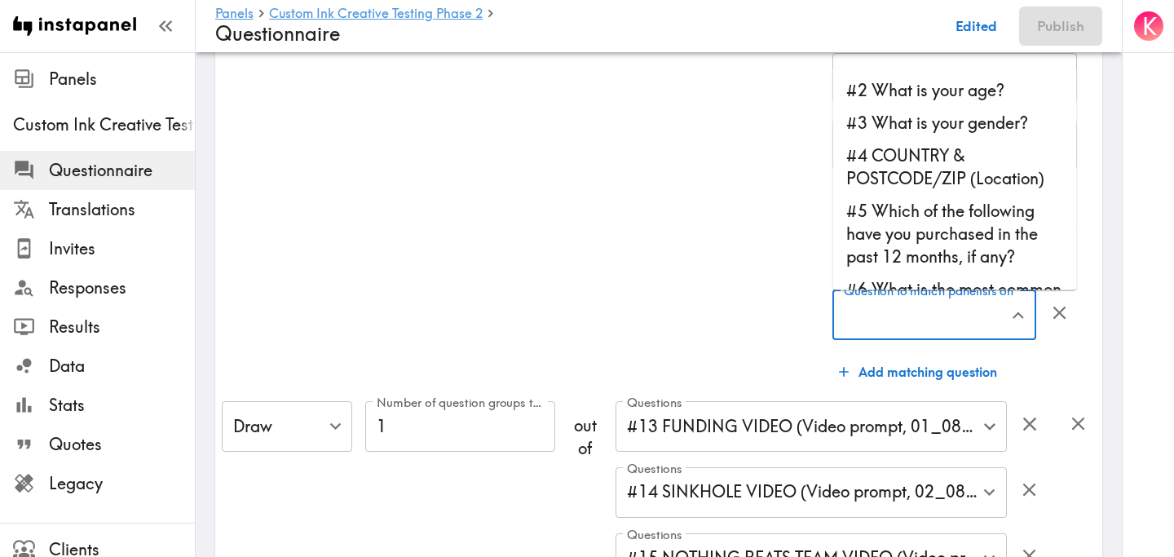
click at [949, 314] on input "Question to match panelists on" at bounding box center [922, 315] width 165 height 36
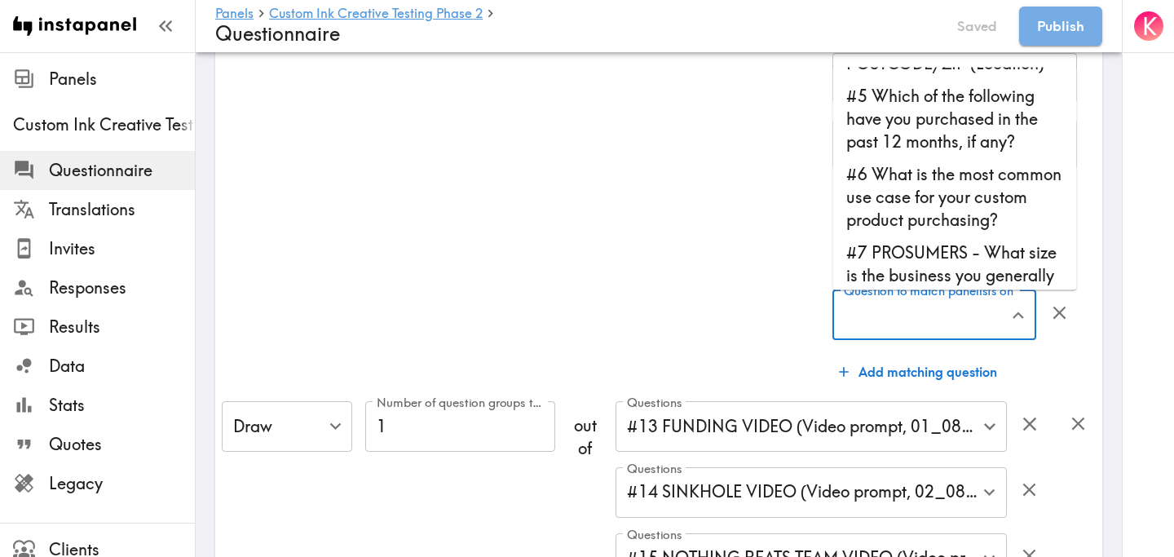
scroll to position [124, 0]
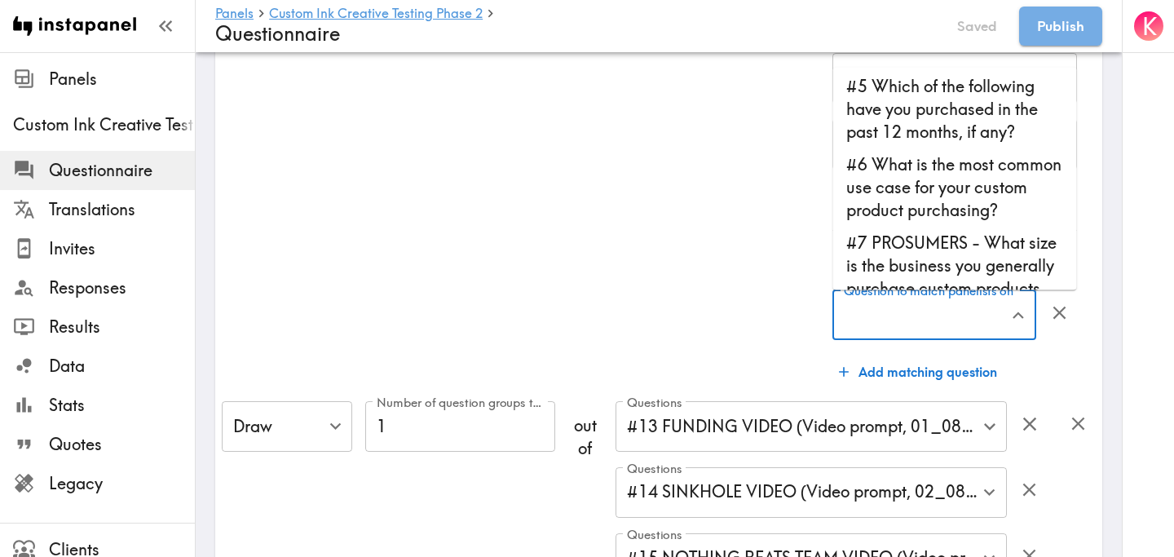
click at [955, 207] on li "#6 What is the most common use case for your custom product purchasing?" at bounding box center [956, 187] width 244 height 78
type input "#6 What is the most common use case for your custom product purchasing?"
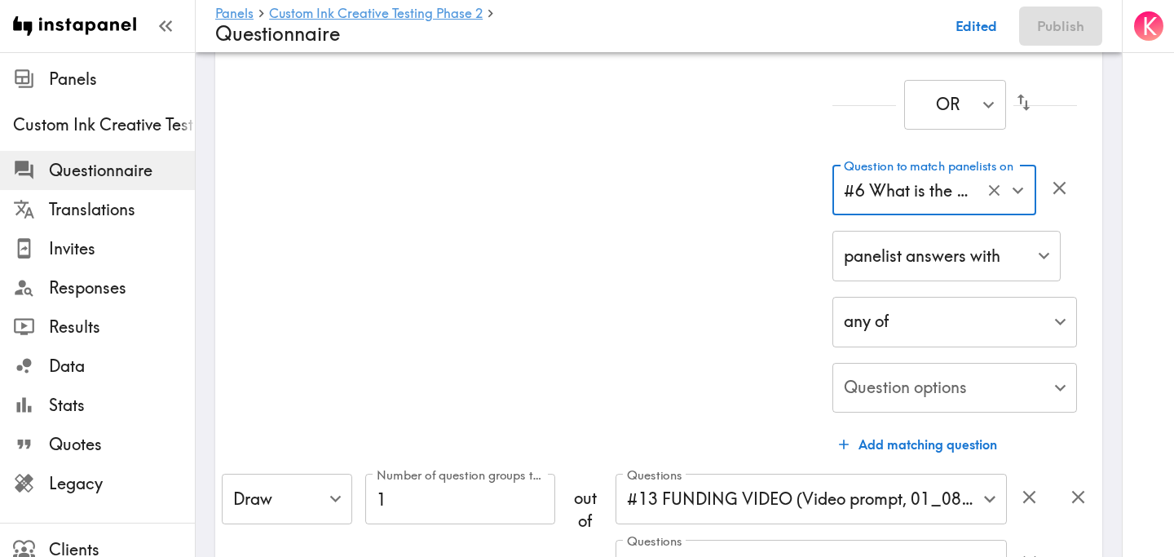
scroll to position [699, 0]
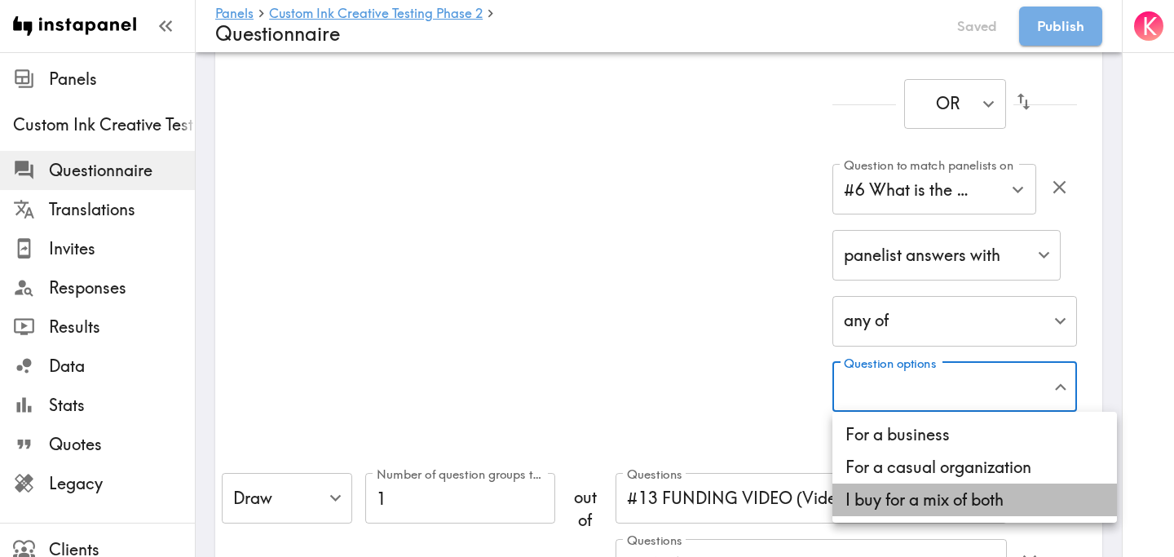
click at [993, 493] on li "I buy for a mix of both" at bounding box center [975, 500] width 285 height 33
type input "18f280d5-457f-4b95-8af8-ef8042aa4927"
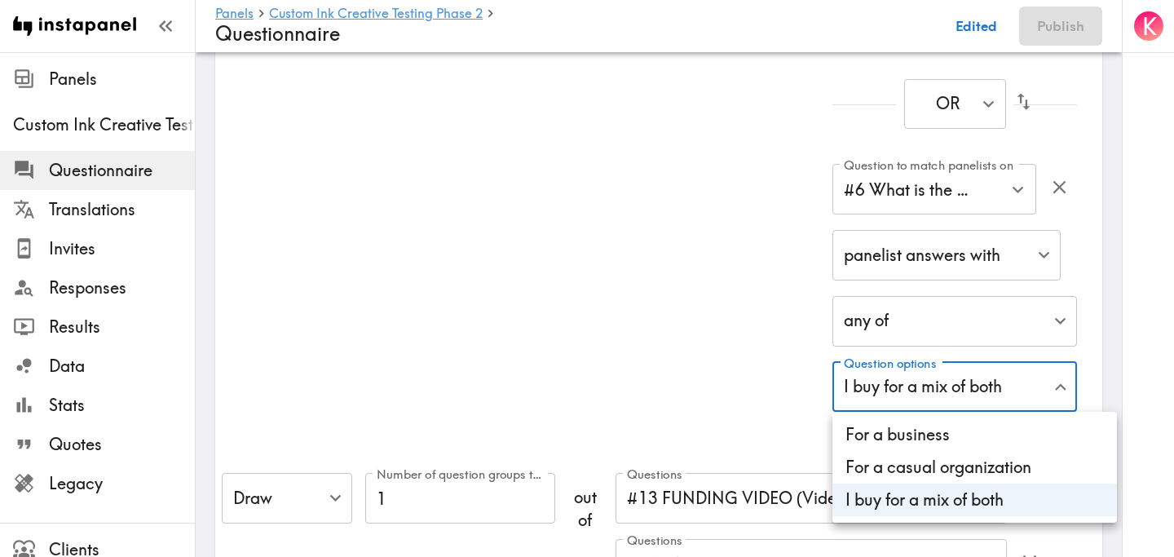
click at [737, 301] on div at bounding box center [587, 278] width 1174 height 557
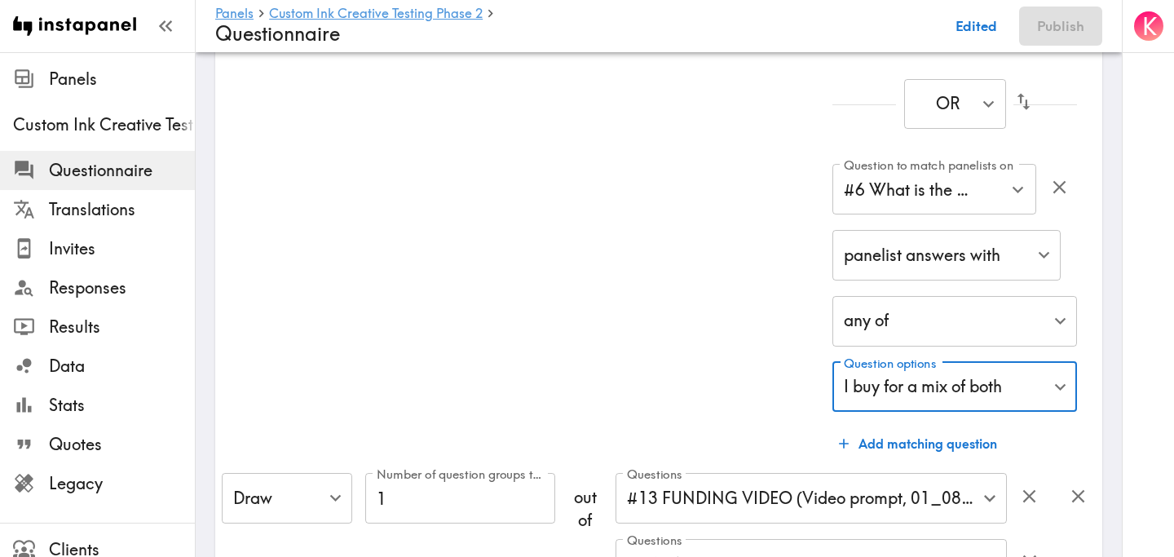
click at [758, 267] on div "Questions #16 To what extent do you agree with the following statement? "The ma…" at bounding box center [581, 128] width 432 height 665
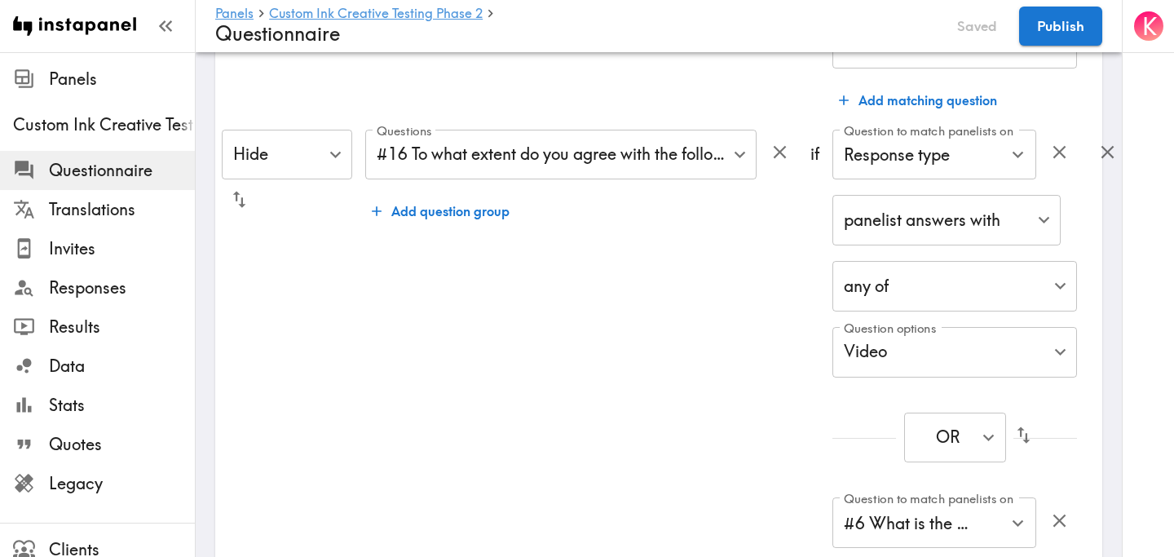
scroll to position [364, 0]
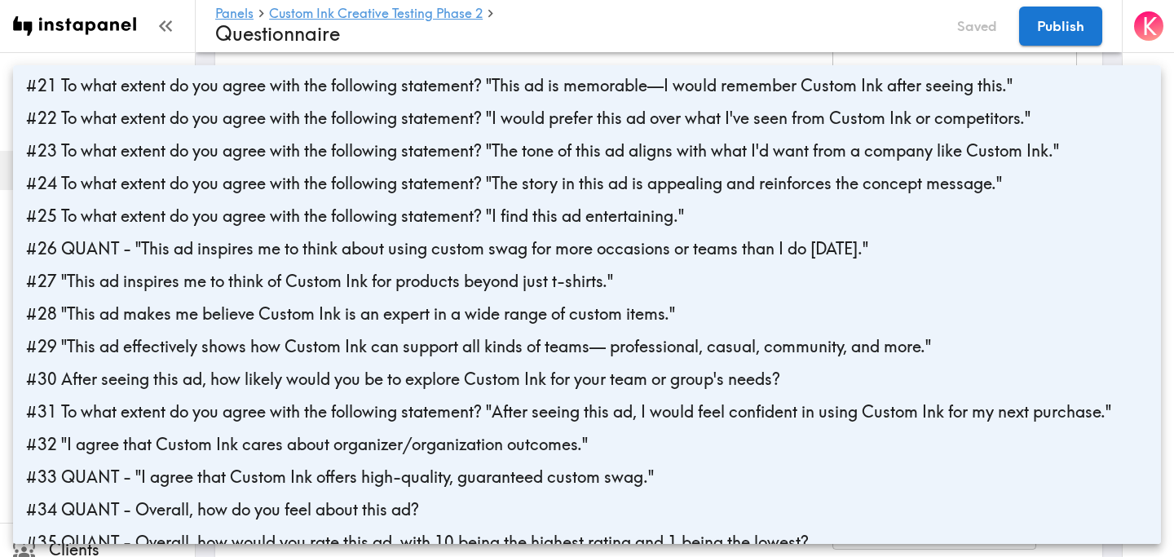
scroll to position [651, 0]
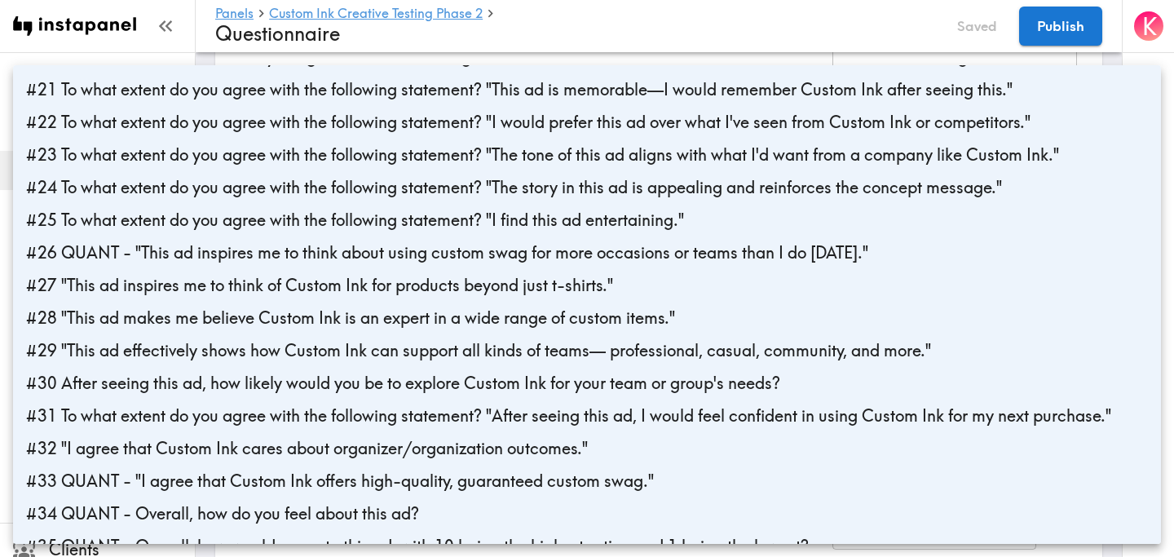
click at [802, 15] on div at bounding box center [587, 278] width 1174 height 557
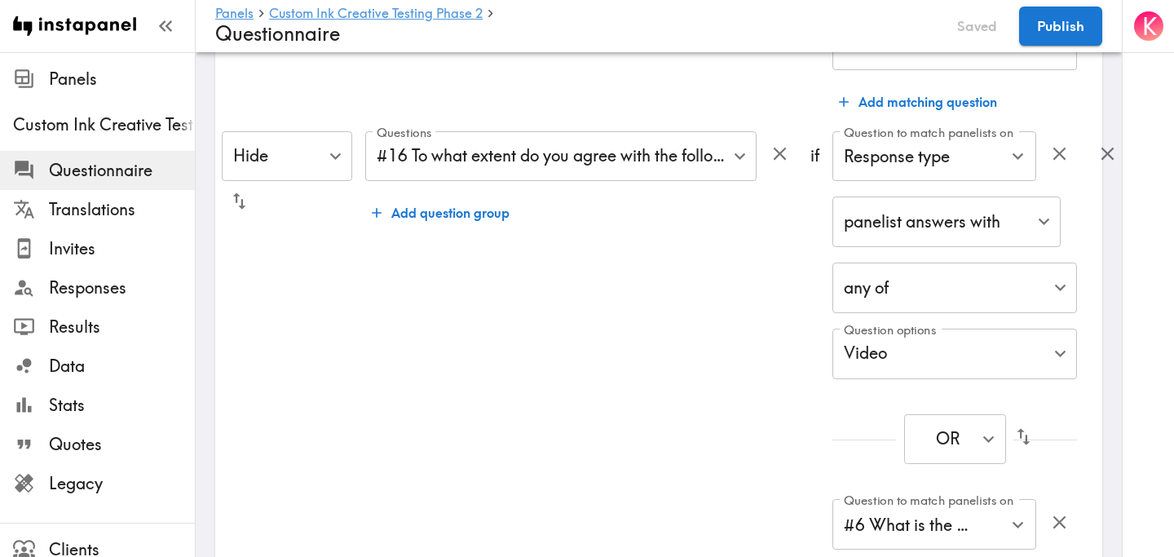
click at [705, 372] on div "Questions #16 To what extent do you agree with the following statement? "The ma…" at bounding box center [581, 463] width 432 height 665
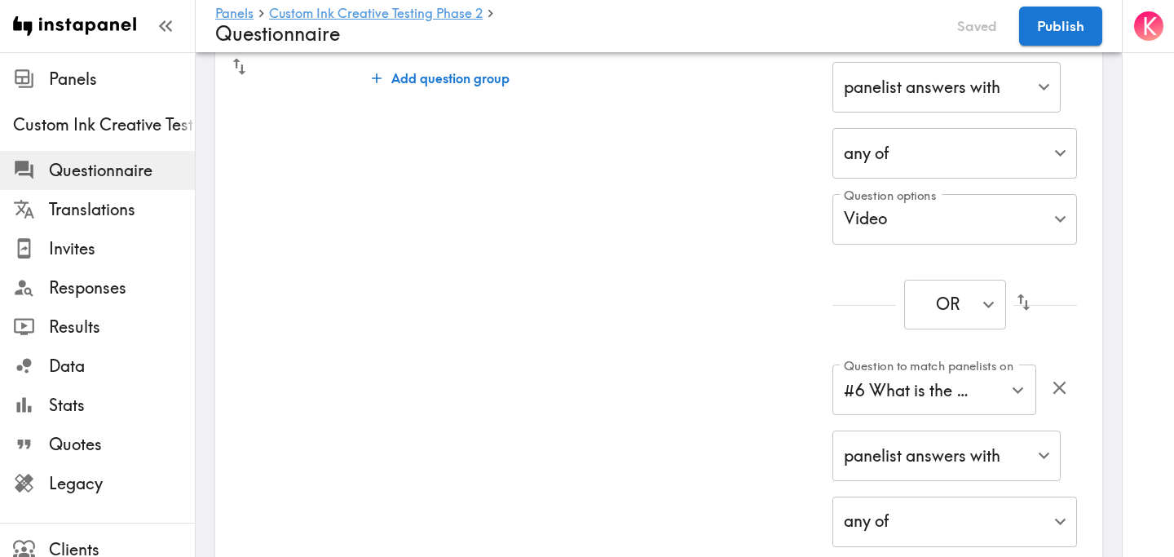
scroll to position [500, 0]
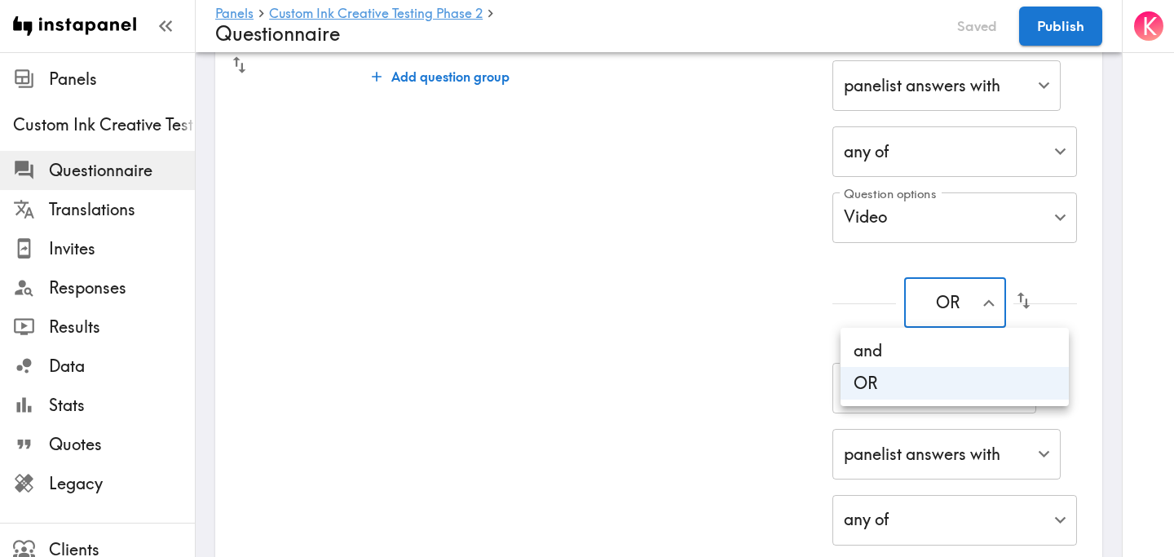
click at [923, 353] on li "and" at bounding box center [955, 350] width 228 height 33
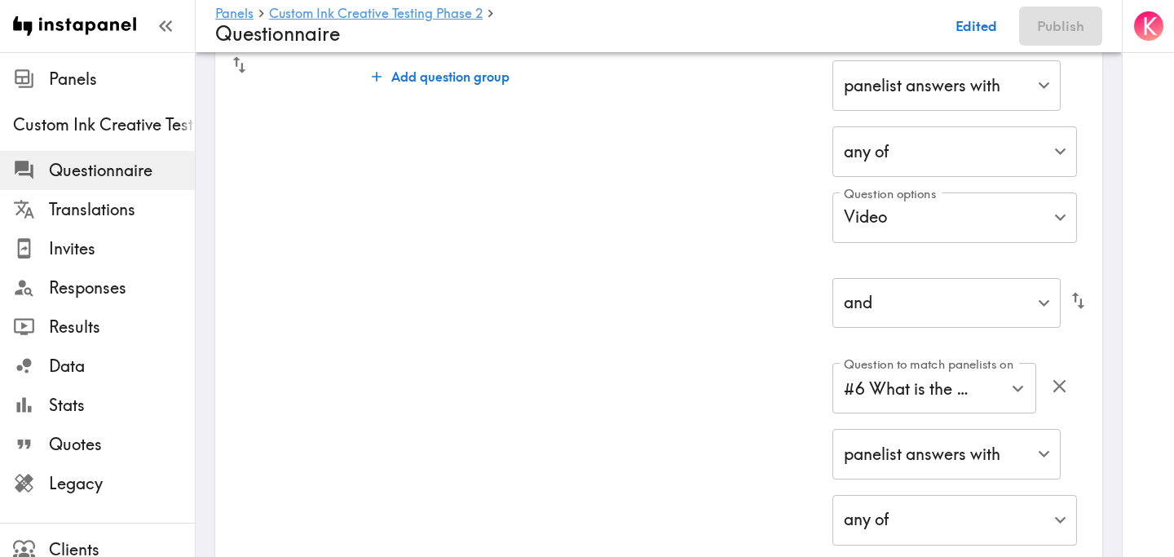
click at [762, 316] on div "Questions #16 To what extent do you agree with the following statement? "The ma…" at bounding box center [581, 327] width 432 height 665
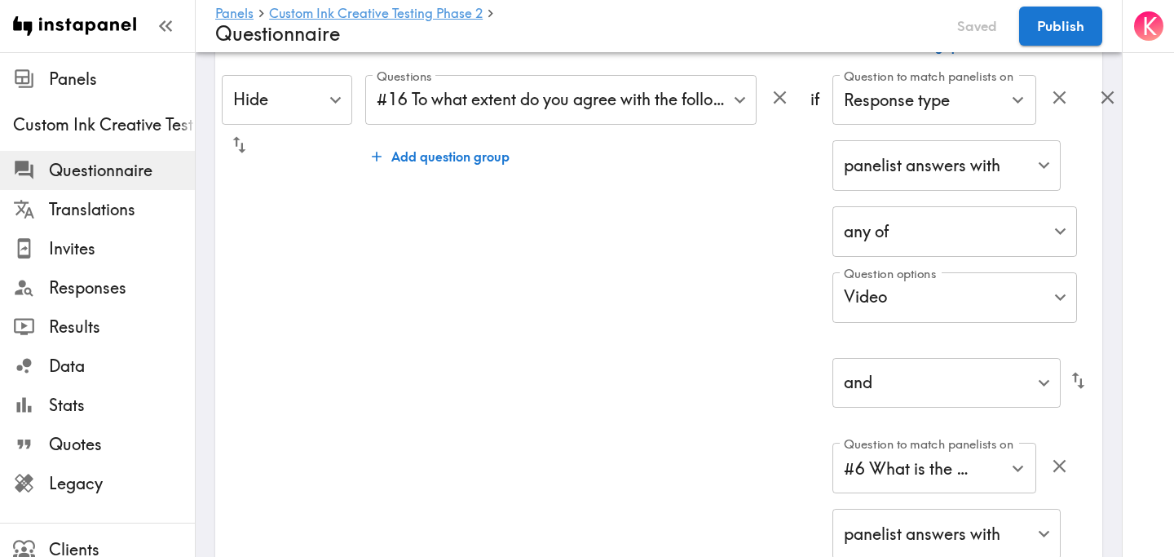
scroll to position [416, 0]
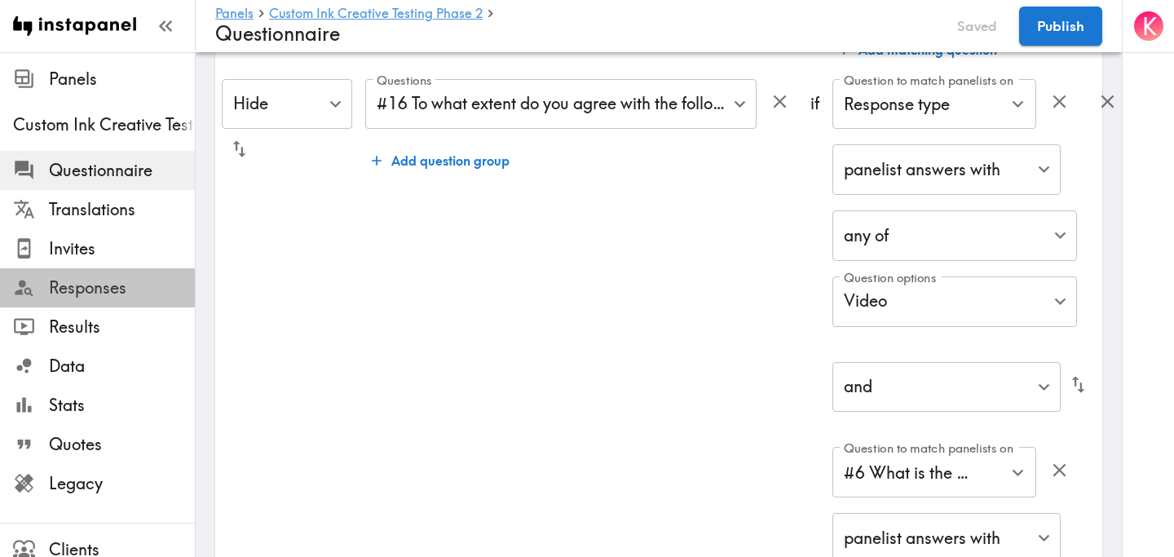
click at [113, 277] on span "Responses" at bounding box center [122, 287] width 146 height 23
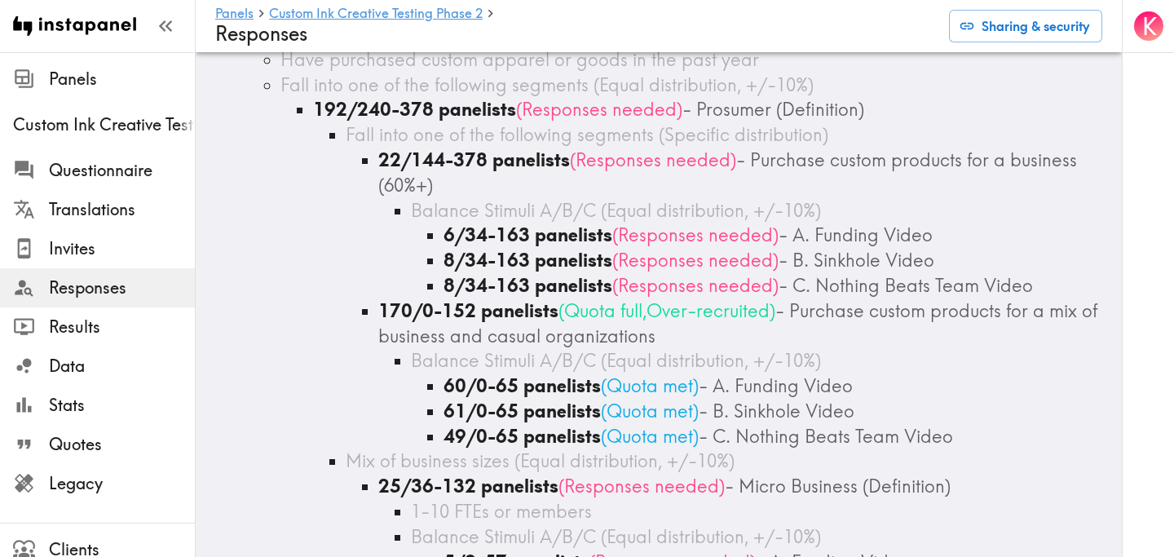
scroll to position [2194, 0]
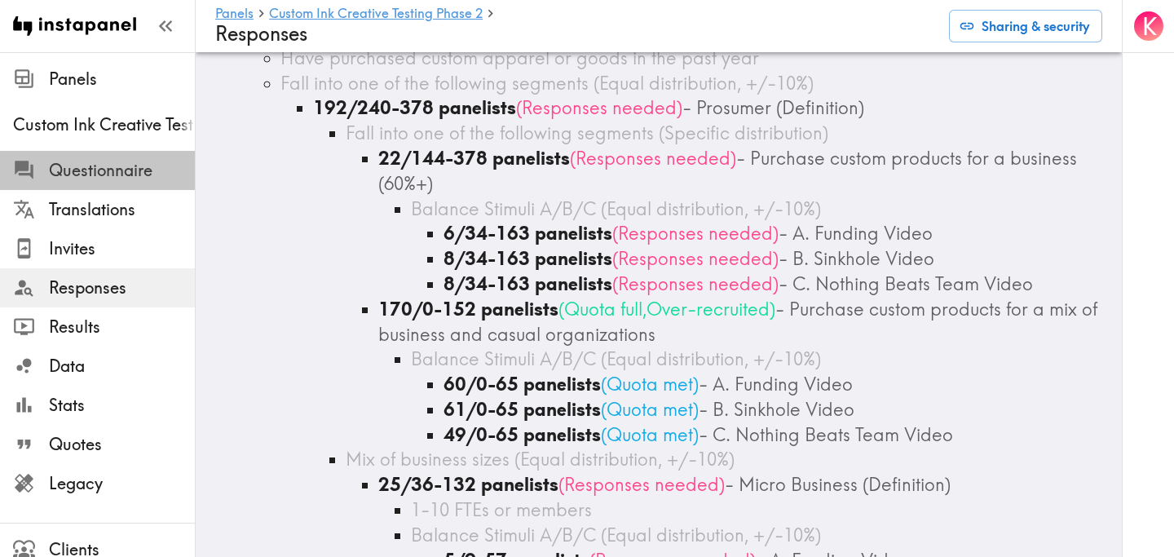
click at [120, 177] on span "Questionnaire" at bounding box center [122, 170] width 146 height 23
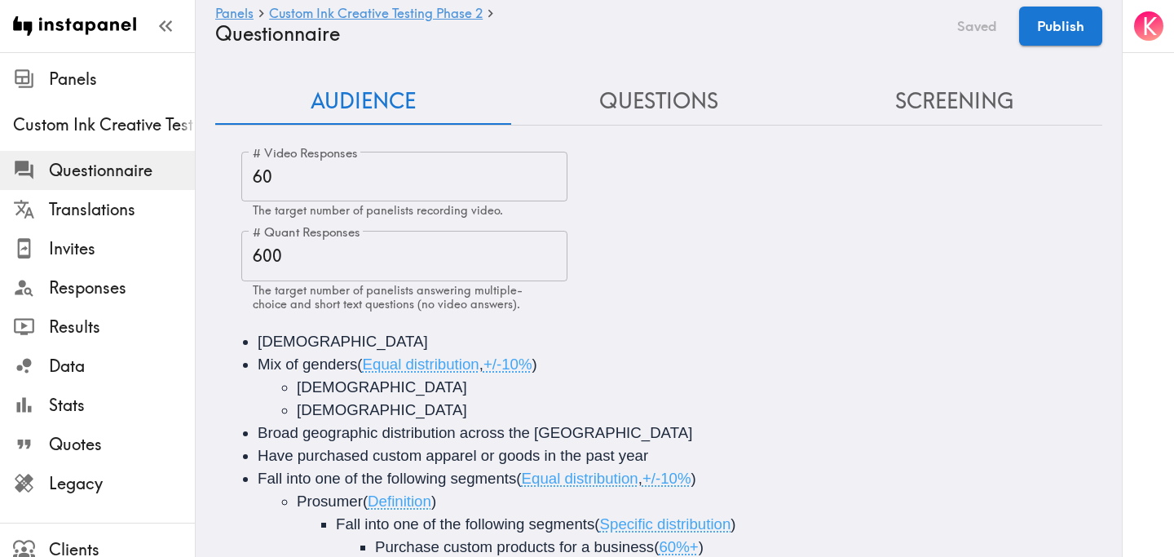
click at [678, 86] on button "Questions" at bounding box center [659, 101] width 296 height 46
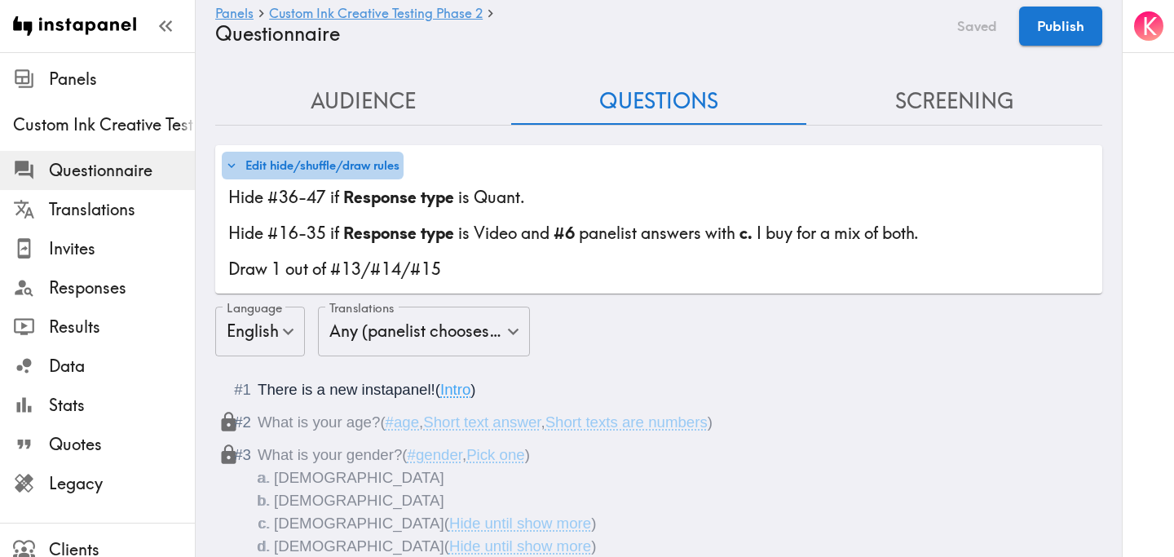
click at [365, 166] on button "Edit hide/shuffle/draw rules" at bounding box center [313, 166] width 182 height 28
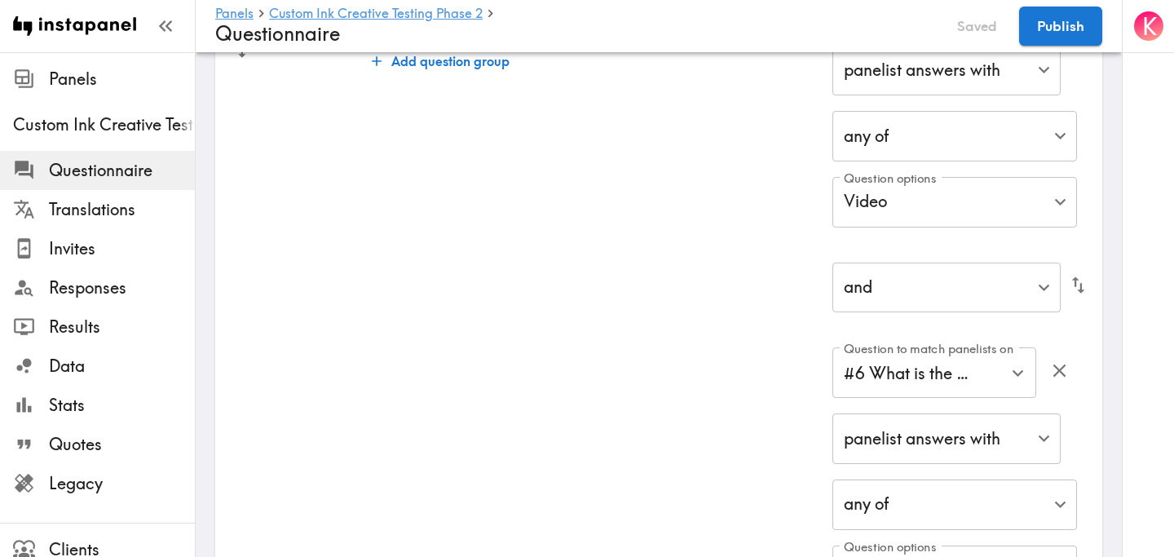
scroll to position [506, 0]
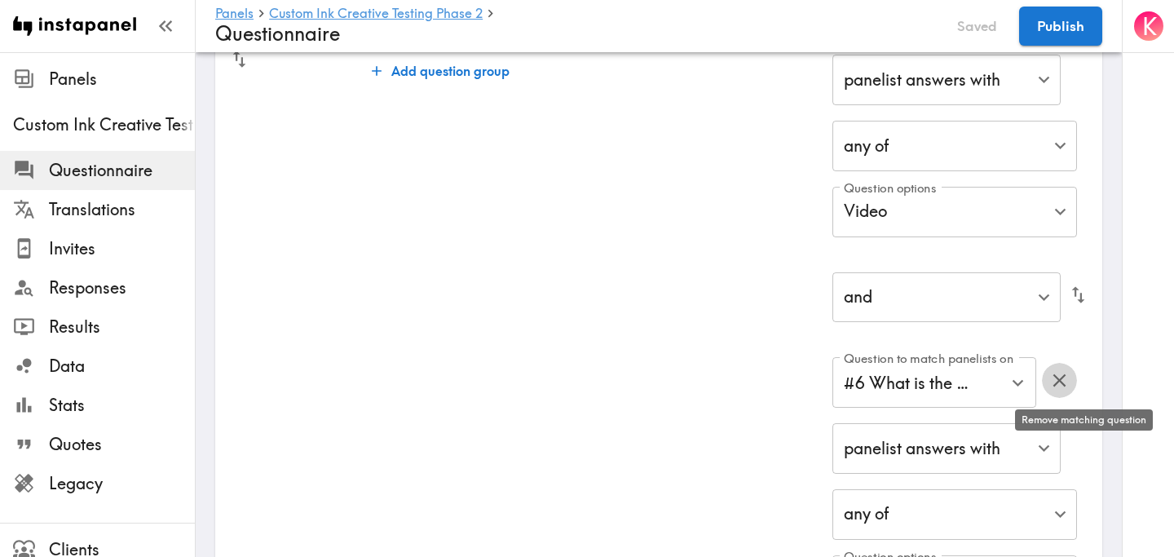
click at [1066, 382] on icon "button" at bounding box center [1059, 380] width 13 height 13
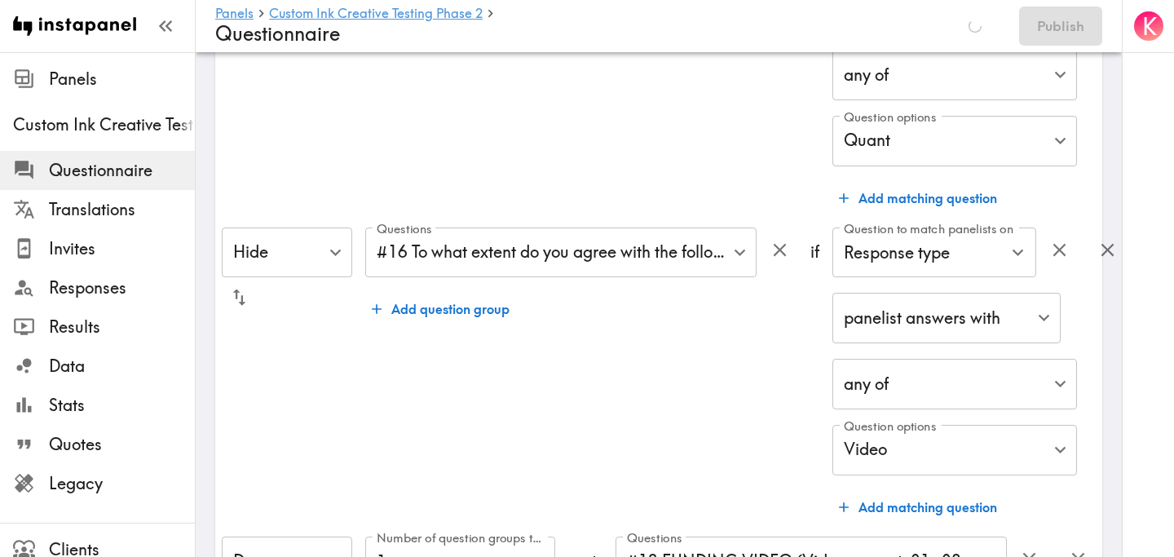
scroll to position [271, 0]
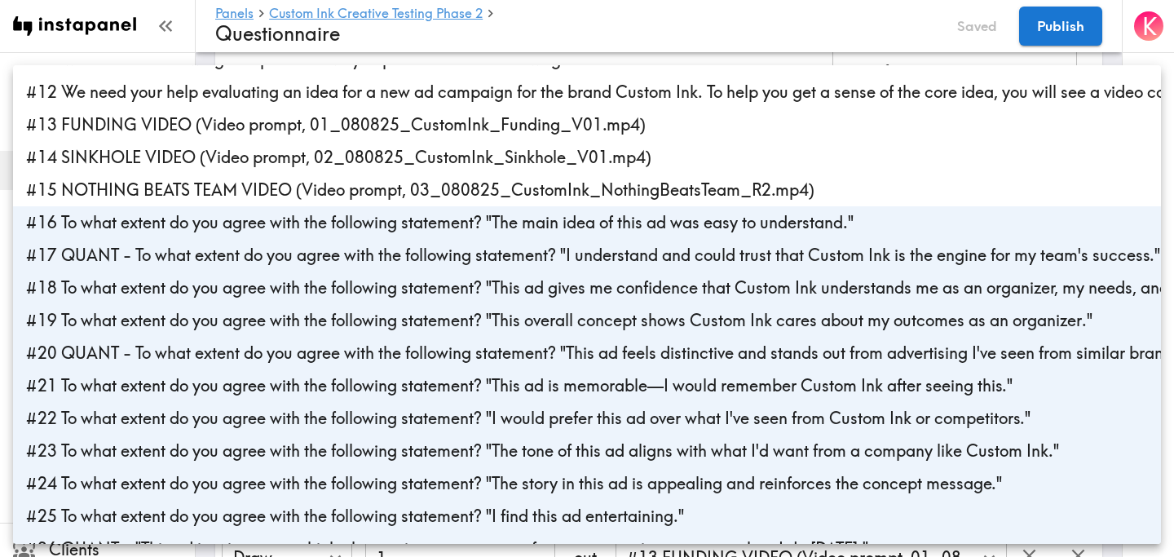
scroll to position [338, 0]
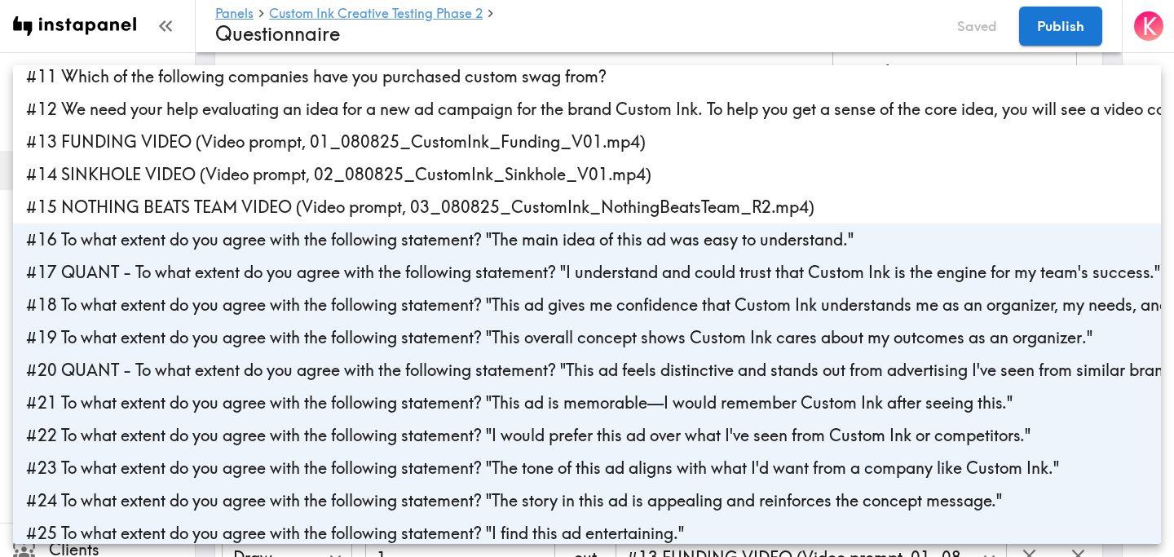
click at [843, 20] on div at bounding box center [587, 278] width 1174 height 557
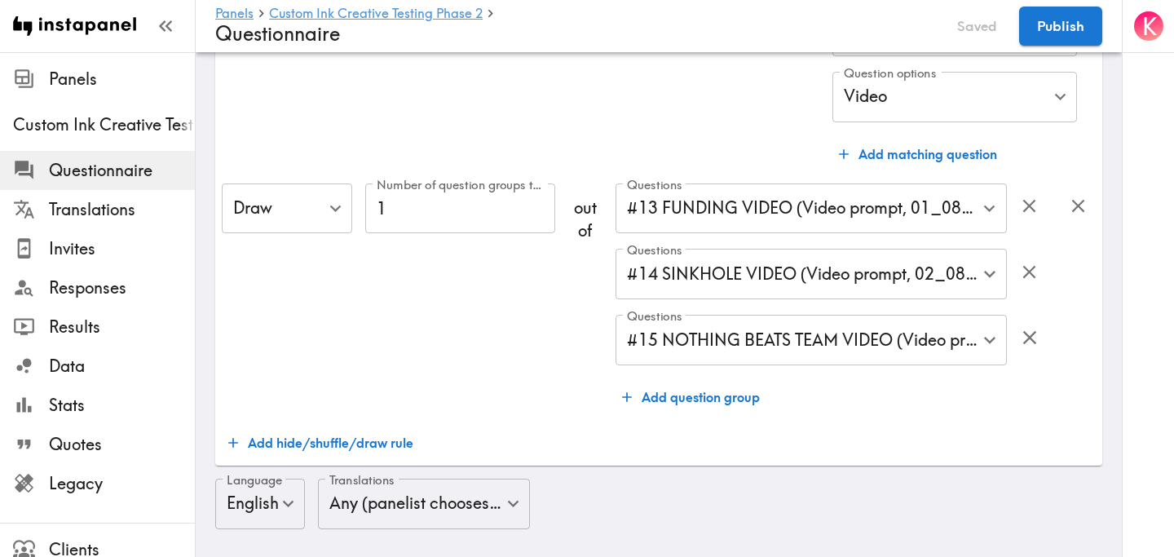
scroll to position [0, 0]
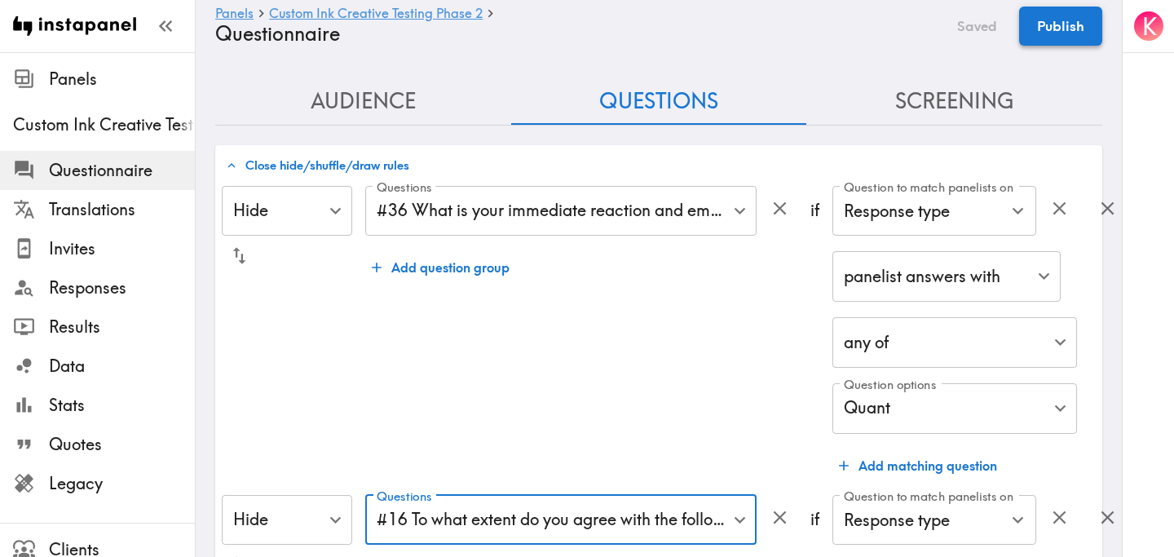
click at [1068, 38] on button "Publish" at bounding box center [1060, 26] width 83 height 39
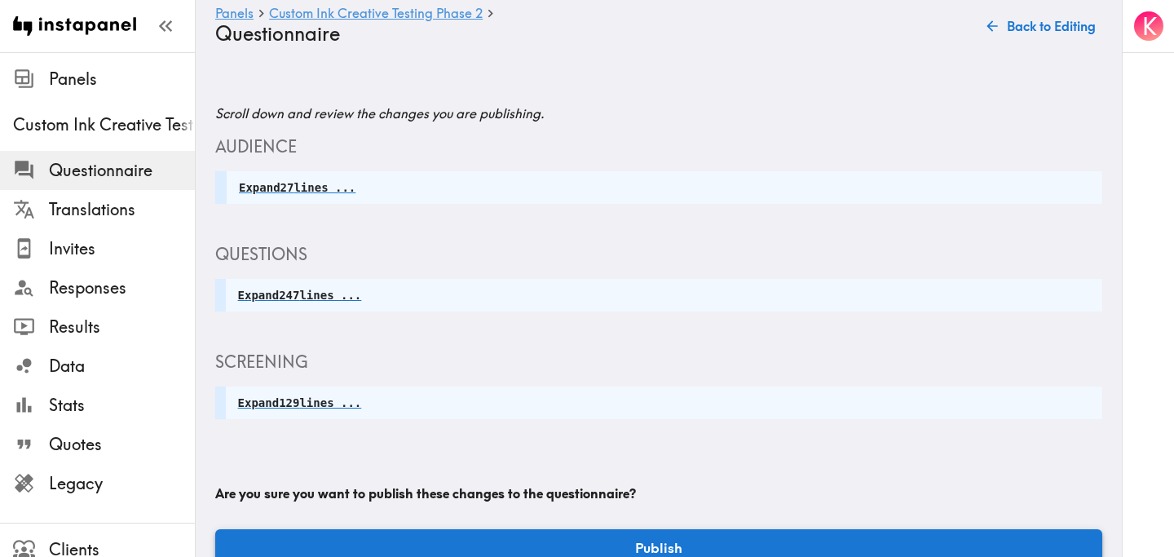
click at [719, 539] on button "Publish" at bounding box center [658, 548] width 887 height 38
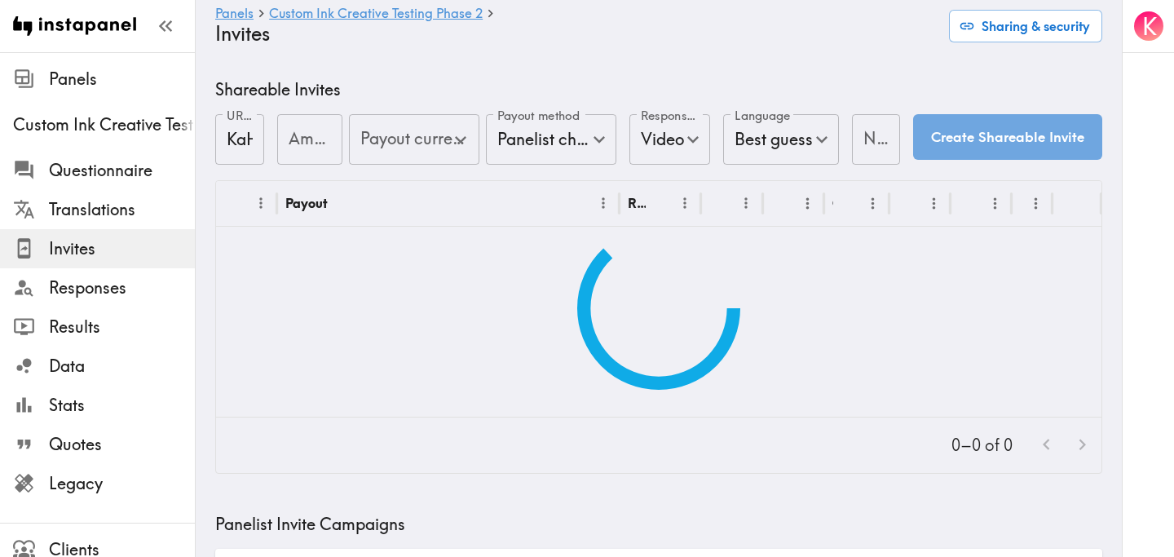
type input "US Global Equivalent - converted and cost-of-living adjusted"
type input "USD - US Dollar (United States of America, American Samoa, Bonaire, Sint Eustat…"
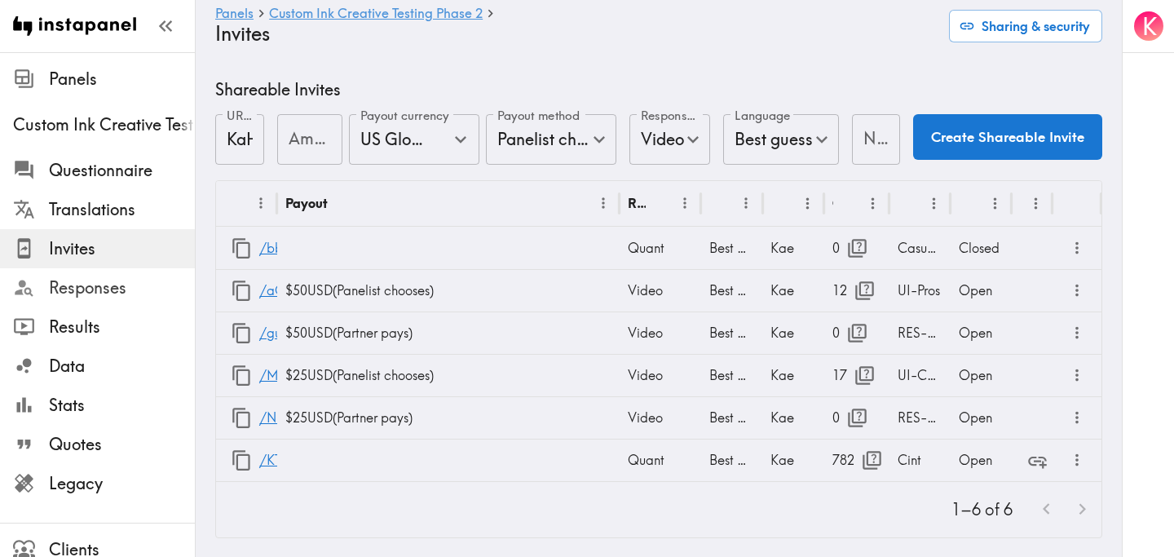
click at [117, 289] on span "Responses" at bounding box center [122, 287] width 146 height 23
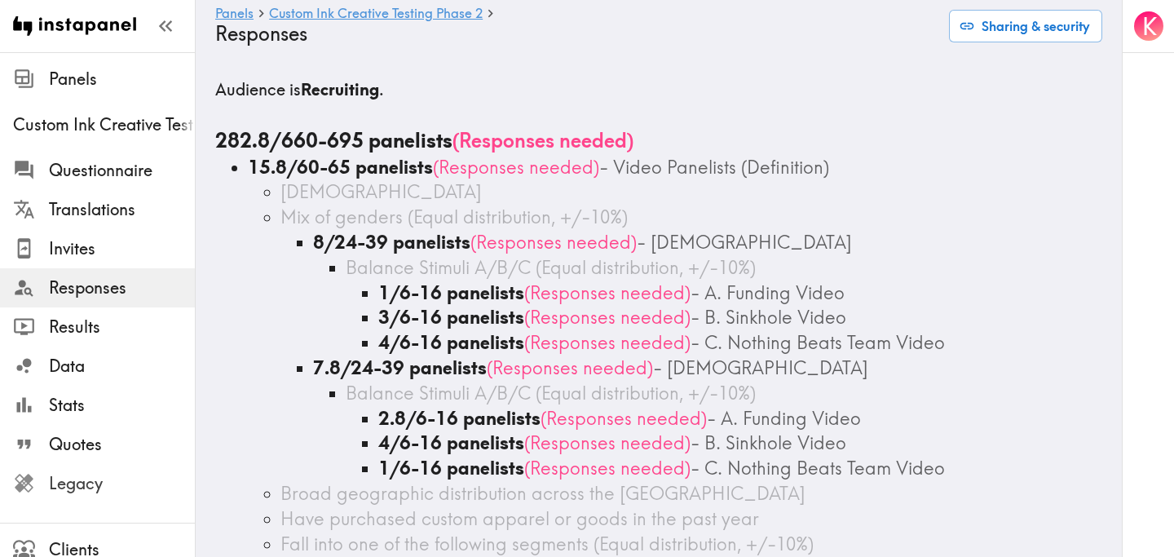
click at [130, 477] on span "Legacy" at bounding box center [122, 483] width 146 height 23
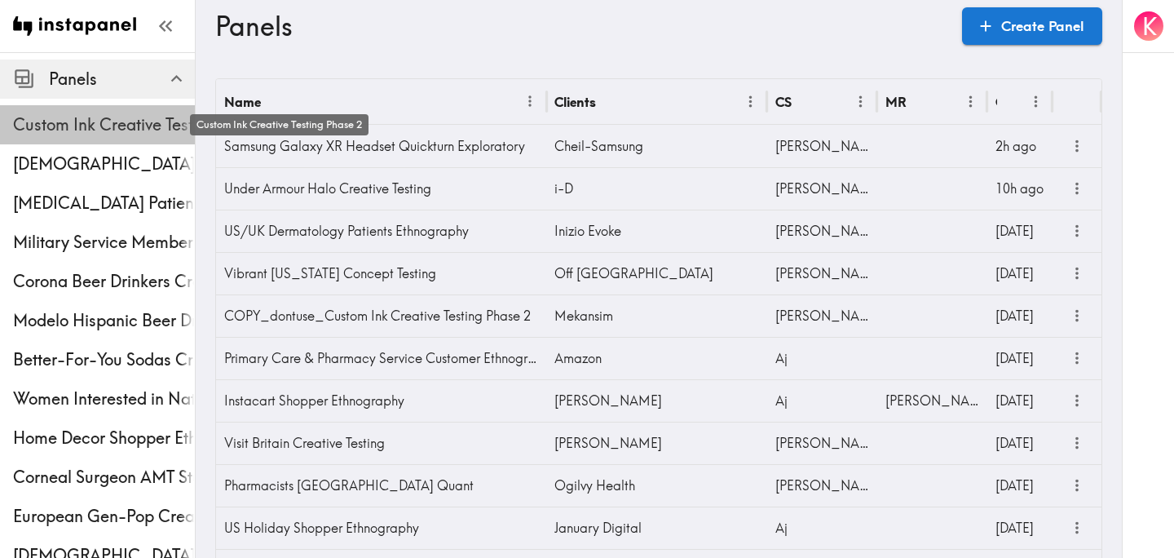
click at [97, 130] on span "Custom Ink Creative Testing Phase 2" at bounding box center [104, 124] width 182 height 23
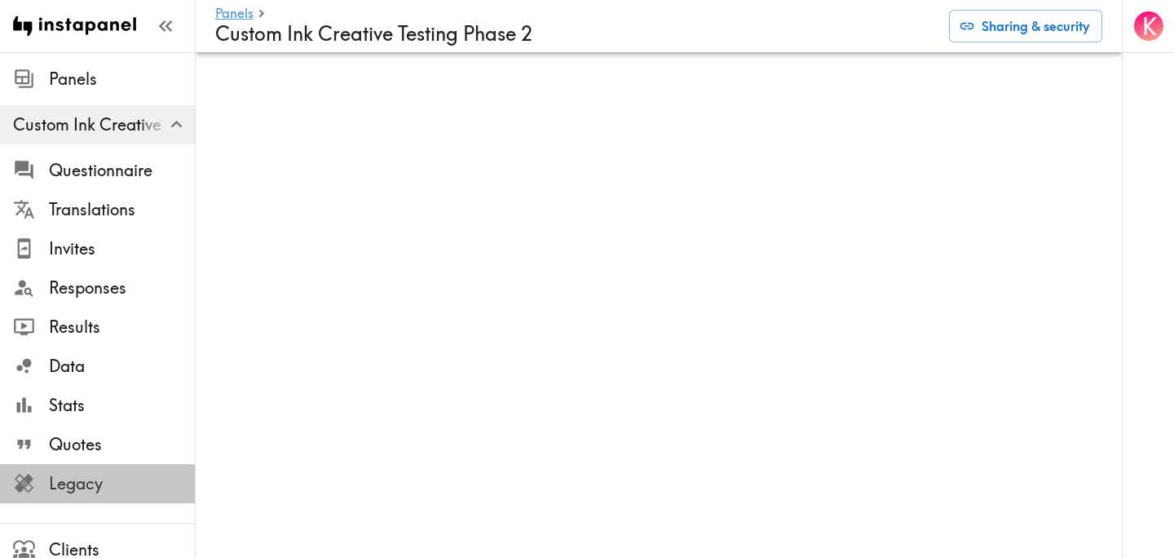
click at [74, 493] on span "Legacy" at bounding box center [122, 483] width 146 height 23
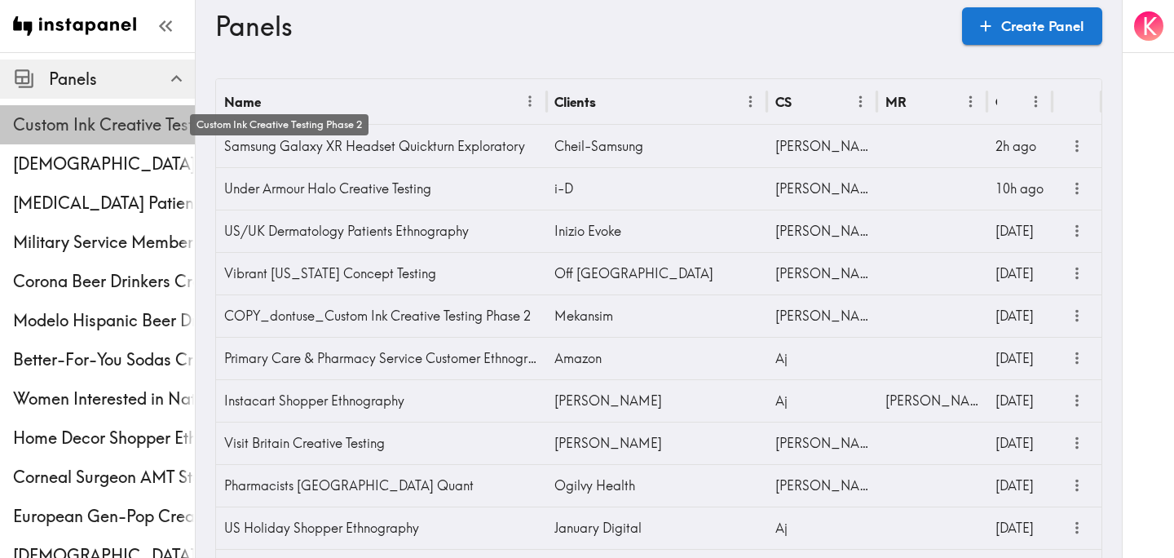
click at [102, 116] on span "Custom Ink Creative Testing Phase 2" at bounding box center [104, 124] width 182 height 23
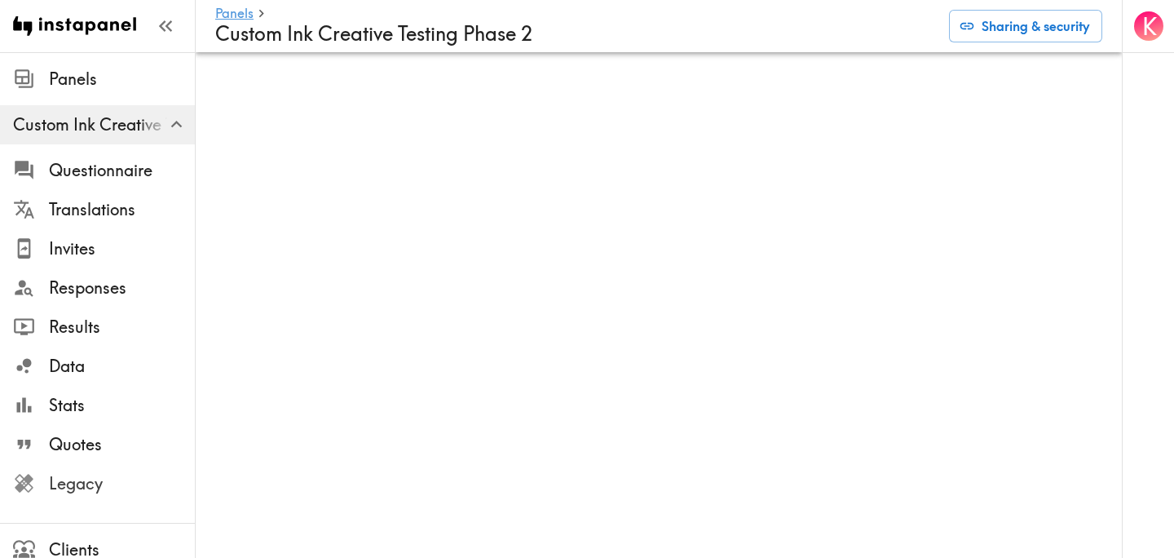
click at [106, 485] on span "Legacy" at bounding box center [122, 483] width 146 height 23
